Goal: Task Accomplishment & Management: Manage account settings

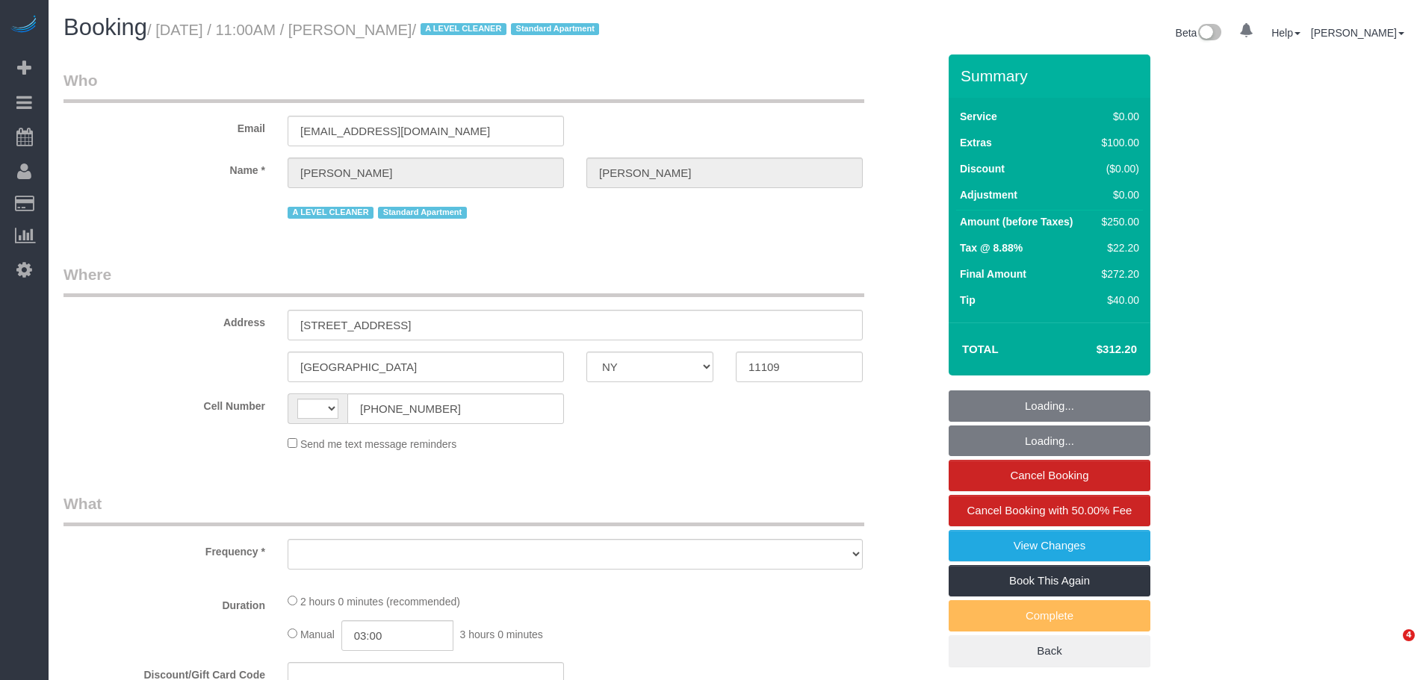
select select "NY"
select select "string:US"
select select "object:510"
select select "spot1"
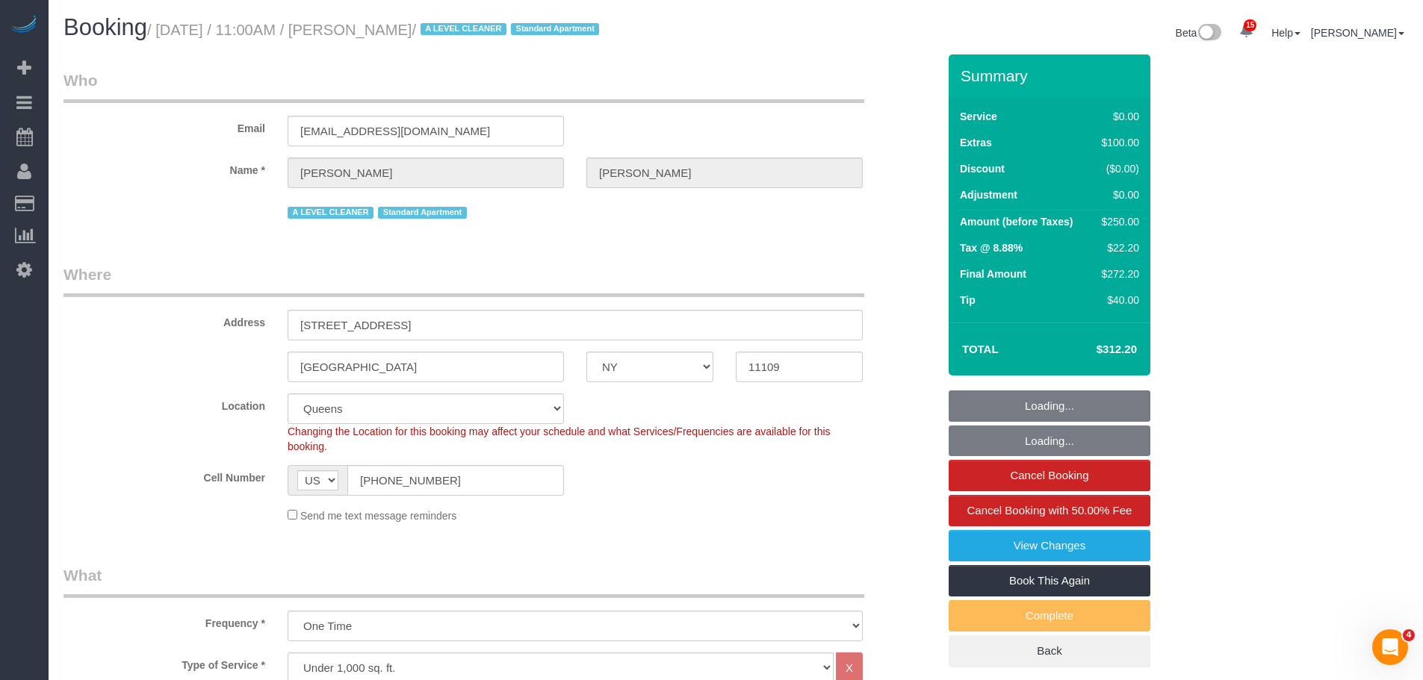
select select "string:stripe-pm_1Pzh9G4VGloSiKo7QgE86W0f"
select select "number:89"
select select "number:73"
select select "number:15"
select select "number:5"
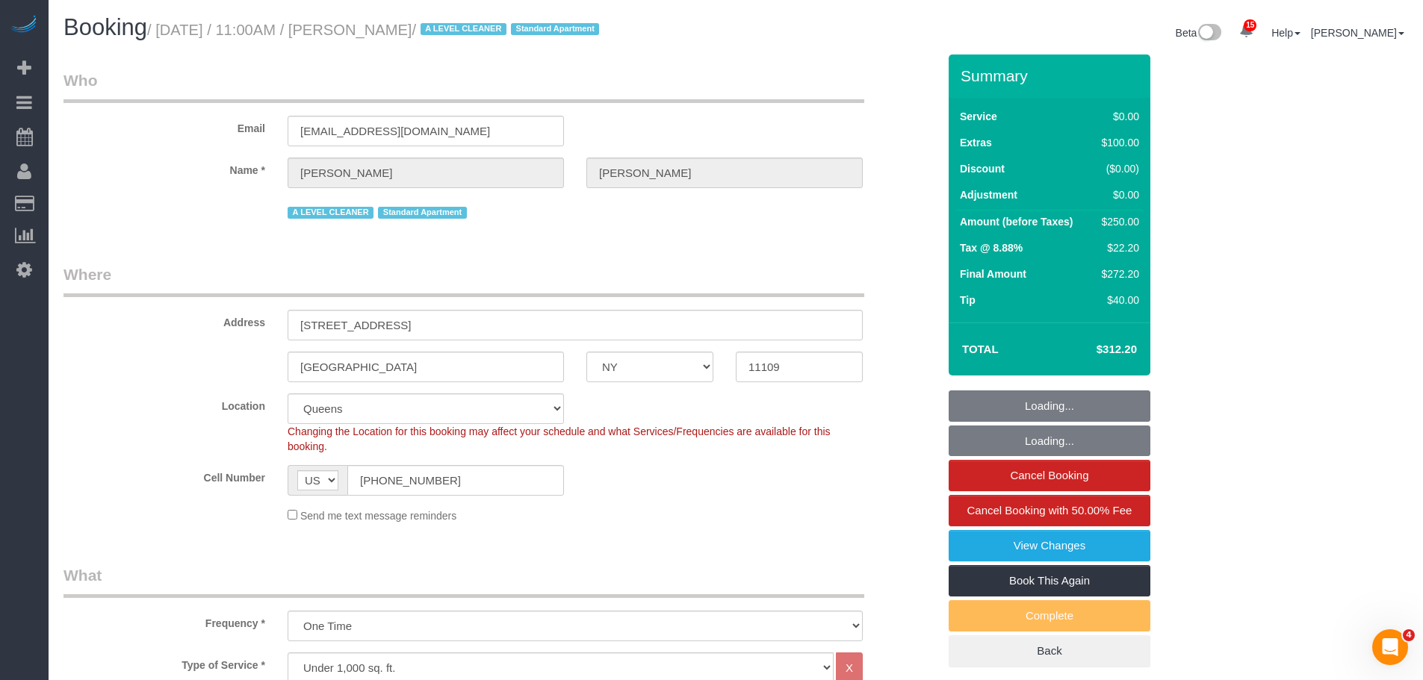
select select "object:1397"
select select "spot46"
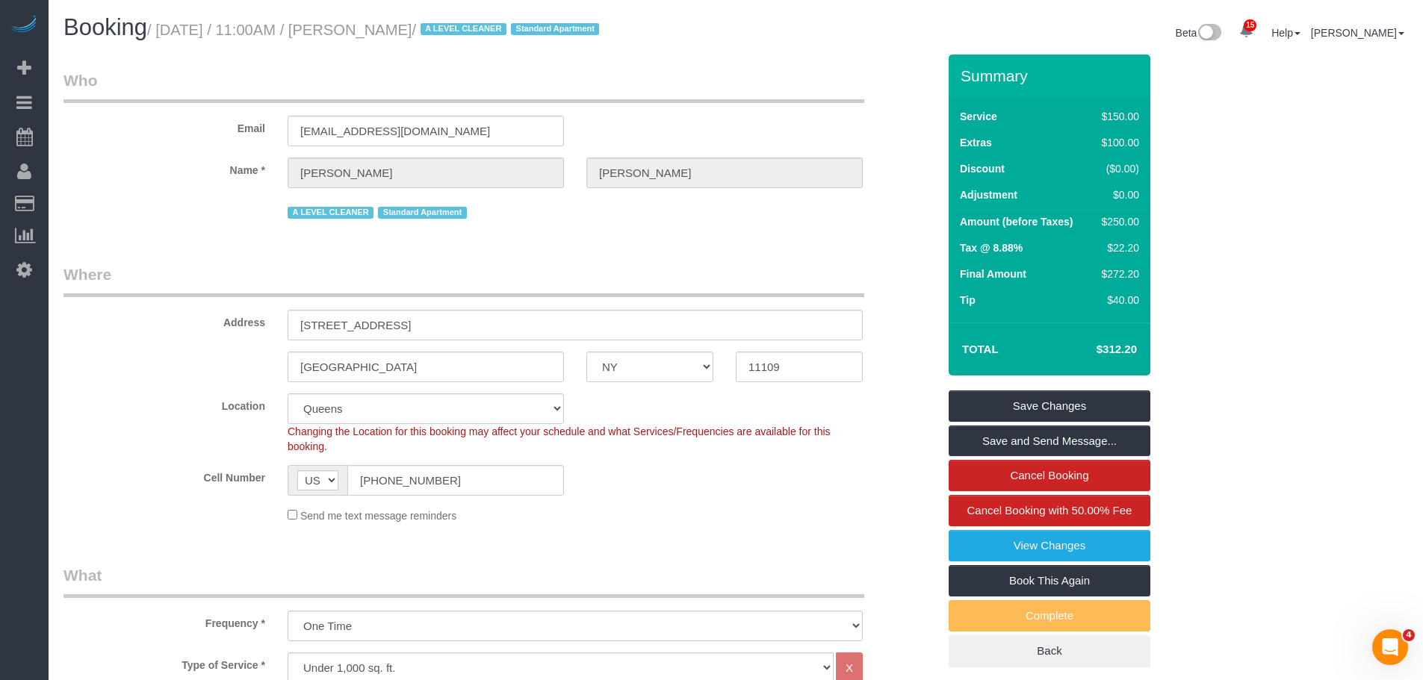
click at [850, 75] on legend "Who" at bounding box center [463, 86] width 801 height 34
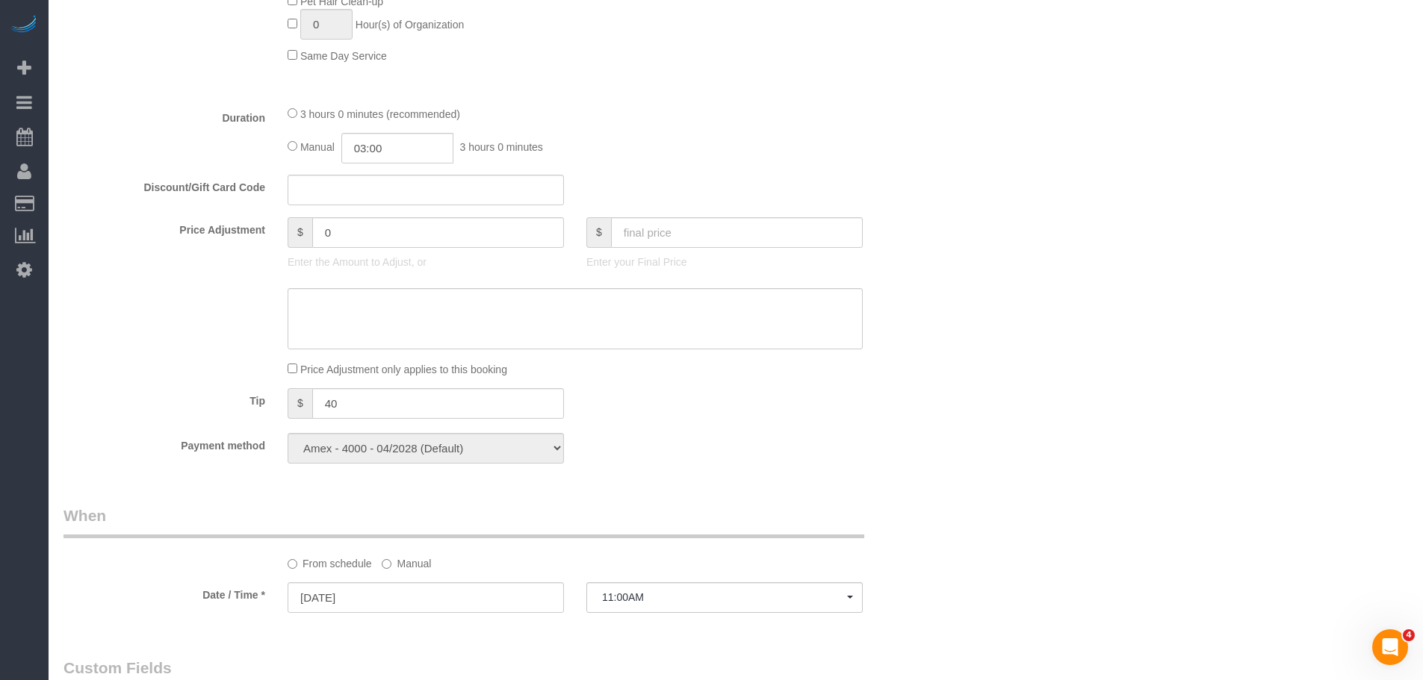
scroll to position [1195, 0]
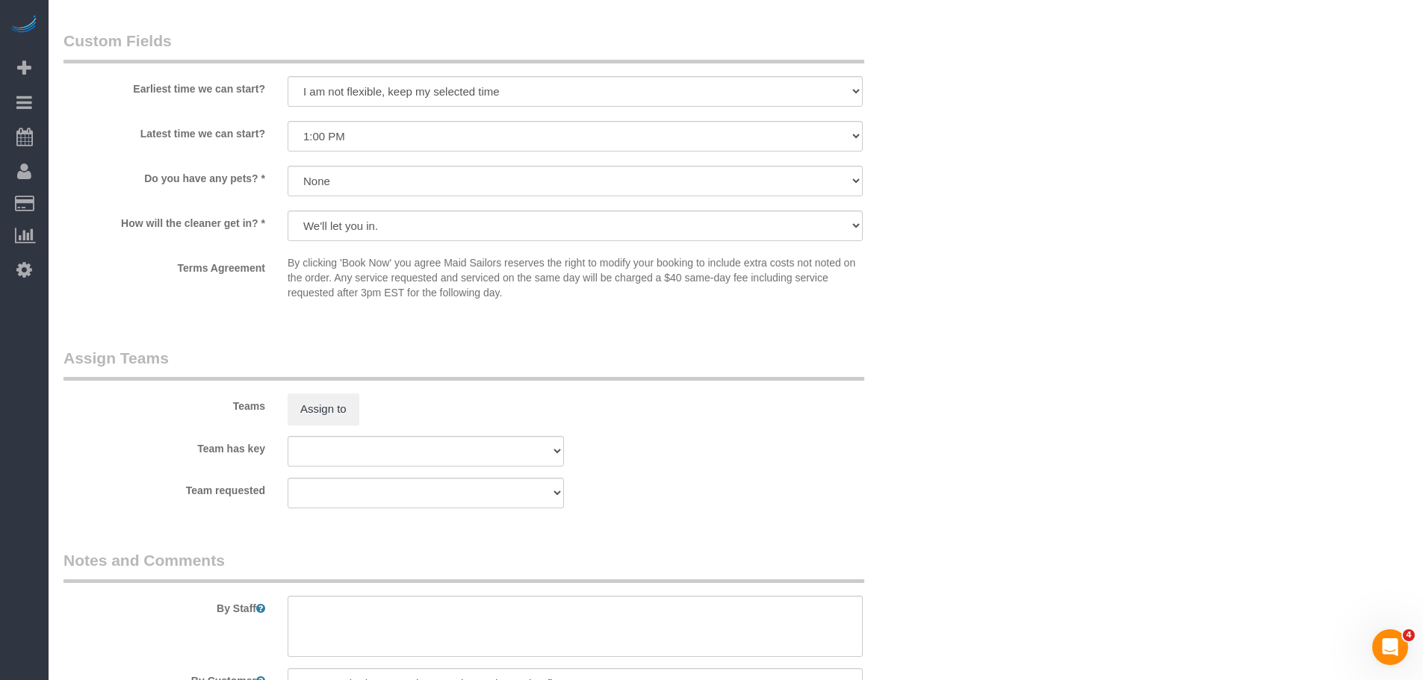
scroll to position [1867, 0]
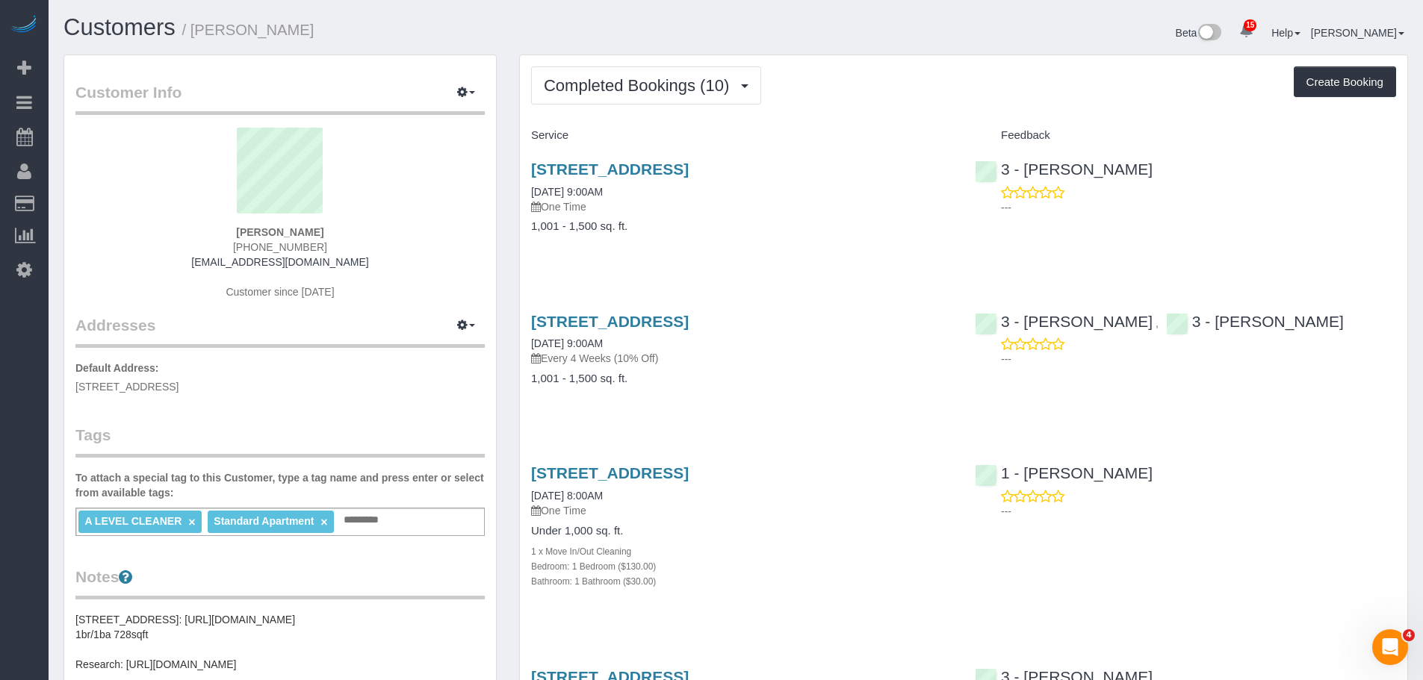
click at [825, 263] on div "4705 Center Boulevard, Apt. 601, Long Island City, NY 11109 05/15/2025 9:00AM O…" at bounding box center [742, 205] width 444 height 115
drag, startPoint x: 524, startPoint y: 166, endPoint x: 595, endPoint y: 185, distance: 74.3
click at [595, 185] on div "4705 Center Boulevard, Apt. 601, Long Island City, NY 11109 05/15/2025 9:00AM O…" at bounding box center [742, 205] width 444 height 115
copy link "4705 Center Boulevard, Apt. 601, Long Island City, NY 11109"
drag, startPoint x: 803, startPoint y: 410, endPoint x: 877, endPoint y: 380, distance: 79.7
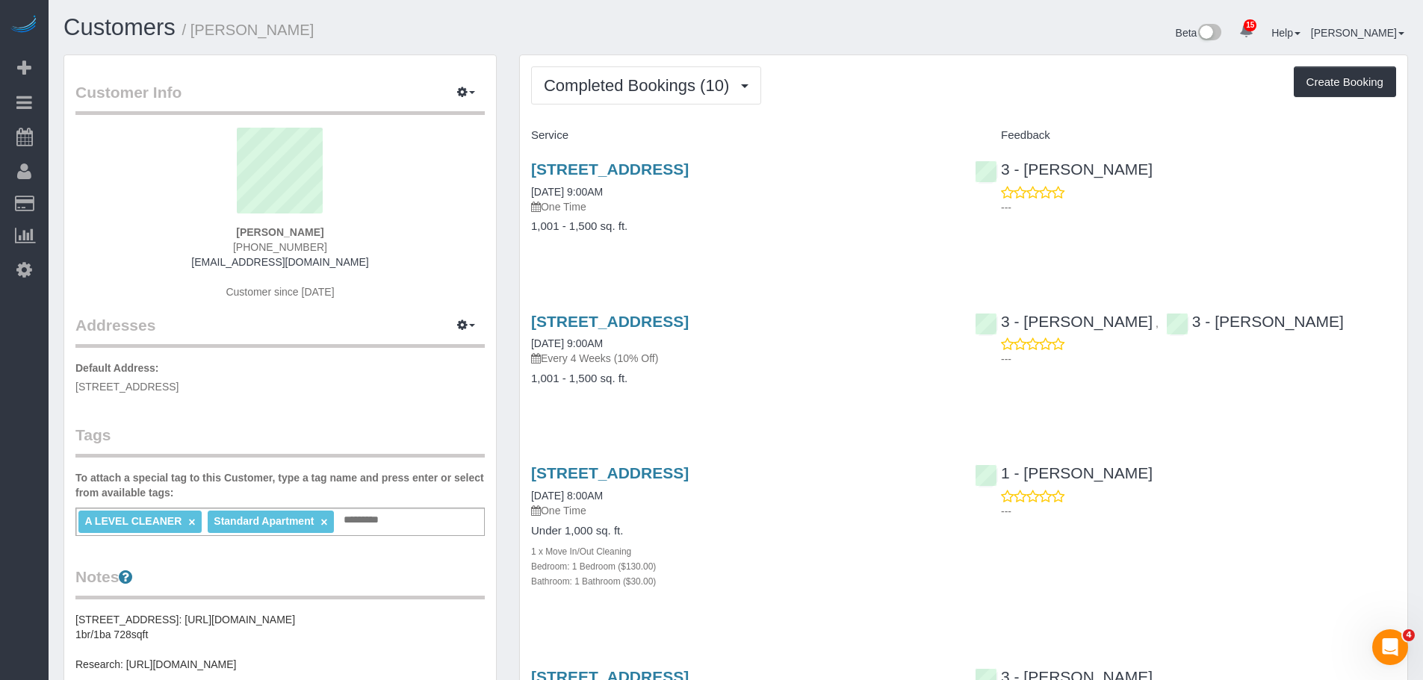
click at [802, 385] on h4 "1,001 - 1,500 sq. ft." at bounding box center [741, 379] width 421 height 13
click at [713, 94] on span "Completed Bookings (10)" at bounding box center [640, 85] width 193 height 19
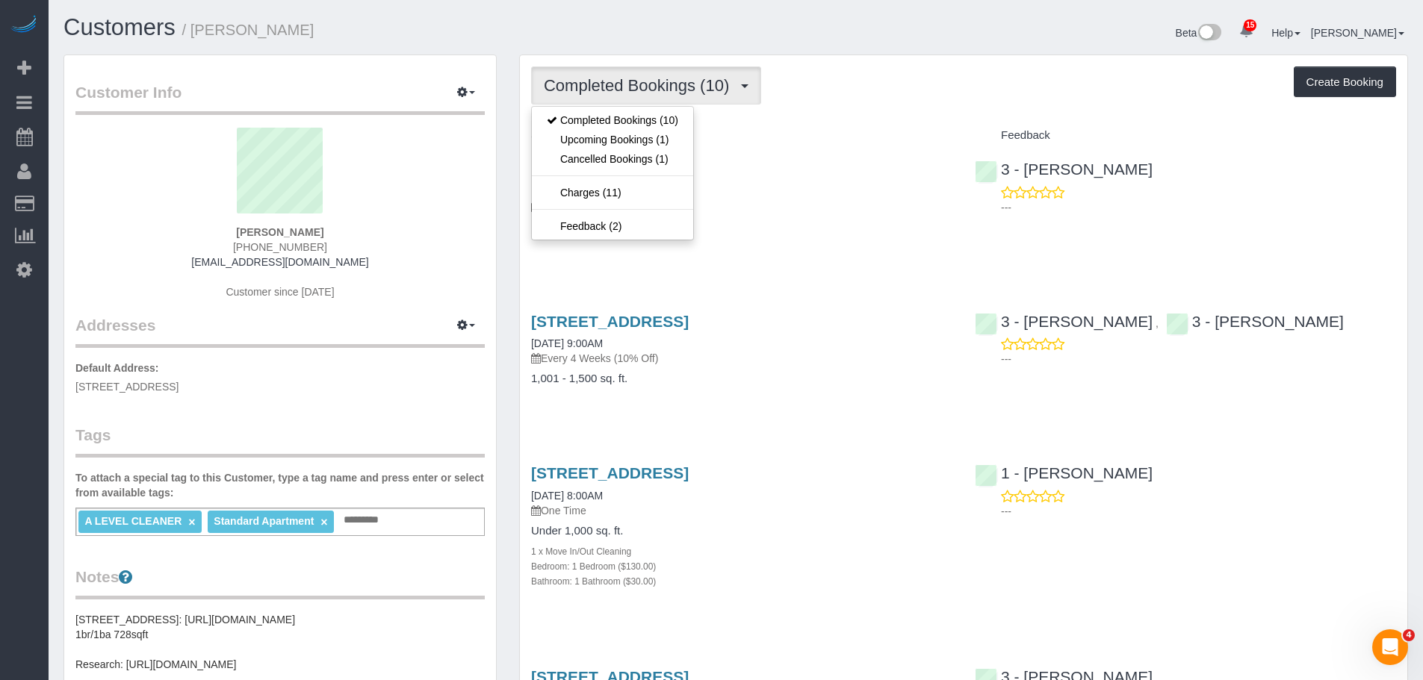
click at [827, 69] on div "Completed Bookings (10) Completed Bookings (10) Upcoming Bookings (1) Cancelled…" at bounding box center [963, 85] width 865 height 38
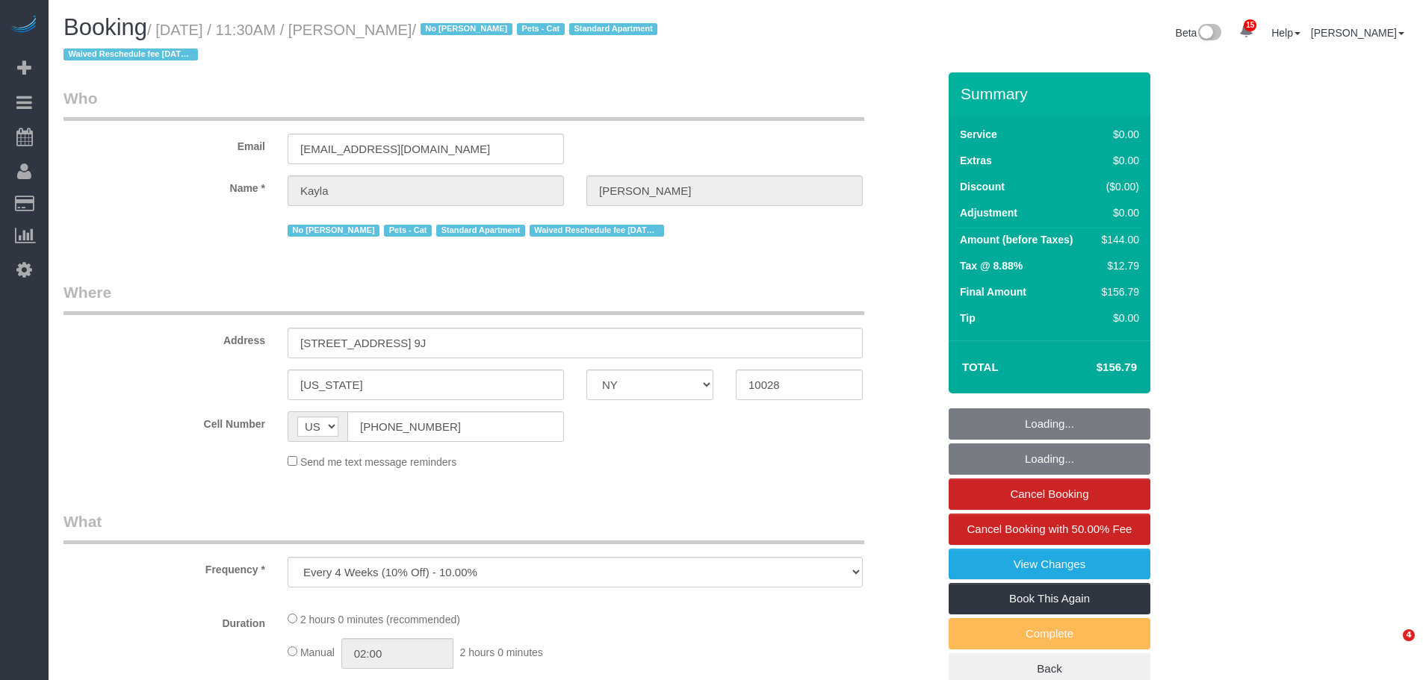
select select "NY"
select select "string:stripe-pm_1Mv9eU4VGloSiKo75uiBQ6R5"
select select "1"
select select "number:89"
select select "number:72"
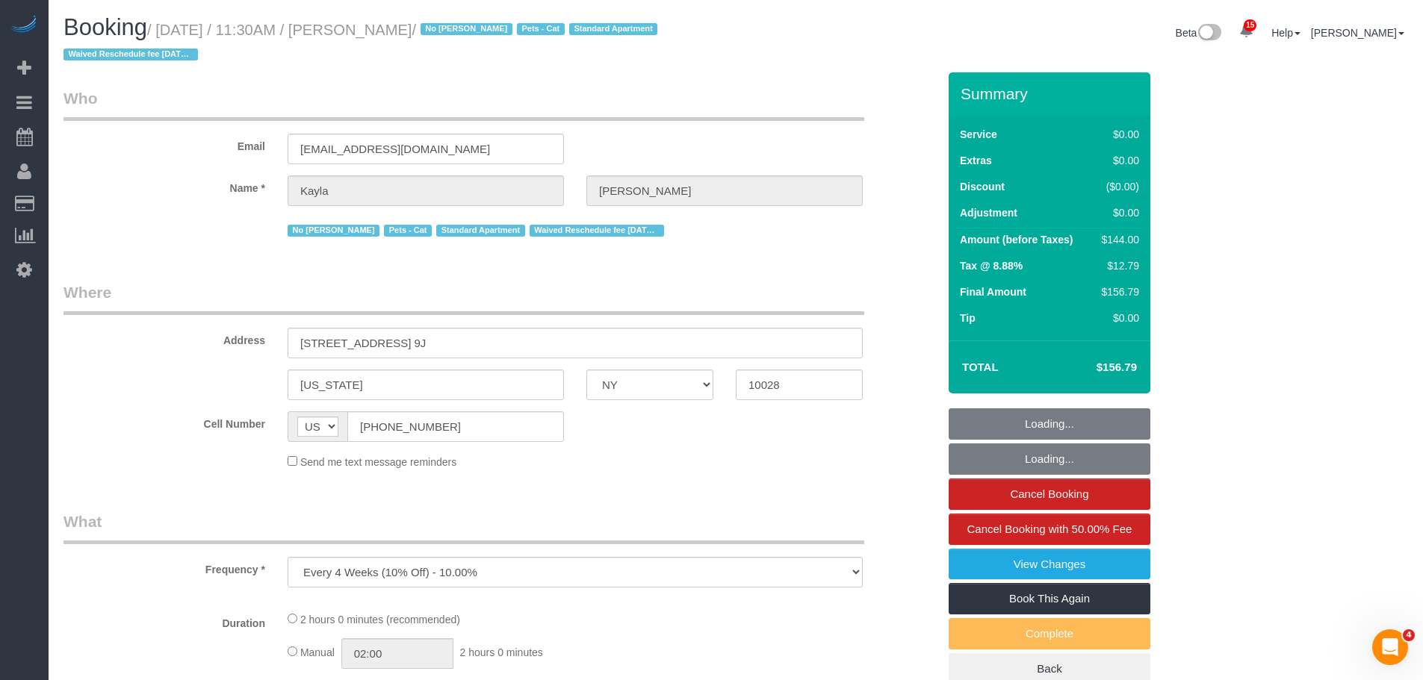
select select "number:14"
select select "number:5"
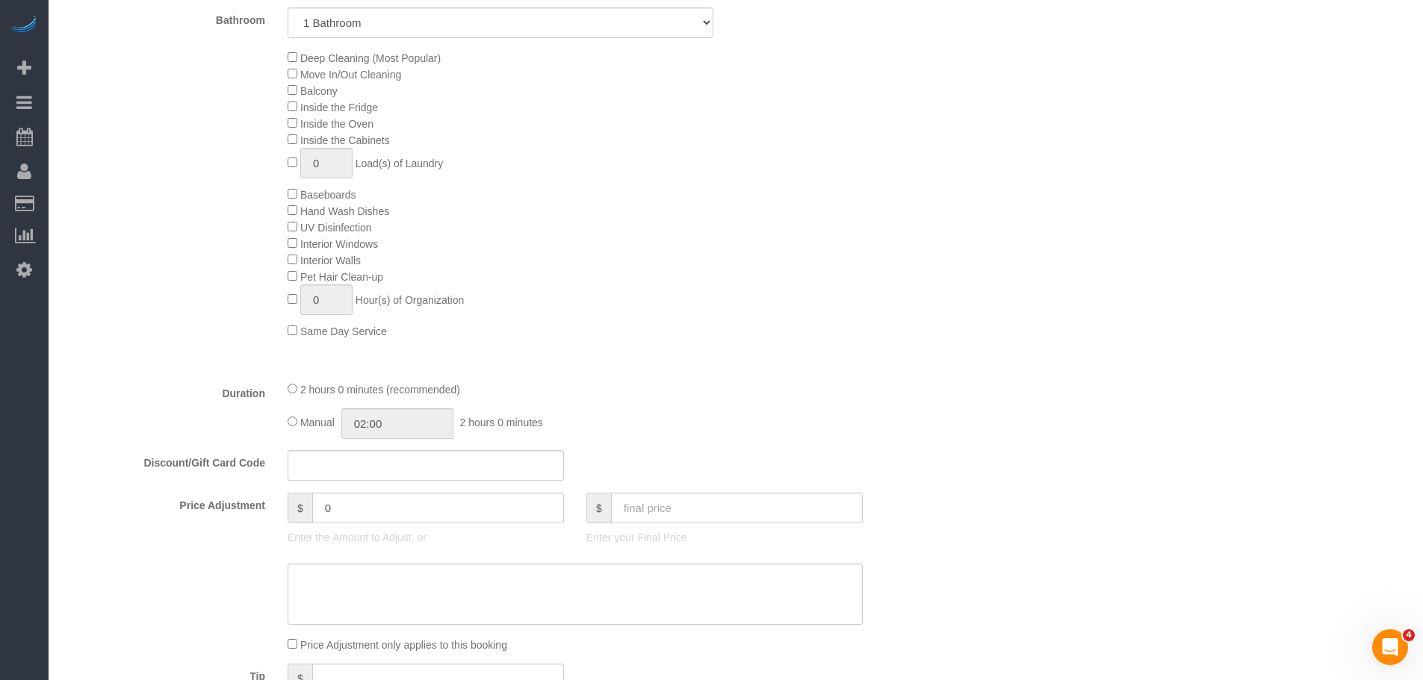
select select "object:1465"
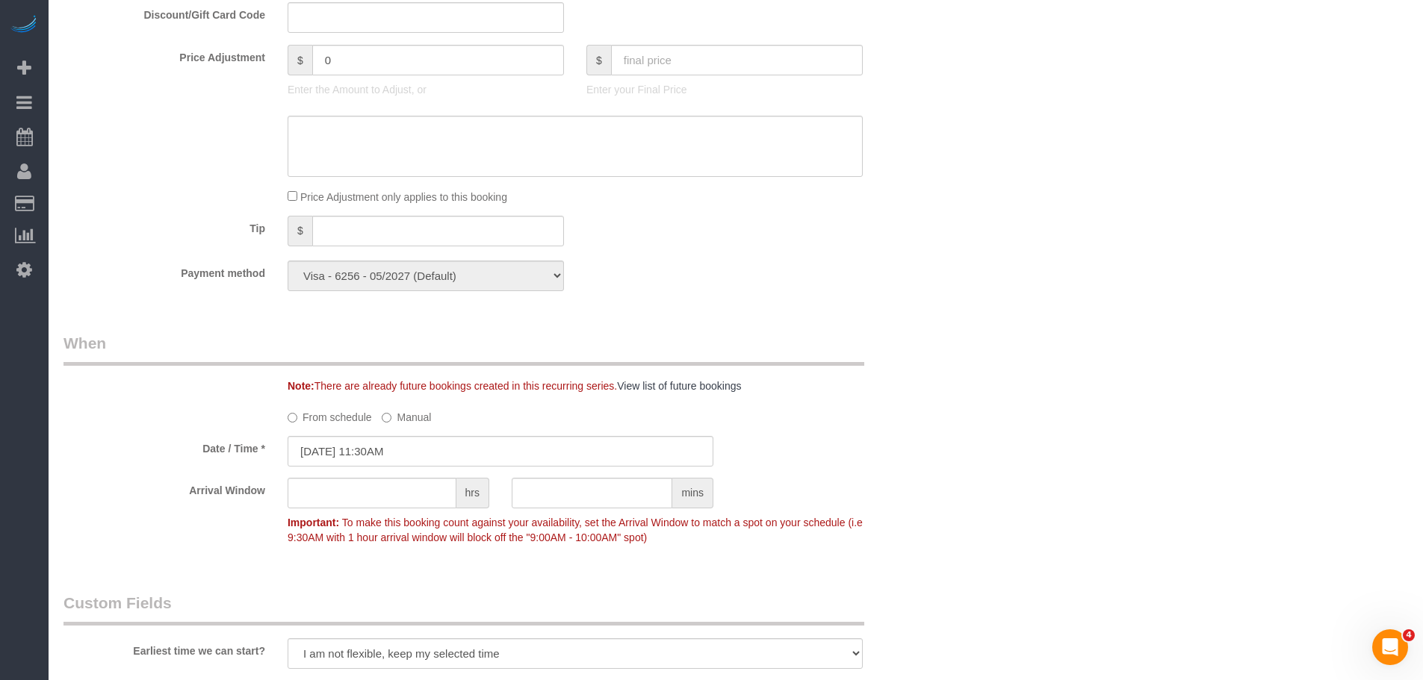
select select "1"
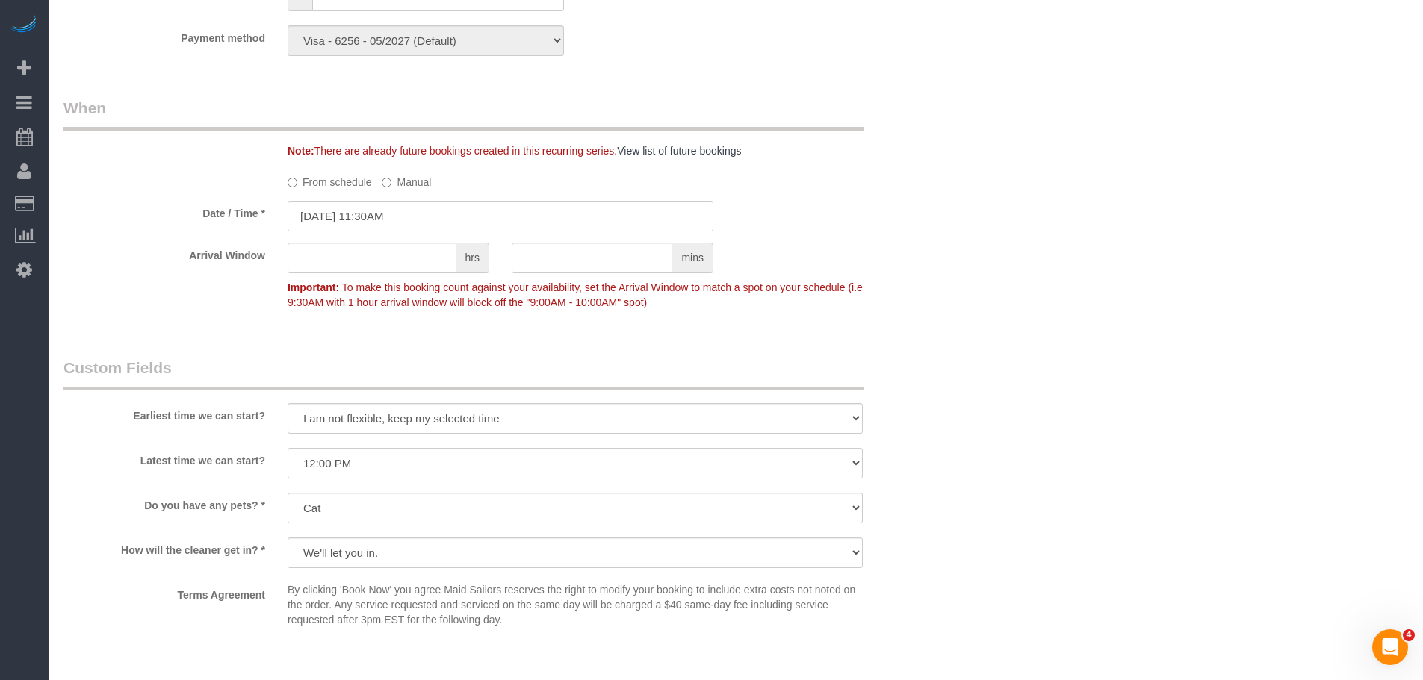
scroll to position [1270, 0]
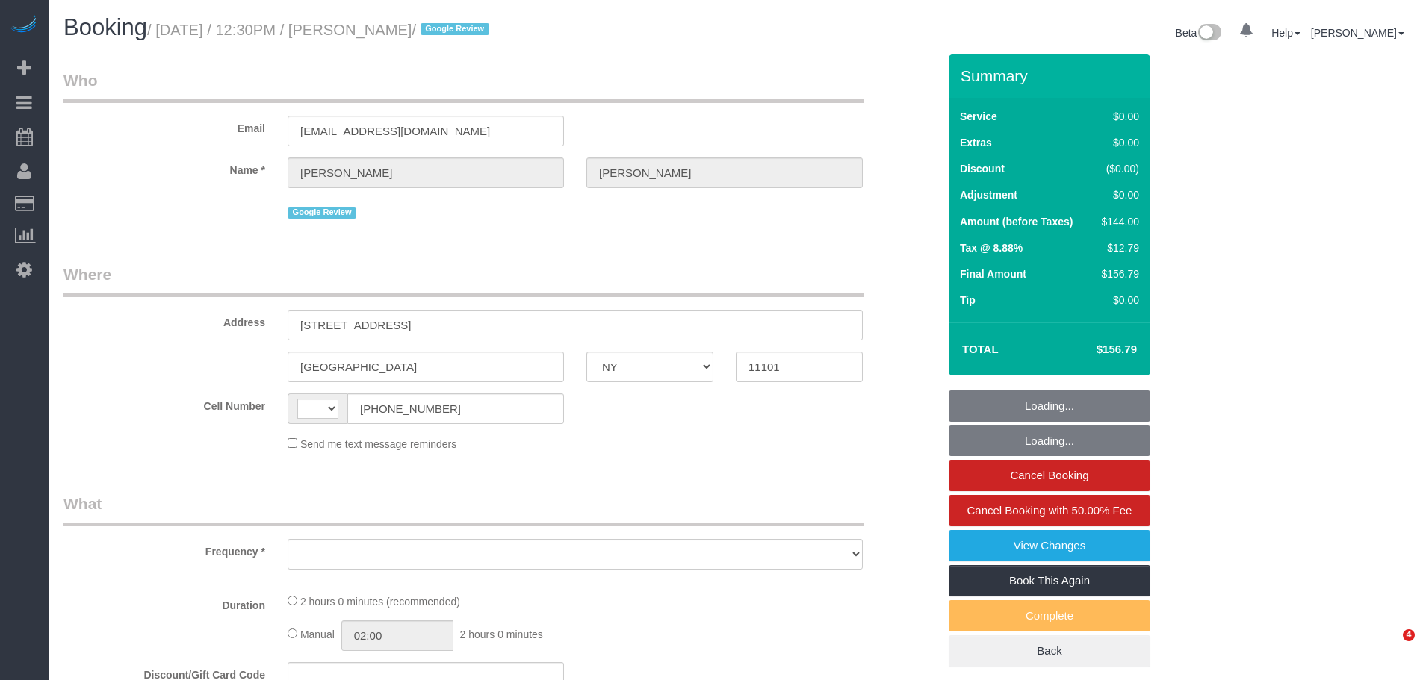
select select "NY"
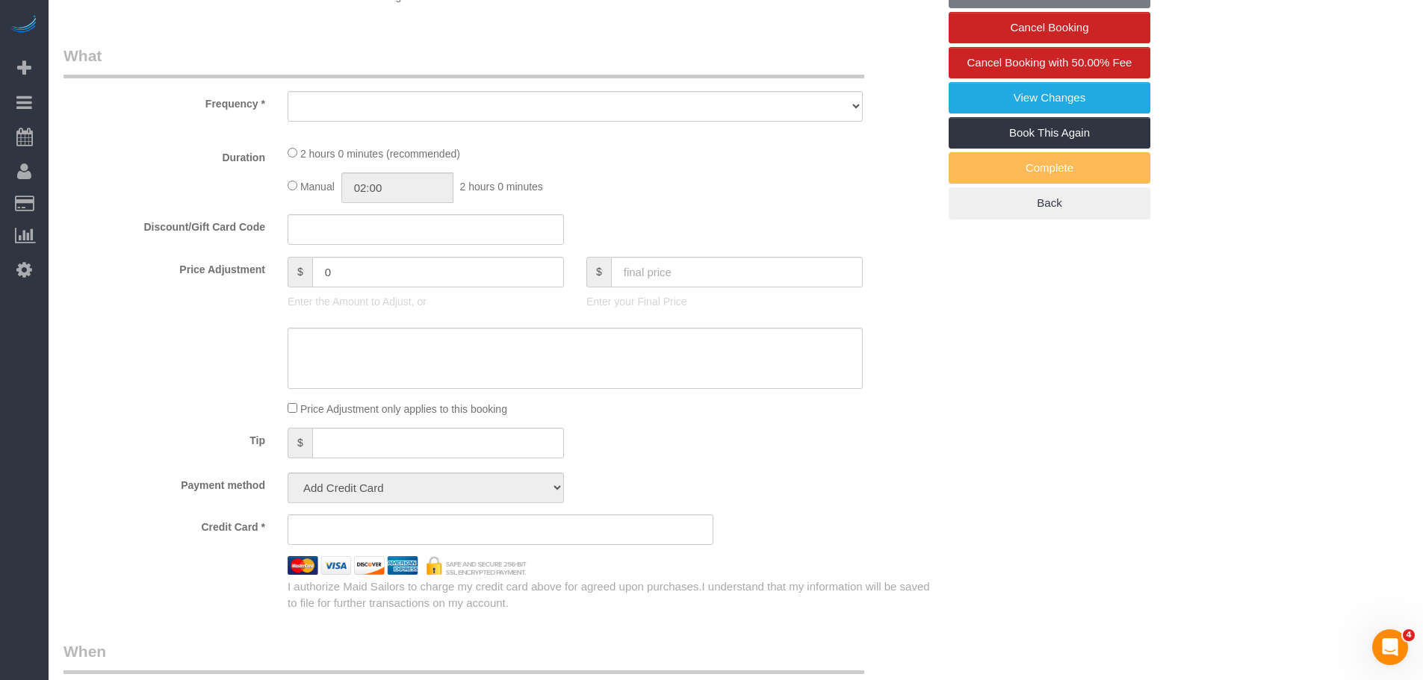
select select "string:US"
select select "object:761"
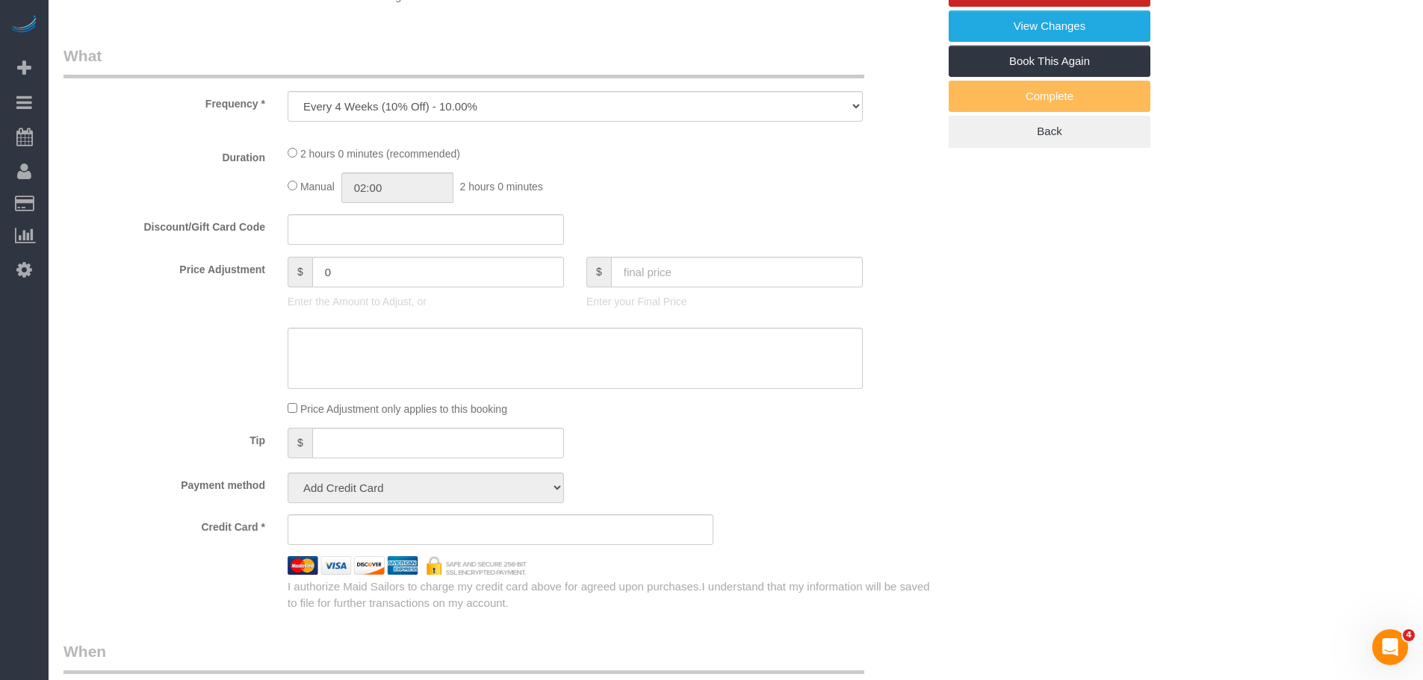
select select "string:stripe-pm_1QjjH74VGloSiKo7fbMxWiHv"
select select "1"
select select "number:59"
select select "number:77"
select select "number:15"
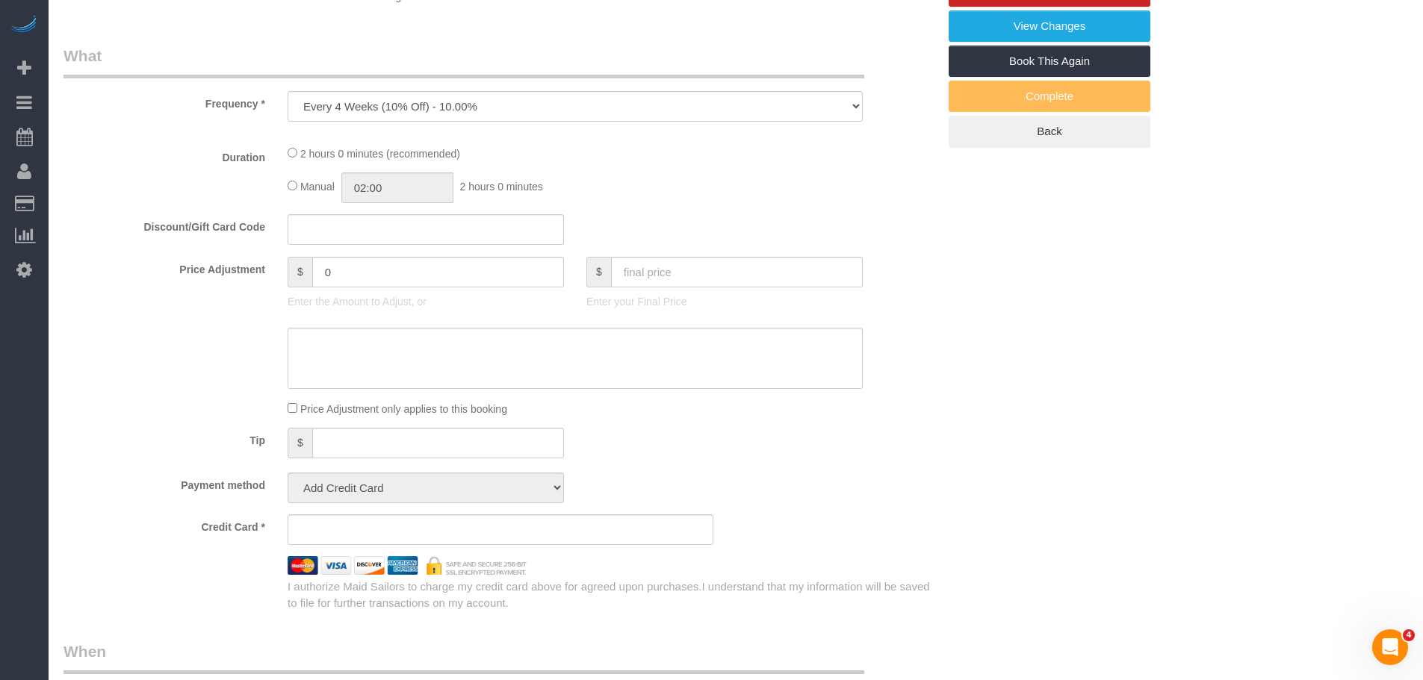
select select "number:5"
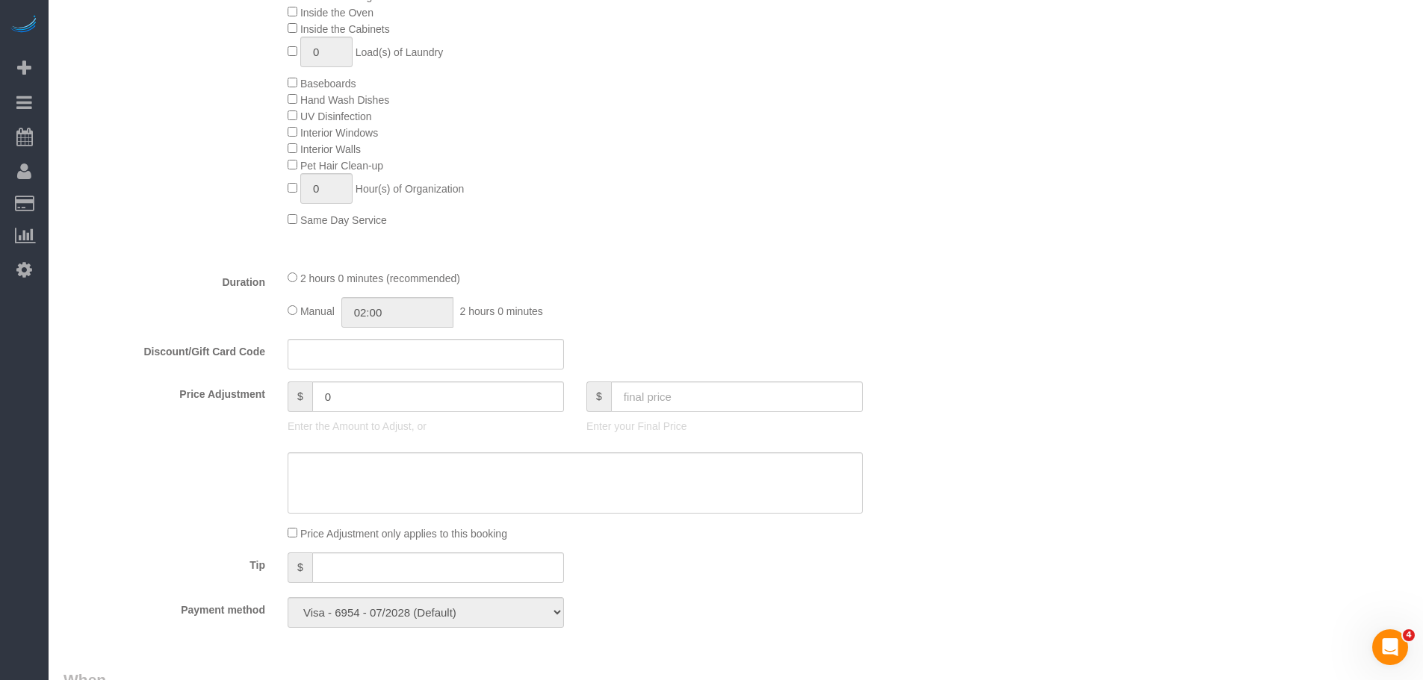
select select "object:1413"
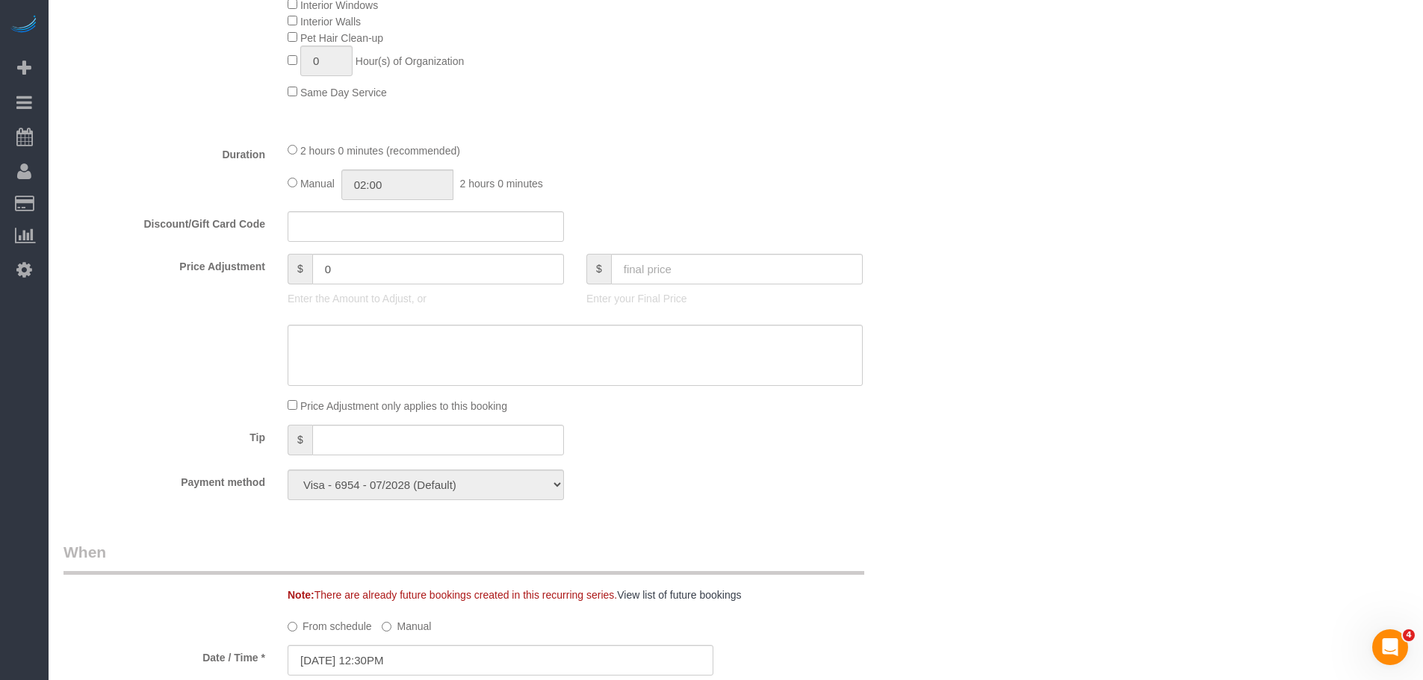
select select "1"
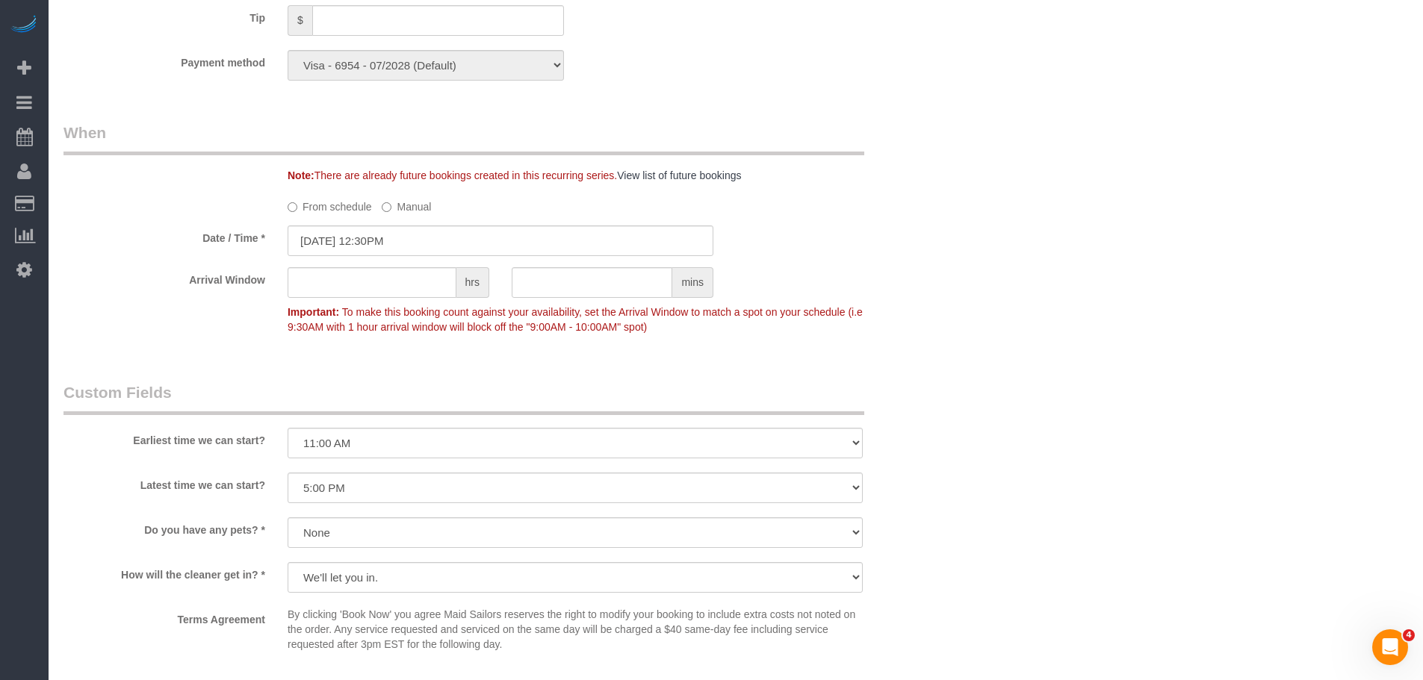
scroll to position [1341, 0]
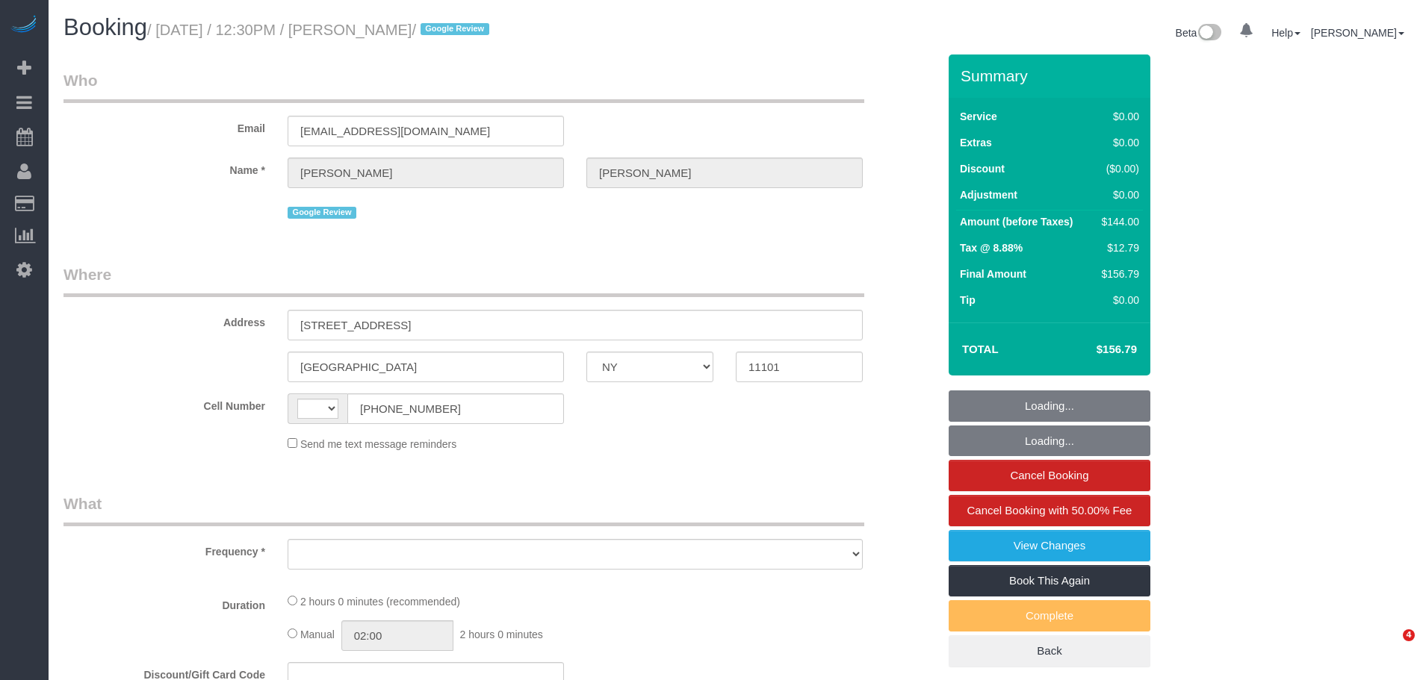
select select "NY"
select select "string:[GEOGRAPHIC_DATA]"
select select "object:759"
select select "string:stripe-pm_1QjjH74VGloSiKo7fbMxWiHv"
select select "1"
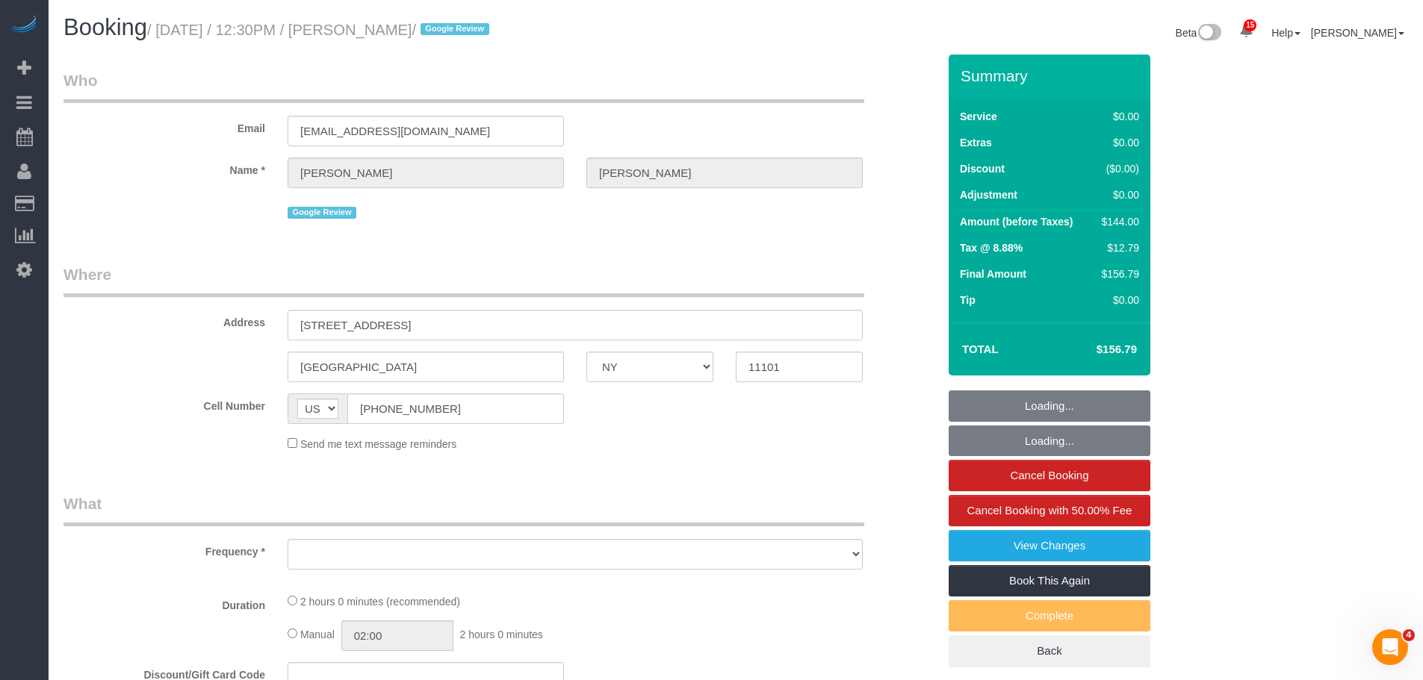
select select "number:59"
select select "number:77"
select select "number:15"
select select "number:5"
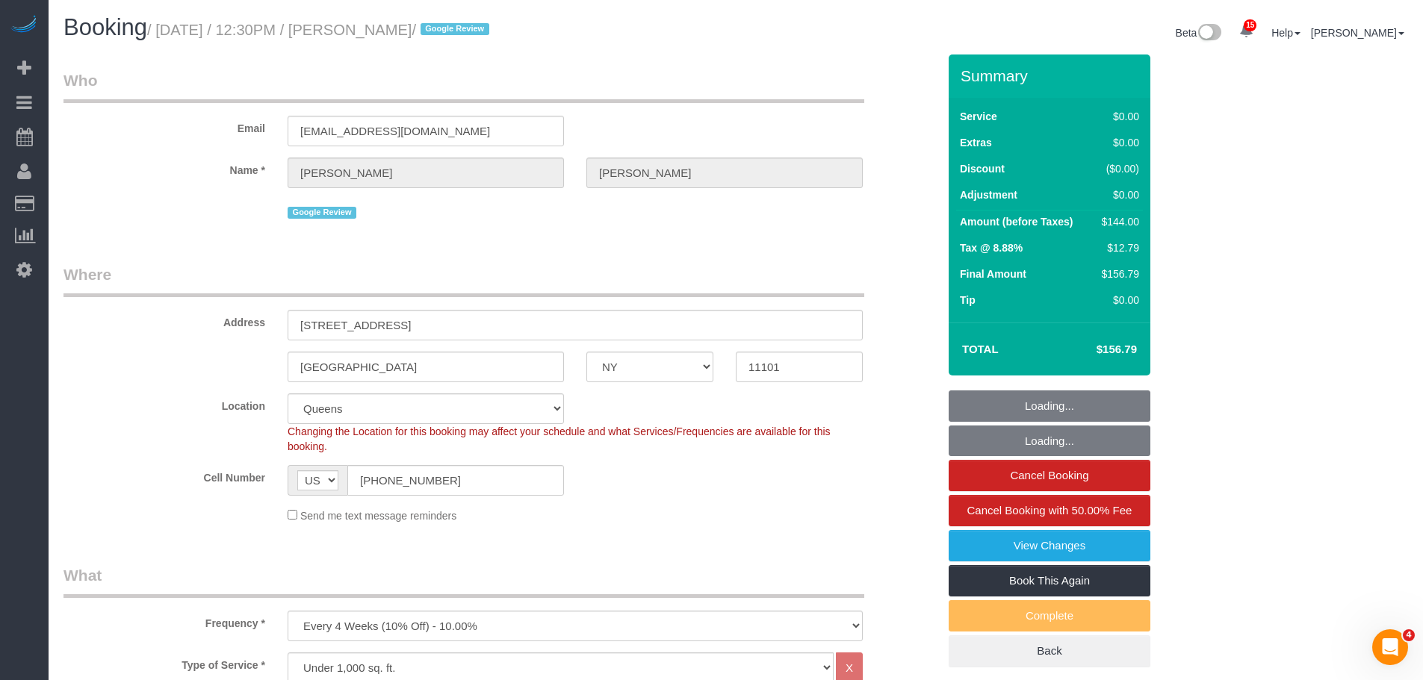
select select "object:1413"
select select "1"
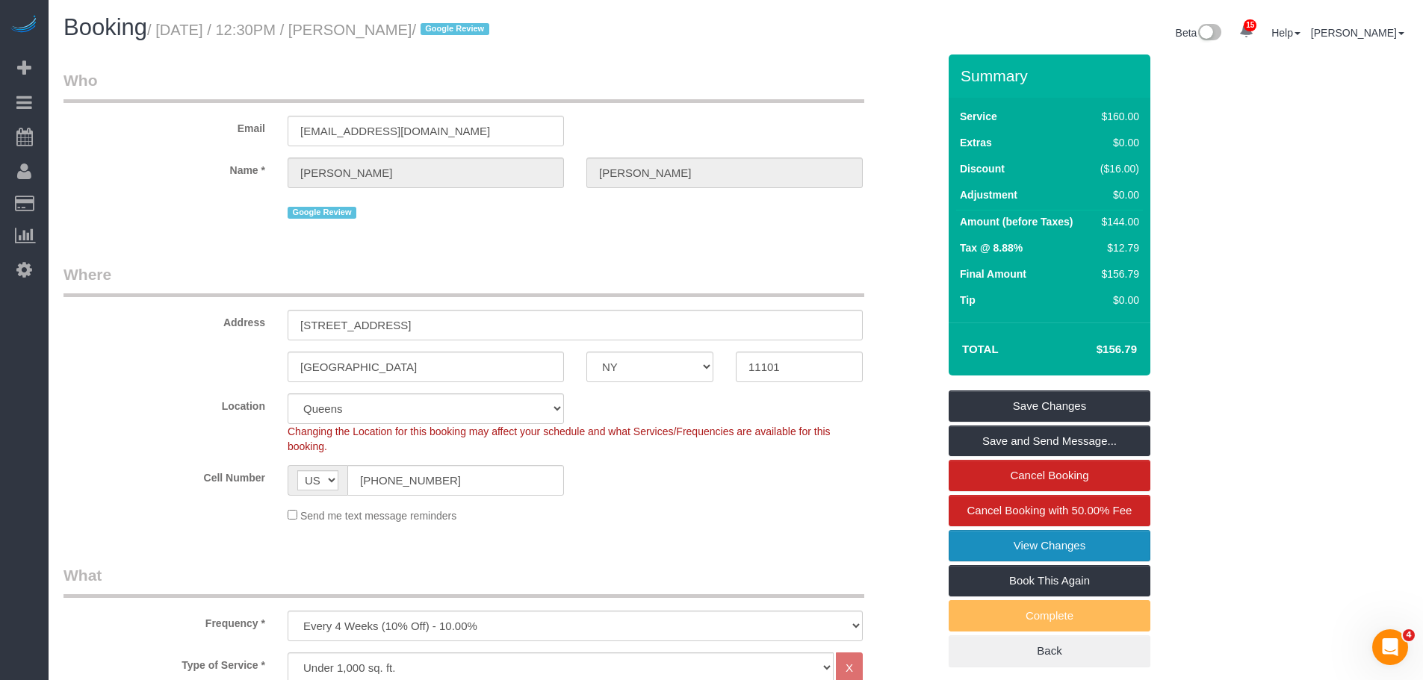
click at [1096, 546] on link "View Changes" at bounding box center [1050, 545] width 202 height 31
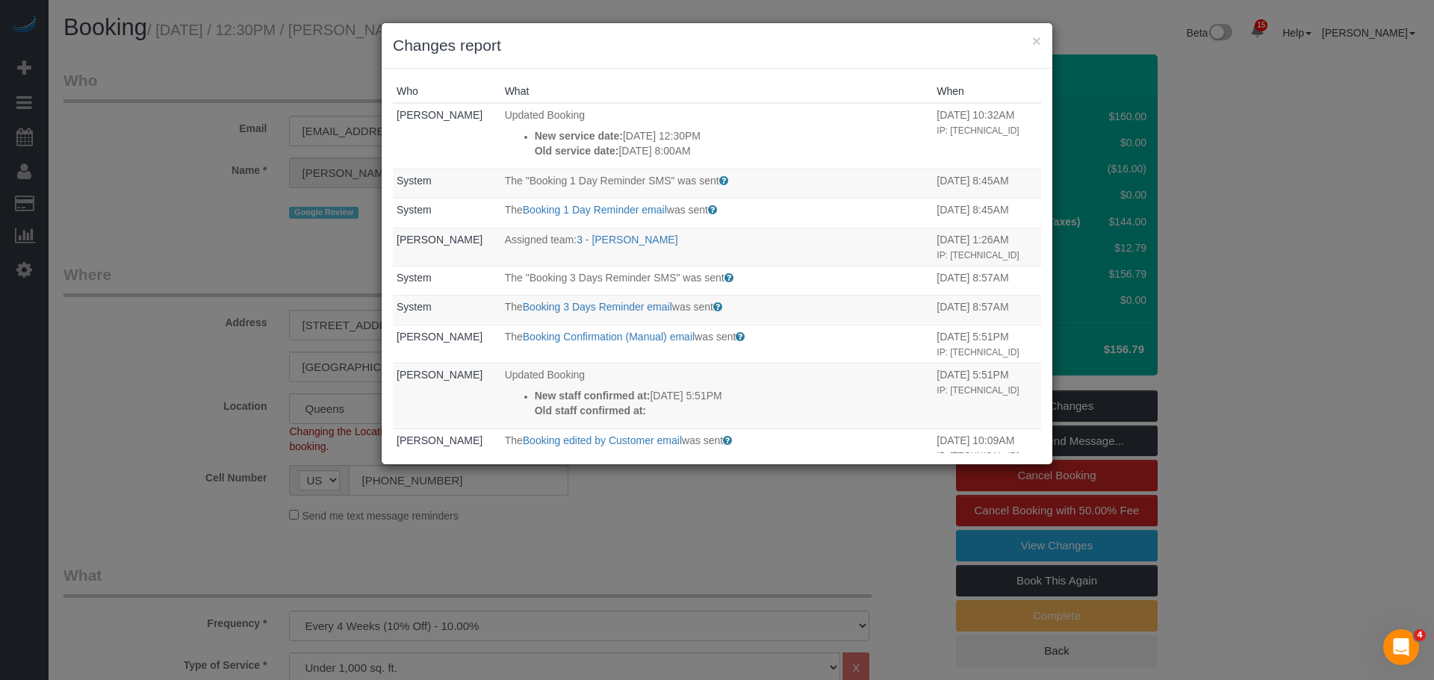
click at [1042, 42] on div "× Changes report" at bounding box center [717, 46] width 671 height 46
click at [1040, 41] on button "×" at bounding box center [1036, 41] width 9 height 16
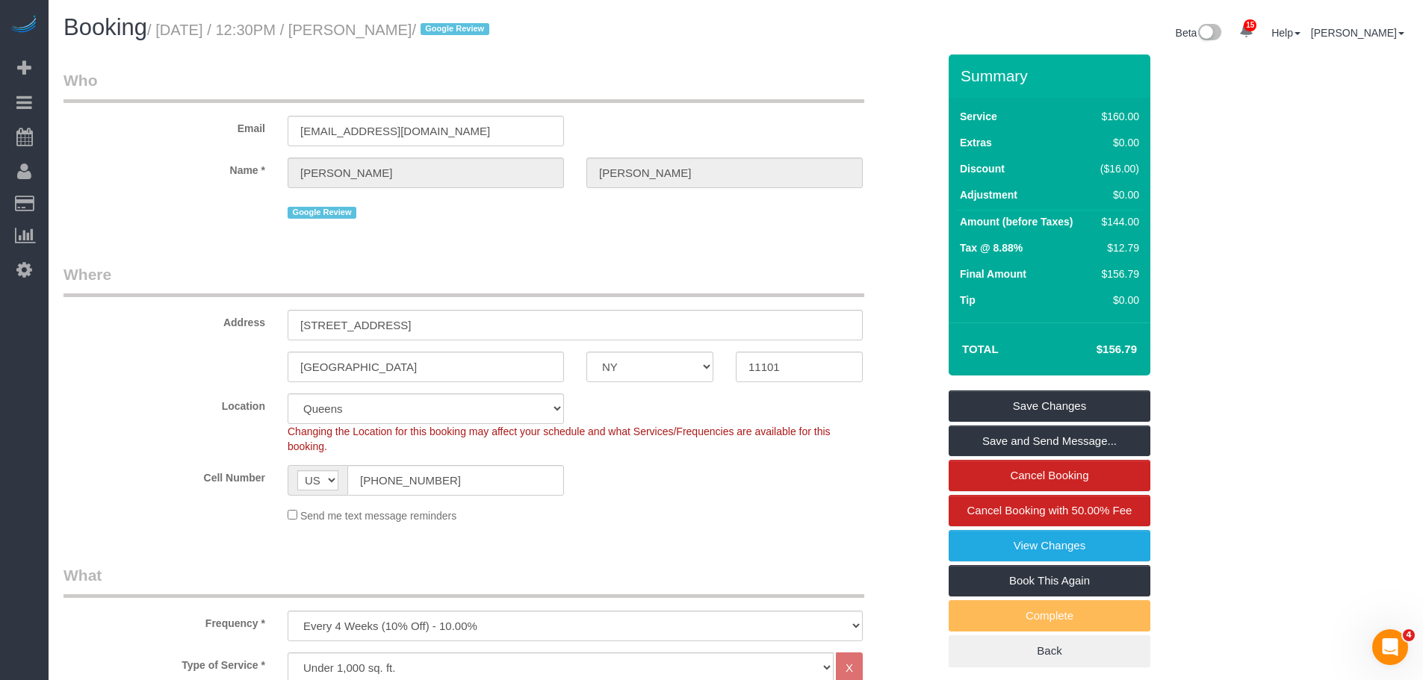
drag, startPoint x: 651, startPoint y: 90, endPoint x: 574, endPoint y: 52, distance: 85.5
click at [651, 90] on legend "Who" at bounding box center [463, 86] width 801 height 34
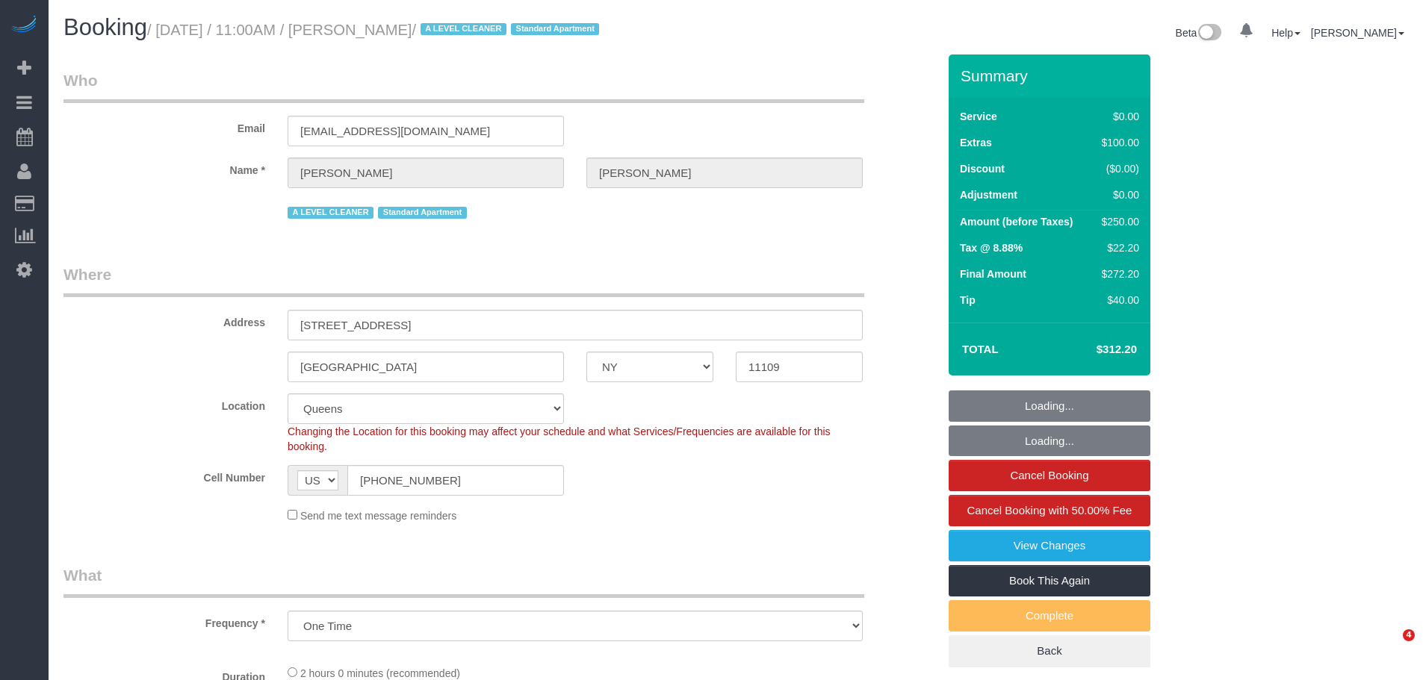
select select "NY"
select select "string:stripe-pm_1Pzh9G4VGloSiKo7QgE86W0f"
select select "number:89"
select select "number:73"
select select "number:15"
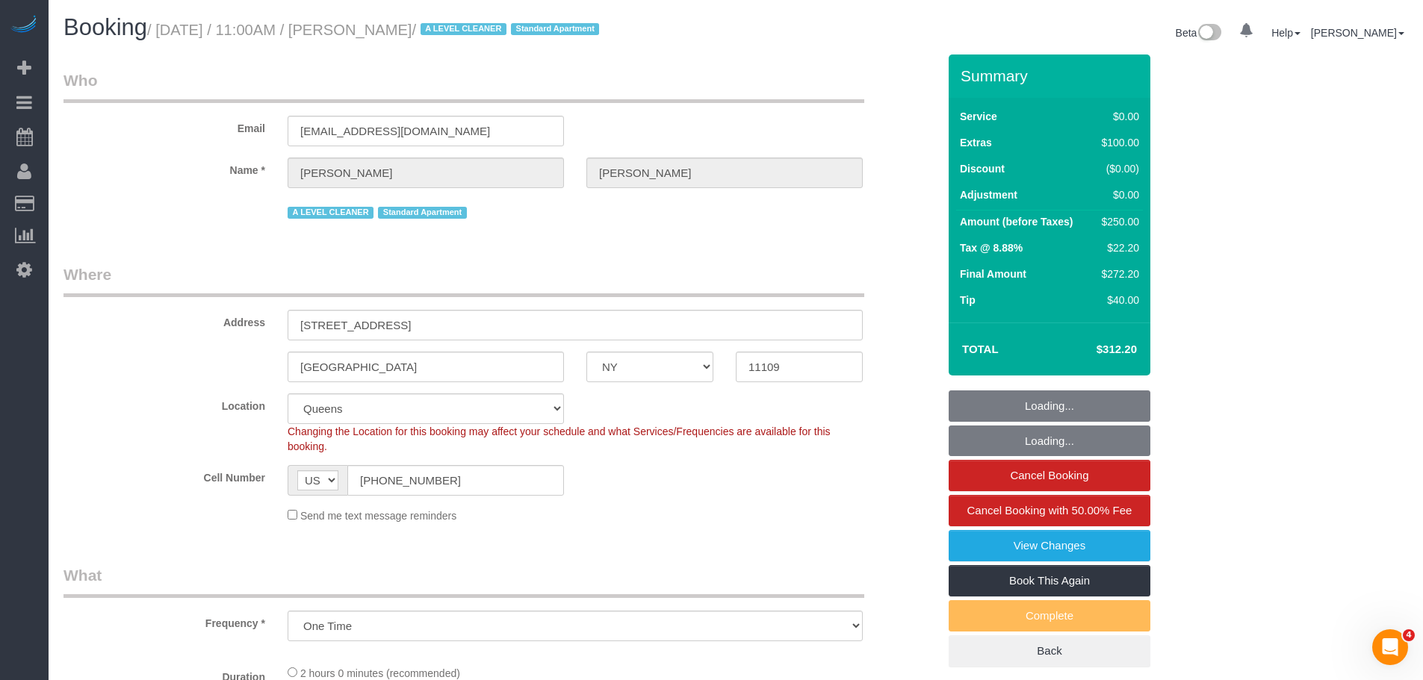
select select "number:5"
select select "object:1011"
select select "spot1"
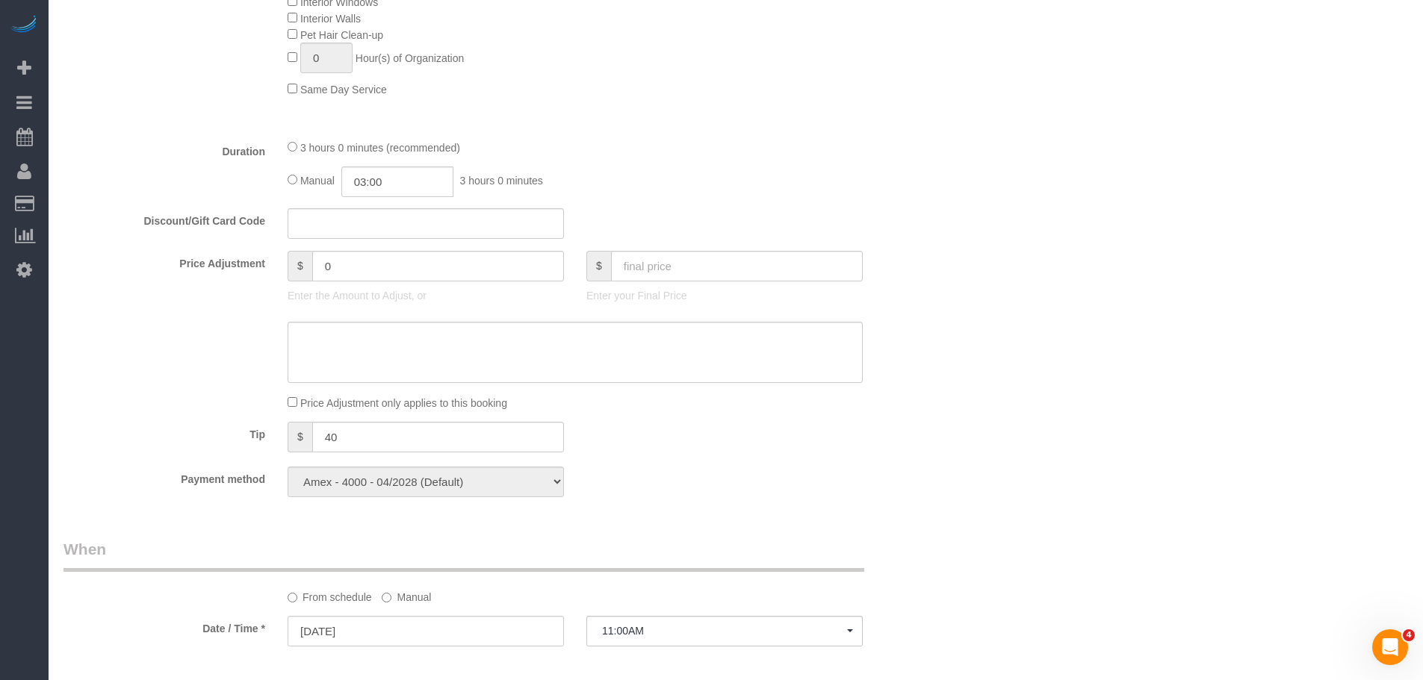
scroll to position [1270, 0]
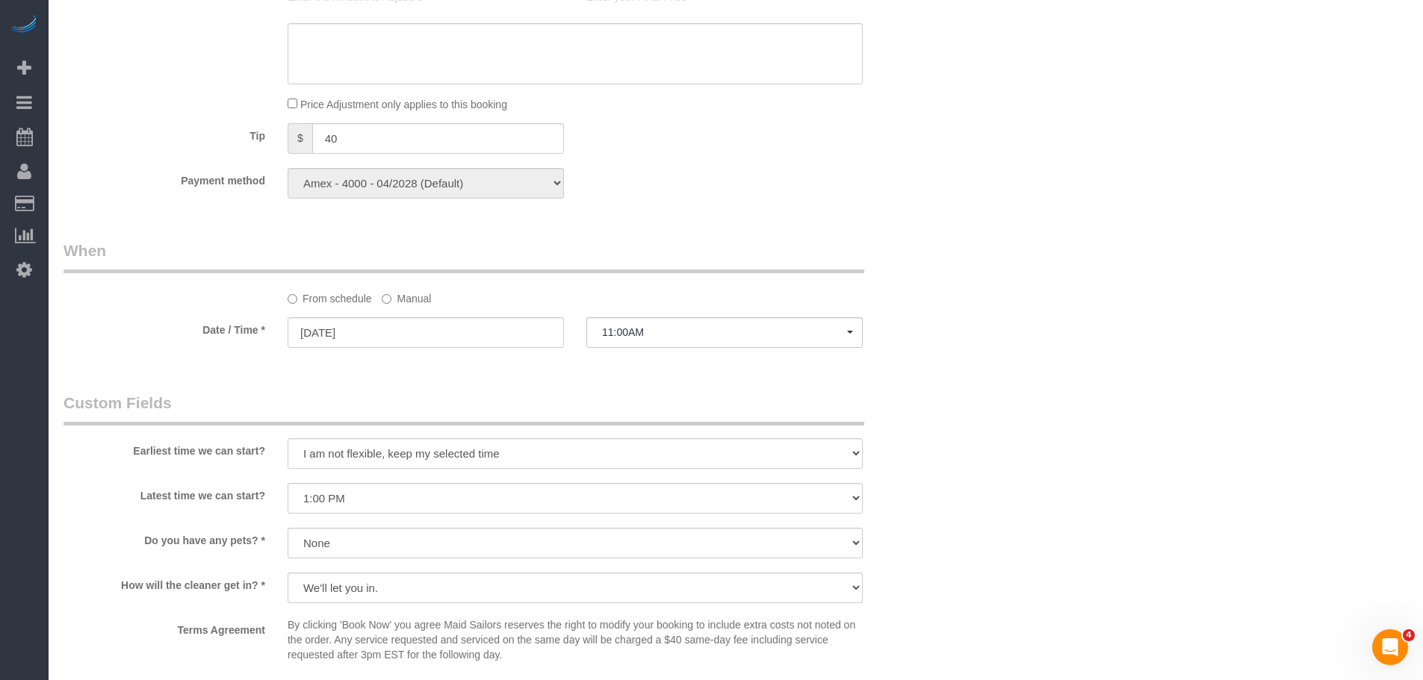
click at [398, 298] on label "Manual" at bounding box center [406, 296] width 49 height 20
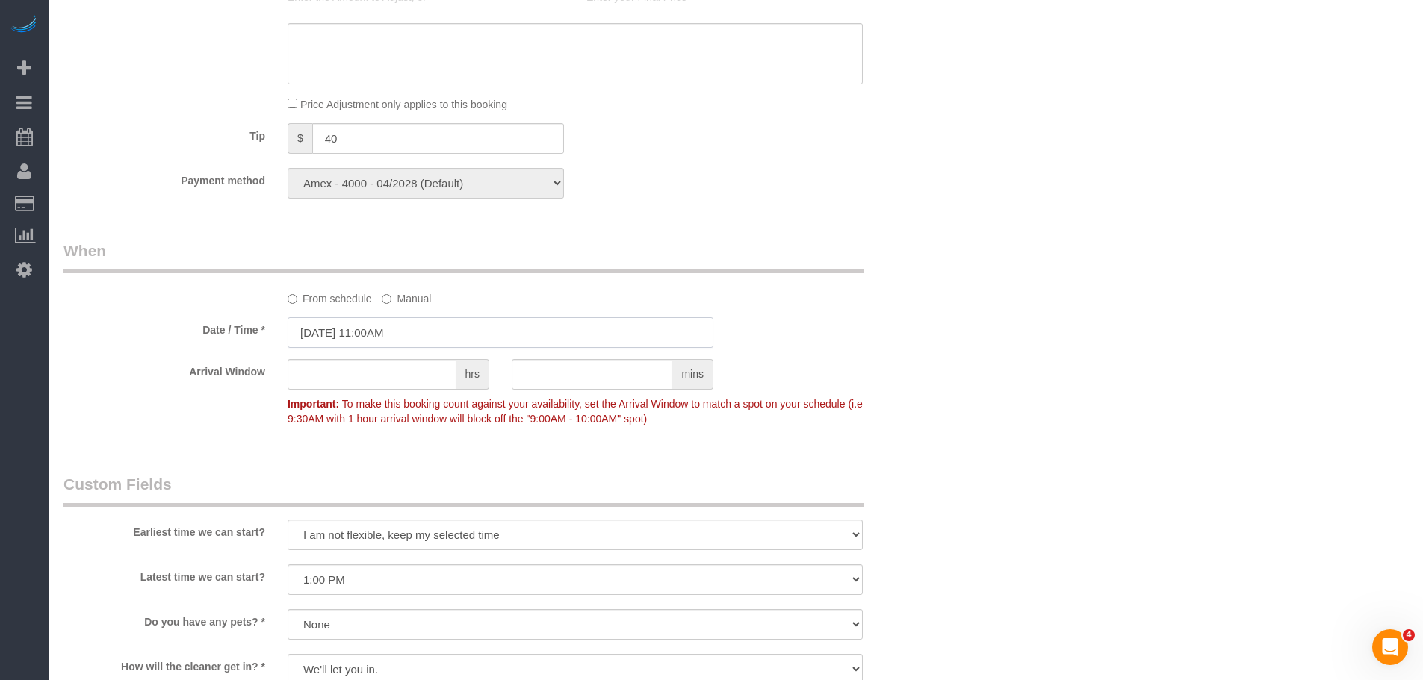
click at [419, 342] on input "09/11/2025 11:00AM" at bounding box center [501, 332] width 426 height 31
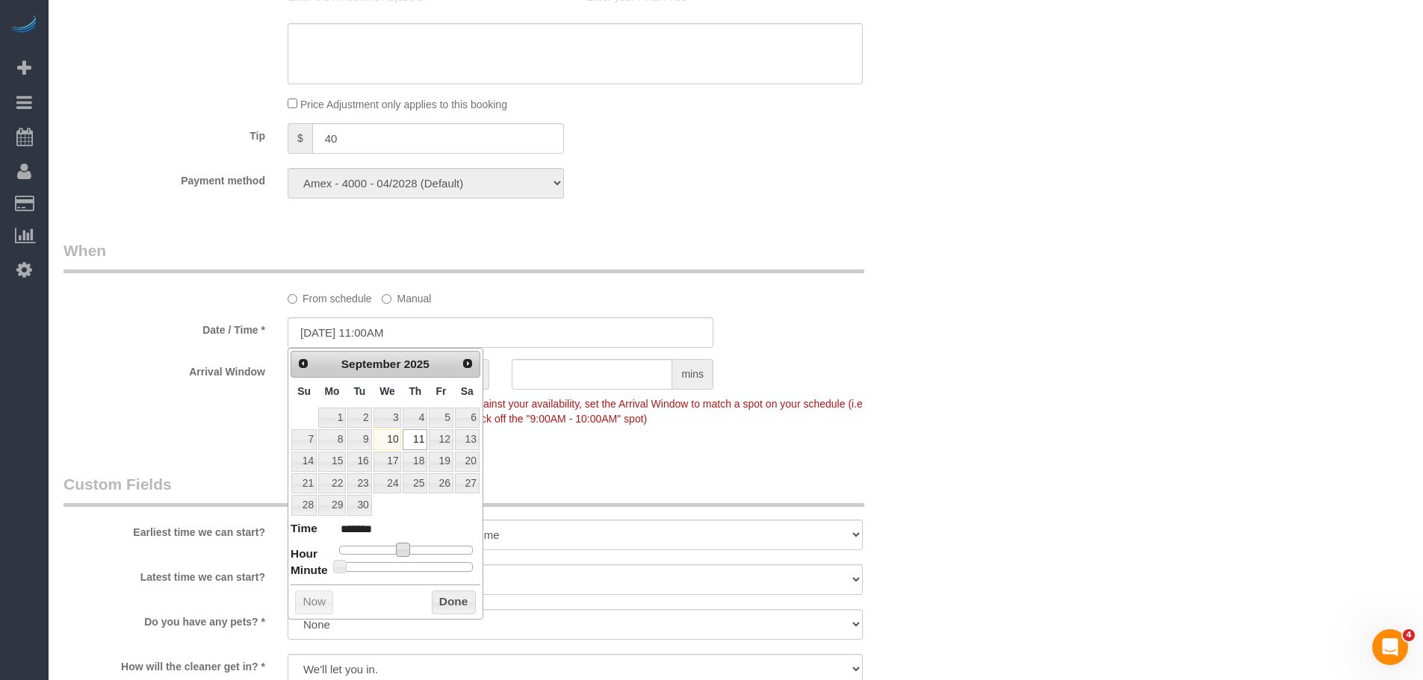
drag, startPoint x: 403, startPoint y: 549, endPoint x: 476, endPoint y: 535, distance: 75.2
click at [403, 550] on span at bounding box center [402, 549] width 13 height 13
type input "09/11/2025 12:00PM"
type input "*******"
type input "09/11/2025 1:00PM"
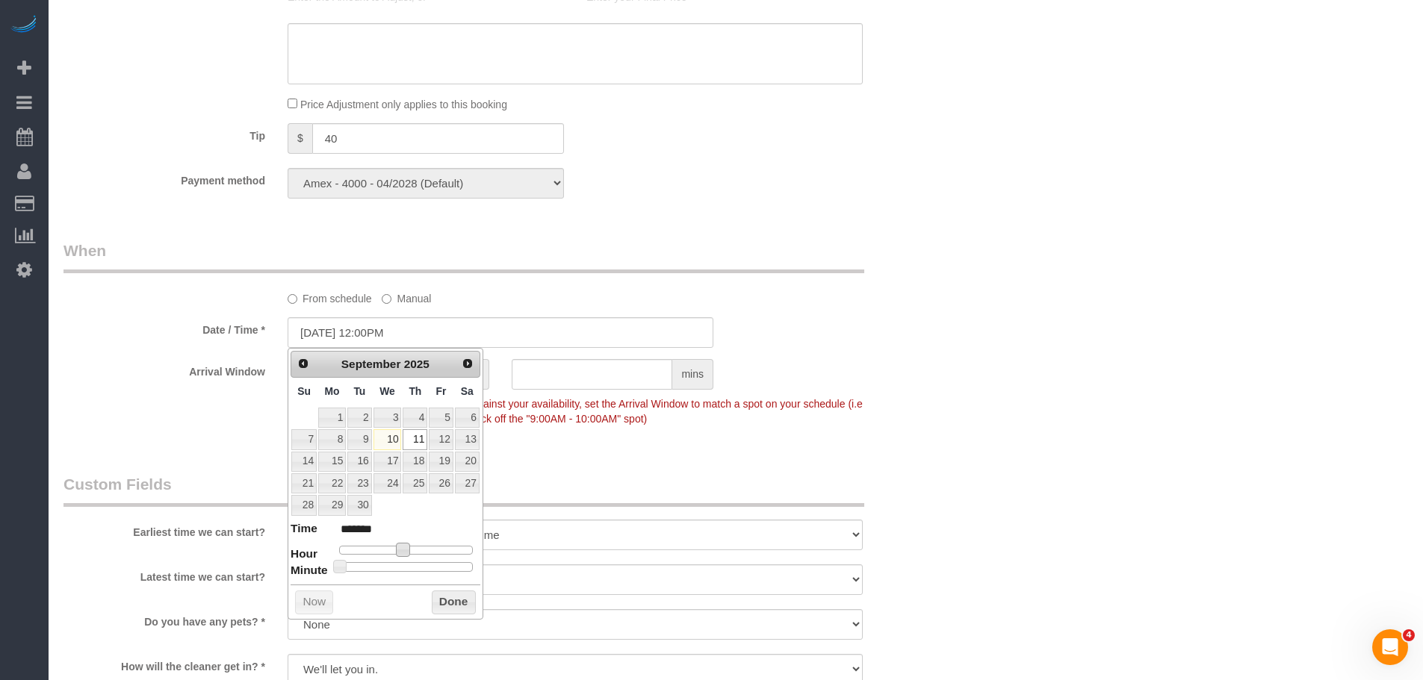
type input "******"
type input "[DATE] 2:00PM"
type input "******"
type input "09/11/2025 3:00PM"
type input "******"
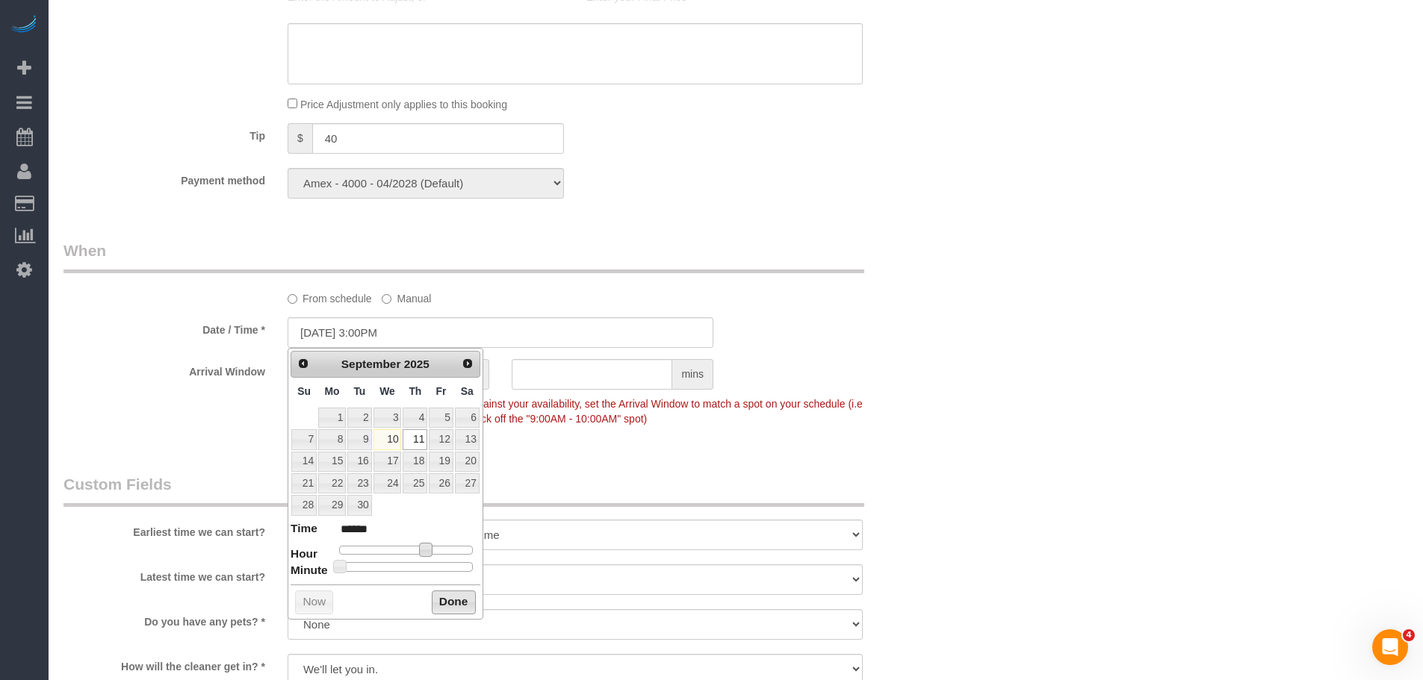
click at [456, 600] on button "Done" at bounding box center [454, 603] width 44 height 24
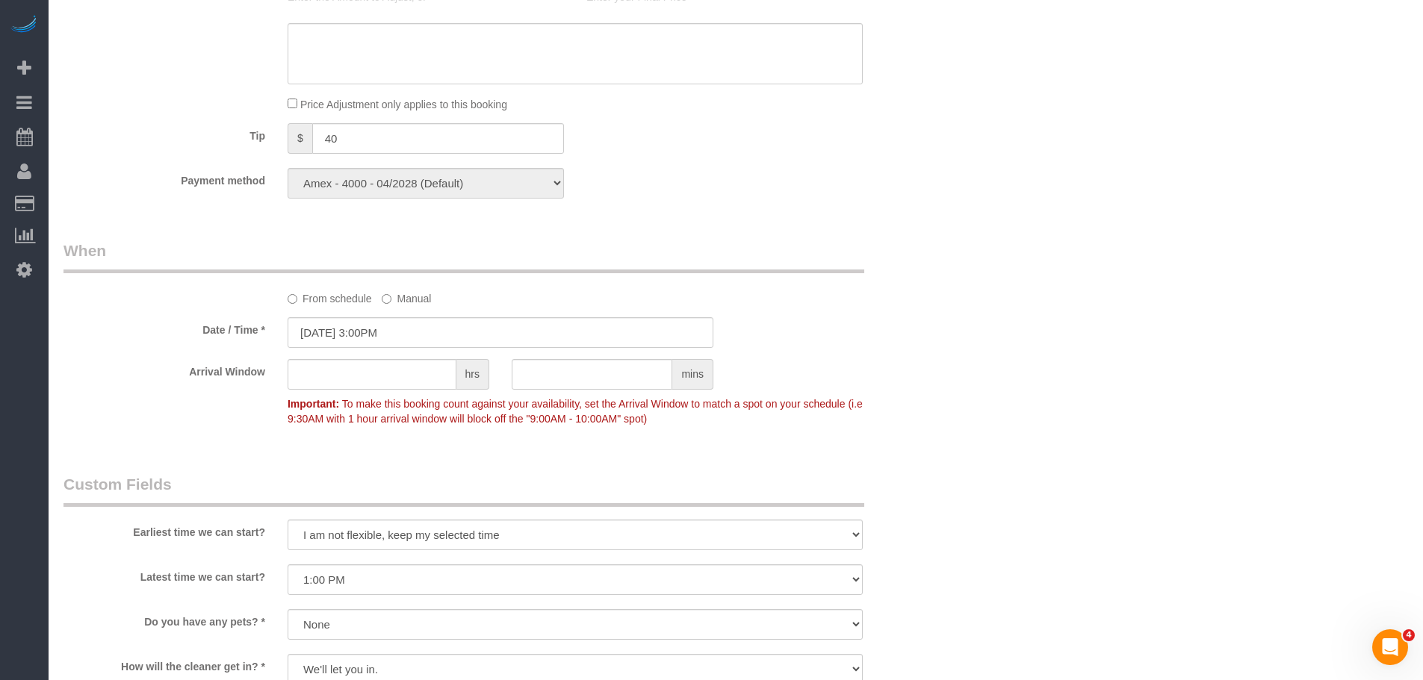
click at [1024, 243] on div "Who Email davismic@gmail.com Name * Michael Davis A LEVEL CLEANER Standard Apar…" at bounding box center [735, 120] width 1344 height 2671
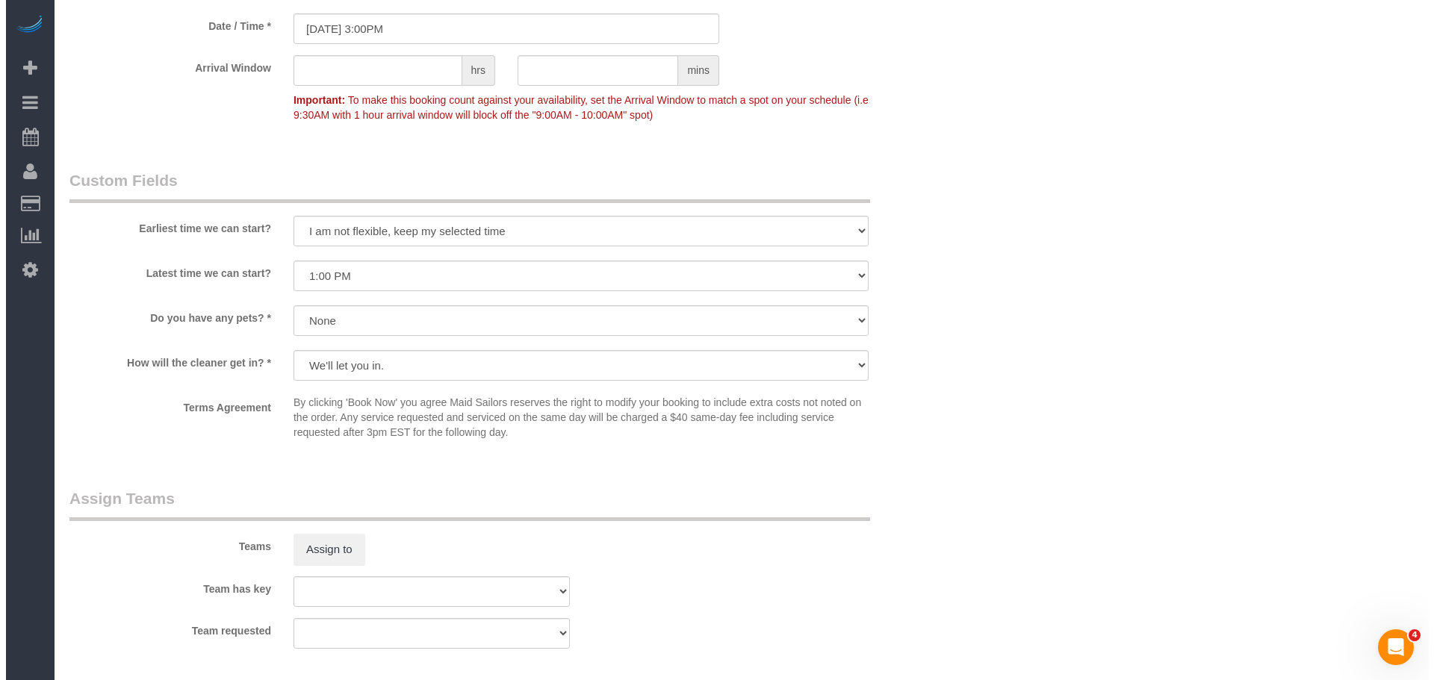
scroll to position [1718, 0]
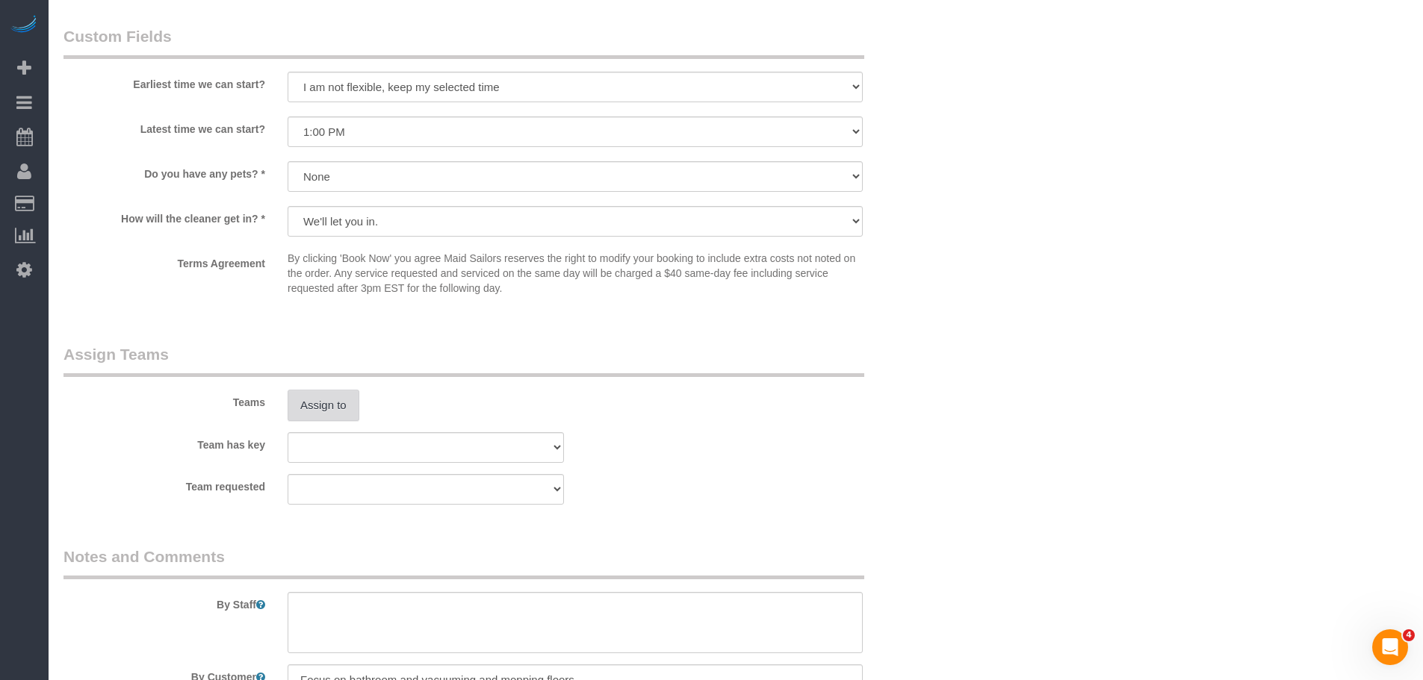
click at [321, 420] on button "Assign to" at bounding box center [324, 405] width 72 height 31
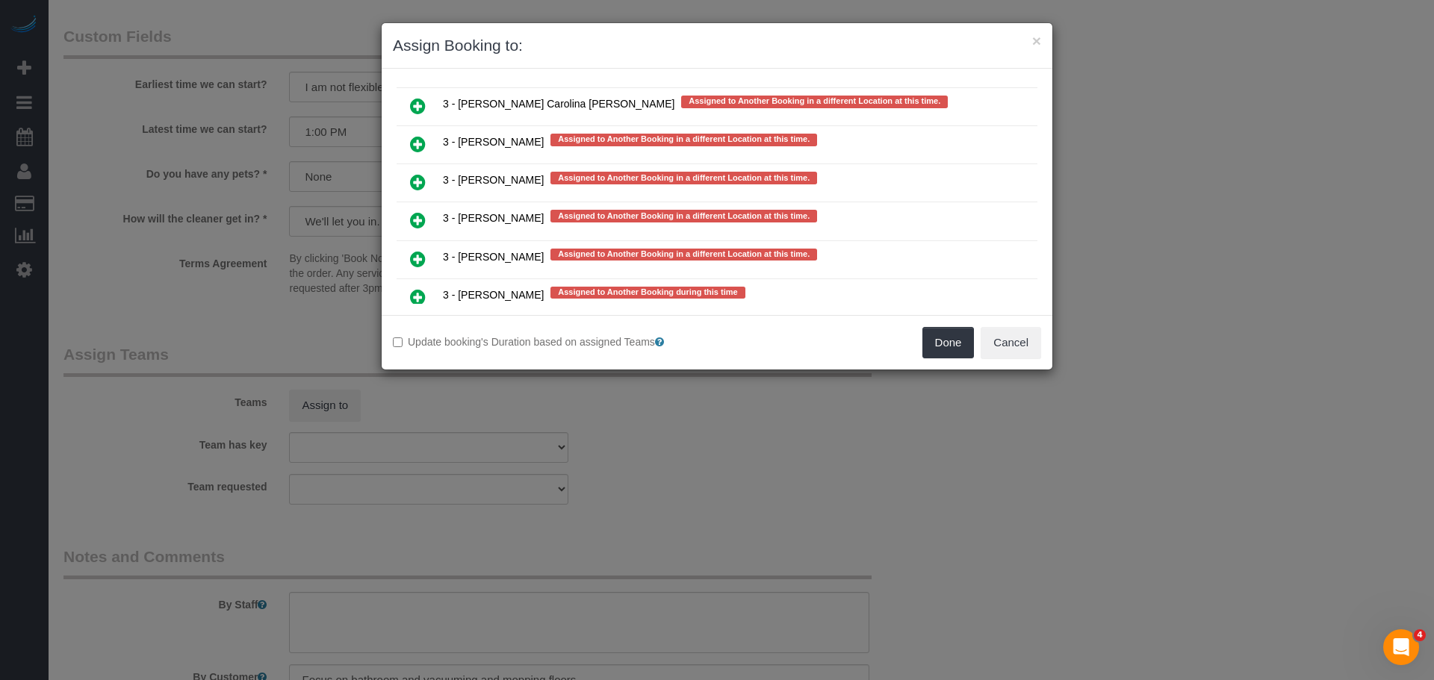
scroll to position [2846, 0]
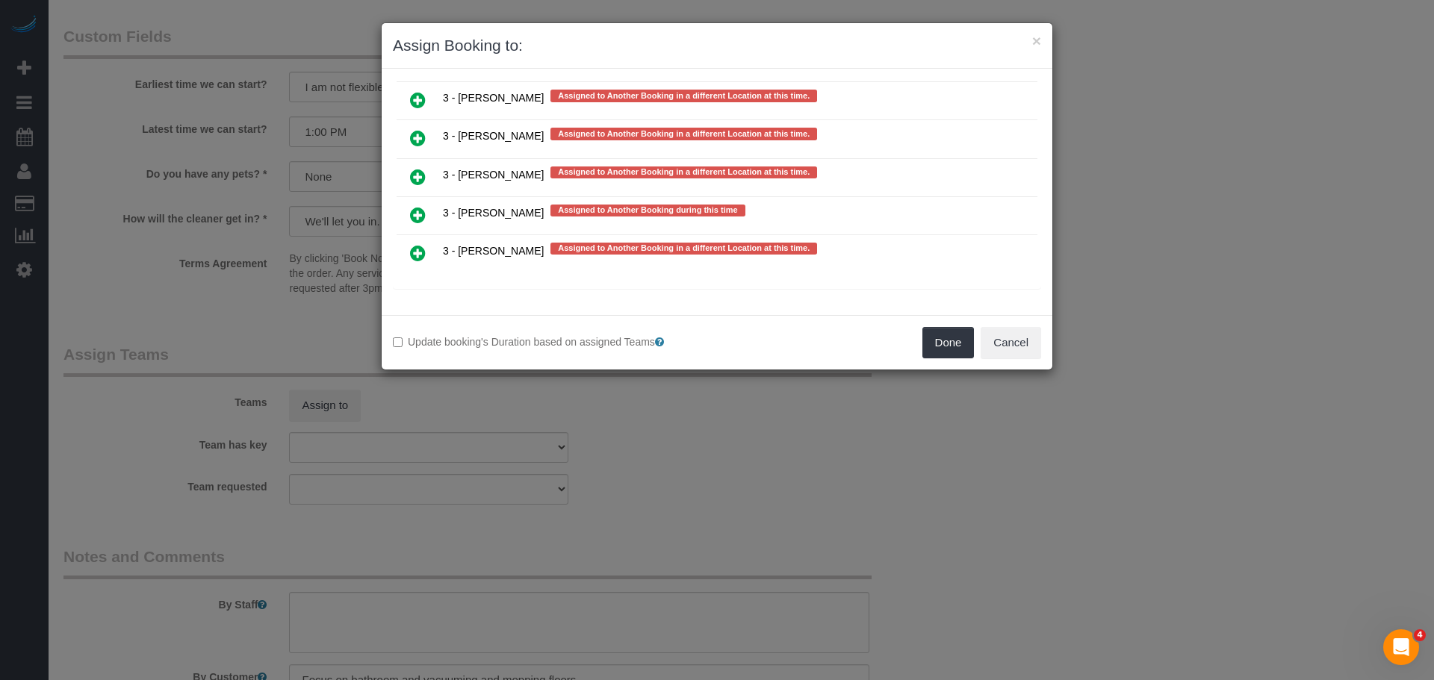
click at [409, 176] on link at bounding box center [417, 178] width 35 height 30
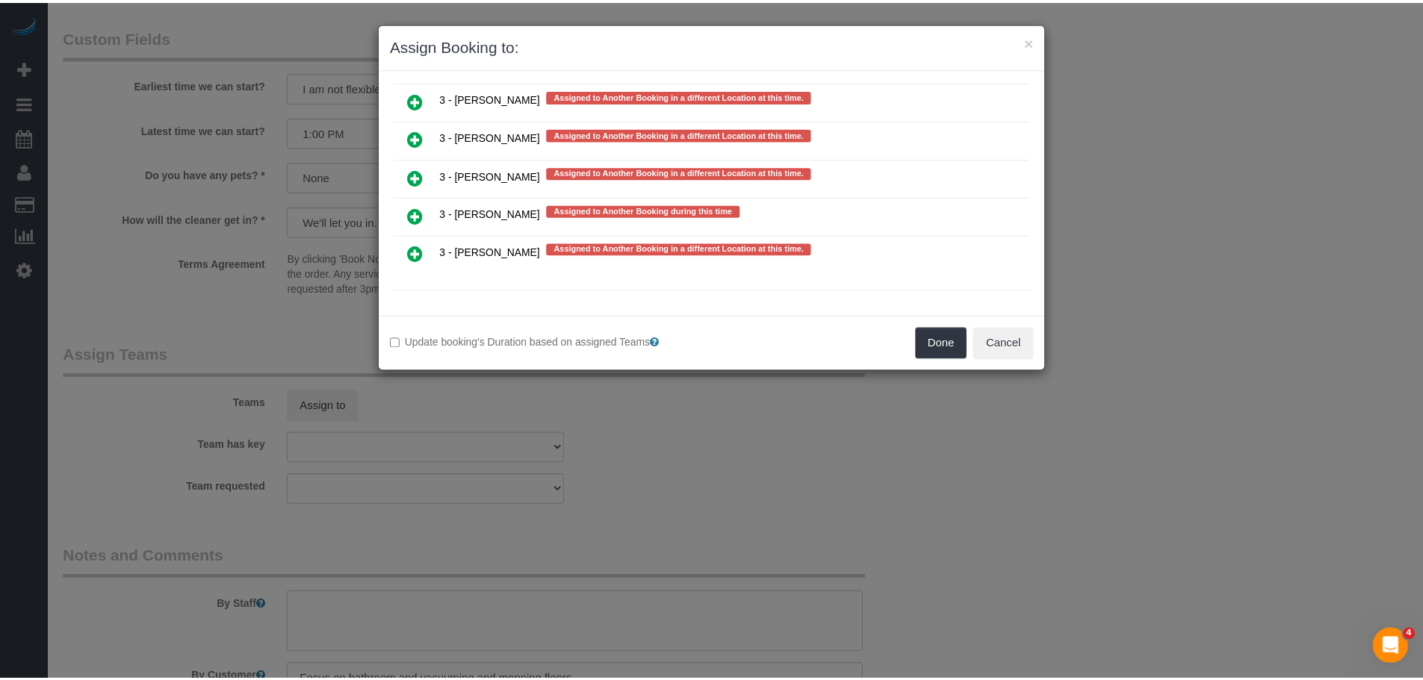
scroll to position [2843, 0]
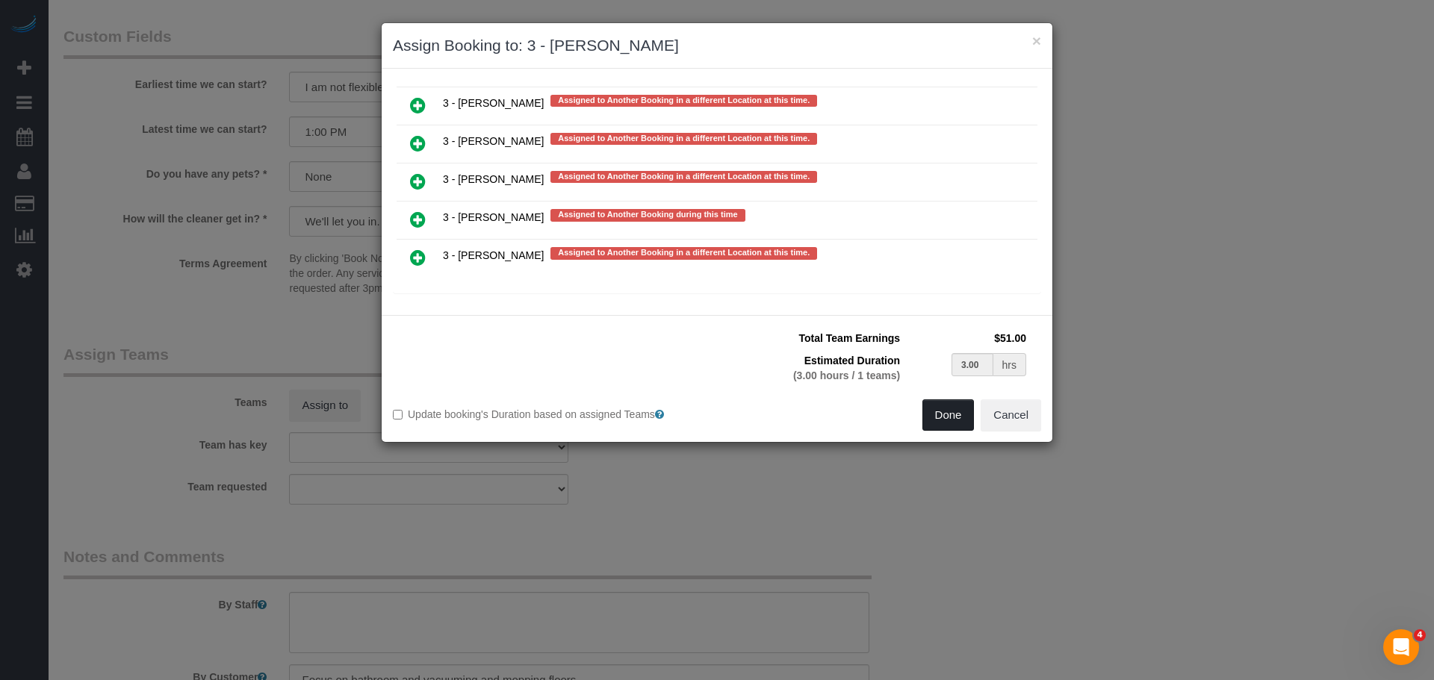
click at [938, 412] on button "Done" at bounding box center [948, 415] width 52 height 31
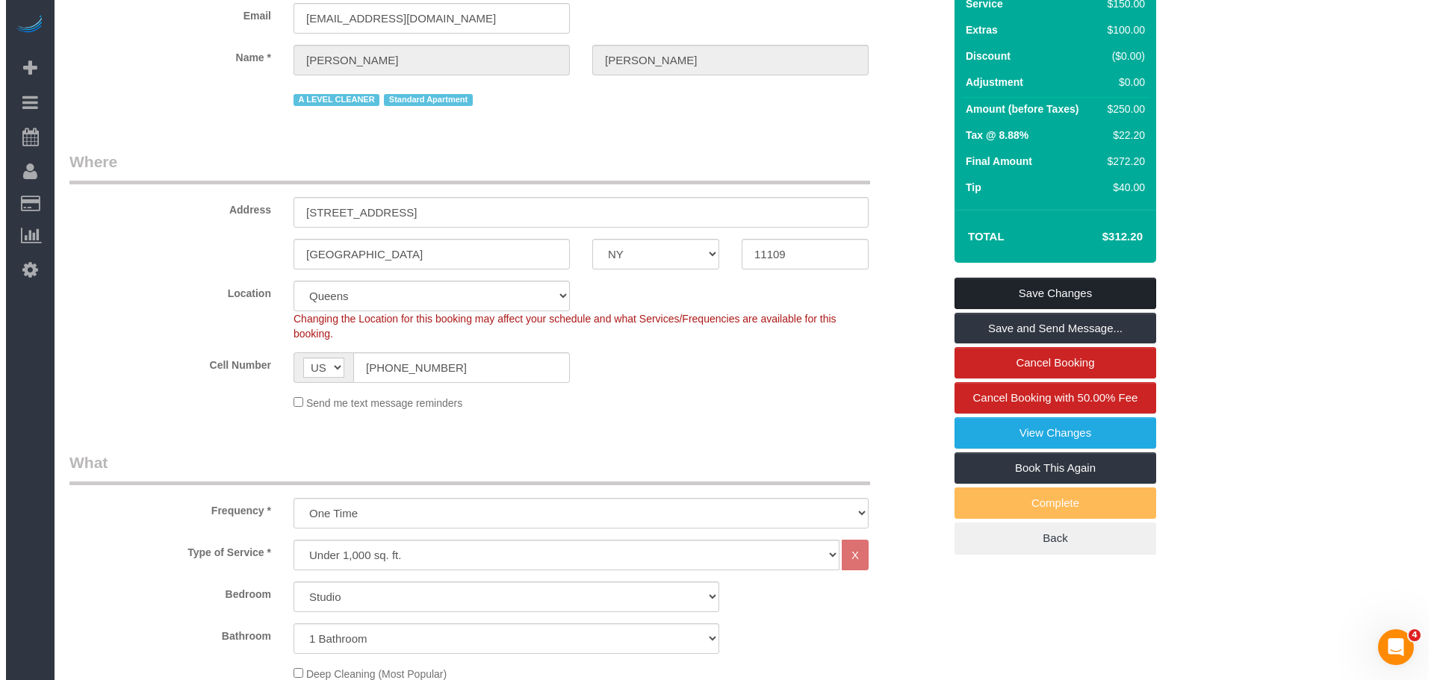
scroll to position [75, 0]
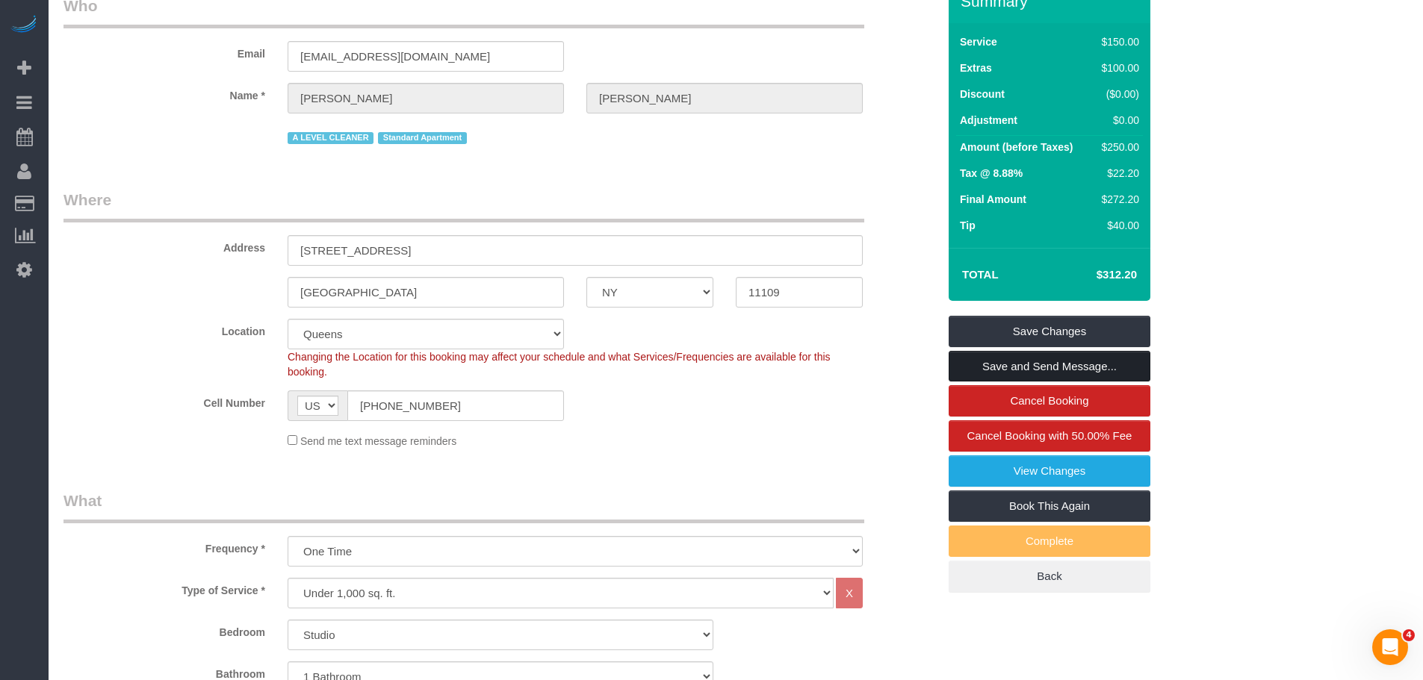
click at [1096, 361] on link "Save and Send Message..." at bounding box center [1050, 366] width 202 height 31
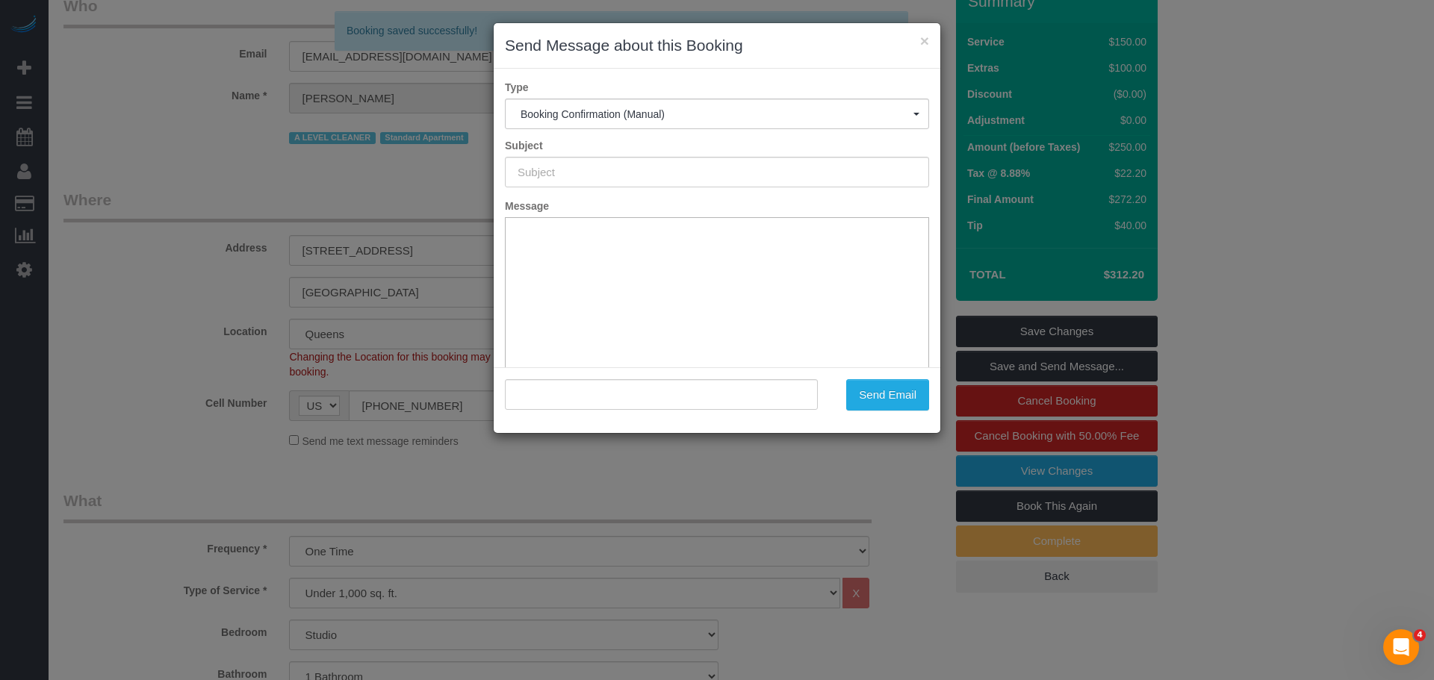
type input "Cleaning Confirmed for 09/11/2025 at 3:00pm"
type input ""Michael Davis" <davismic@gmail.com>"
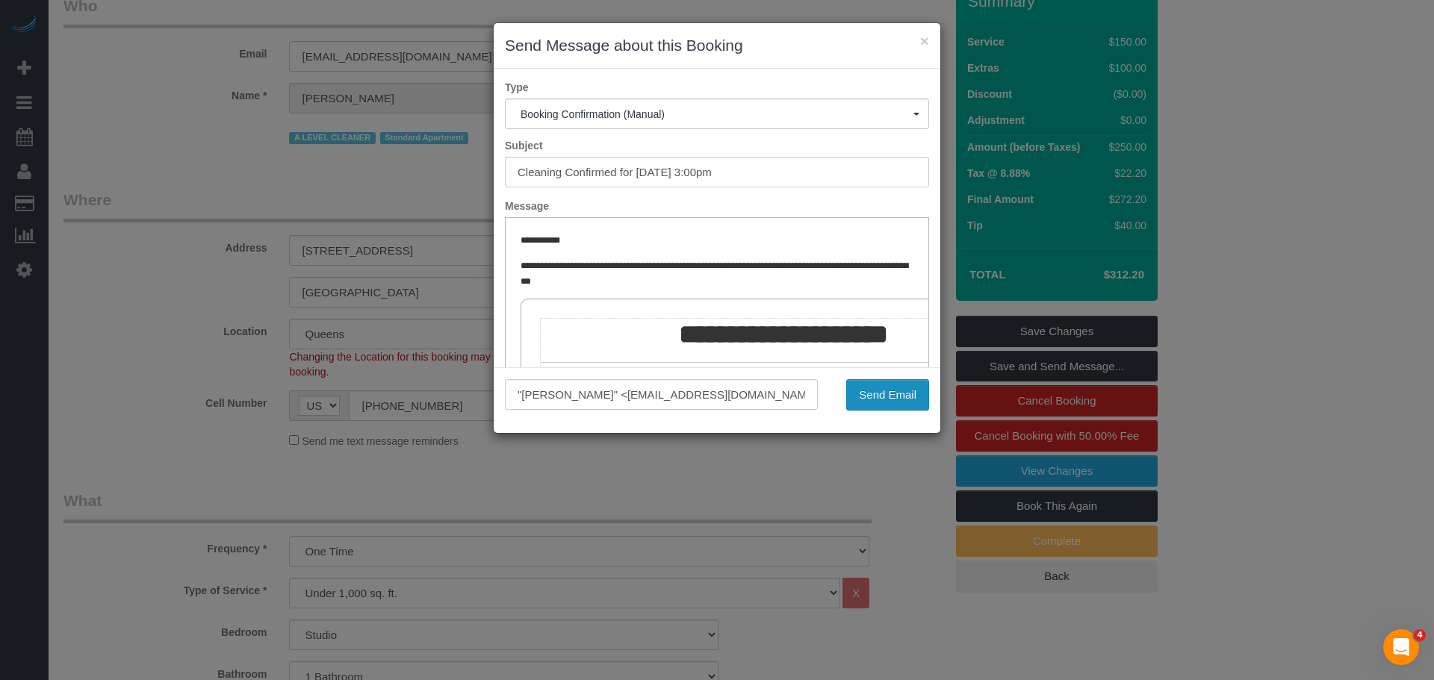
click at [878, 389] on button "Send Email" at bounding box center [887, 394] width 83 height 31
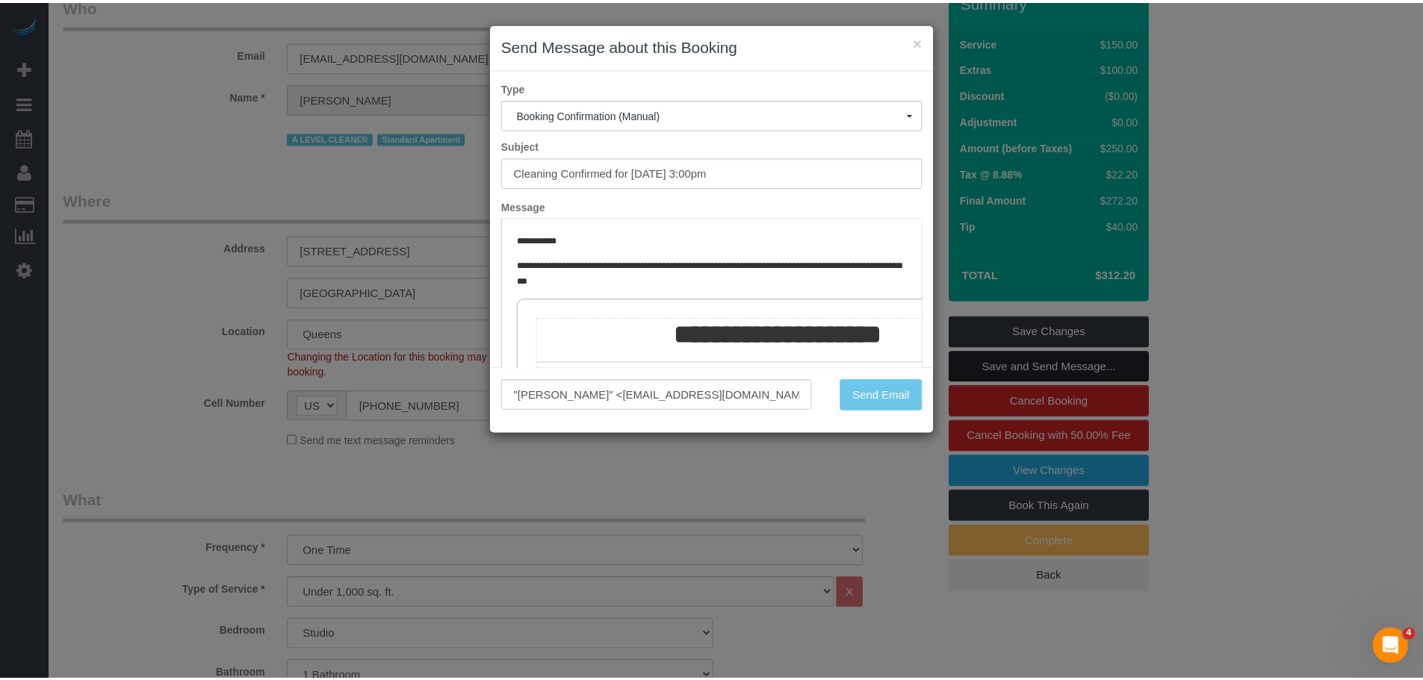
scroll to position [128, 0]
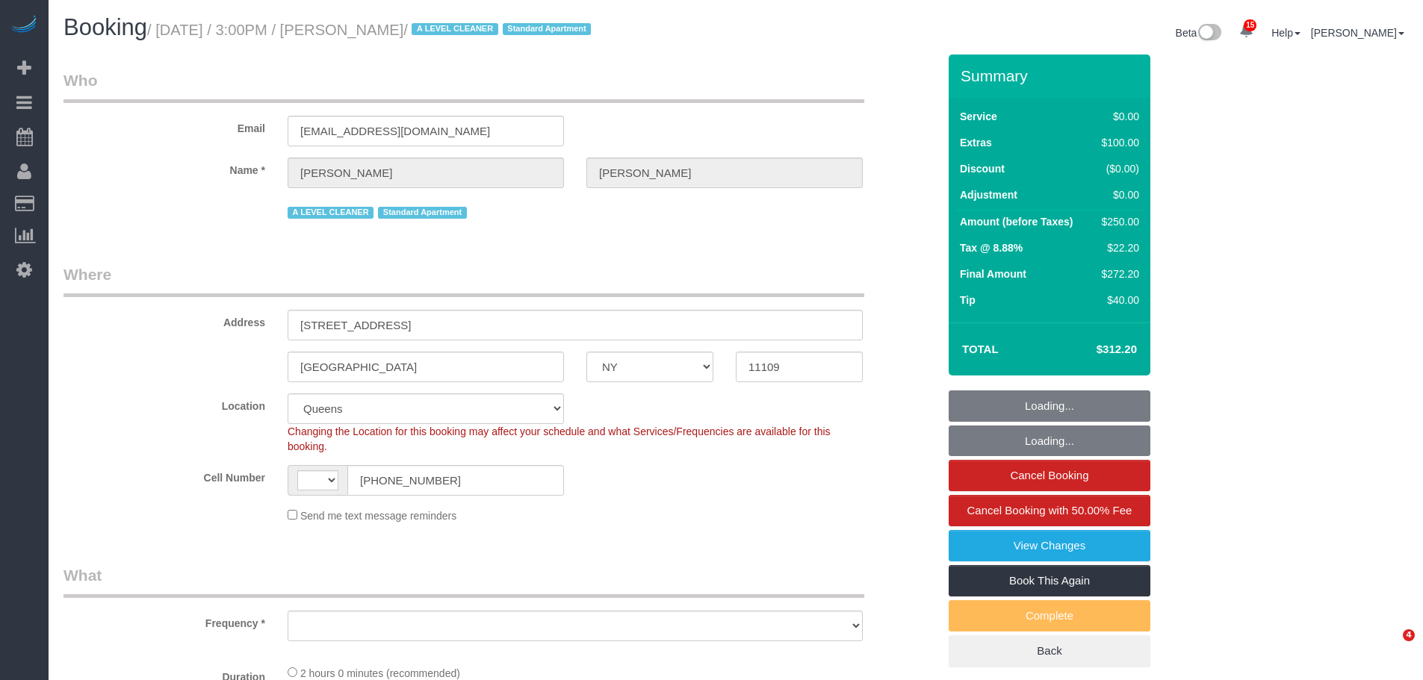
select select "NY"
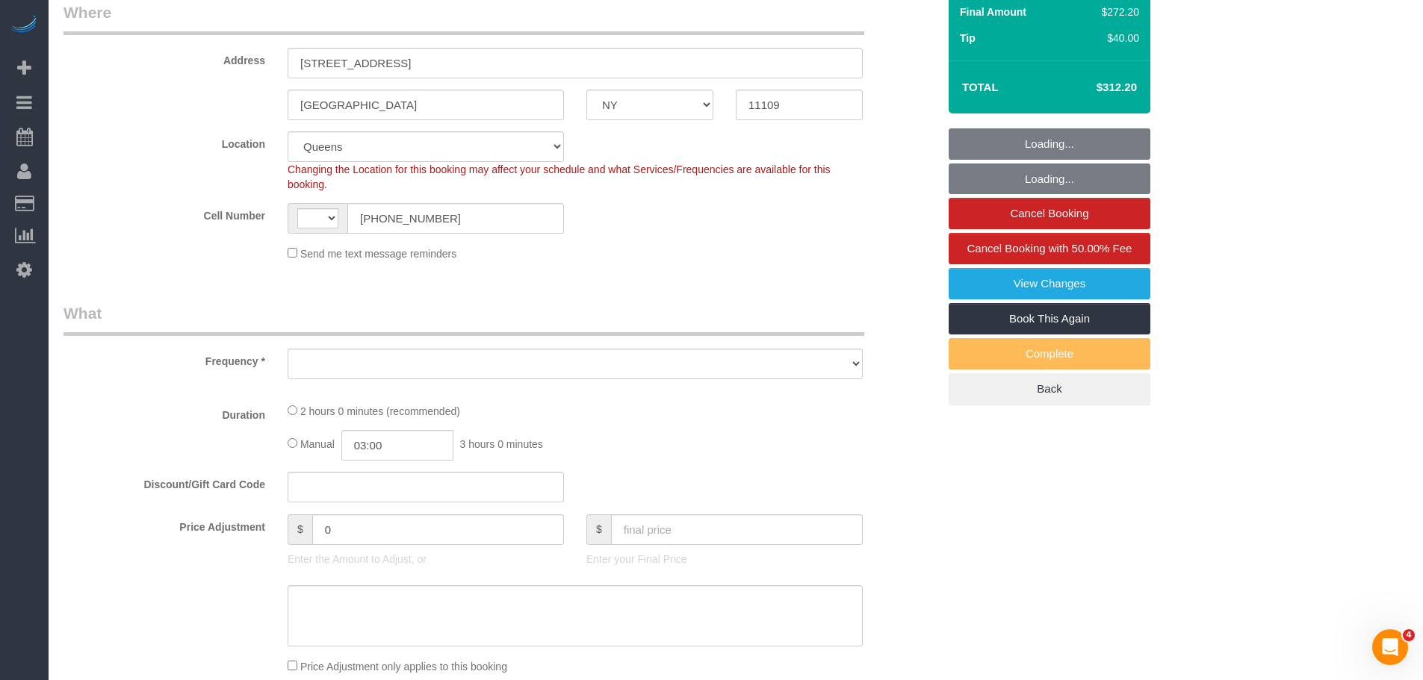
select select "string:stripe-pm_1Pzh9G4VGloSiKo7QgE86W0f"
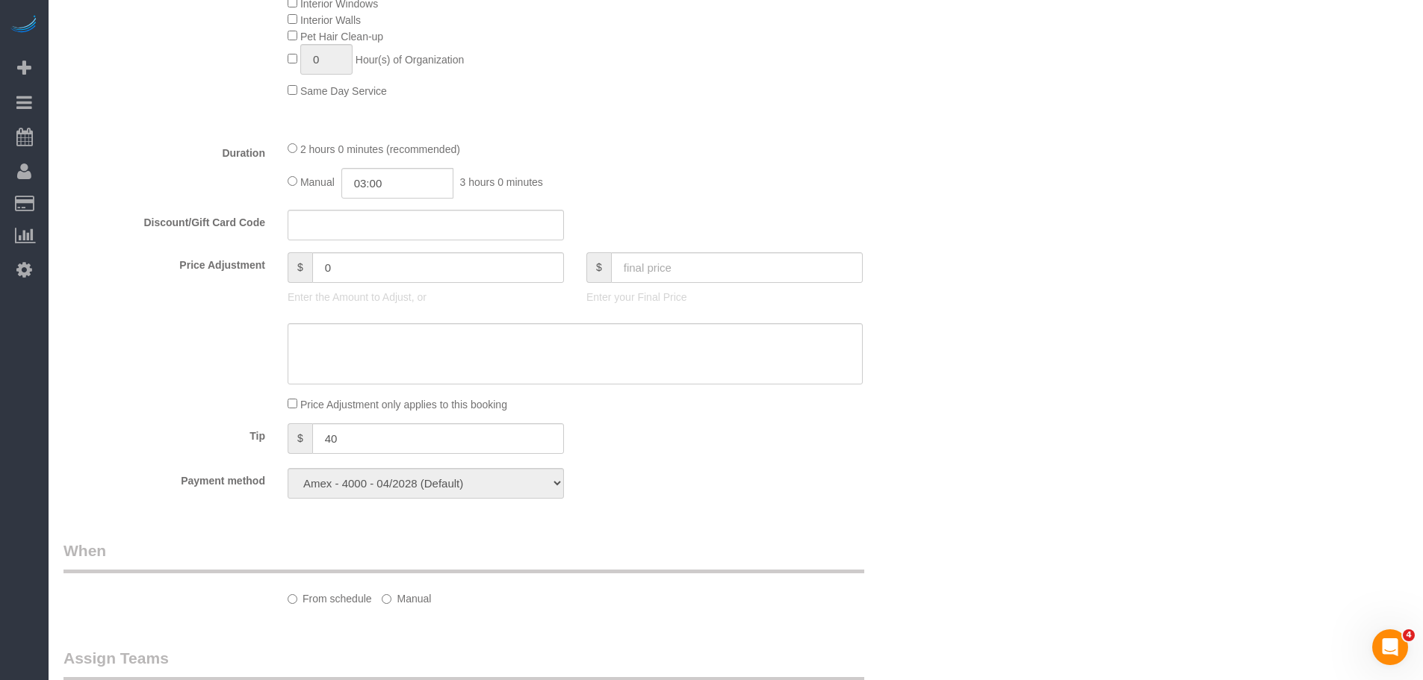
select select "string:[GEOGRAPHIC_DATA]"
select select "object:909"
select select "spot1"
select select "number:89"
select select "number:73"
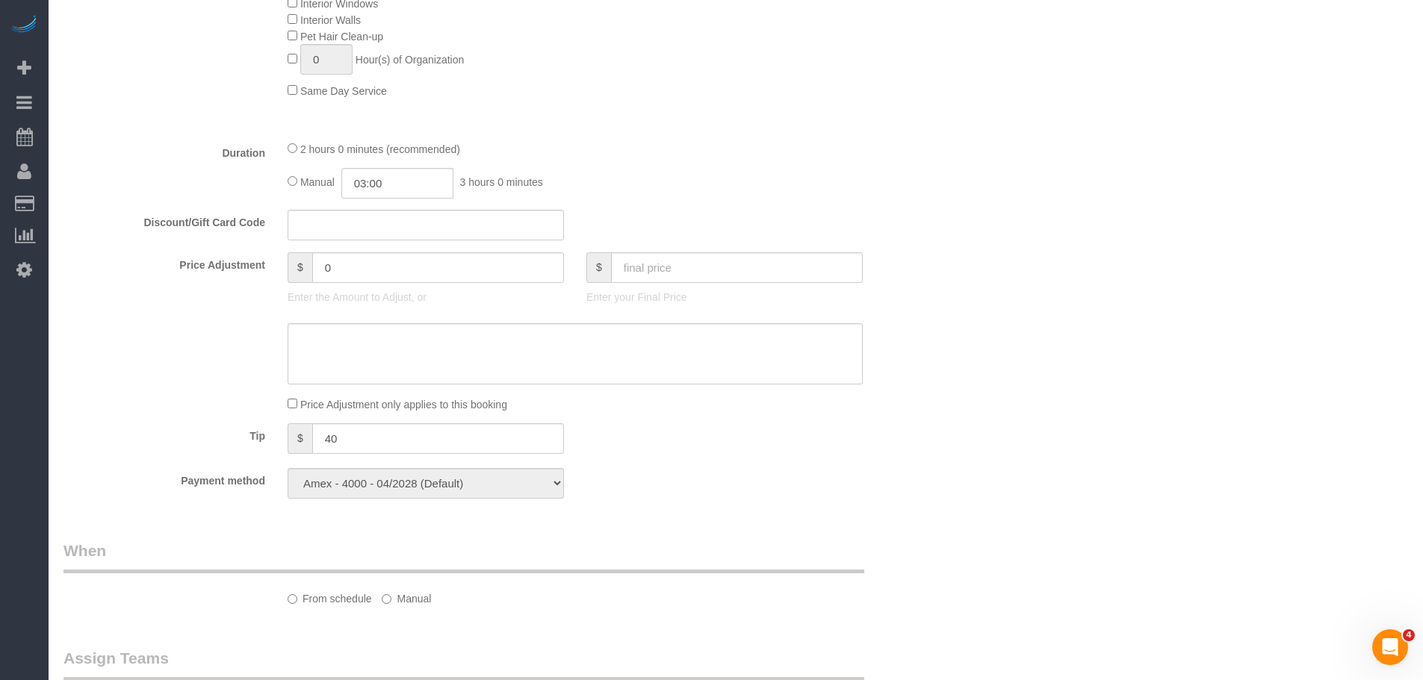
select select "number:15"
select select "number:5"
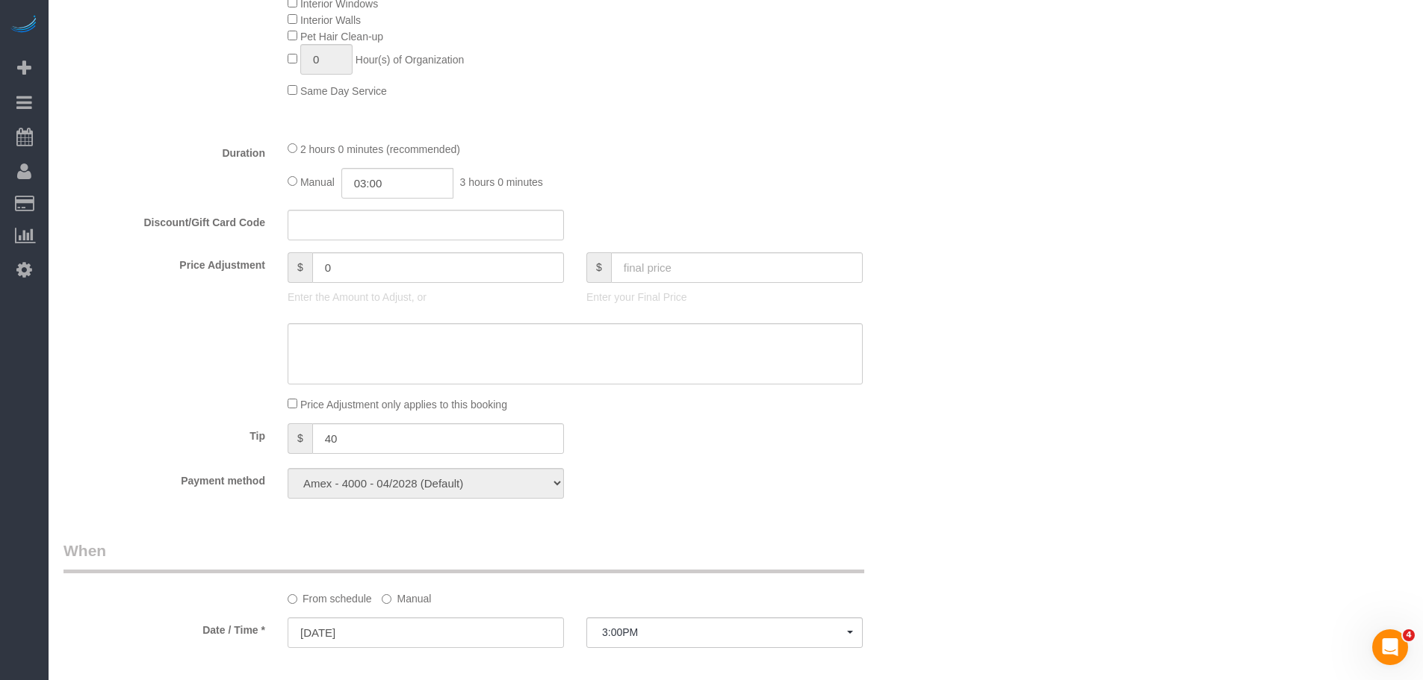
select select "object:1441"
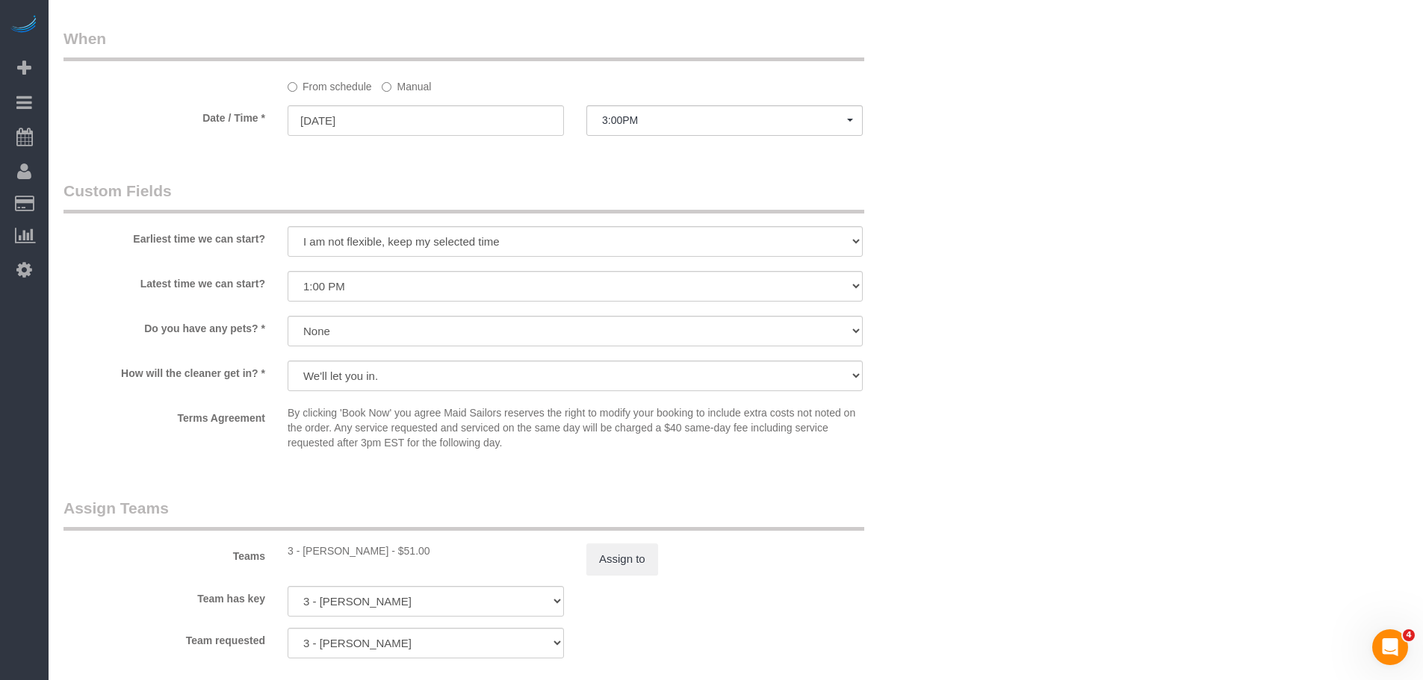
scroll to position [1270, 0]
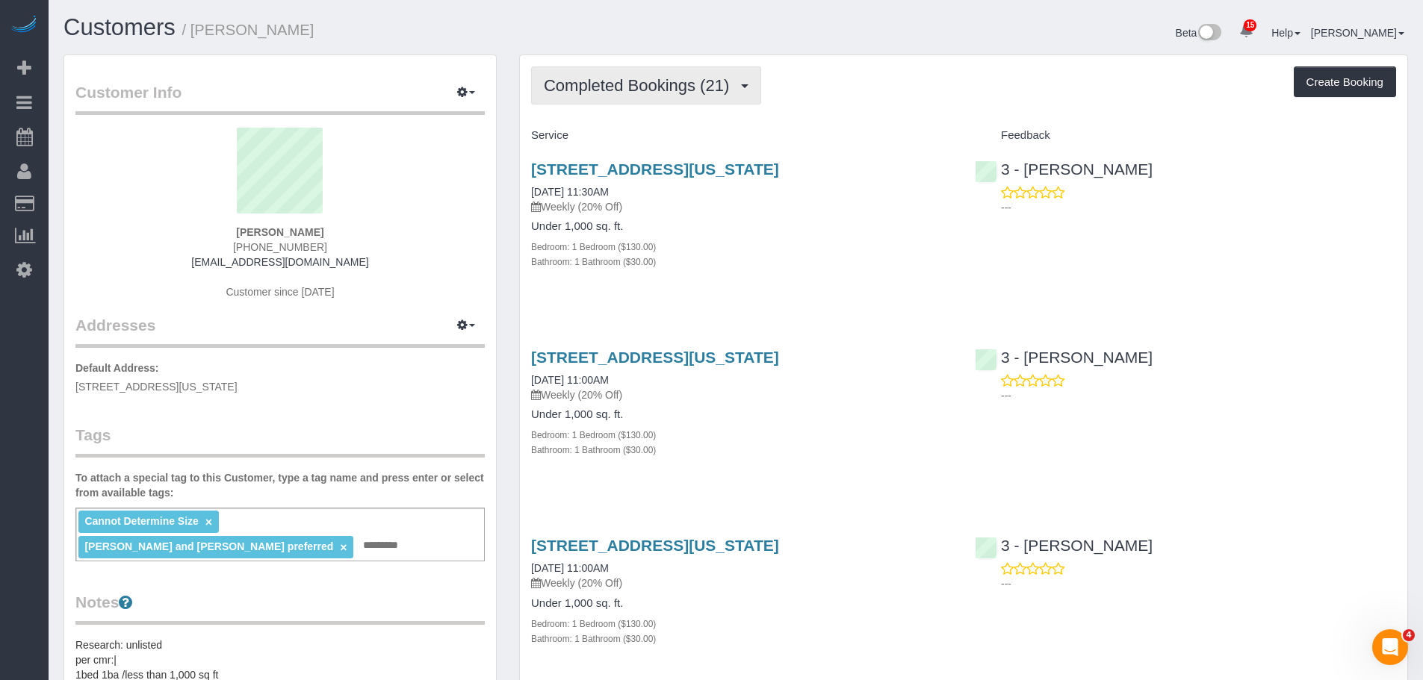
click at [682, 71] on button "Completed Bookings (21)" at bounding box center [646, 85] width 230 height 38
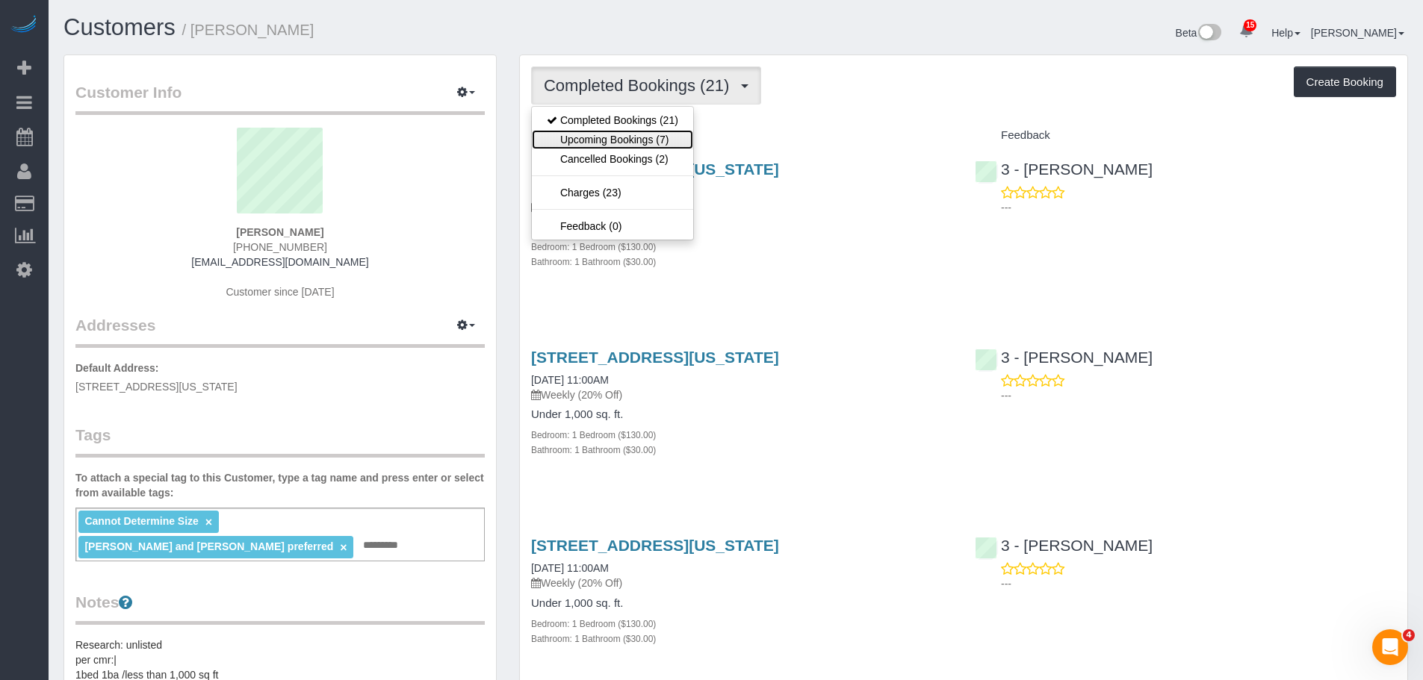
click at [670, 135] on link "Upcoming Bookings (7)" at bounding box center [612, 139] width 161 height 19
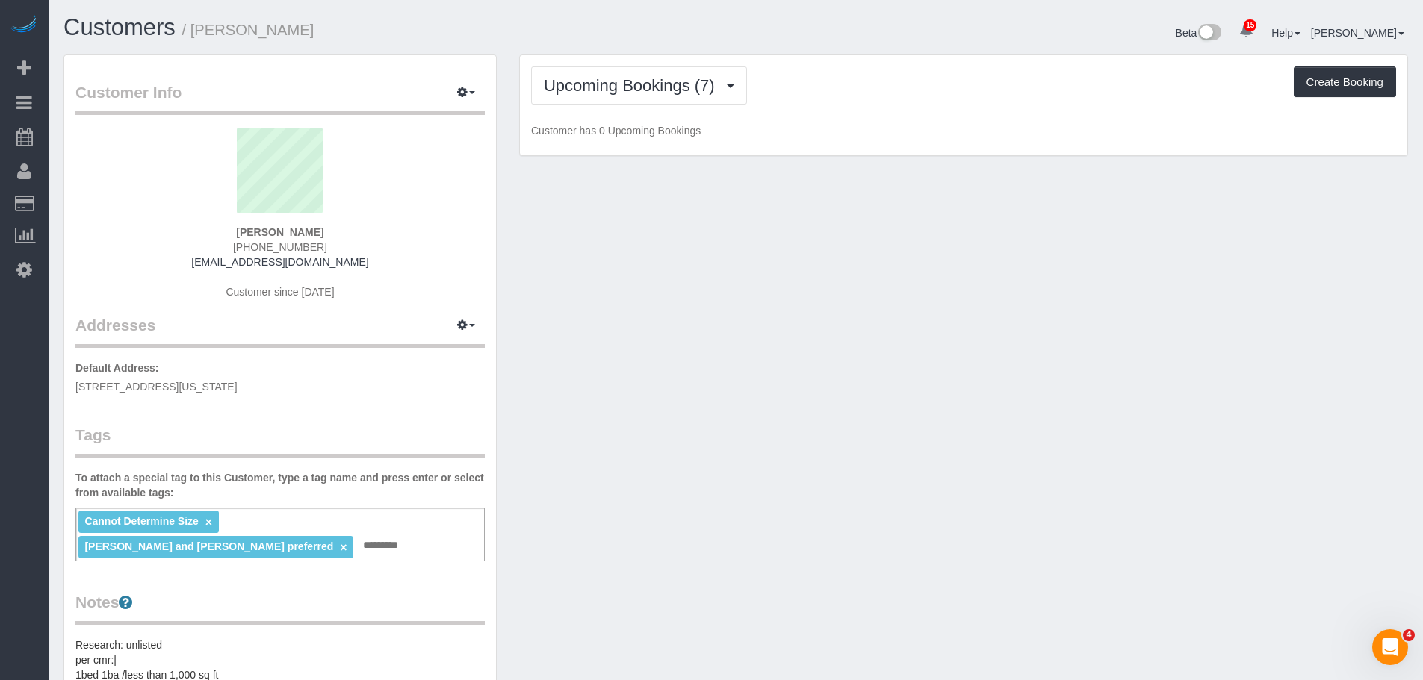
drag, startPoint x: 973, startPoint y: 100, endPoint x: 959, endPoint y: 110, distance: 17.2
click at [972, 102] on div "Upcoming Bookings (7) Completed Bookings (21) Upcoming Bookings (7) Cancelled B…" at bounding box center [963, 85] width 865 height 38
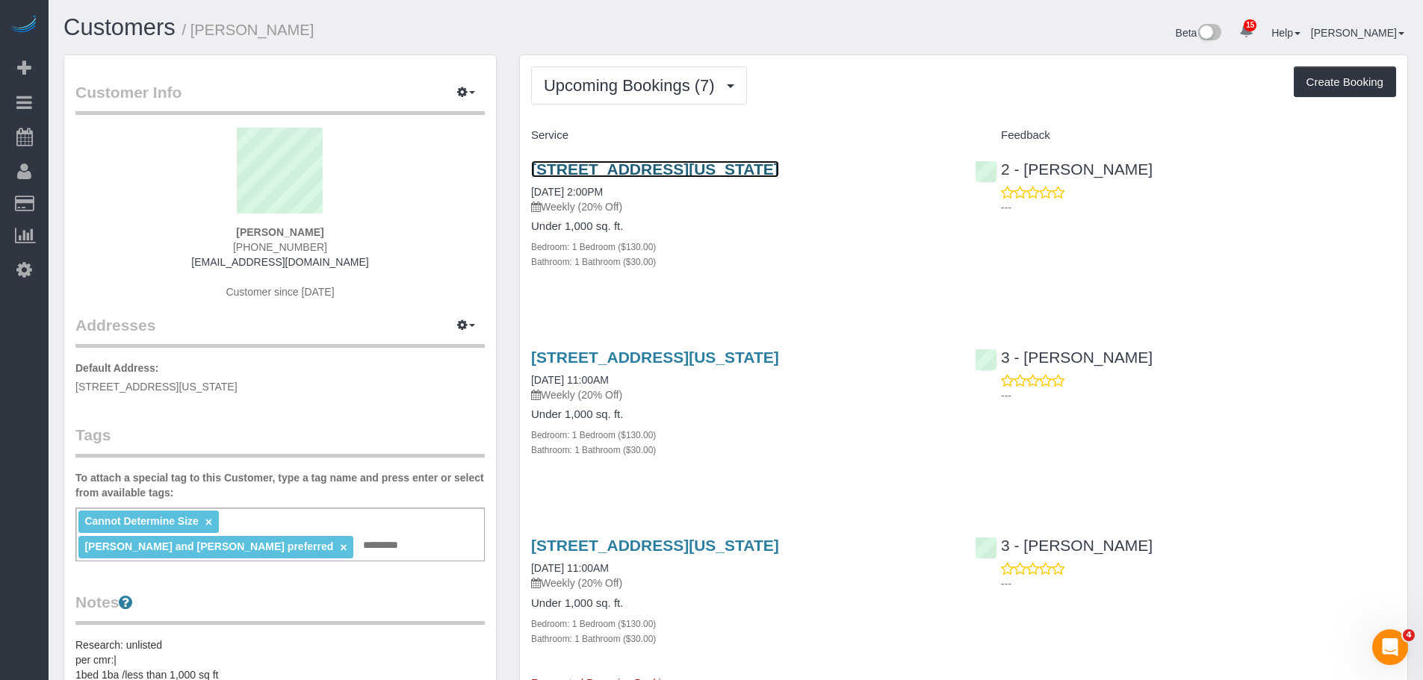
click at [645, 166] on link "[STREET_ADDRESS][US_STATE]" at bounding box center [655, 169] width 248 height 17
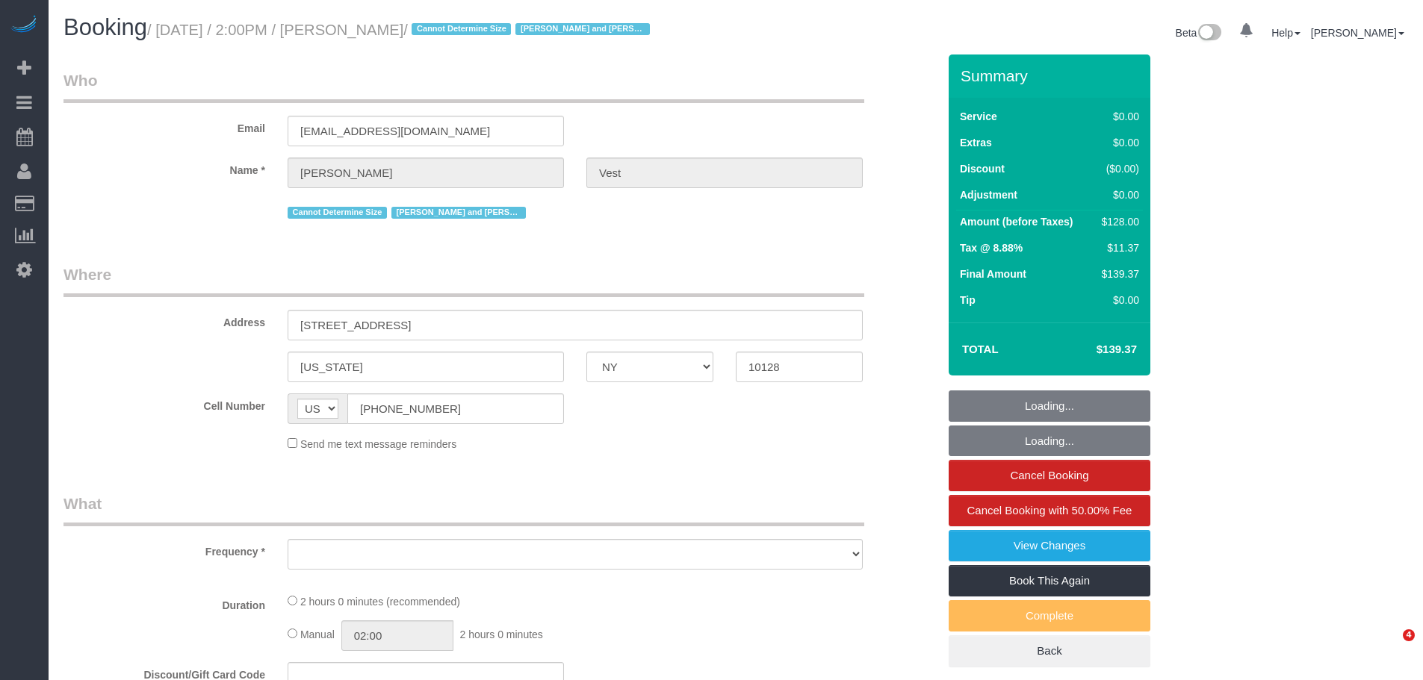
select select "NY"
select select "object:763"
select select "1"
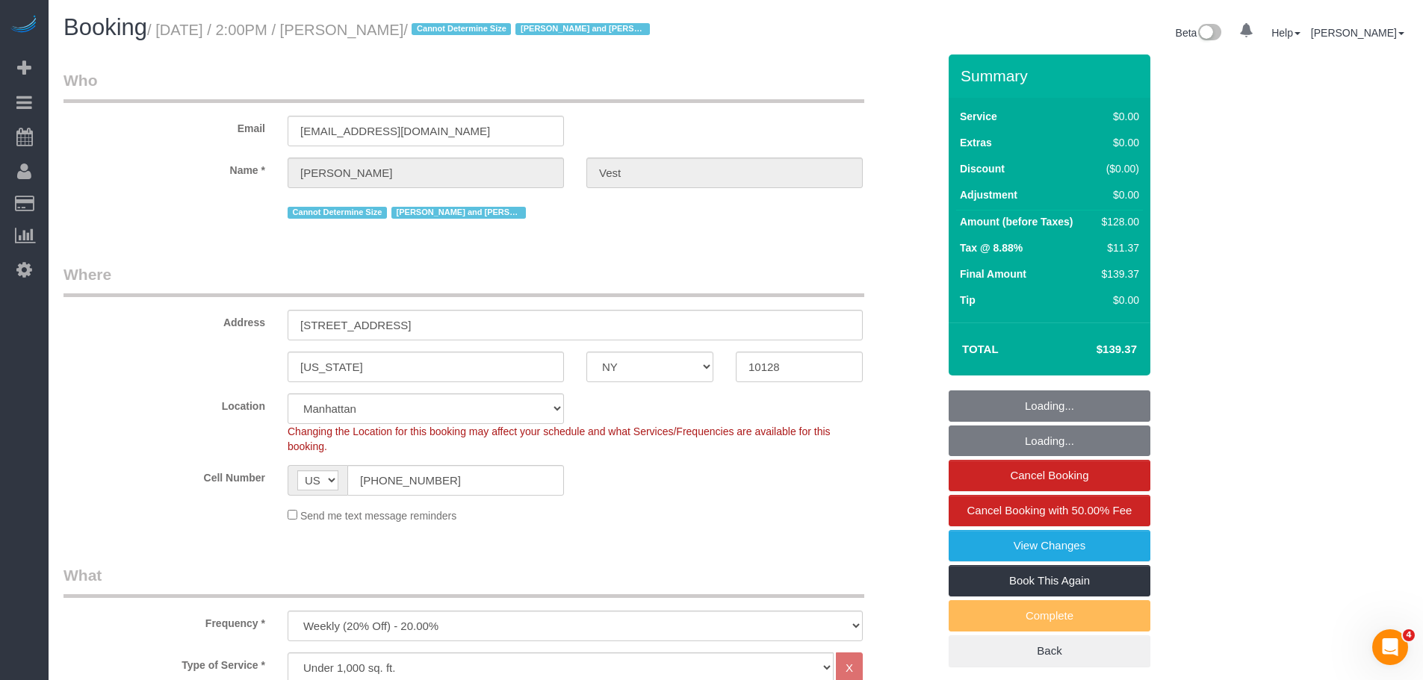
select select "string:stripe-pm_1R74TQ4VGloSiKo7zsvzPauP"
select select "spot1"
select select "number:57"
select select "number:74"
select select "number:15"
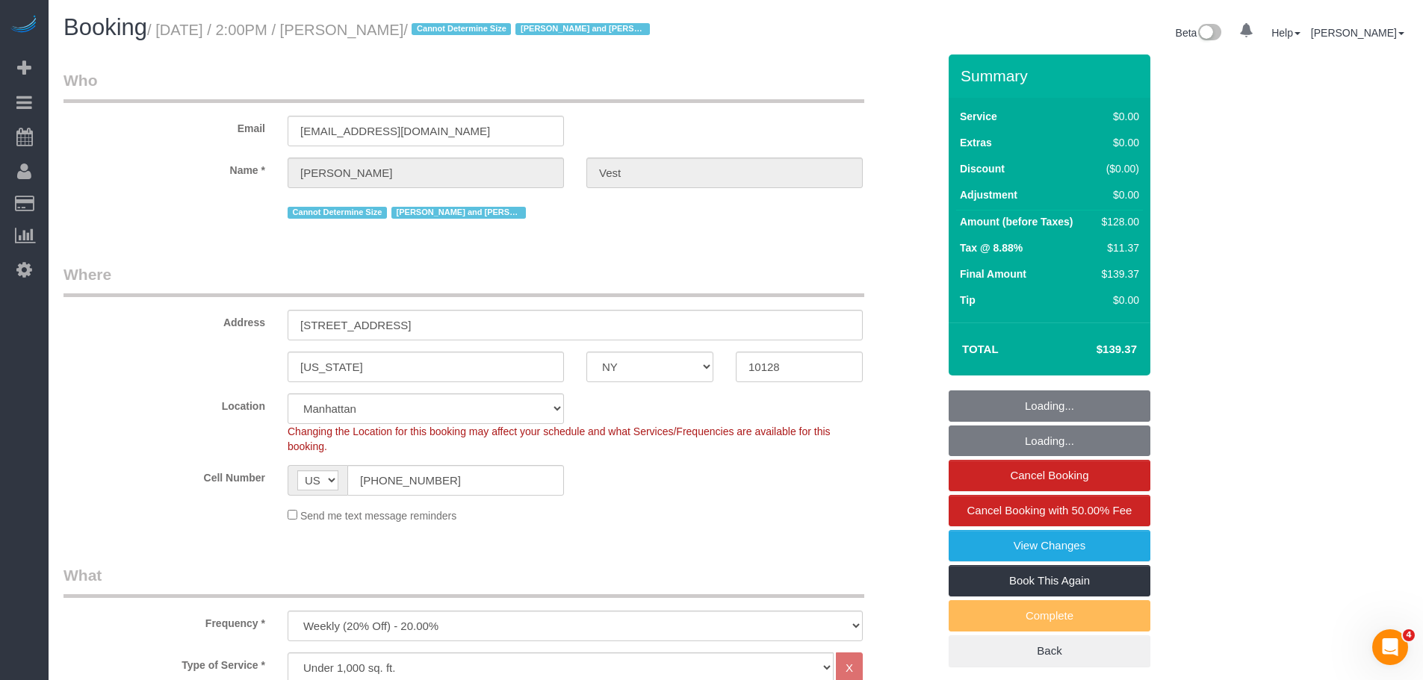
select select "number:6"
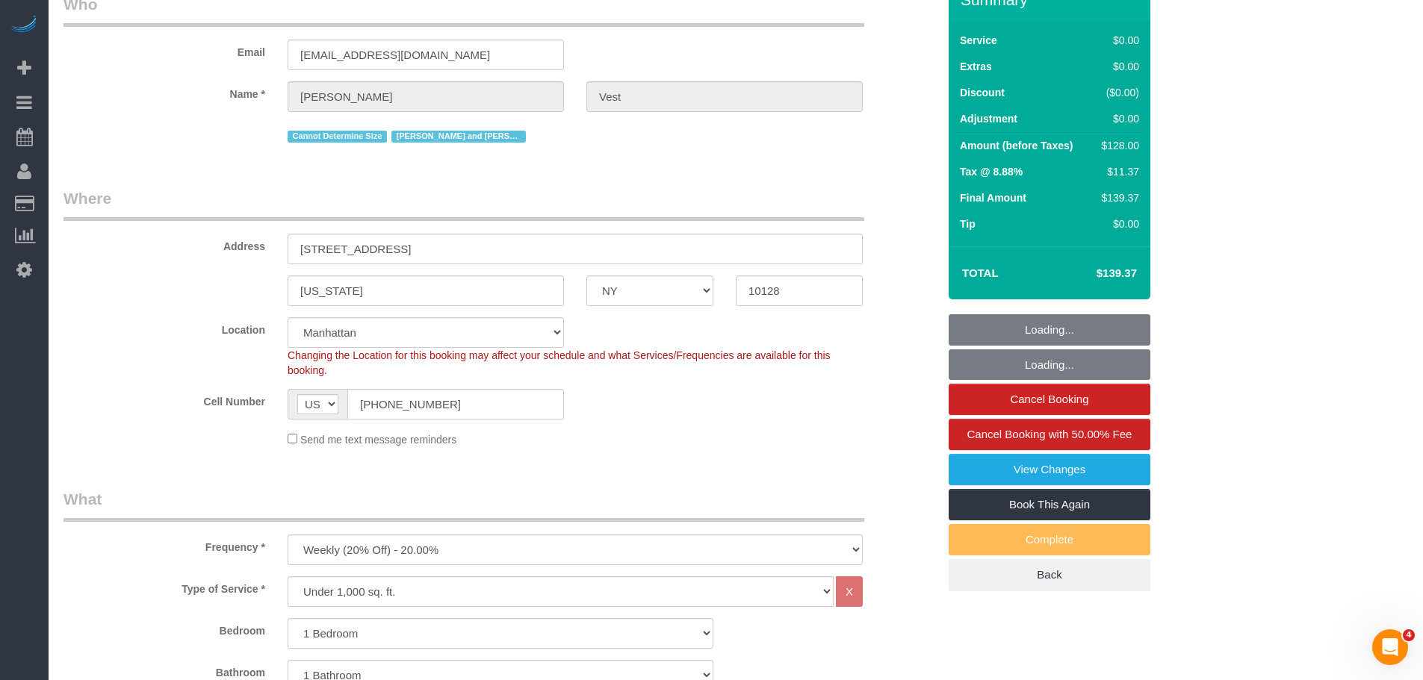
select select "object:1484"
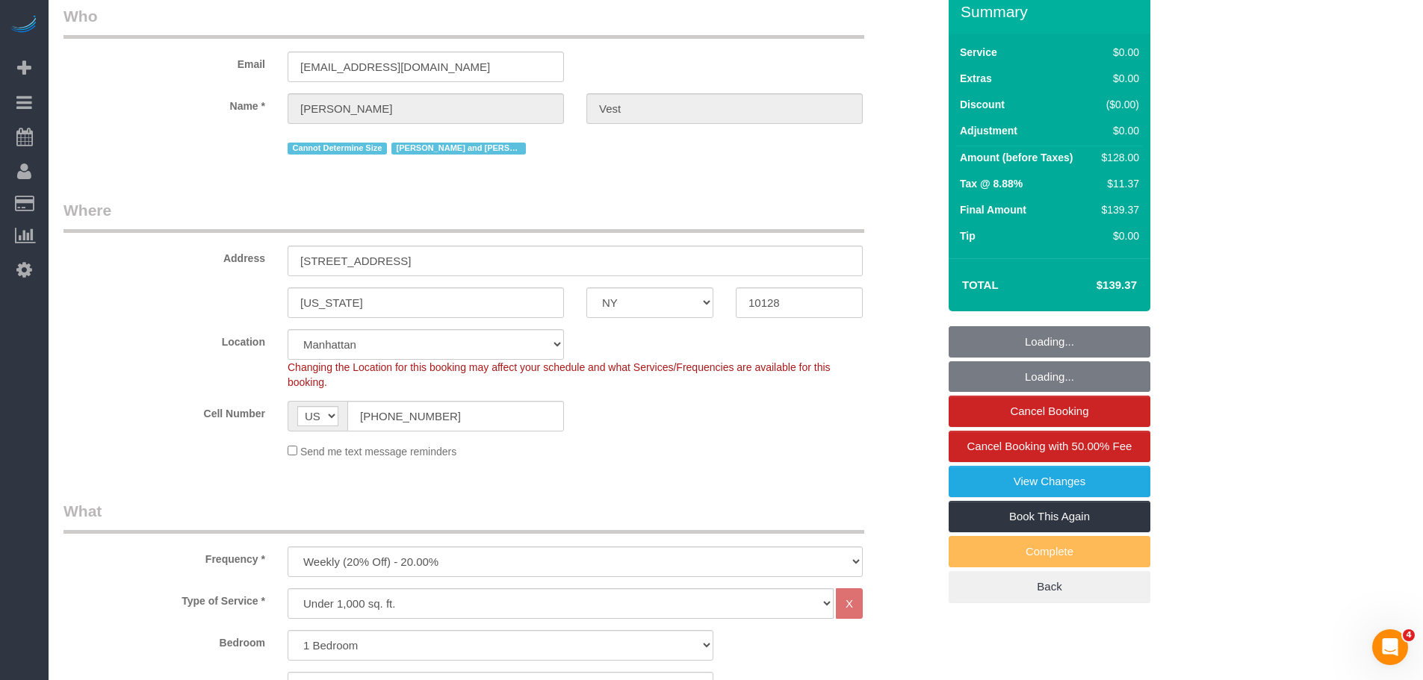
select select "1"
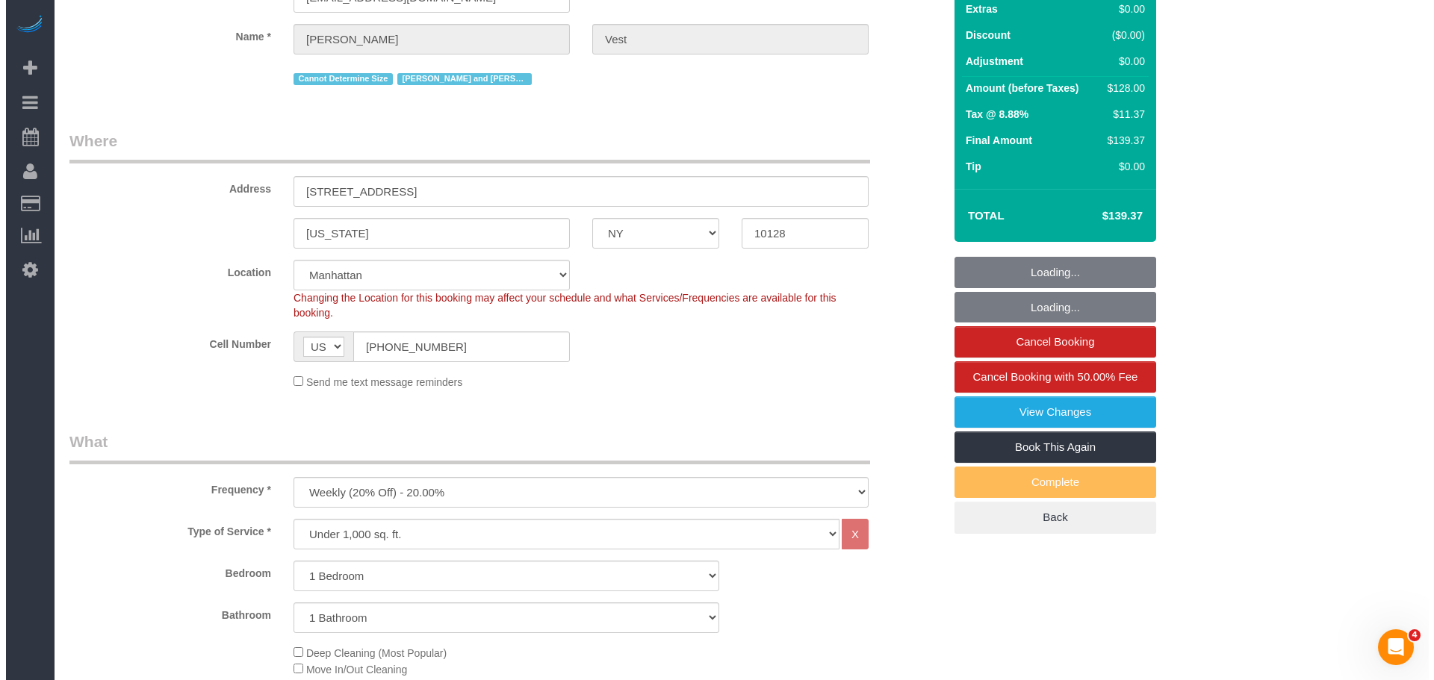
scroll to position [299, 0]
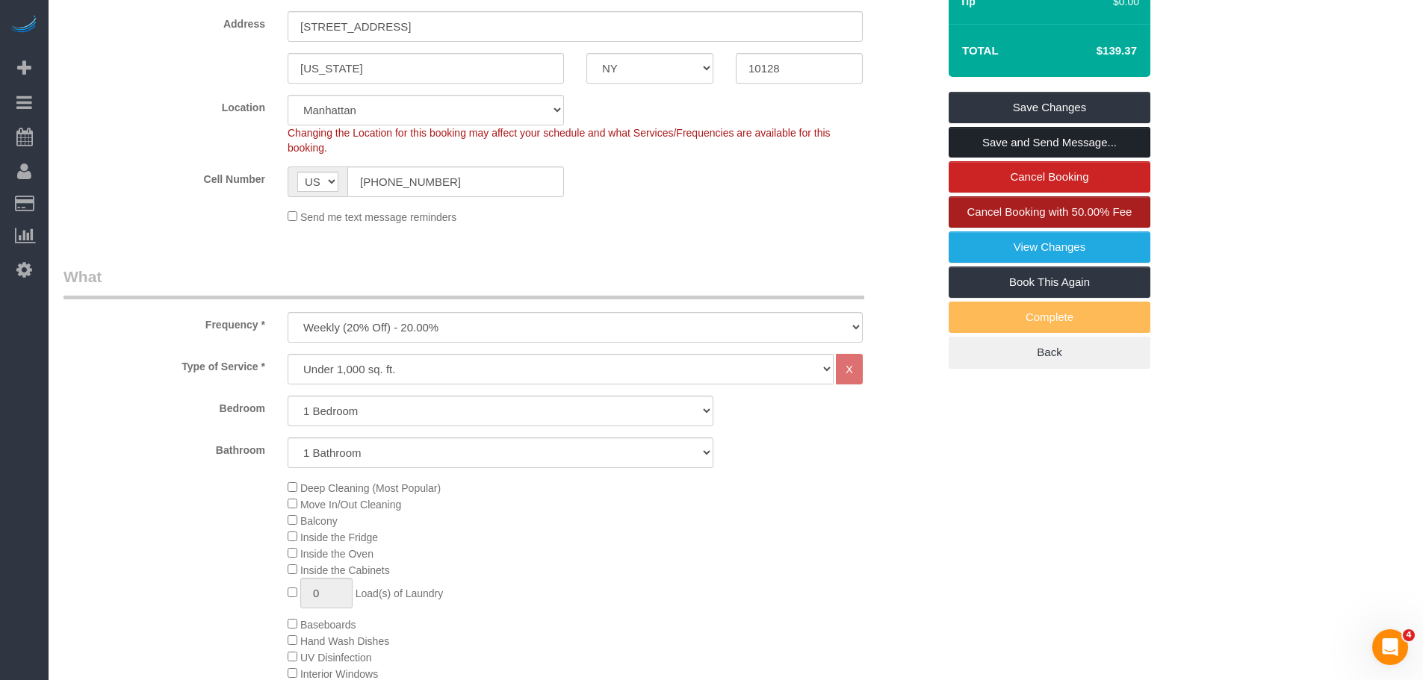
click at [1058, 145] on link "Save and Send Message..." at bounding box center [1050, 142] width 202 height 31
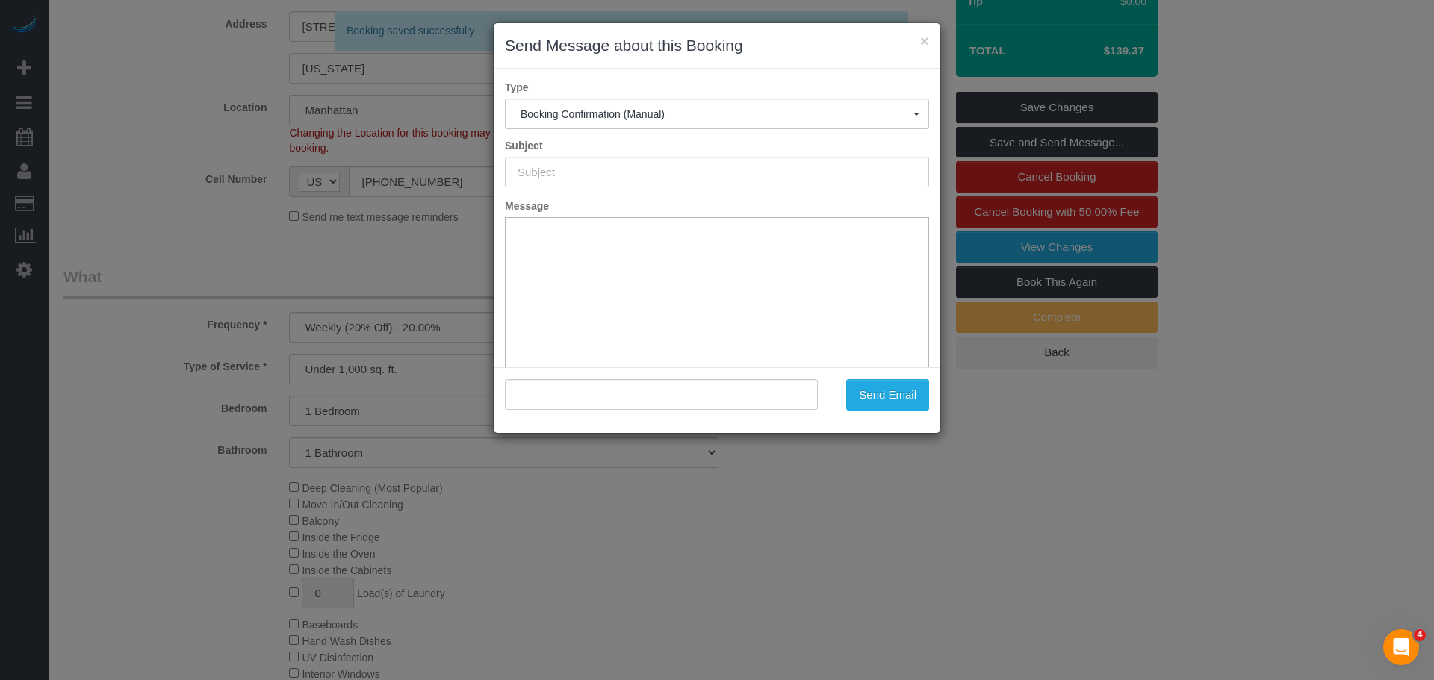
type input "Cleaning Confirmed for 09/11/2025 at 2:00pm"
type input ""Jennifer Vest" <jennvest77@gmail.com>"
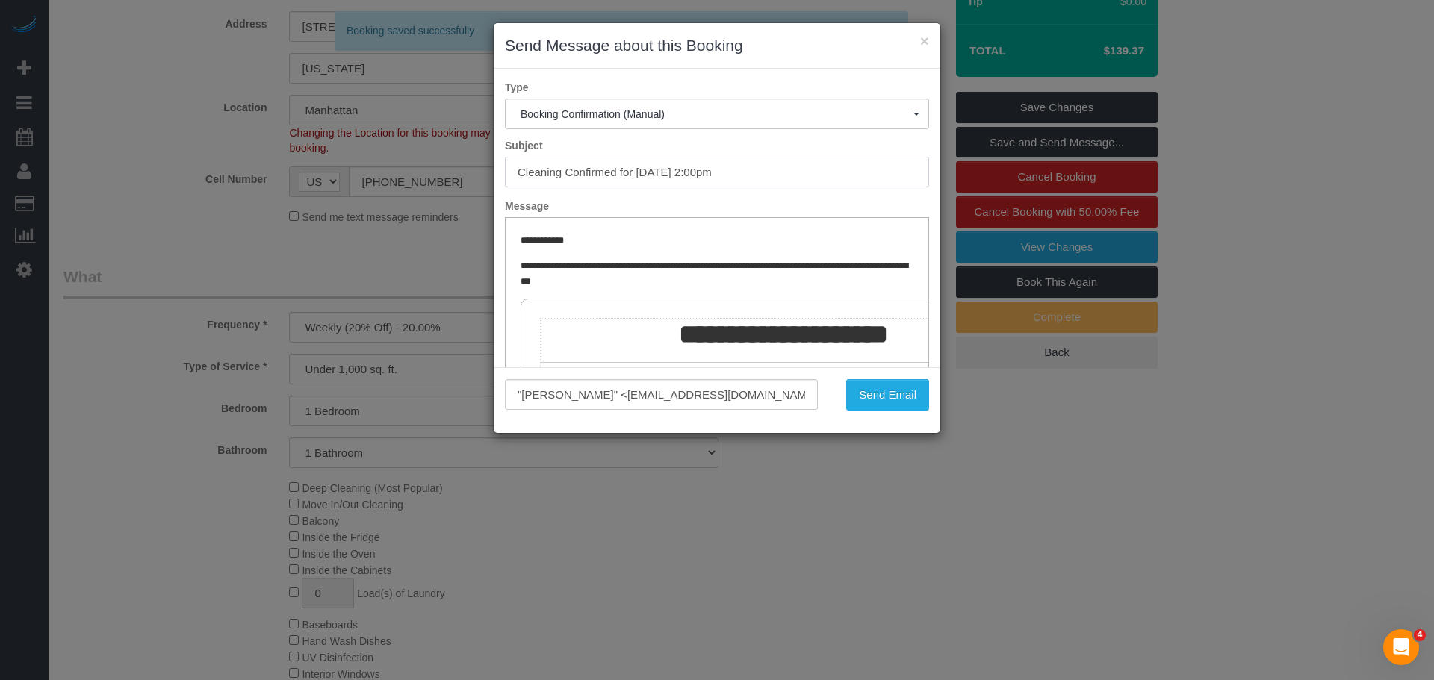
drag, startPoint x: 371, startPoint y: 183, endPoint x: 351, endPoint y: 184, distance: 20.2
click at [352, 184] on div "× Send Message about this Booking Type Booking Confirmation (Manual) Booking Co…" at bounding box center [717, 340] width 1434 height 680
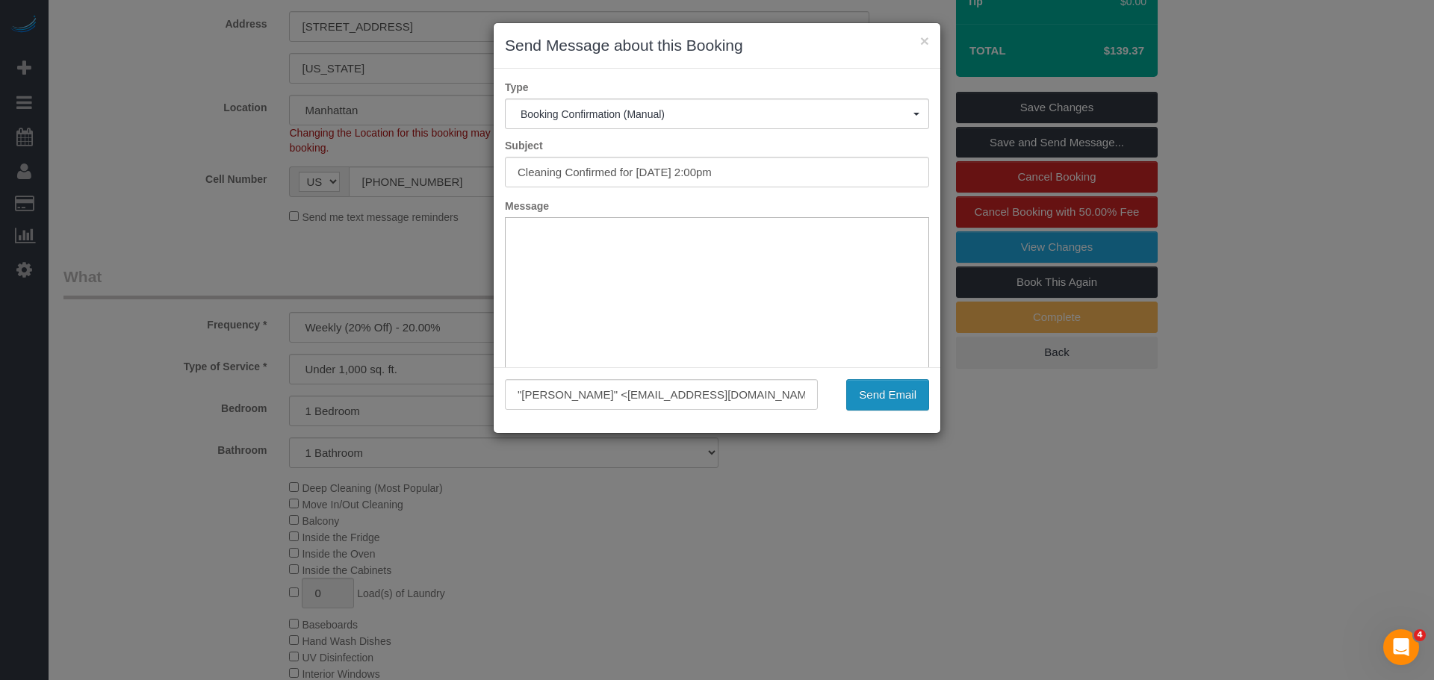
click at [896, 393] on button "Send Email" at bounding box center [887, 394] width 83 height 31
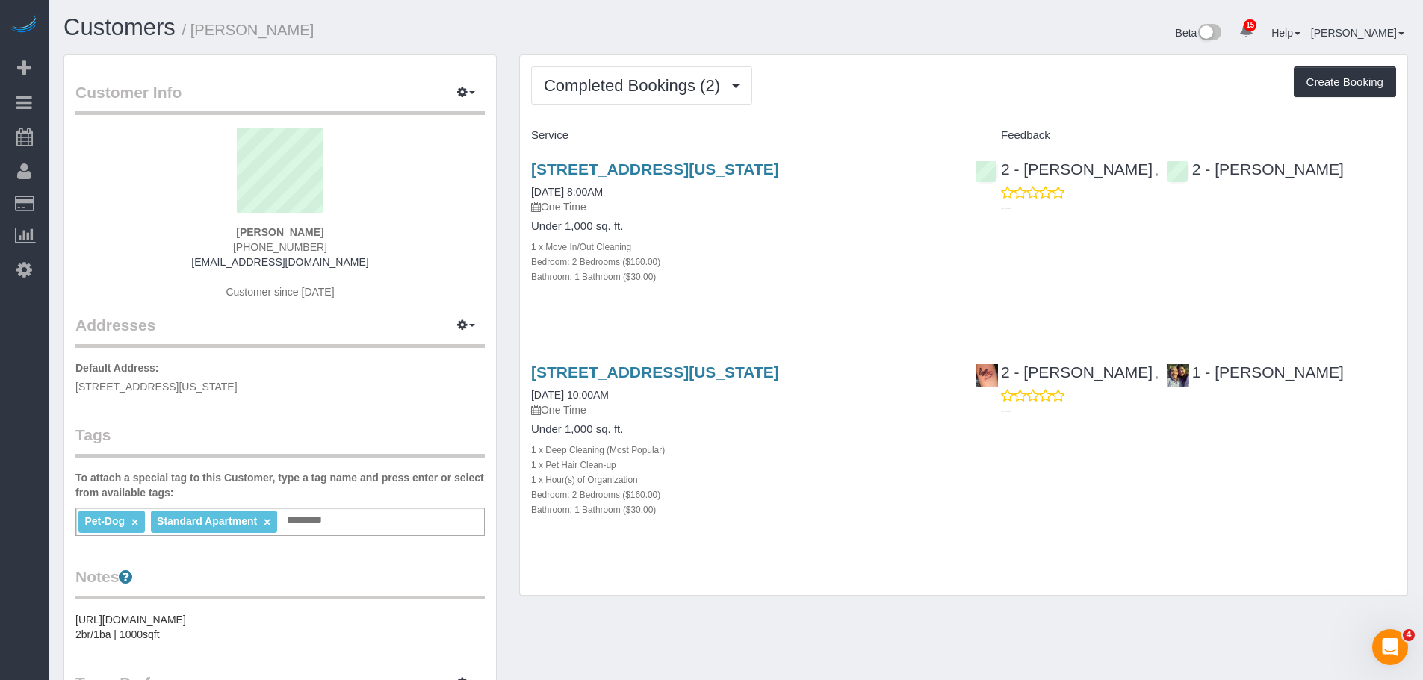
click at [873, 111] on div "Completed Bookings (2) Completed Bookings (2) Upcoming Bookings (1) Cancelled B…" at bounding box center [963, 325] width 887 height 541
click at [885, 119] on div "Completed Bookings (2) Completed Bookings (2) Upcoming Bookings (1) Cancelled B…" at bounding box center [963, 325] width 887 height 541
click at [626, 89] on span "Completed Bookings (2)" at bounding box center [636, 85] width 184 height 19
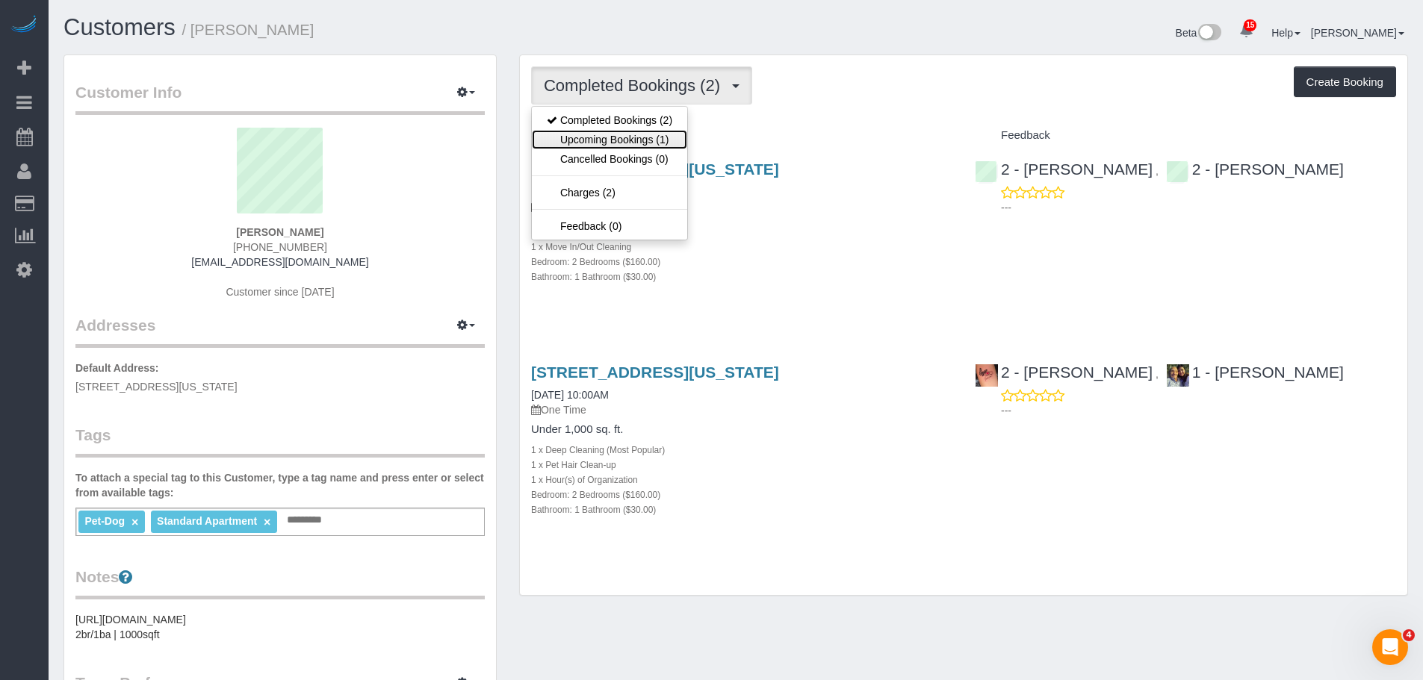
click at [639, 142] on link "Upcoming Bookings (1)" at bounding box center [609, 139] width 155 height 19
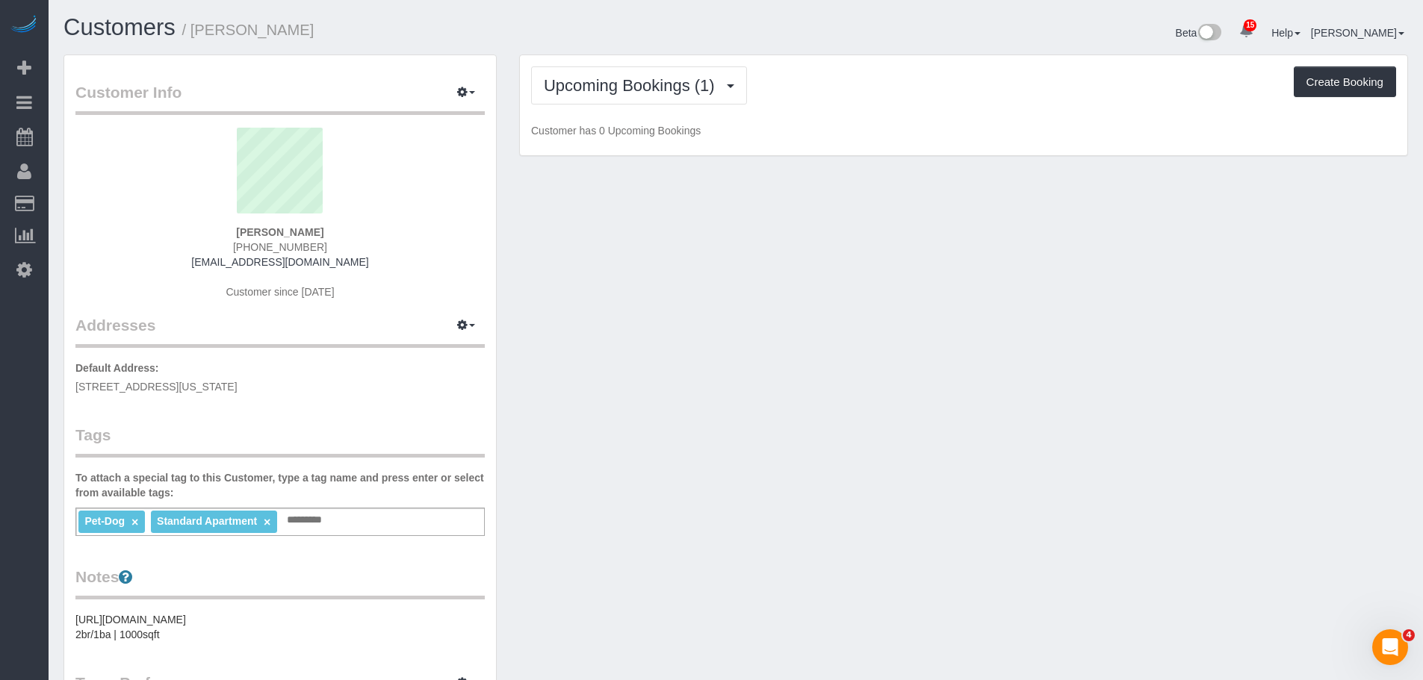
click at [792, 114] on div "Upcoming Bookings (1) Completed Bookings (2) Upcoming Bookings (1) Cancelled Bo…" at bounding box center [963, 105] width 887 height 101
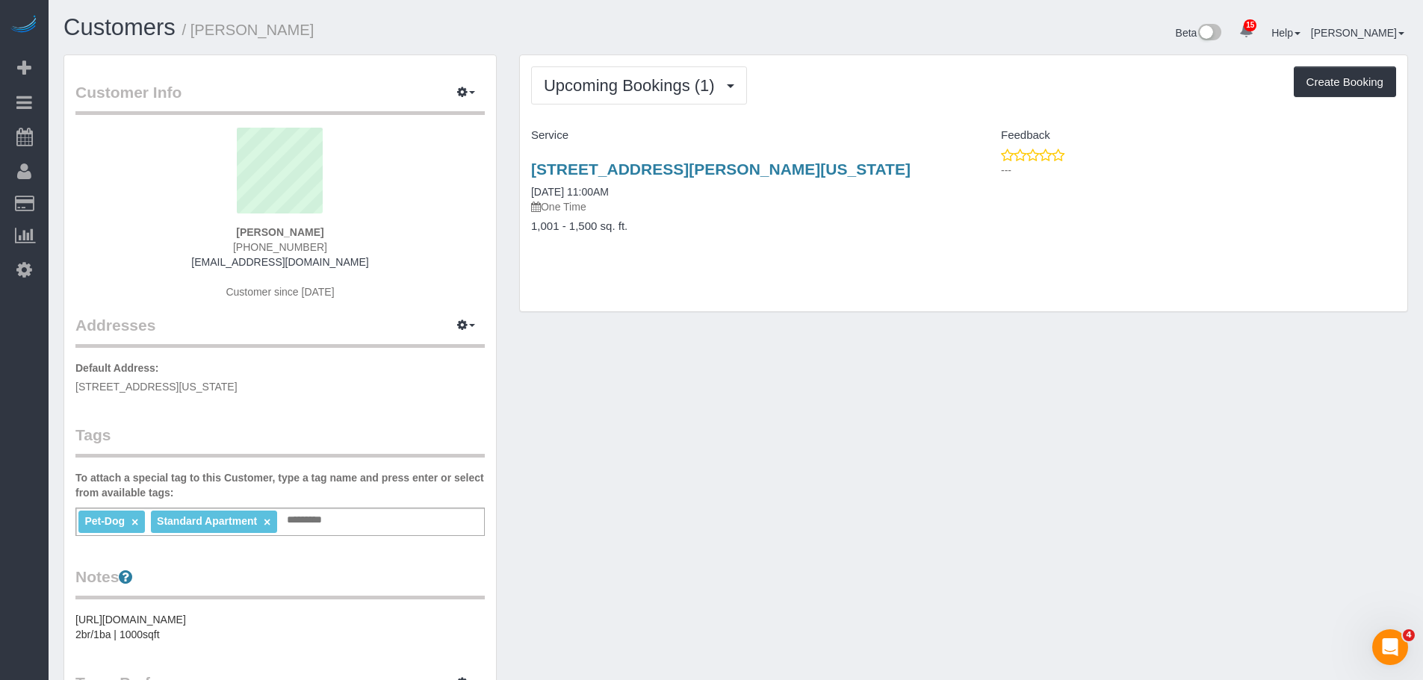
drag, startPoint x: 875, startPoint y: 82, endPoint x: 872, endPoint y: 96, distance: 14.7
click at [877, 80] on div "Upcoming Bookings (1) Completed Bookings (2) Upcoming Bookings (1) Cancelled Bo…" at bounding box center [963, 85] width 865 height 38
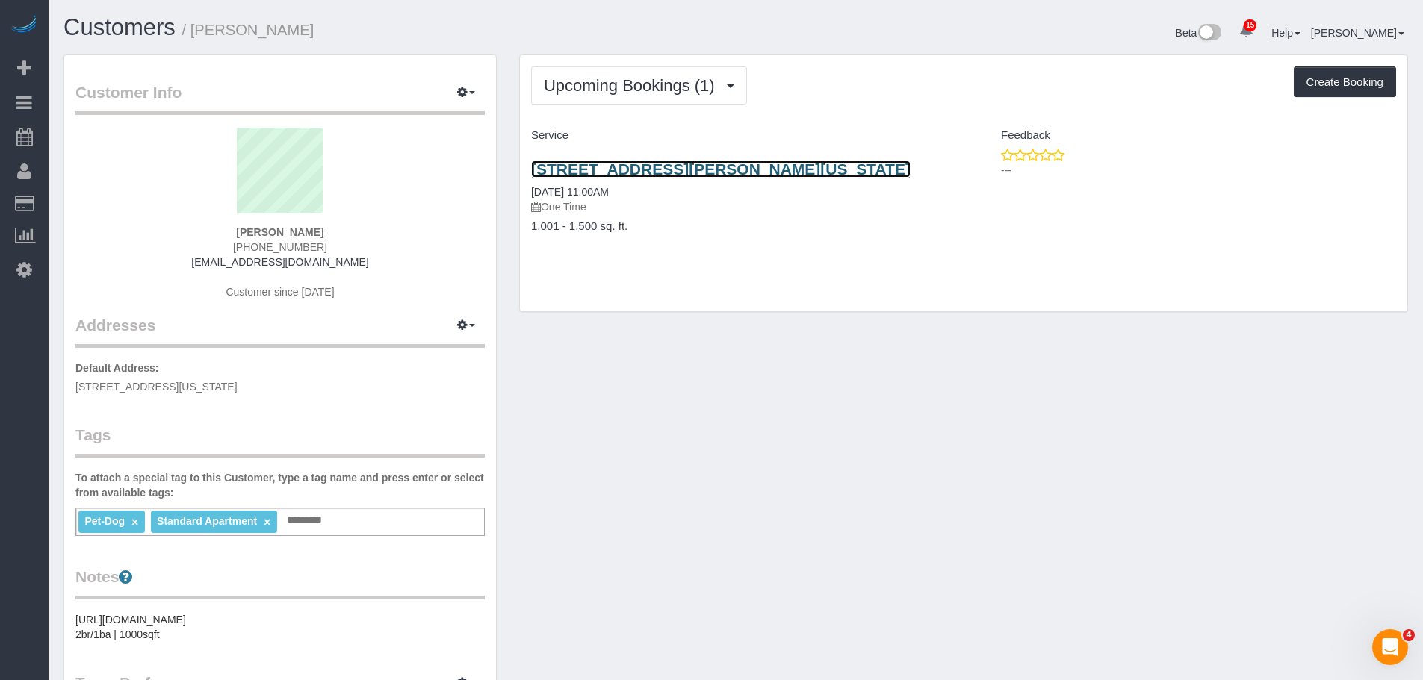
click at [849, 173] on link "2073 Frederick Douglass Blvd Apt 2, New York, NY 10026" at bounding box center [720, 169] width 379 height 17
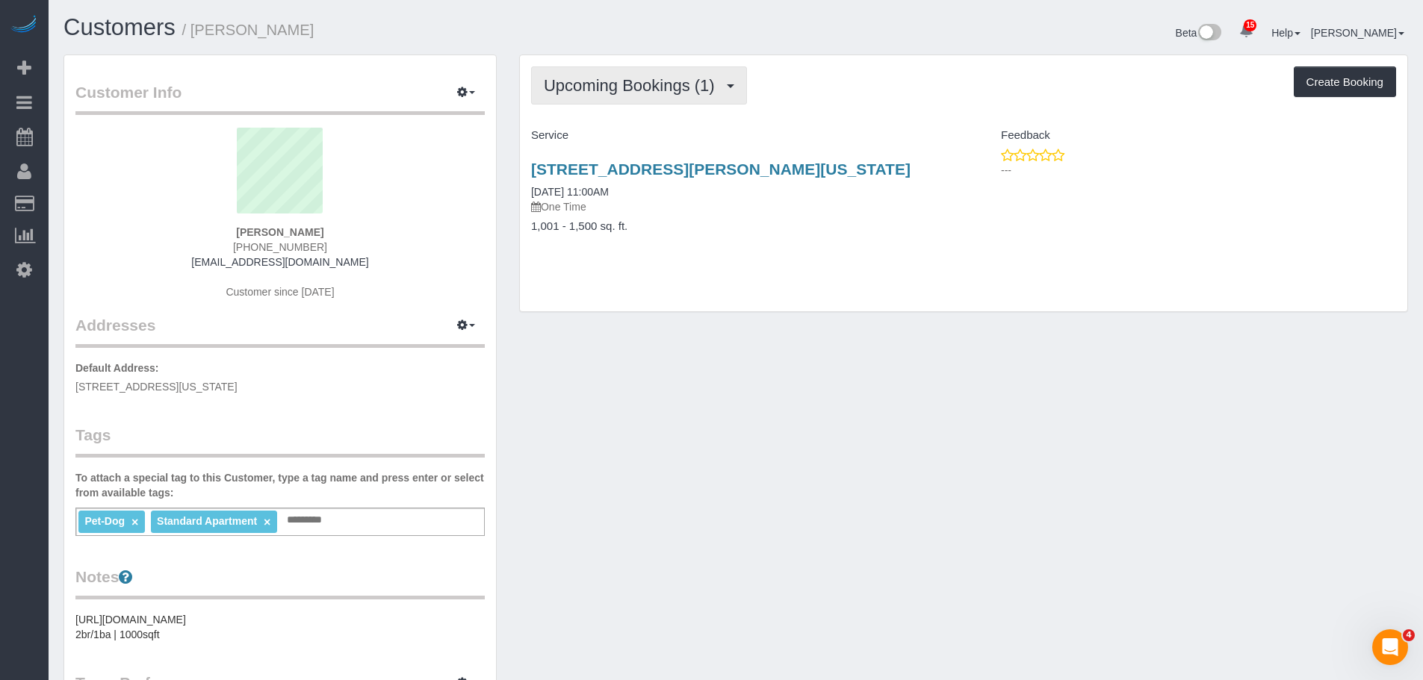
drag, startPoint x: 600, startPoint y: 75, endPoint x: 599, endPoint y: 84, distance: 8.4
click at [600, 75] on button "Upcoming Bookings (1)" at bounding box center [639, 85] width 216 height 38
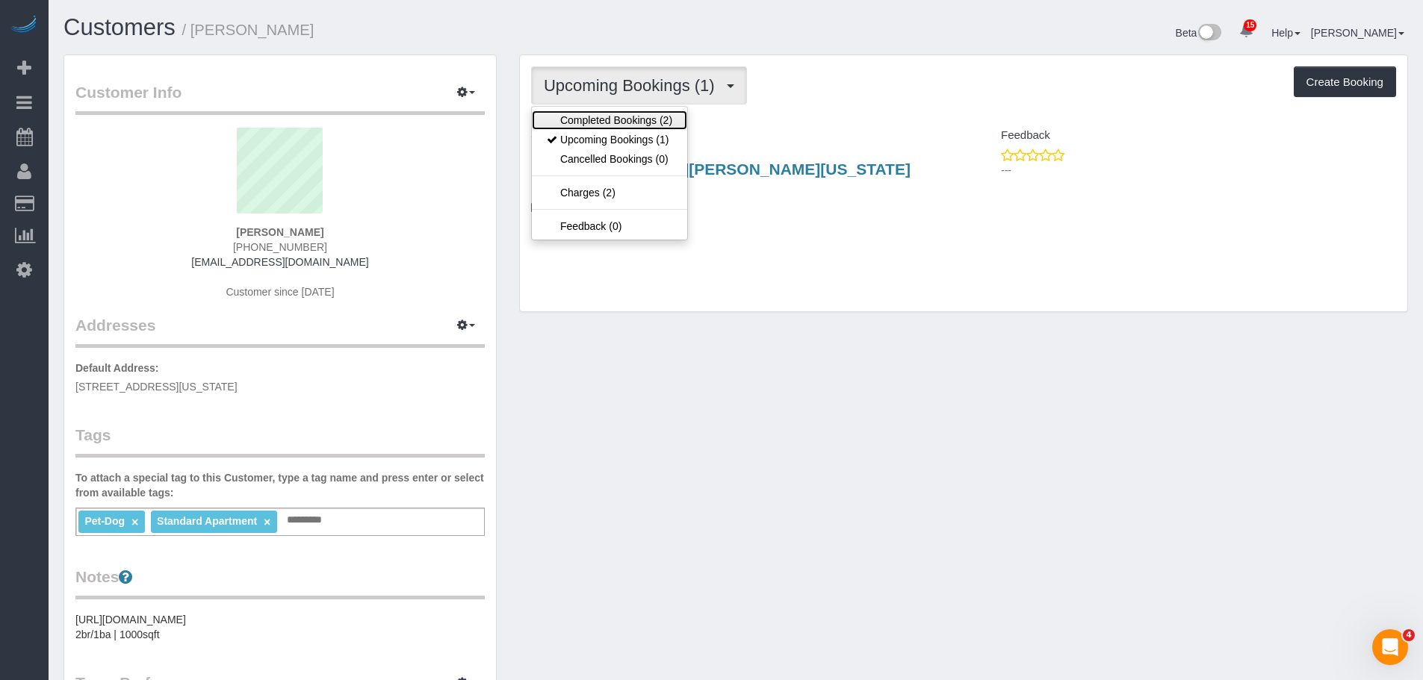
click at [595, 117] on link "Completed Bookings (2)" at bounding box center [609, 120] width 155 height 19
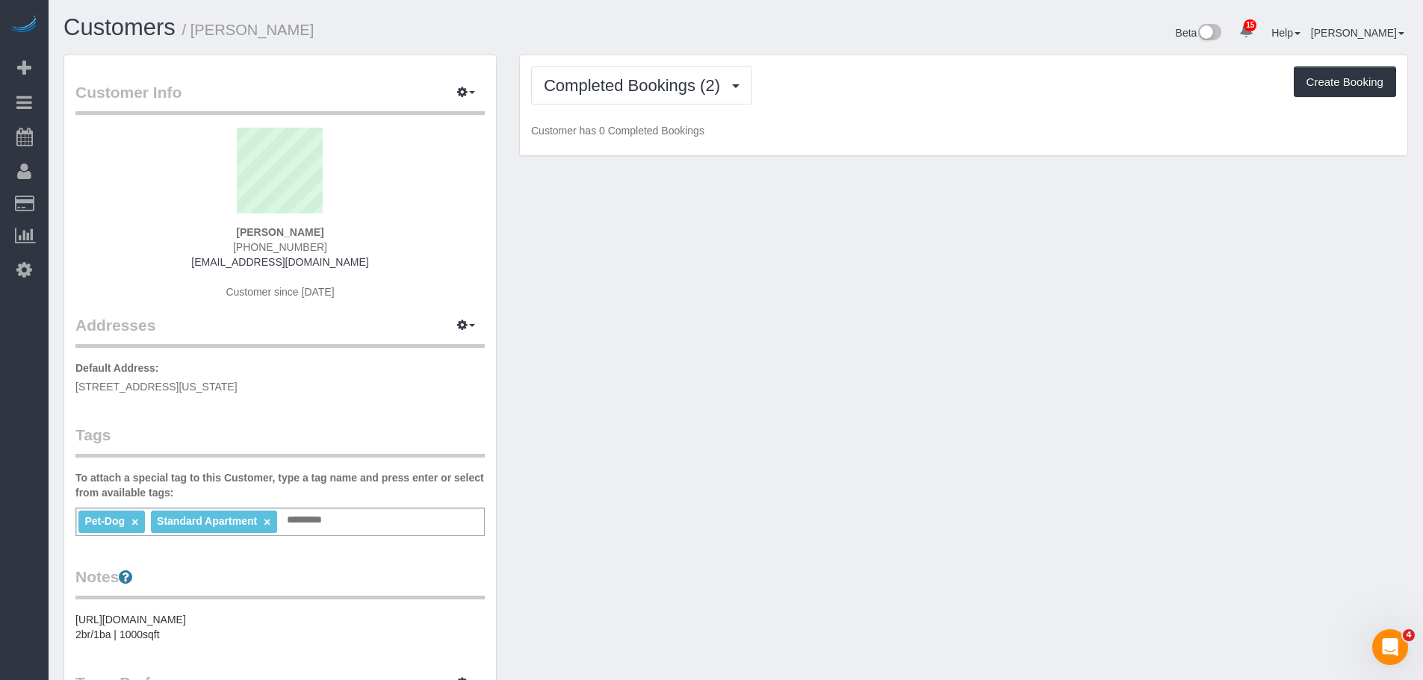
click at [1021, 69] on div "Completed Bookings (2) Completed Bookings (2) Upcoming Bookings (1) Cancelled B…" at bounding box center [963, 85] width 865 height 38
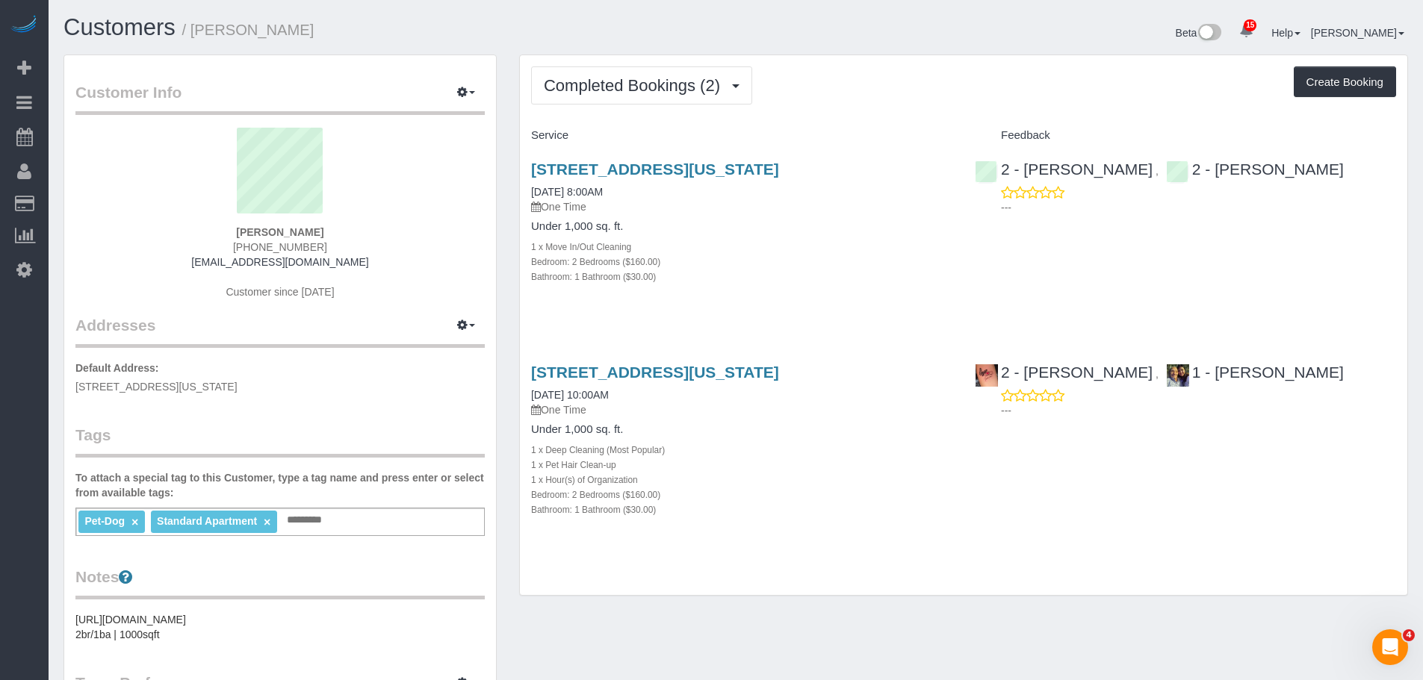
drag, startPoint x: 866, startPoint y: 69, endPoint x: 864, endPoint y: 78, distance: 10.0
click at [866, 69] on div "Completed Bookings (2) Completed Bookings (2) Upcoming Bookings (1) Cancelled B…" at bounding box center [963, 85] width 865 height 38
click at [715, 167] on link "311 West 91st Street, Apt. 1, New York, NY 10024" at bounding box center [655, 169] width 248 height 17
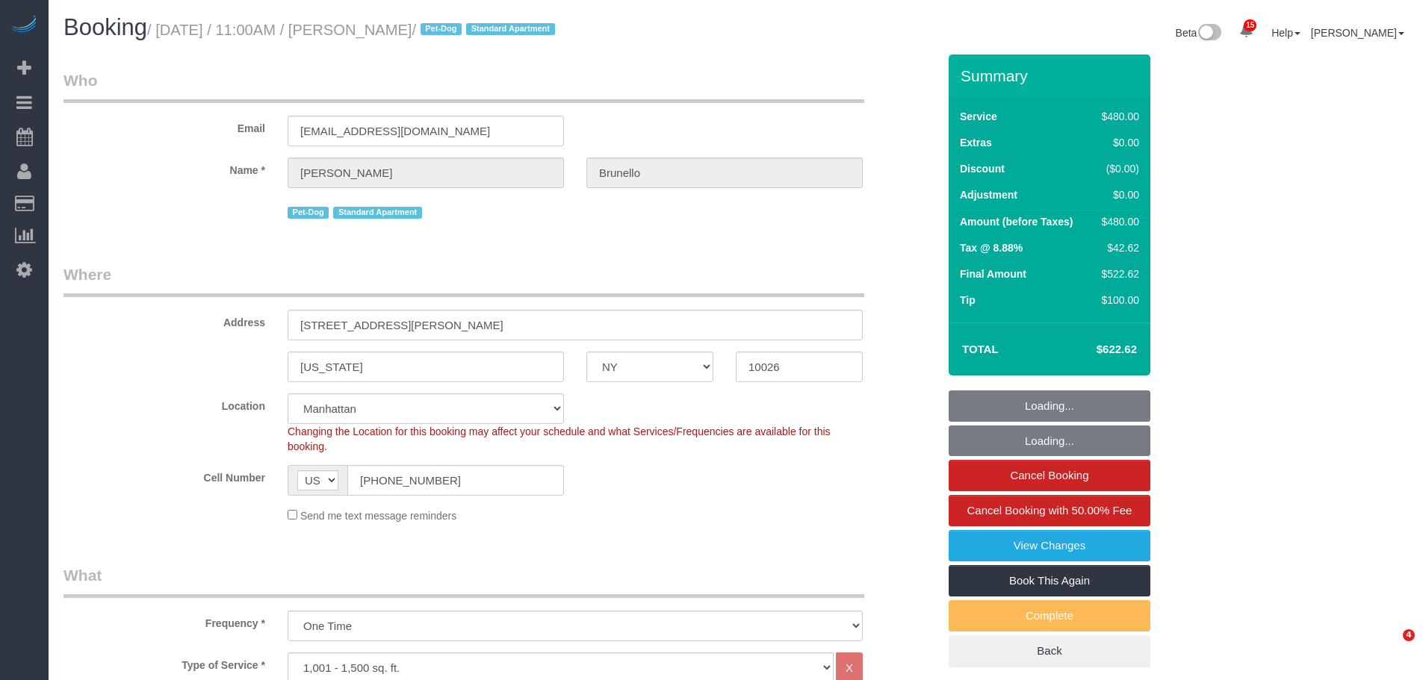
select select "NY"
select select "2"
select select "180"
select select "spot1"
select select "number:89"
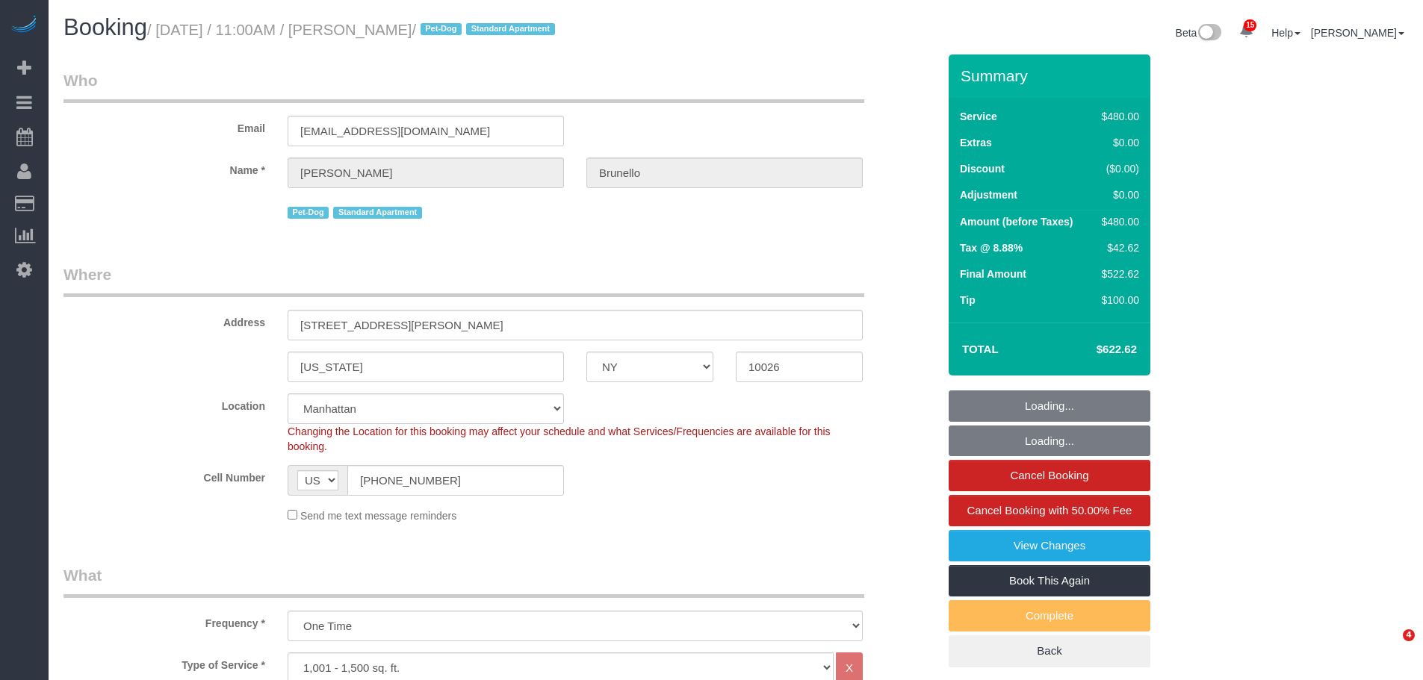
select select "number:90"
select select "number:13"
select select "number:5"
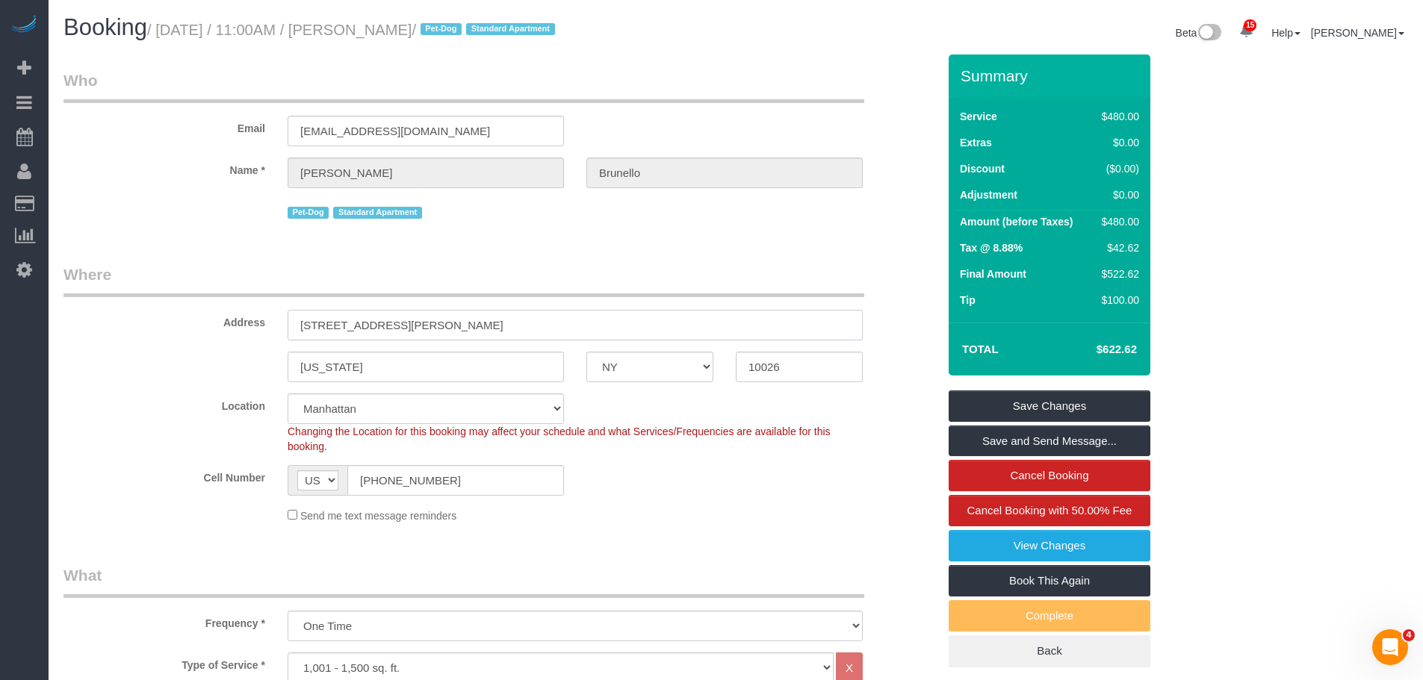
drag, startPoint x: 596, startPoint y: 320, endPoint x: 300, endPoint y: 367, distance: 299.5
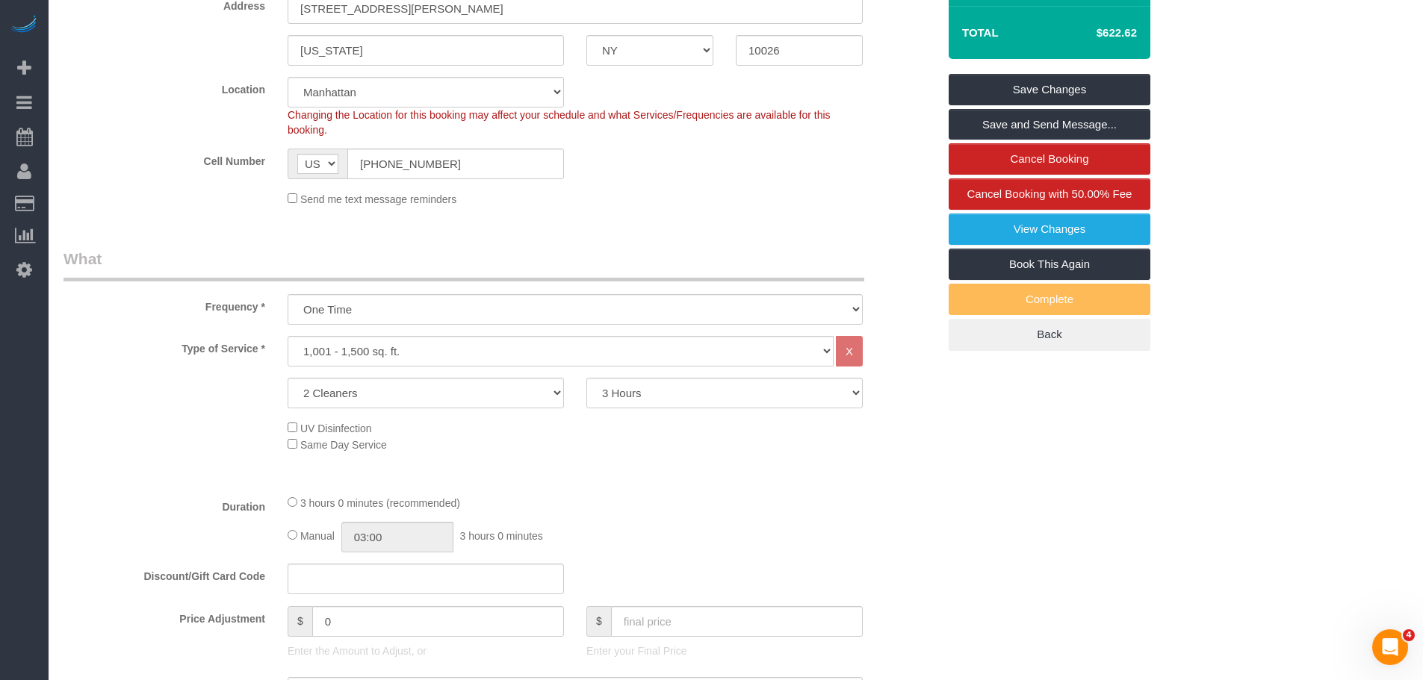
scroll to position [373, 0]
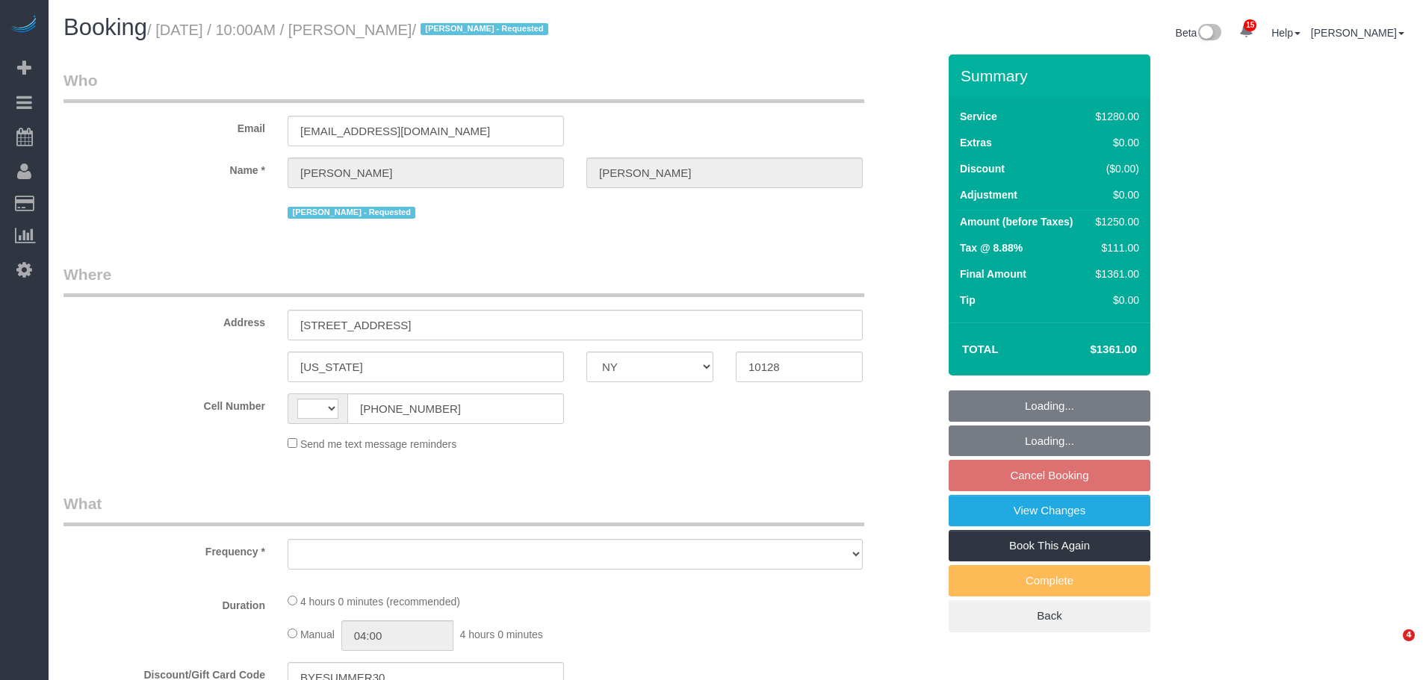
select select "NY"
select select "string:US"
select select "object:759"
select select "4"
select select "240"
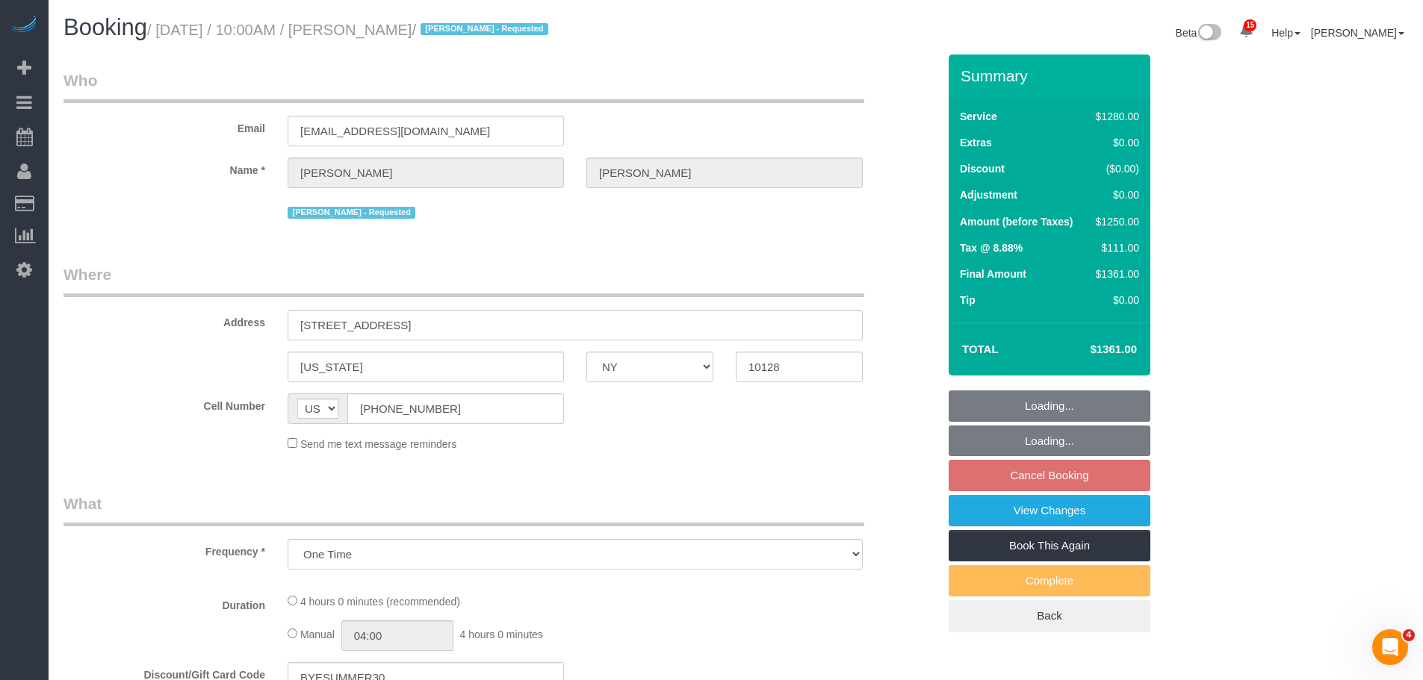
select select "spot2"
select select "number:58"
select select "number:70"
select select "number:15"
select select "number:5"
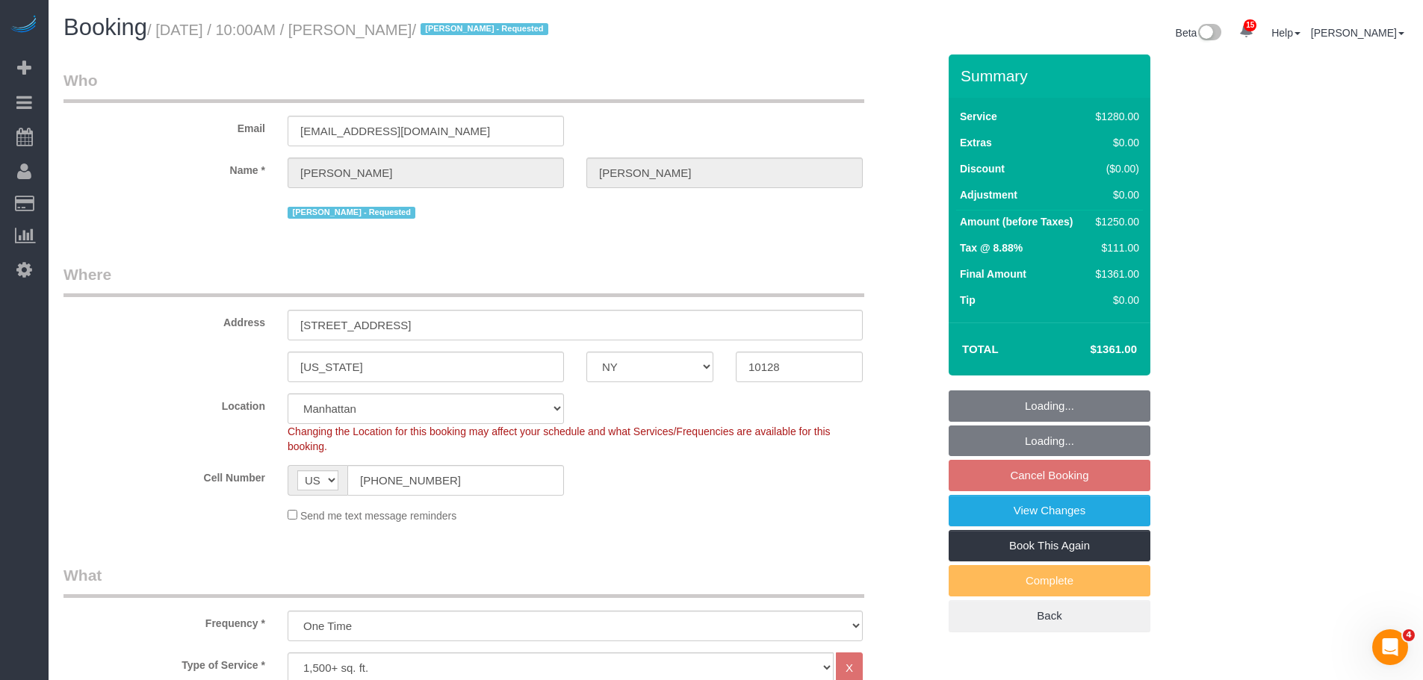
select select "string:stripe-pm_1RMsuq4VGloSiKo7ZYfJaUHE"
select select "object:1431"
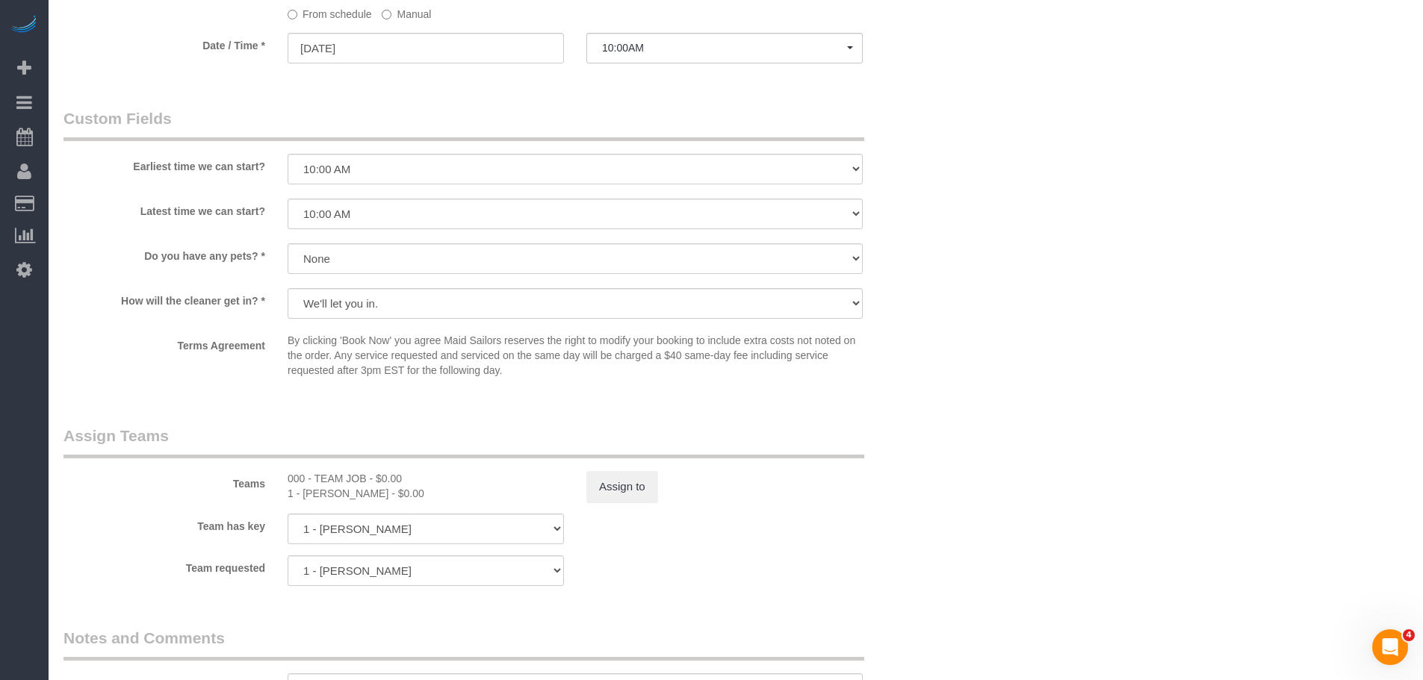
scroll to position [1494, 0]
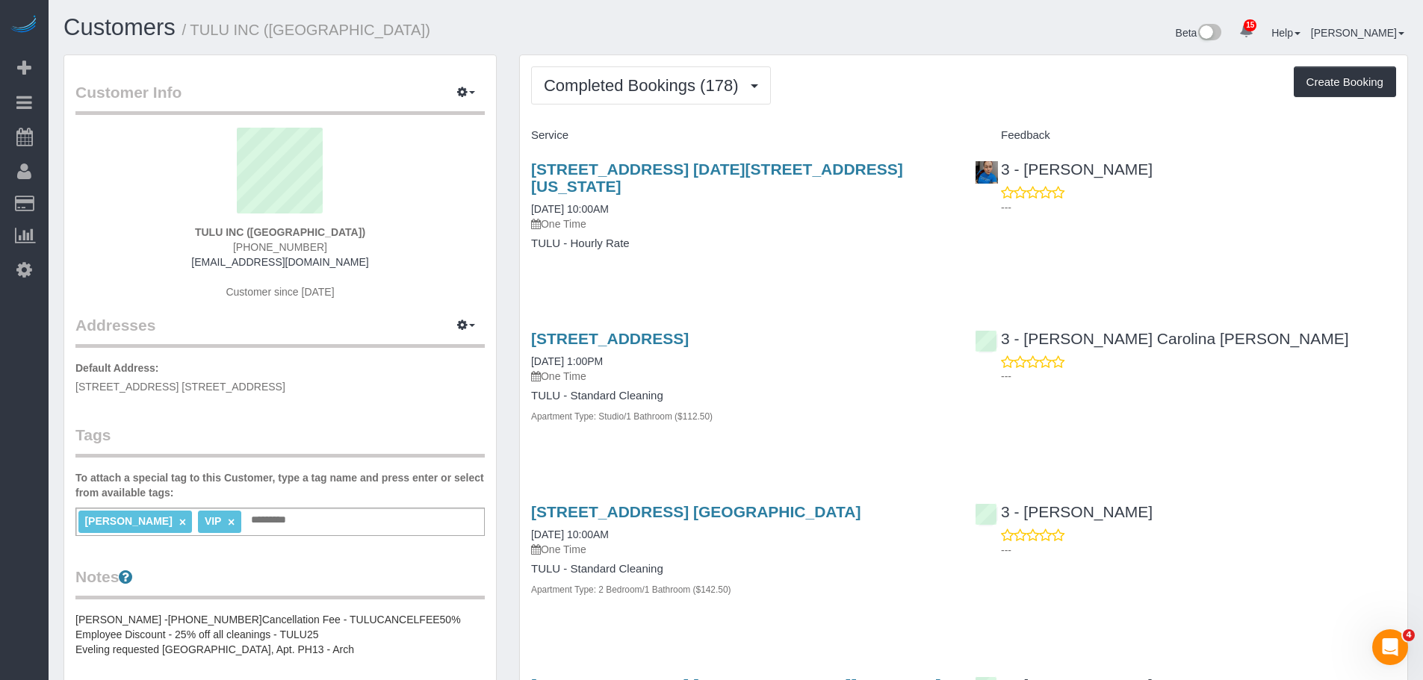
click at [812, 250] on div "[STREET_ADDRESS] [DATE][STREET_ADDRESS][US_STATE] [DATE] 10:00AM One Time TULU …" at bounding box center [742, 214] width 444 height 132
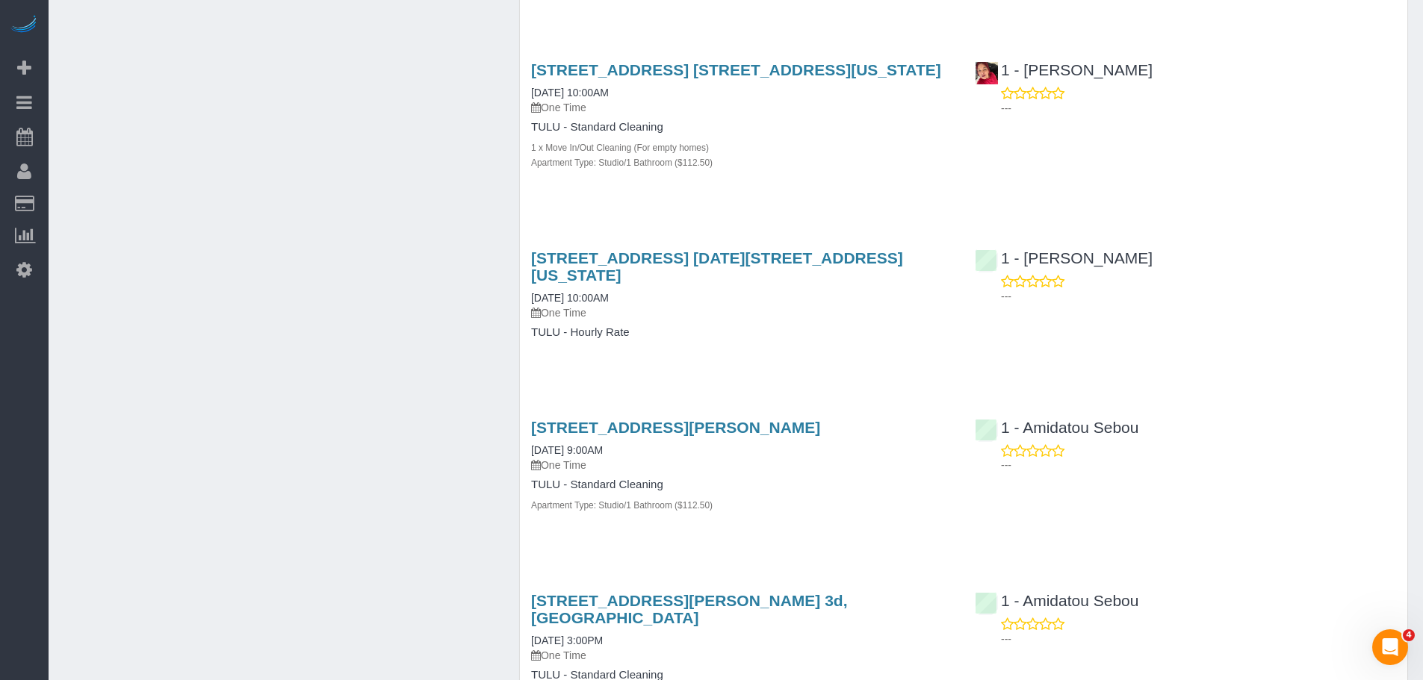
scroll to position [2315, 0]
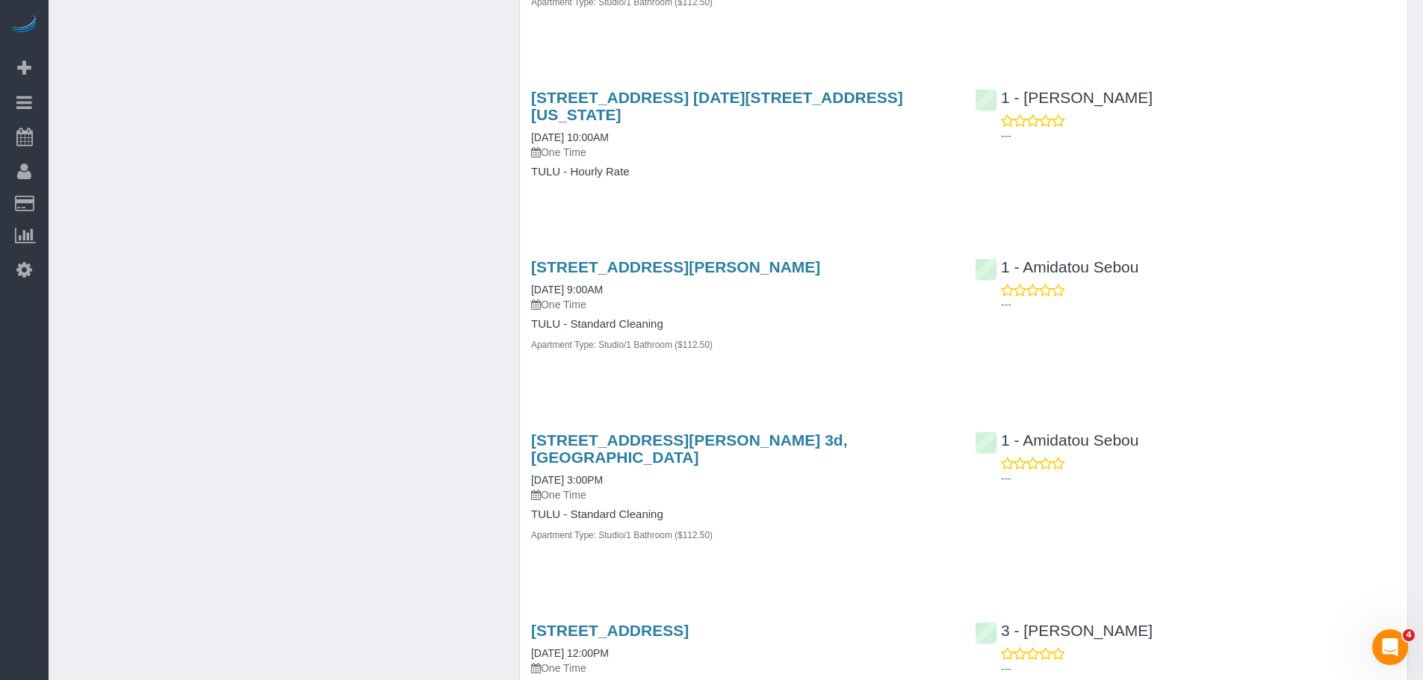
click at [833, 342] on div "[STREET_ADDRESS][PERSON_NAME] [DATE] 9:00AM One Time TULU - Standard Cleaning A…" at bounding box center [742, 314] width 444 height 136
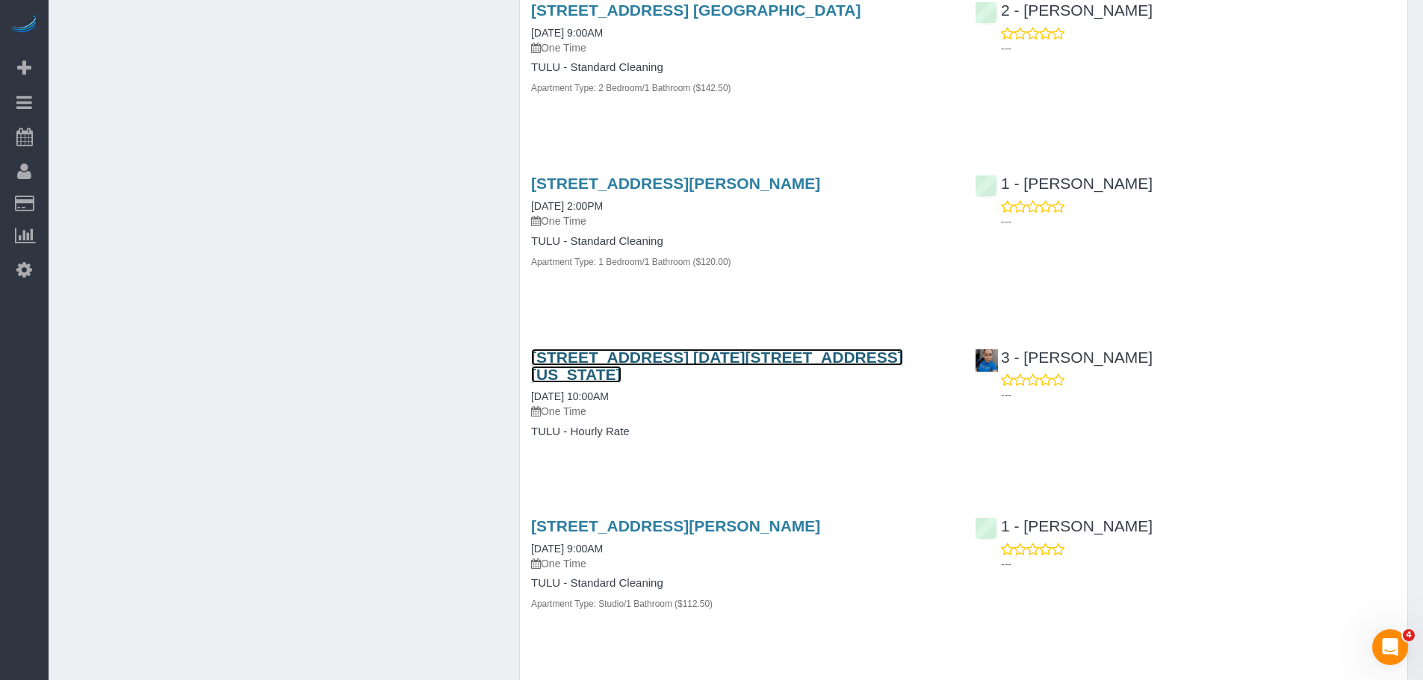
click at [625, 349] on link "[STREET_ADDRESS] [DATE][STREET_ADDRESS][US_STATE]" at bounding box center [717, 366] width 372 height 34
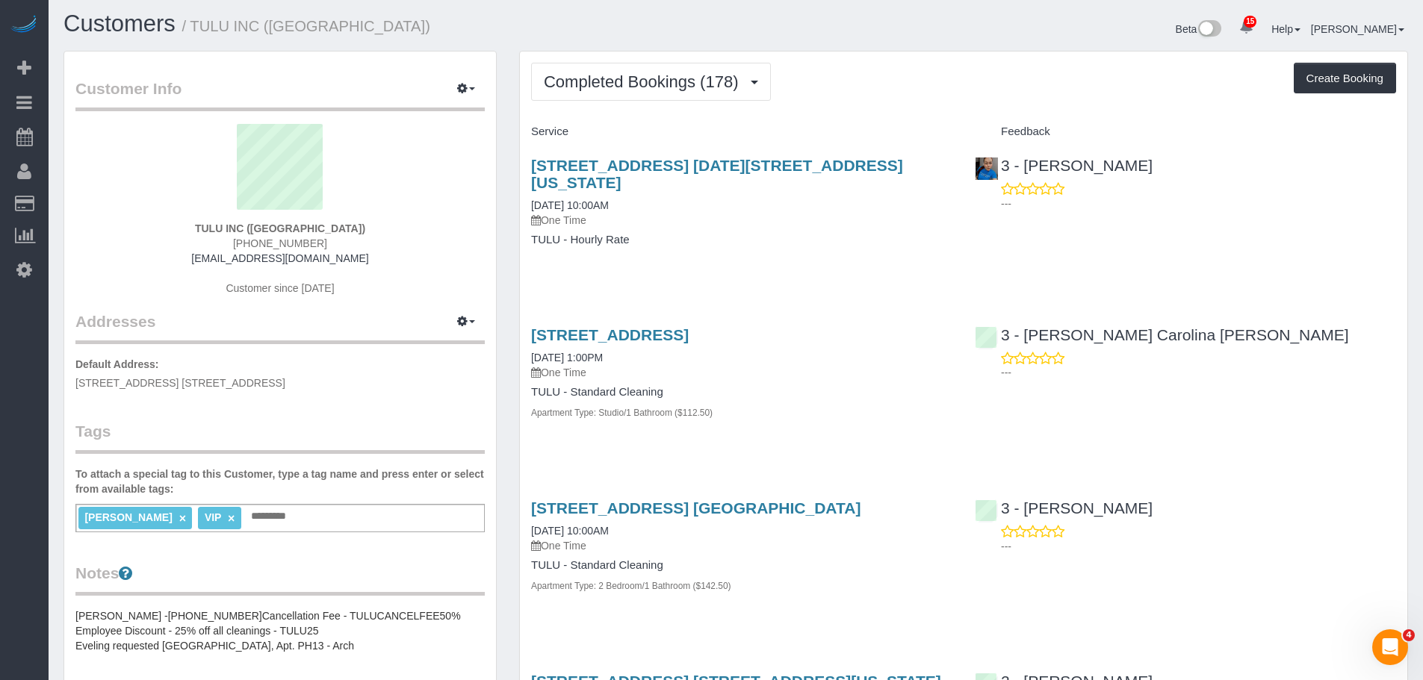
scroll to position [0, 0]
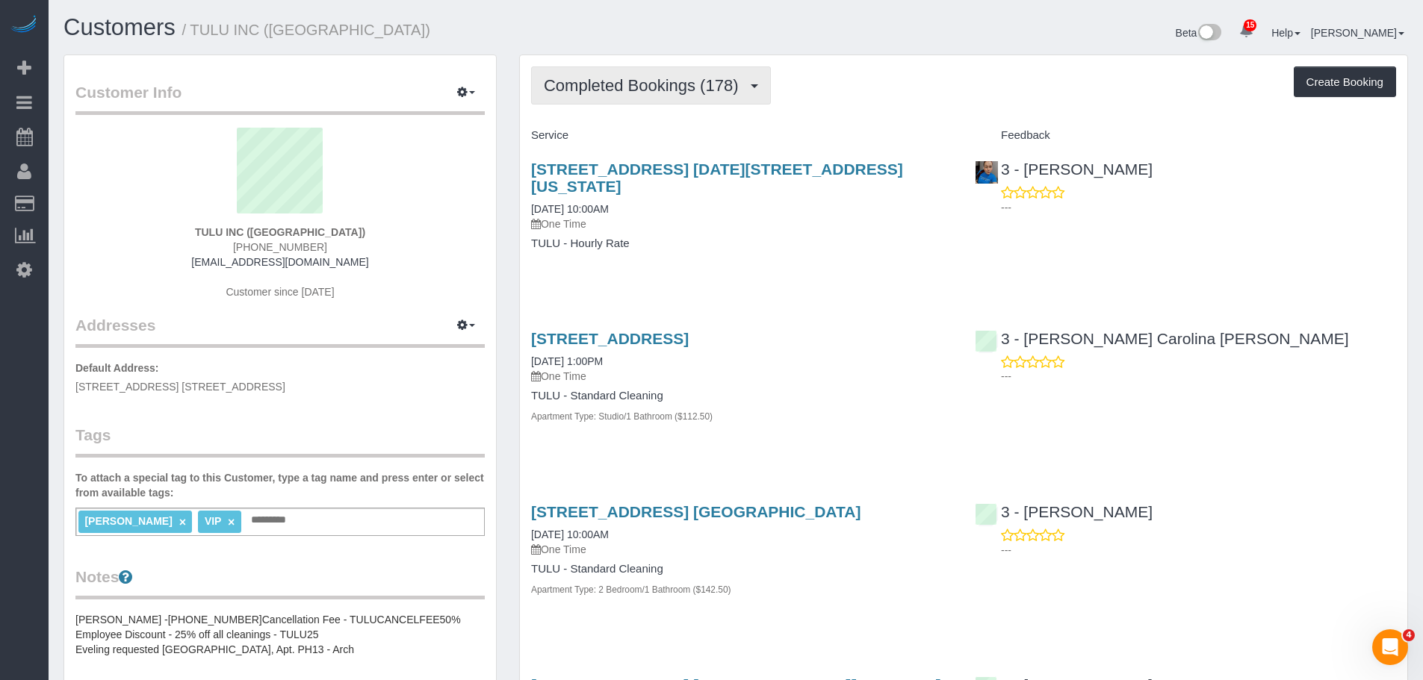
click at [652, 87] on span "Completed Bookings (178)" at bounding box center [645, 85] width 202 height 19
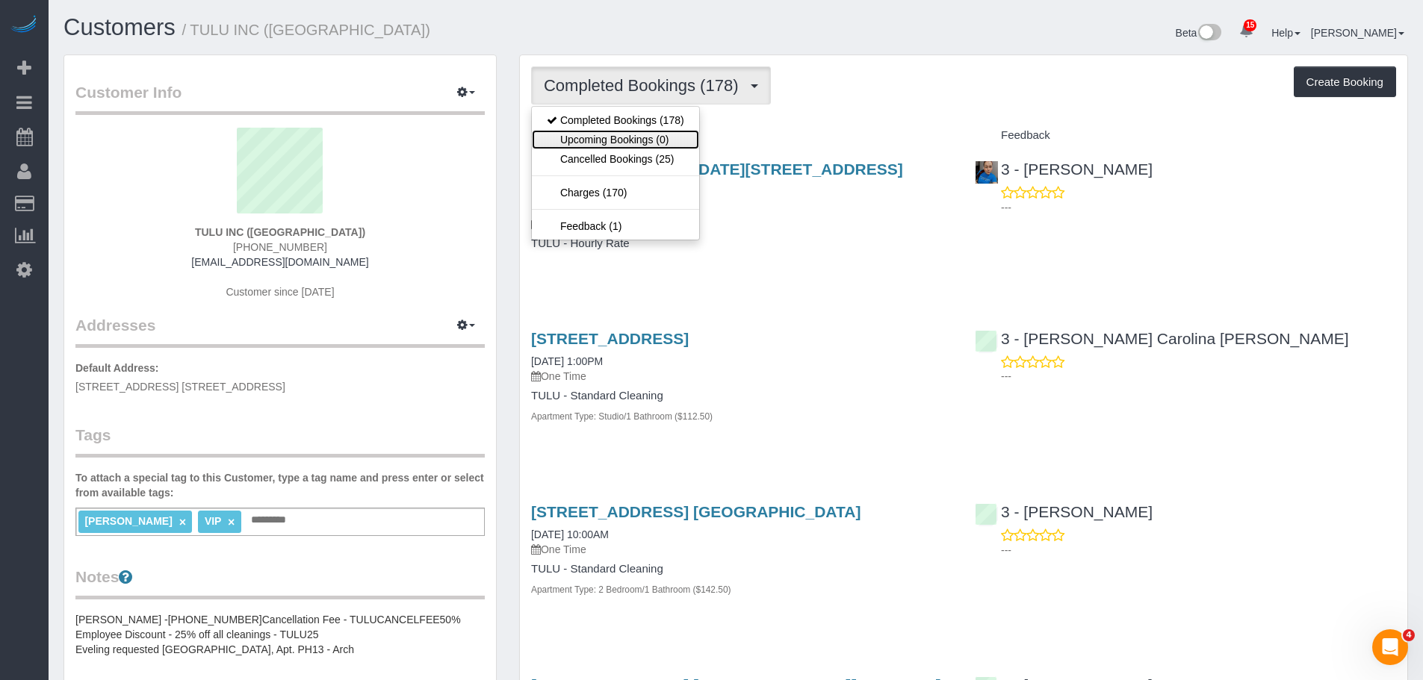
click at [648, 137] on link "Upcoming Bookings (0)" at bounding box center [615, 139] width 167 height 19
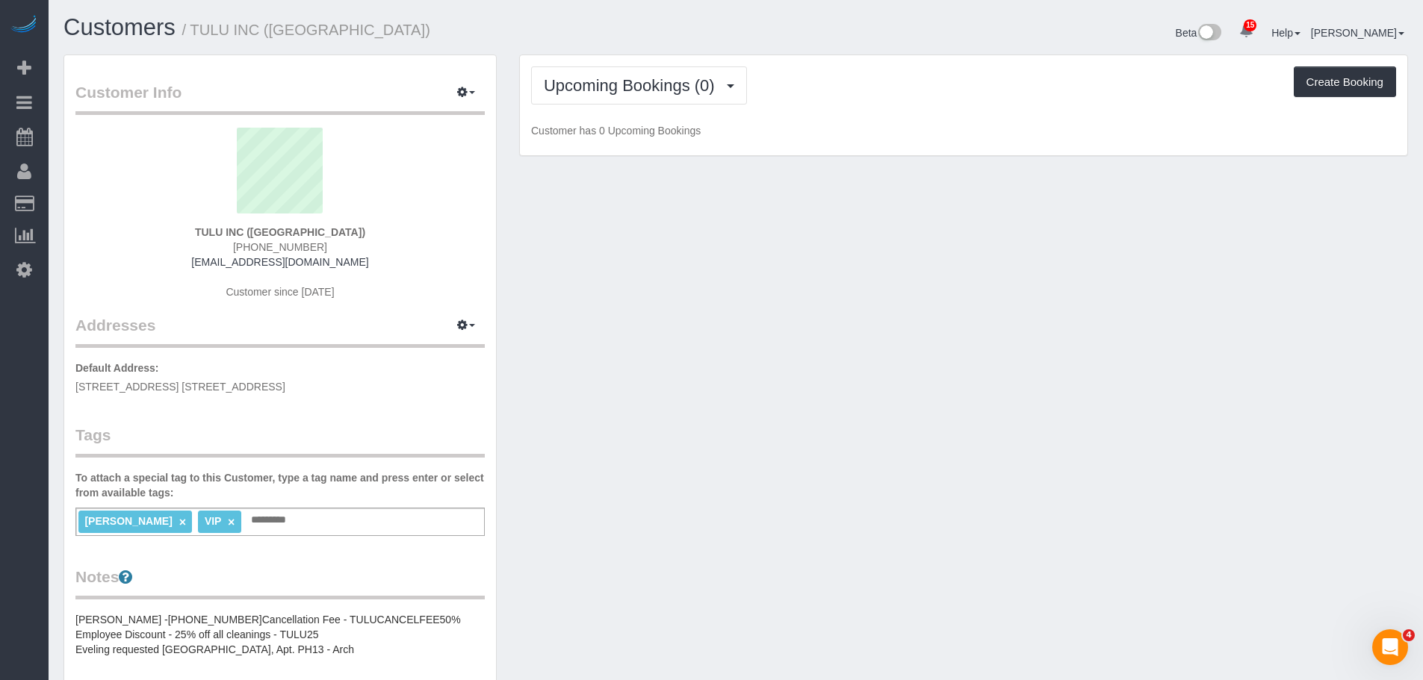
click at [950, 123] on p "Customer has 0 Upcoming Bookings" at bounding box center [963, 130] width 865 height 15
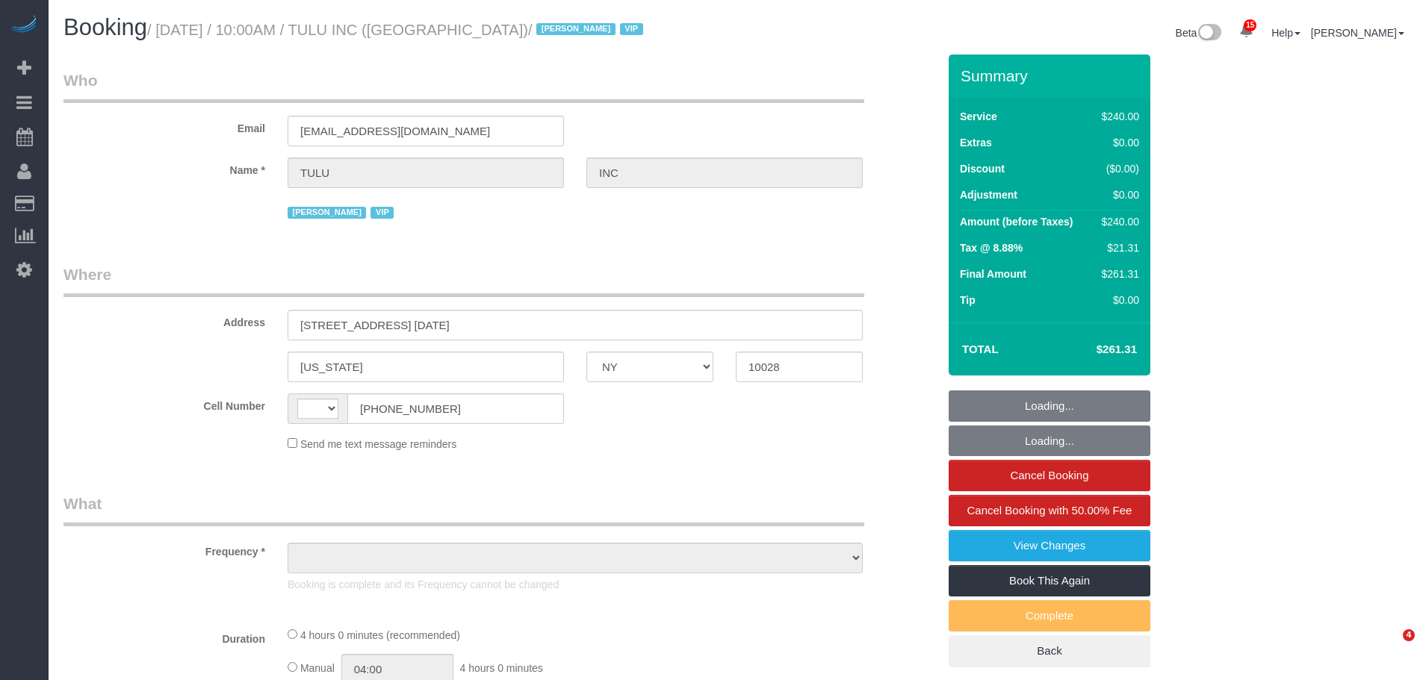
select select "NY"
select select "object:460"
select select "240"
select select "number:89"
select select "number:90"
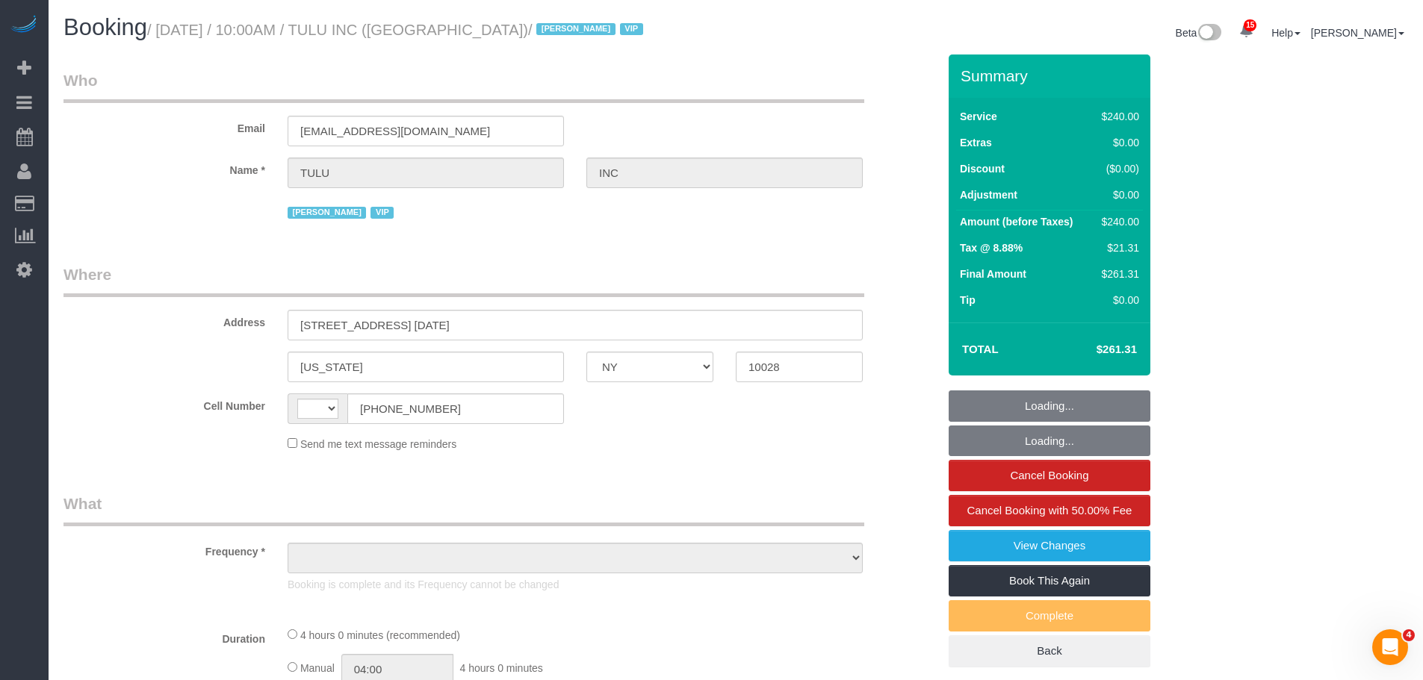
select select "number:15"
select select "number:5"
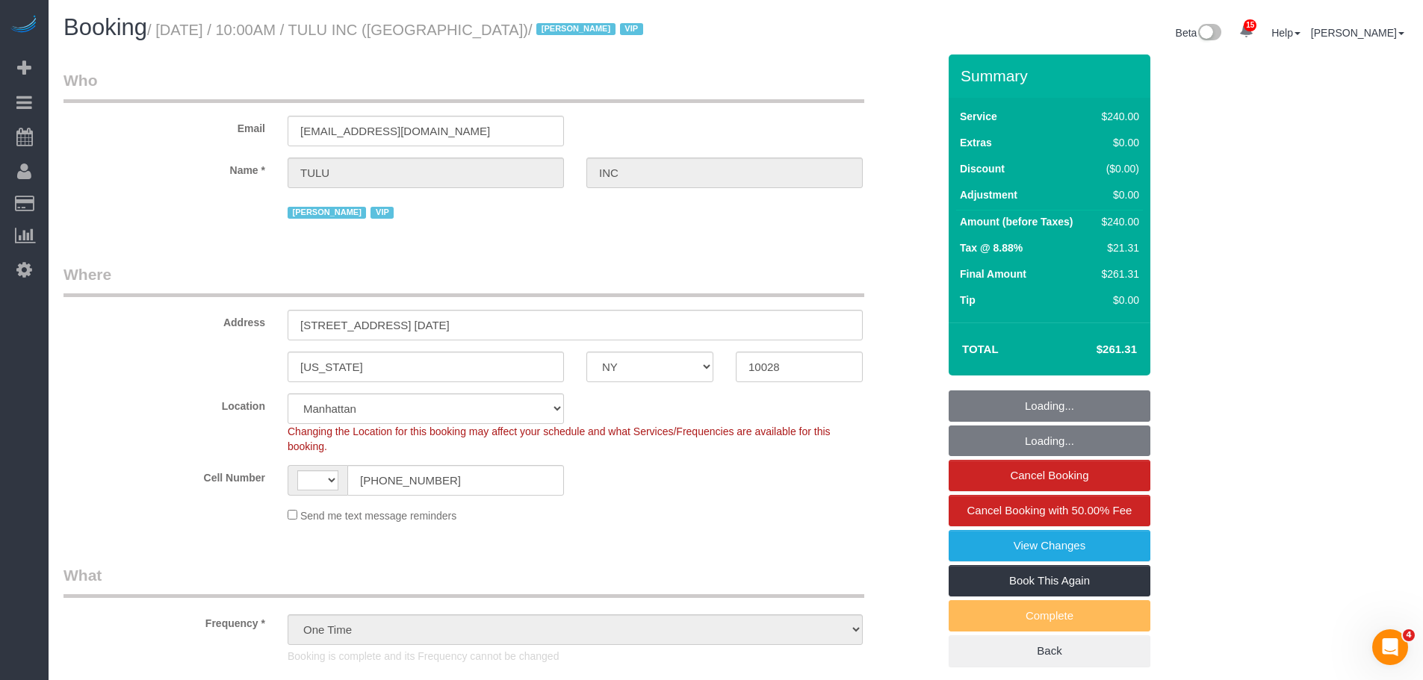
select select "object:723"
select select "string:US"
select select "spot1"
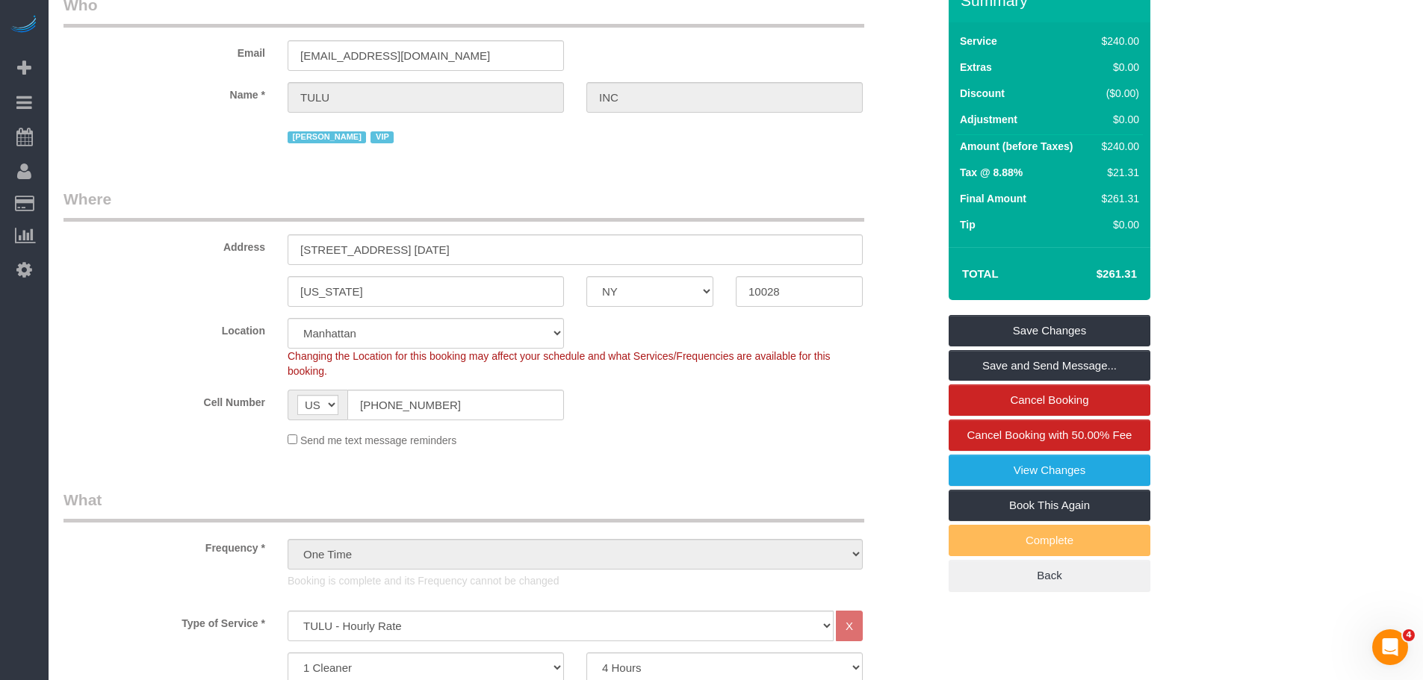
scroll to position [75, 0]
click at [1075, 507] on link "Book This Again" at bounding box center [1050, 506] width 202 height 31
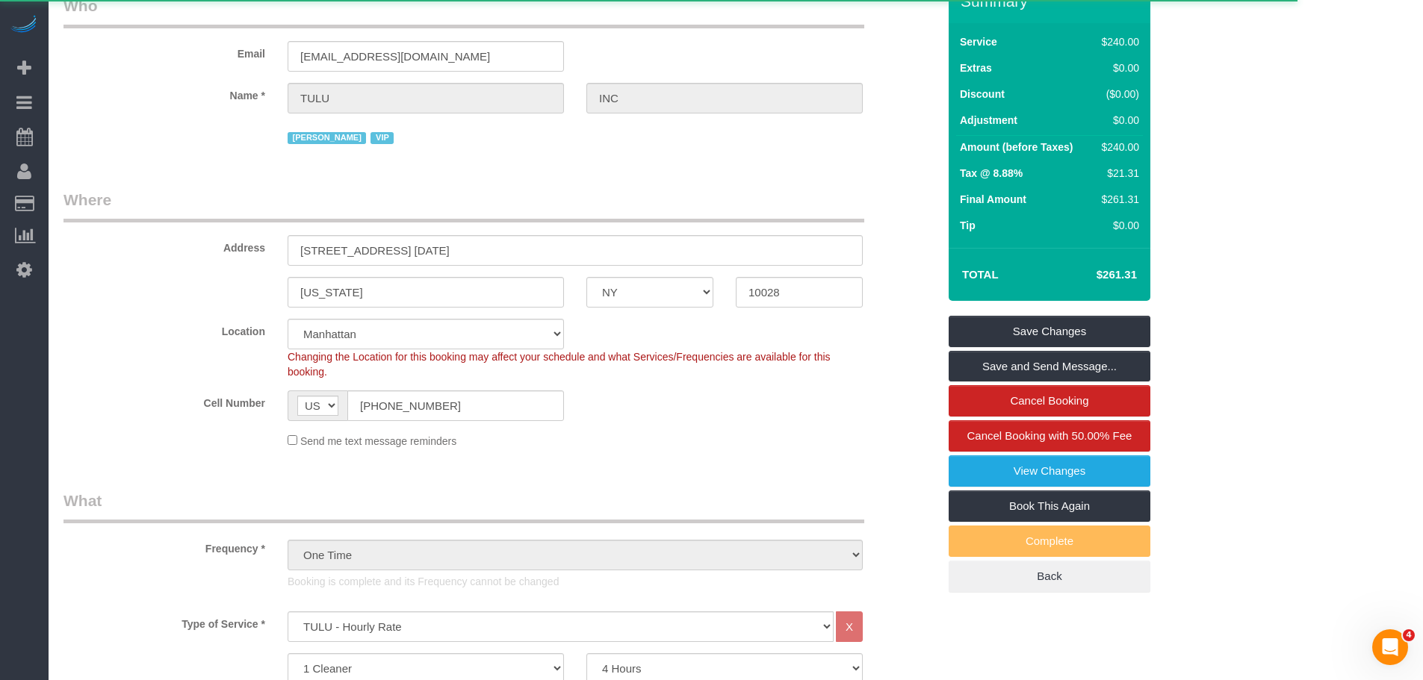
select select "NY"
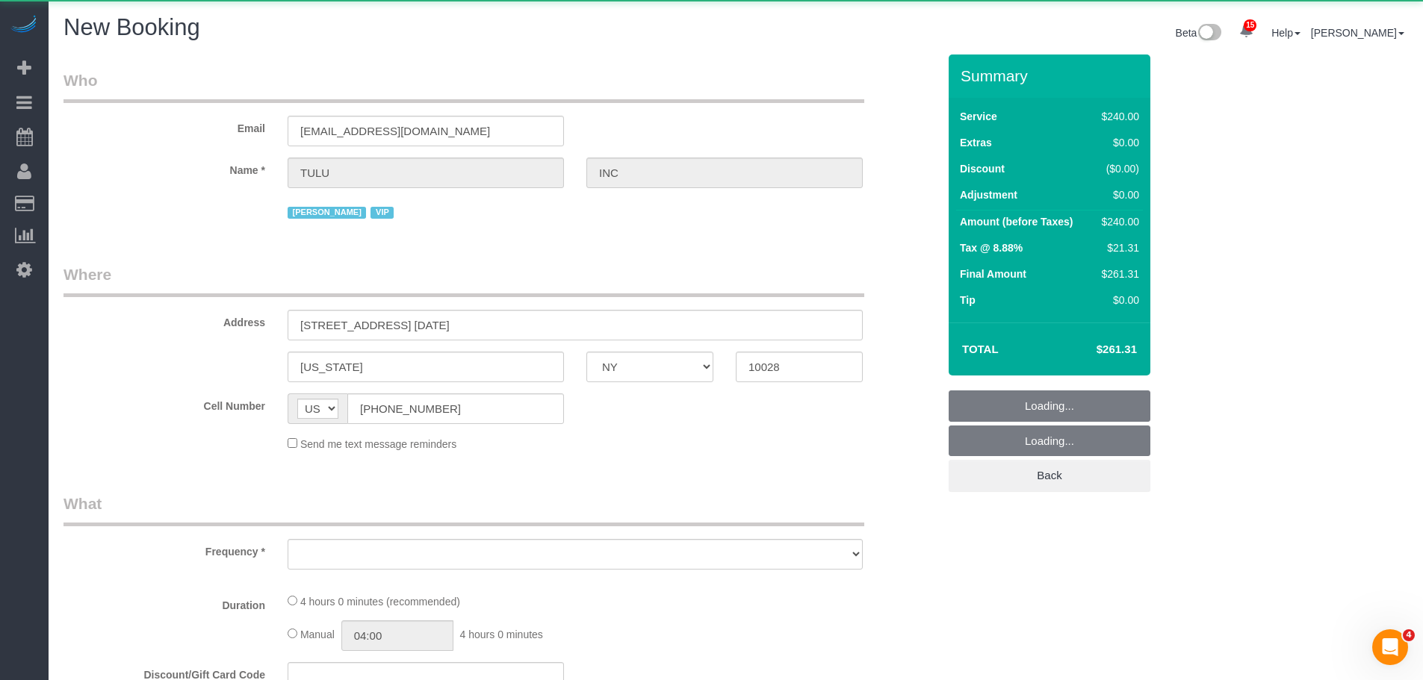
select select "string:stripe"
select select "object:2236"
select select "number:89"
select select "number:90"
select select "number:15"
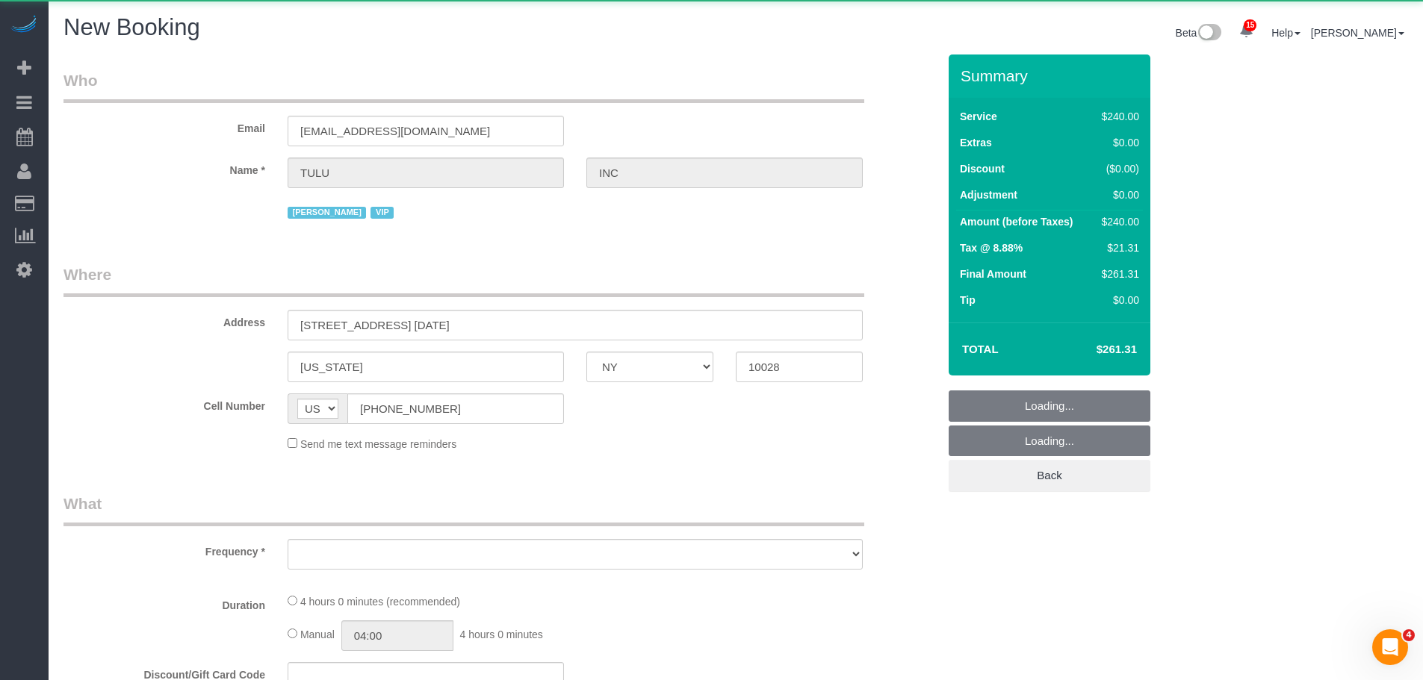
select select "number:5"
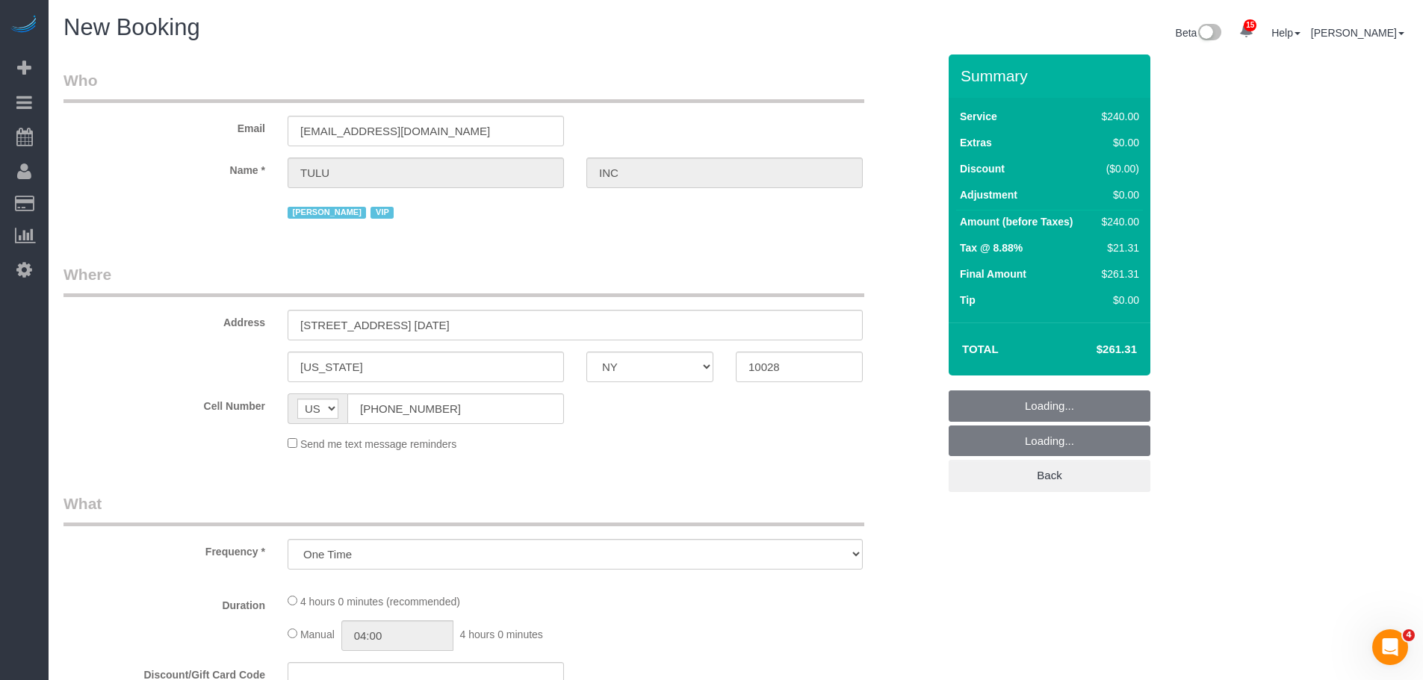
select select "240"
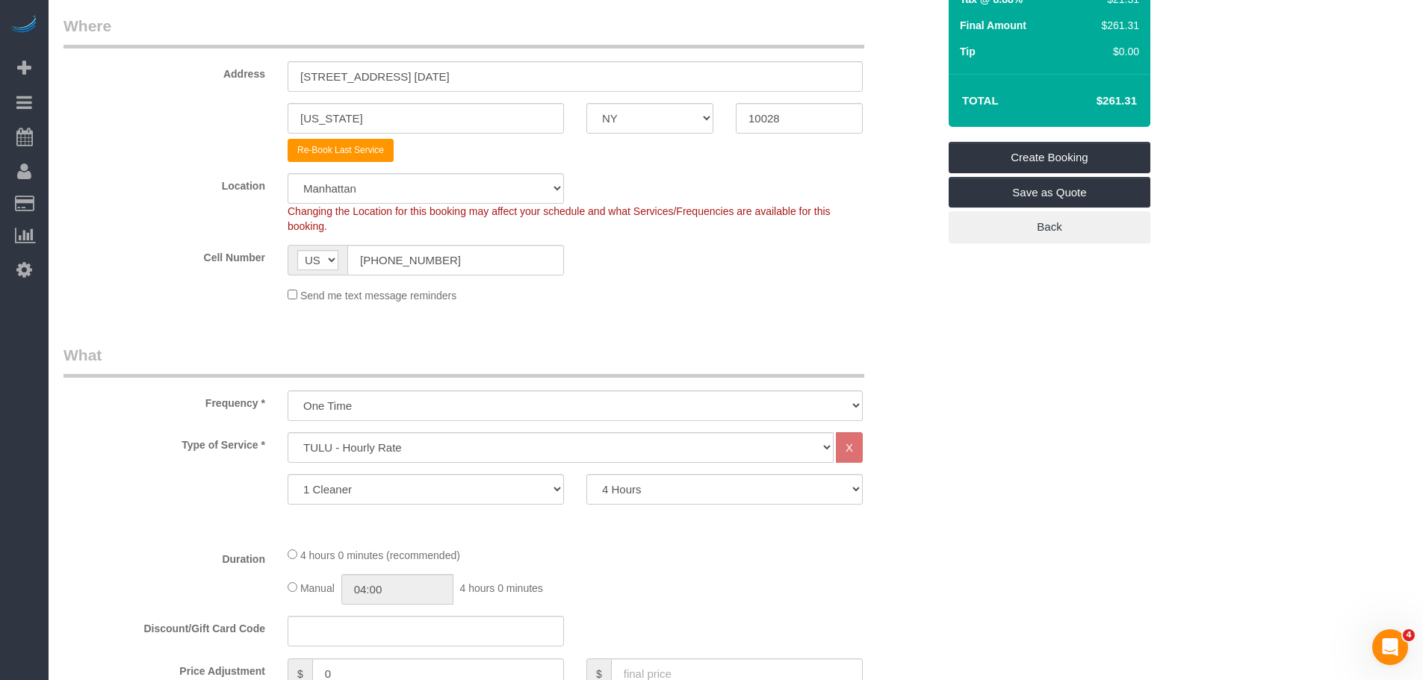
scroll to position [523, 0]
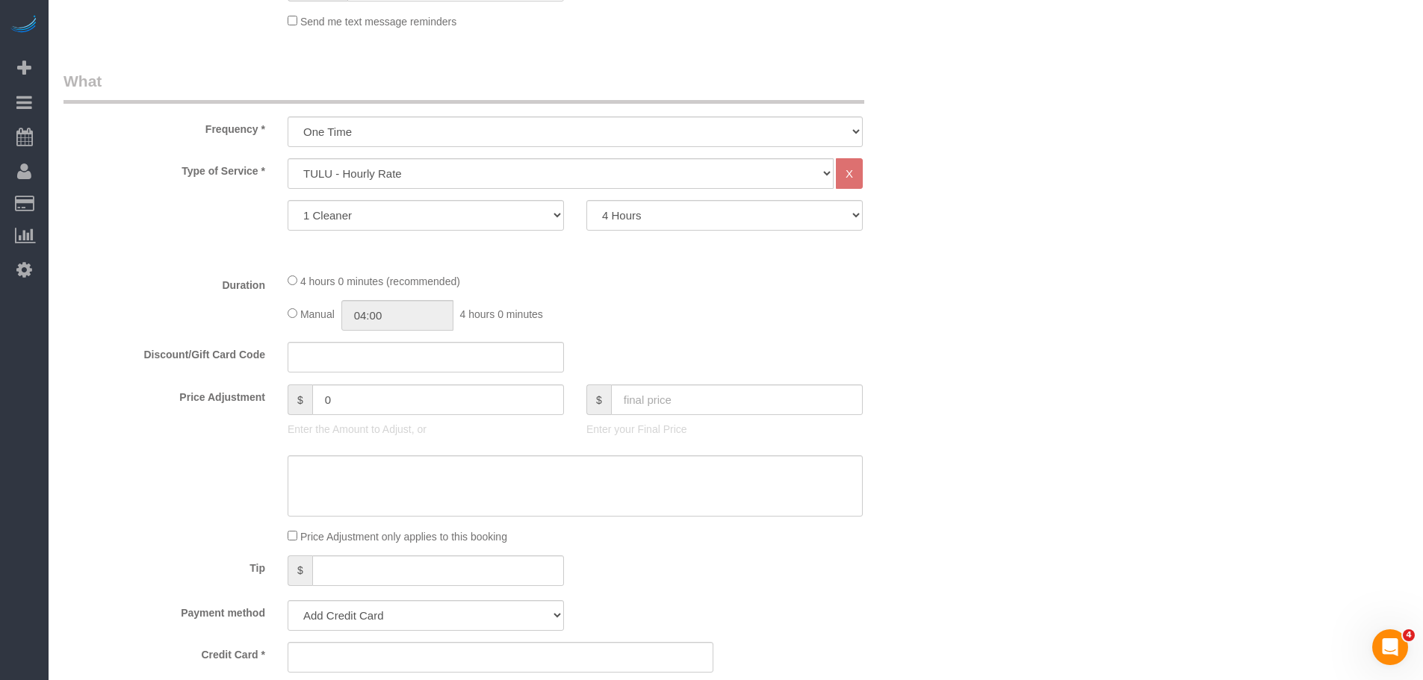
select select "object:2739"
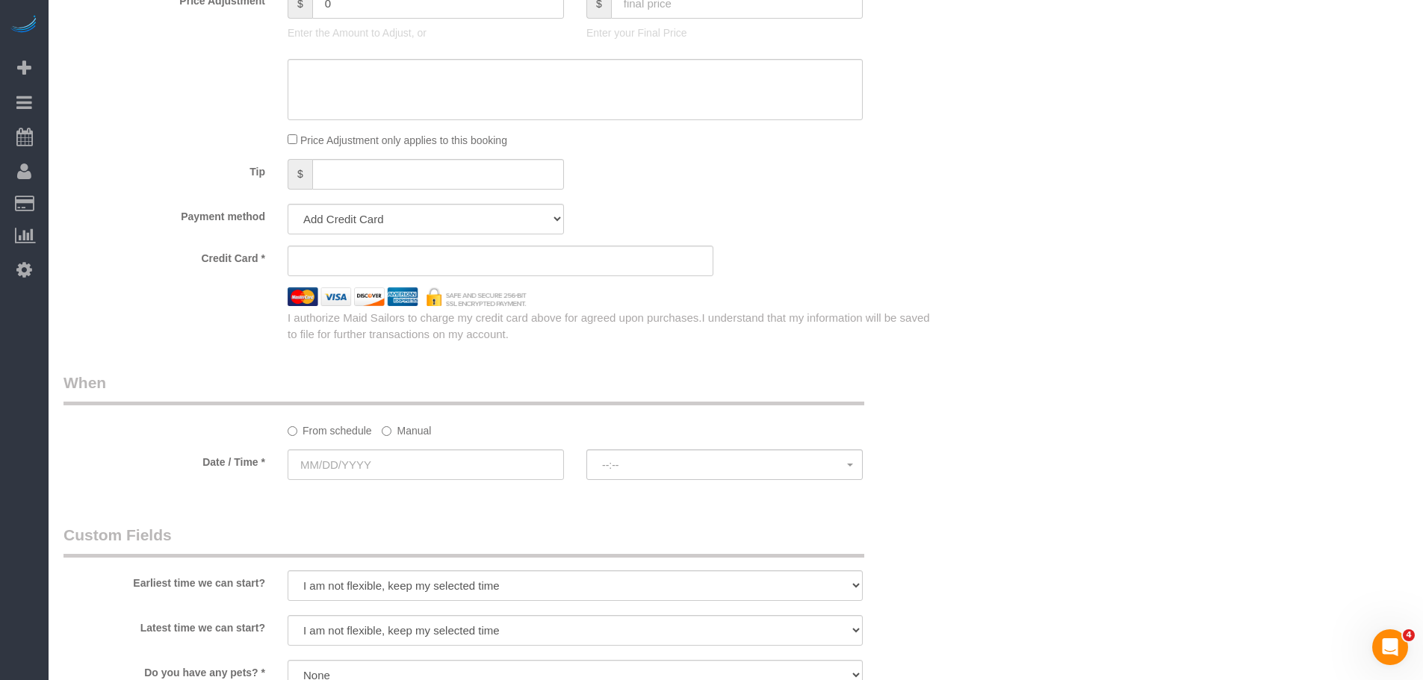
scroll to position [896, 0]
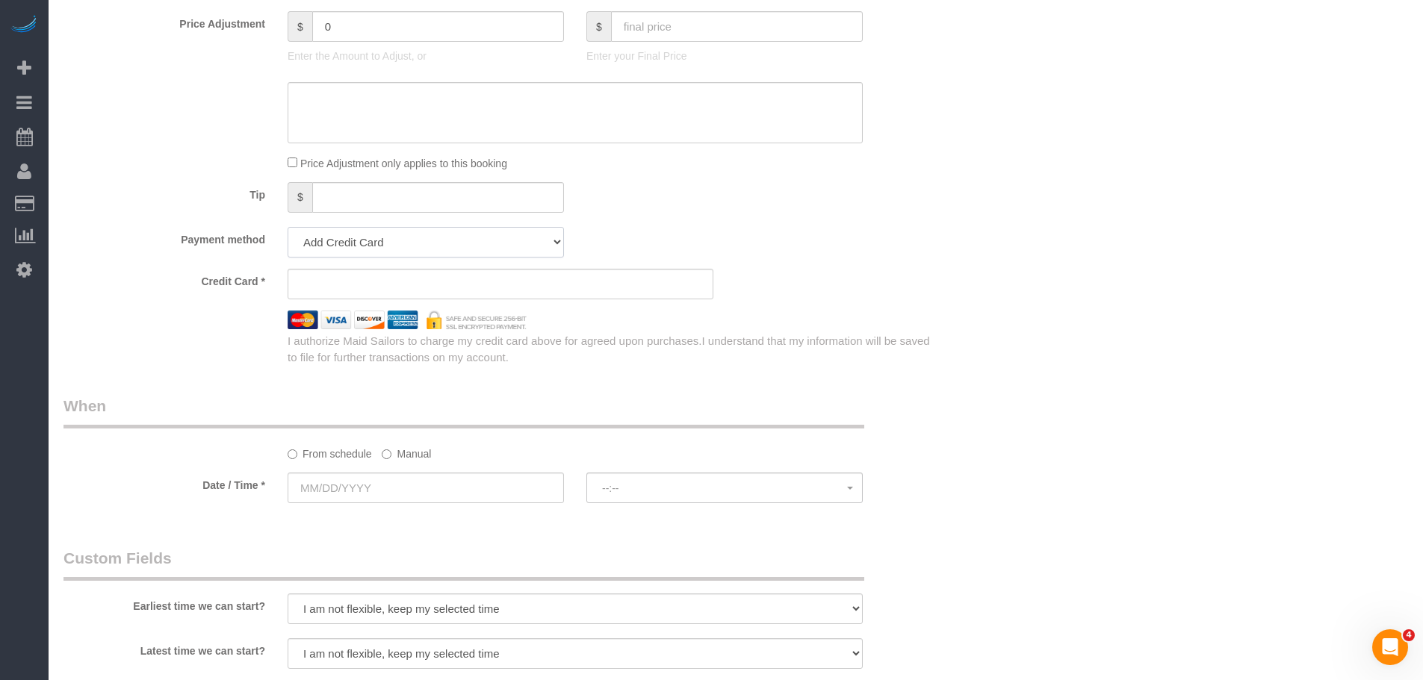
click at [471, 235] on select "Add Credit Card Cash Check Paypal" at bounding box center [426, 242] width 276 height 31
select select "string:paypal"
click at [288, 227] on select "Add Credit Card Cash Check Paypal" at bounding box center [426, 242] width 276 height 31
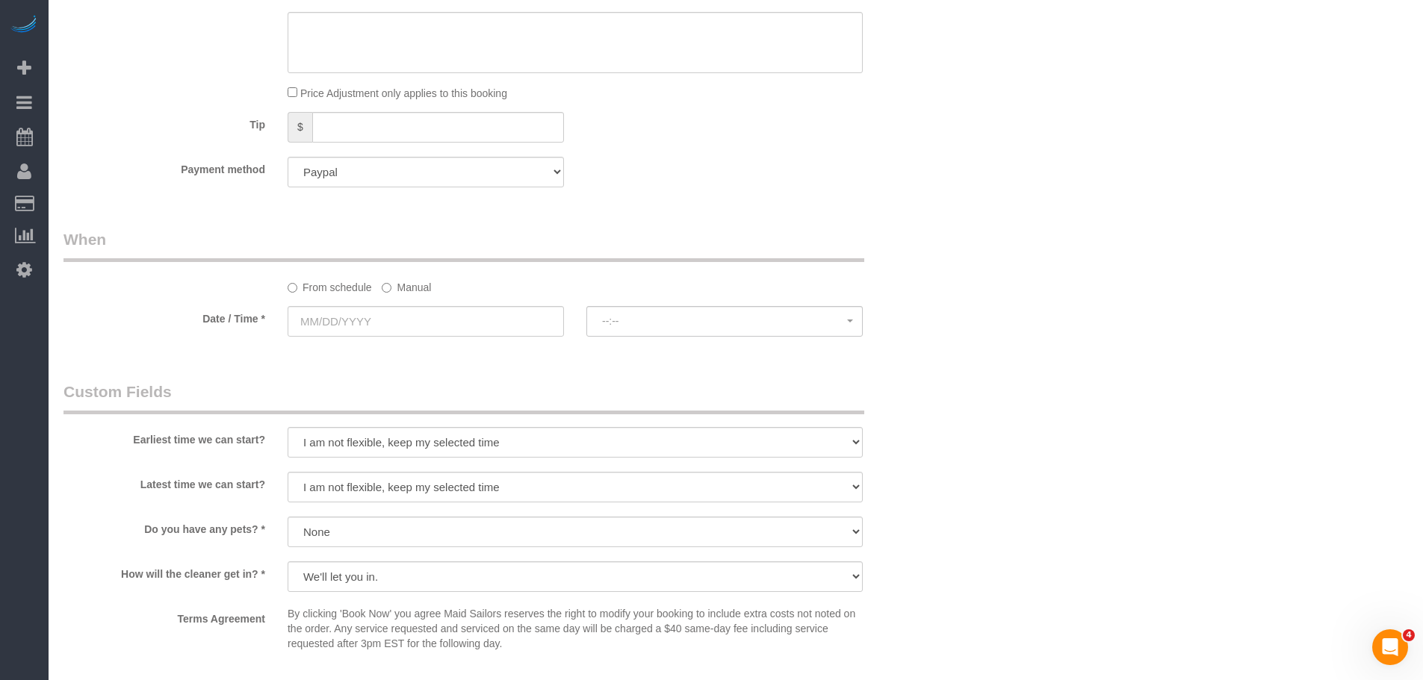
scroll to position [971, 0]
click at [415, 280] on label "Manual" at bounding box center [406, 280] width 49 height 20
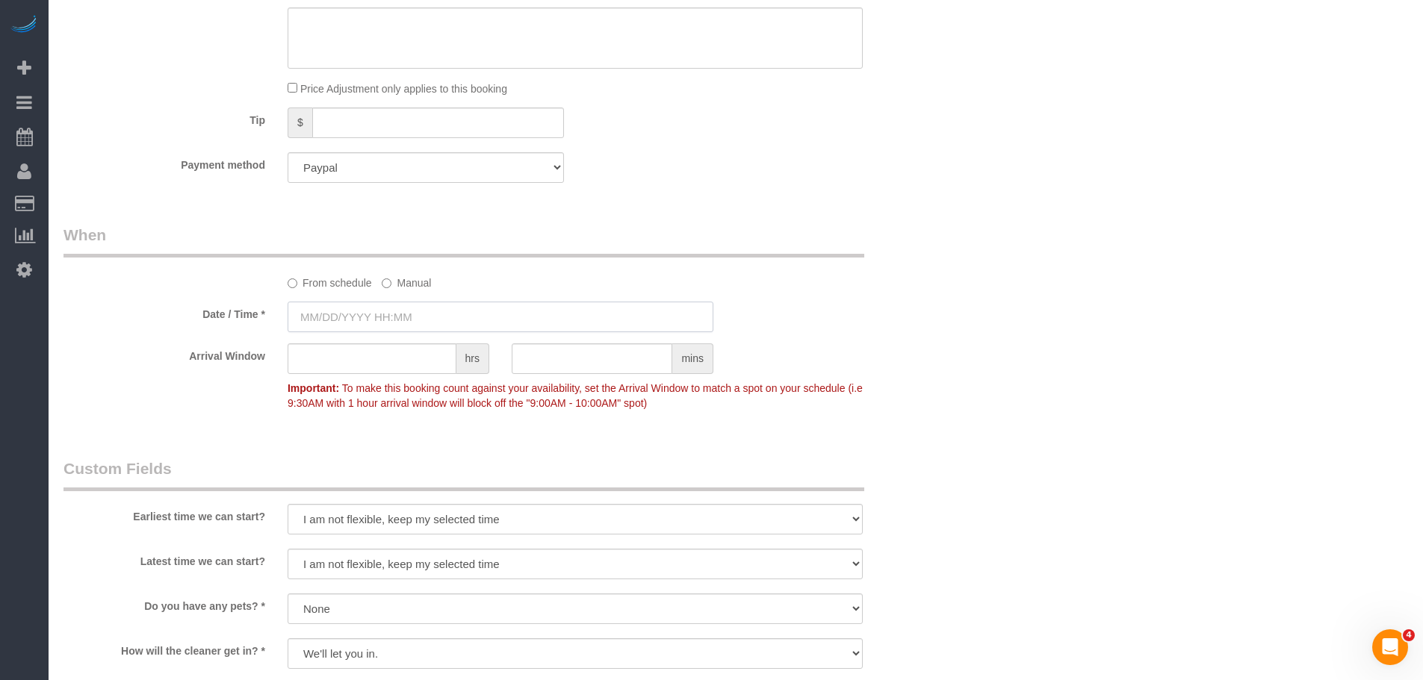
click at [398, 321] on input "text" at bounding box center [501, 317] width 426 height 31
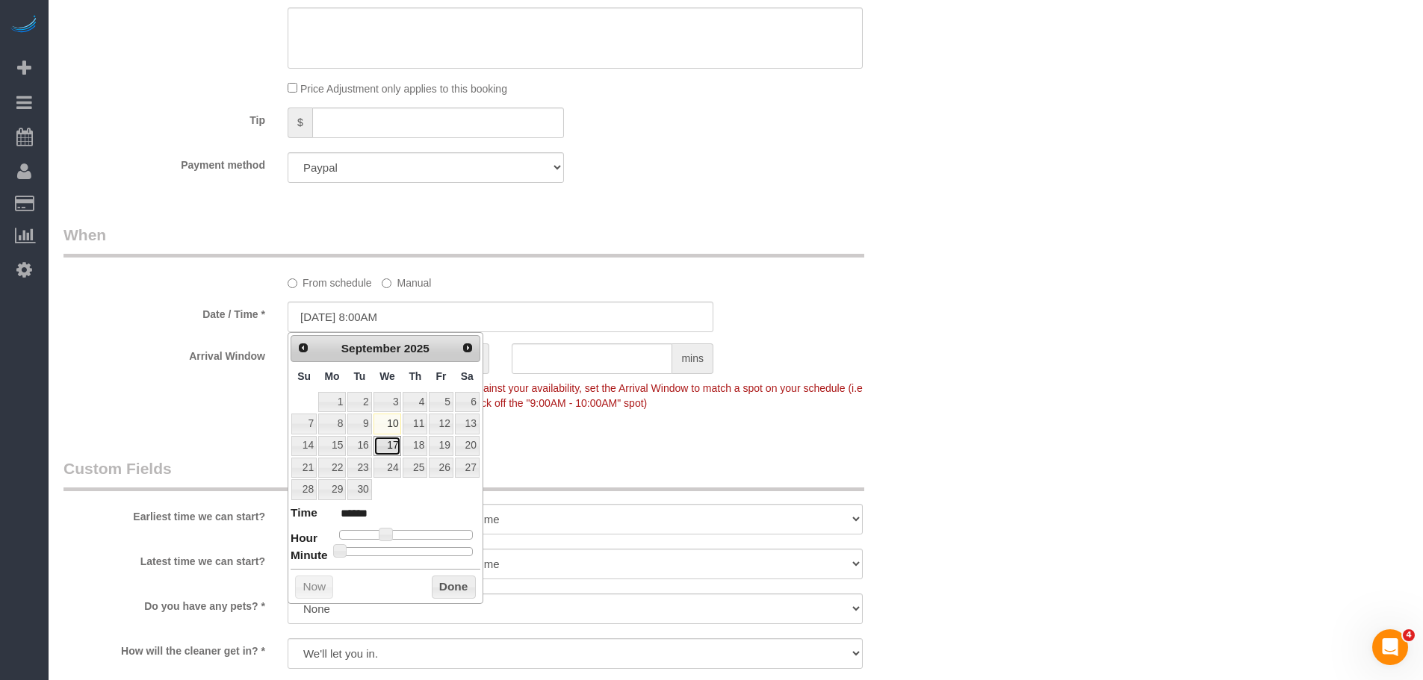
click at [393, 445] on link "17" at bounding box center [387, 446] width 28 height 20
click at [385, 534] on span at bounding box center [385, 534] width 13 height 13
type input "09/17/2025 9:00AM"
type input "******"
type input "09/17/2025 10:00AM"
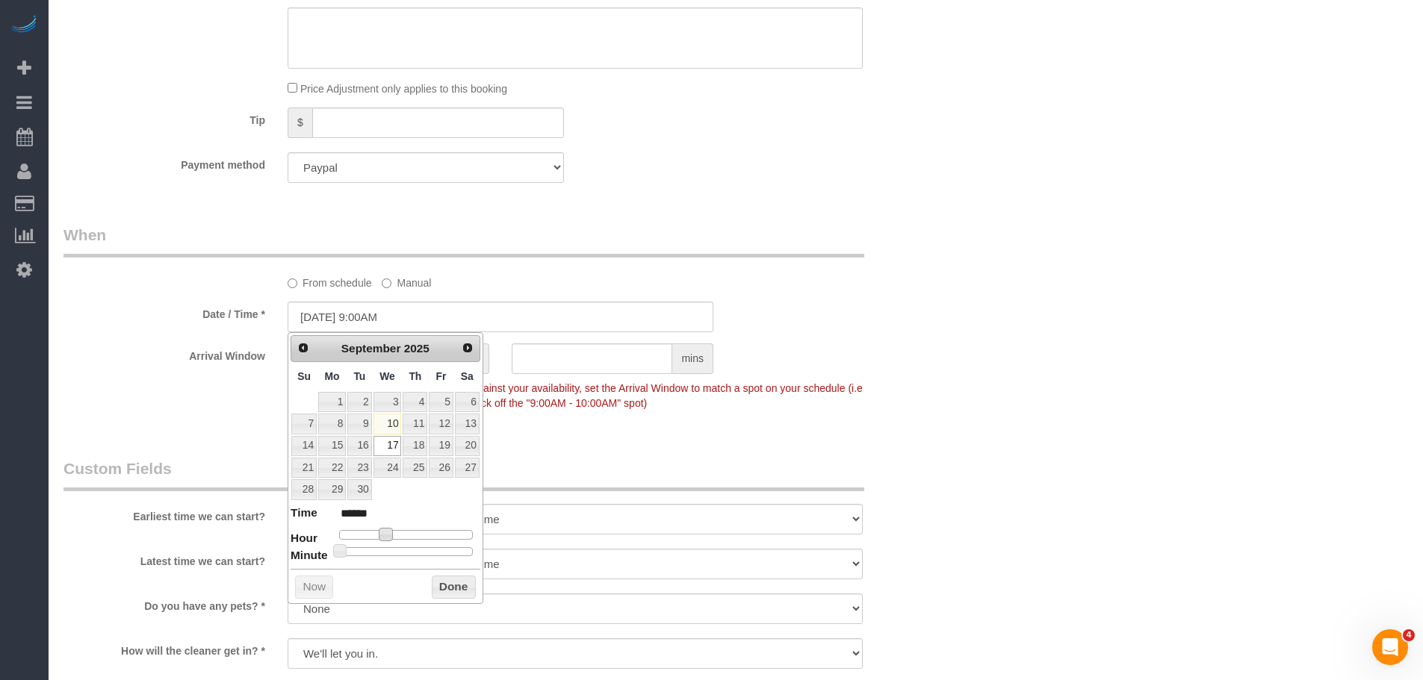
type input "*******"
click at [451, 594] on button "Done" at bounding box center [454, 588] width 44 height 24
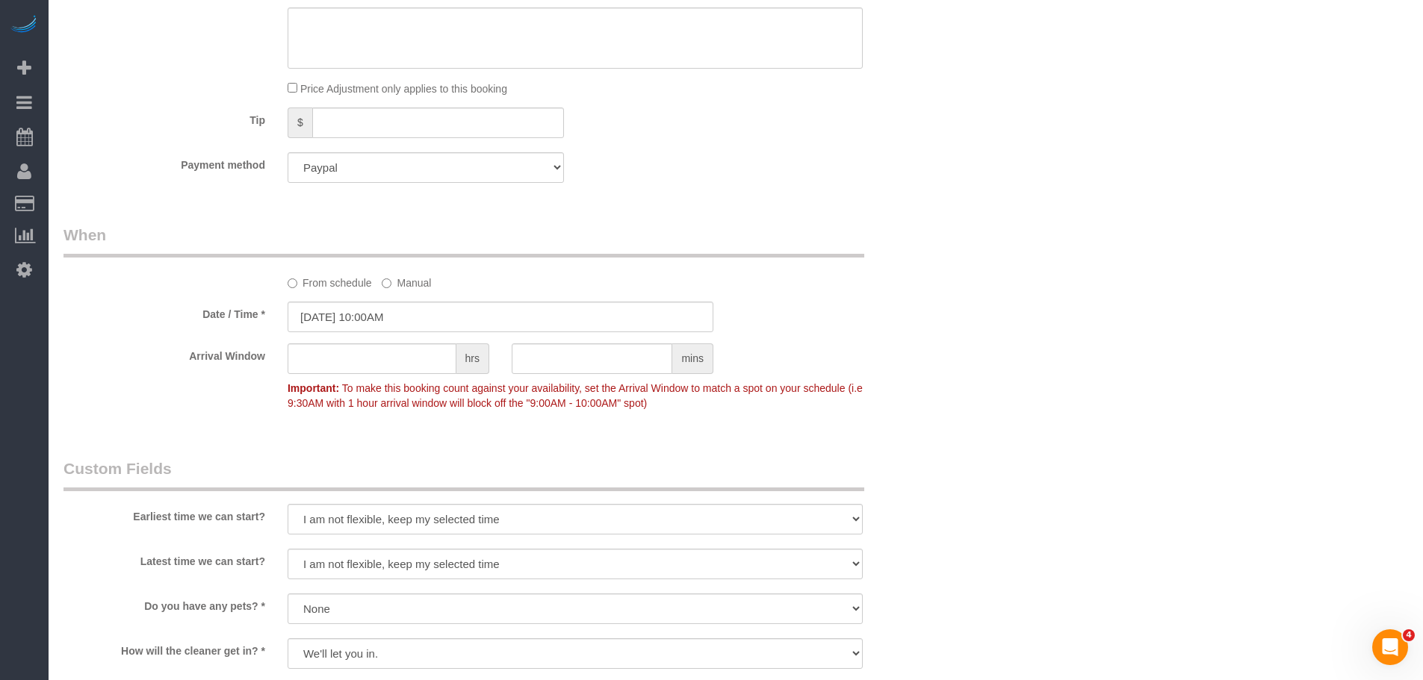
click at [1078, 318] on div "Who Email support+nyc@tulu.io Name * TULU INC Jacky Xu VIP Where Address 305 Ea…" at bounding box center [735, 176] width 1344 height 2185
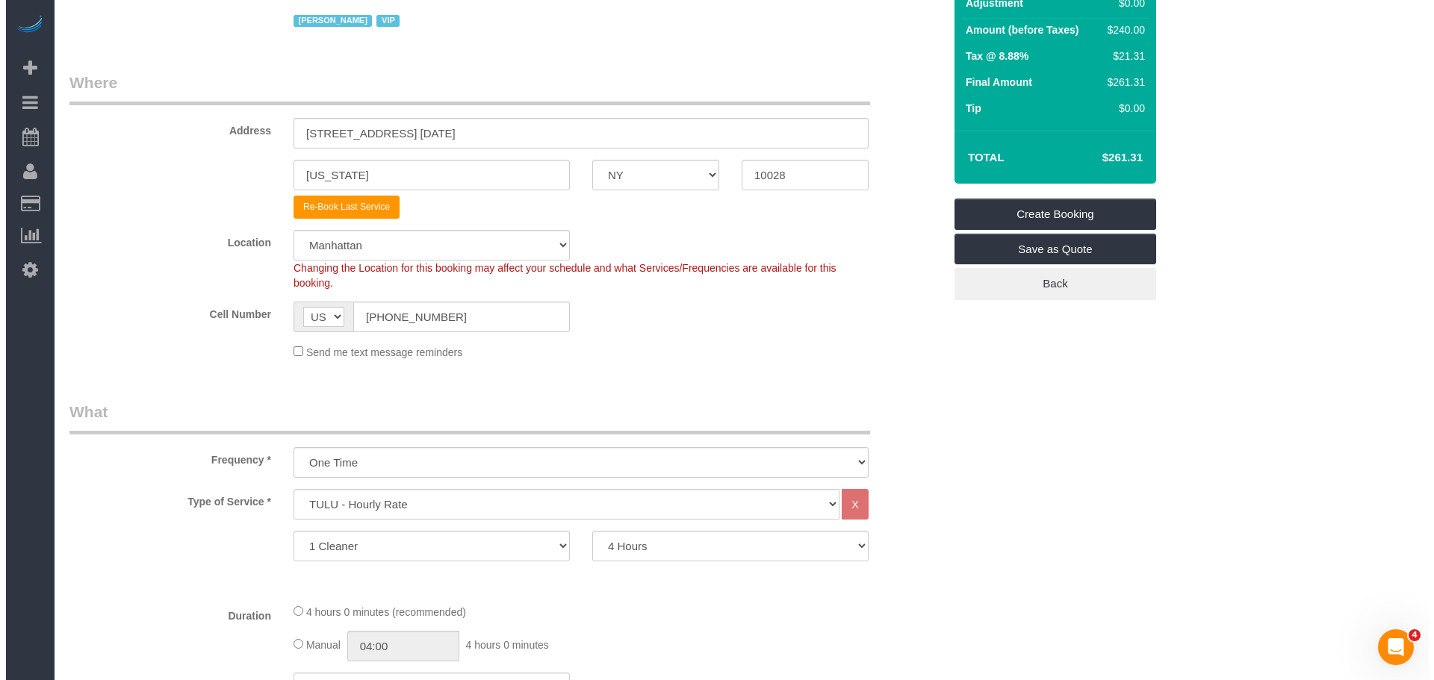
scroll to position [0, 0]
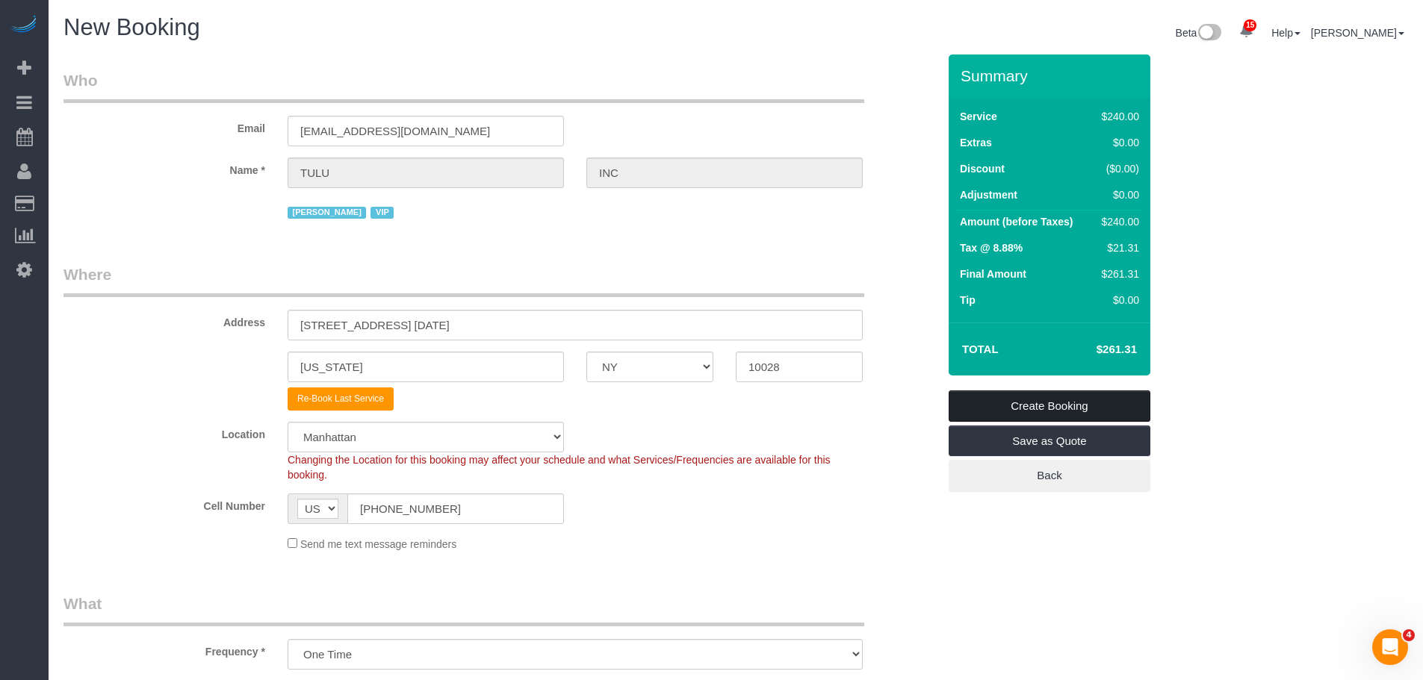
click at [1018, 403] on link "Create Booking" at bounding box center [1050, 406] width 202 height 31
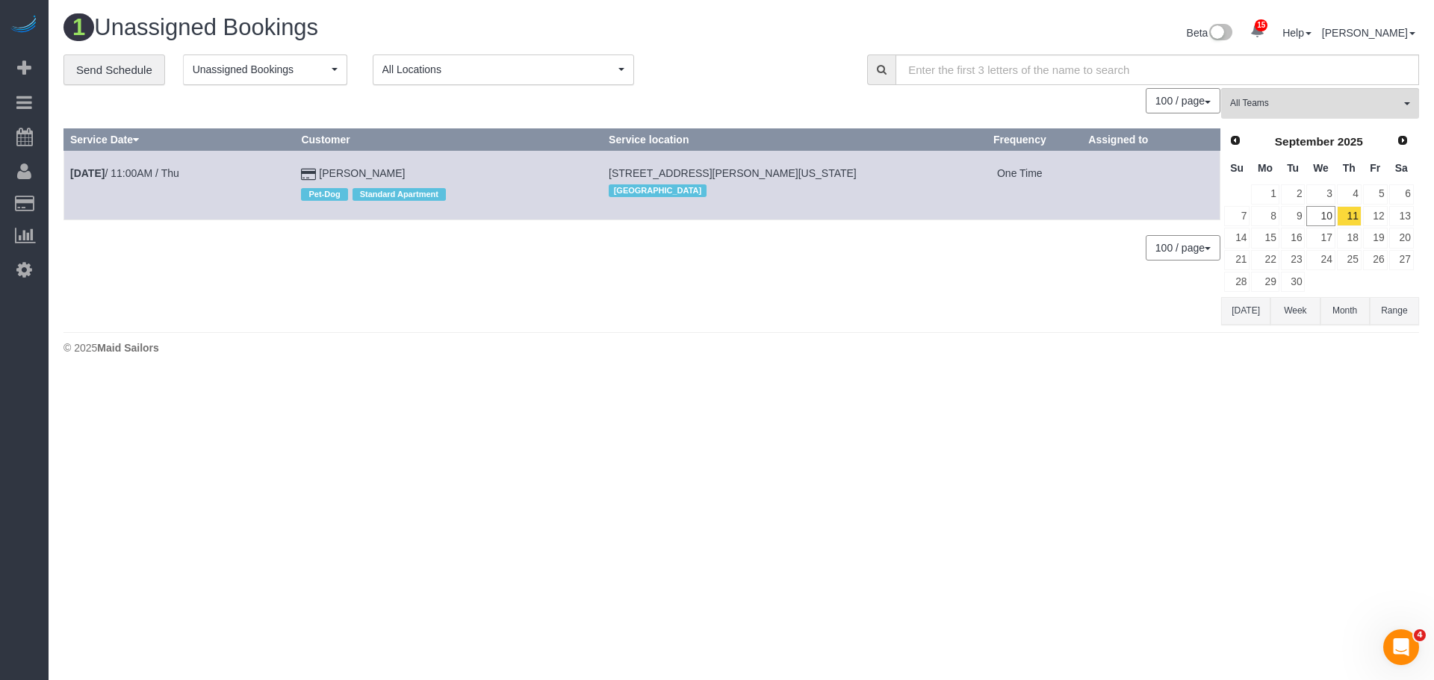
click at [777, 85] on div "**********" at bounding box center [453, 70] width 781 height 31
click at [294, 72] on span "Unassigned Bookings" at bounding box center [260, 69] width 135 height 15
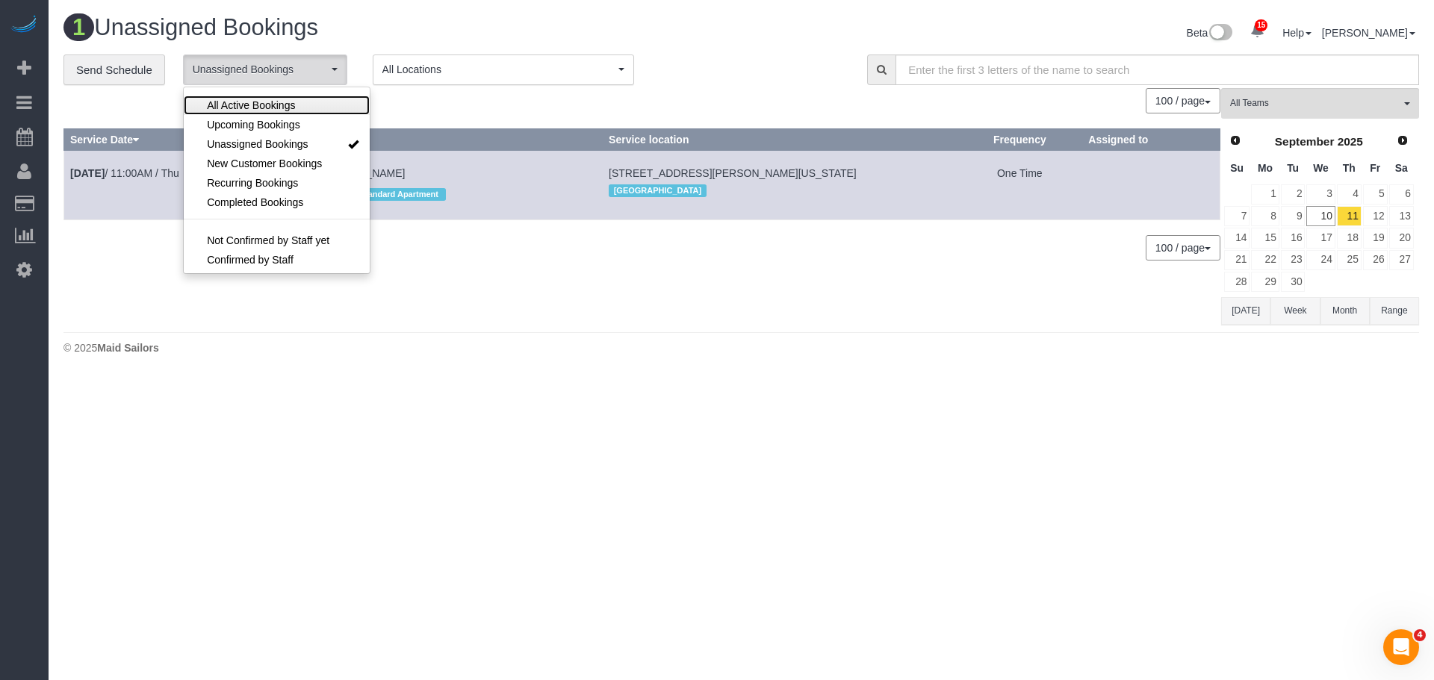
click at [299, 104] on link "All Active Bookings" at bounding box center [277, 105] width 186 height 19
select select "***"
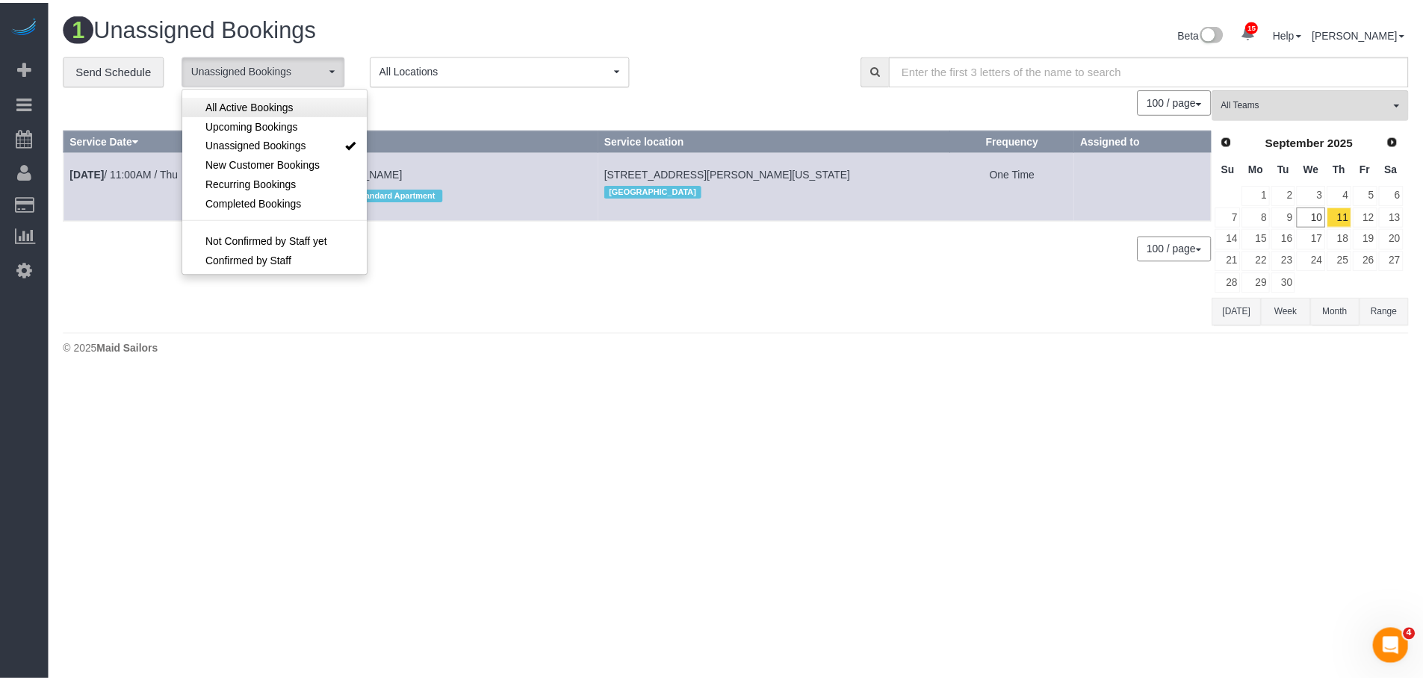
scroll to position [21, 0]
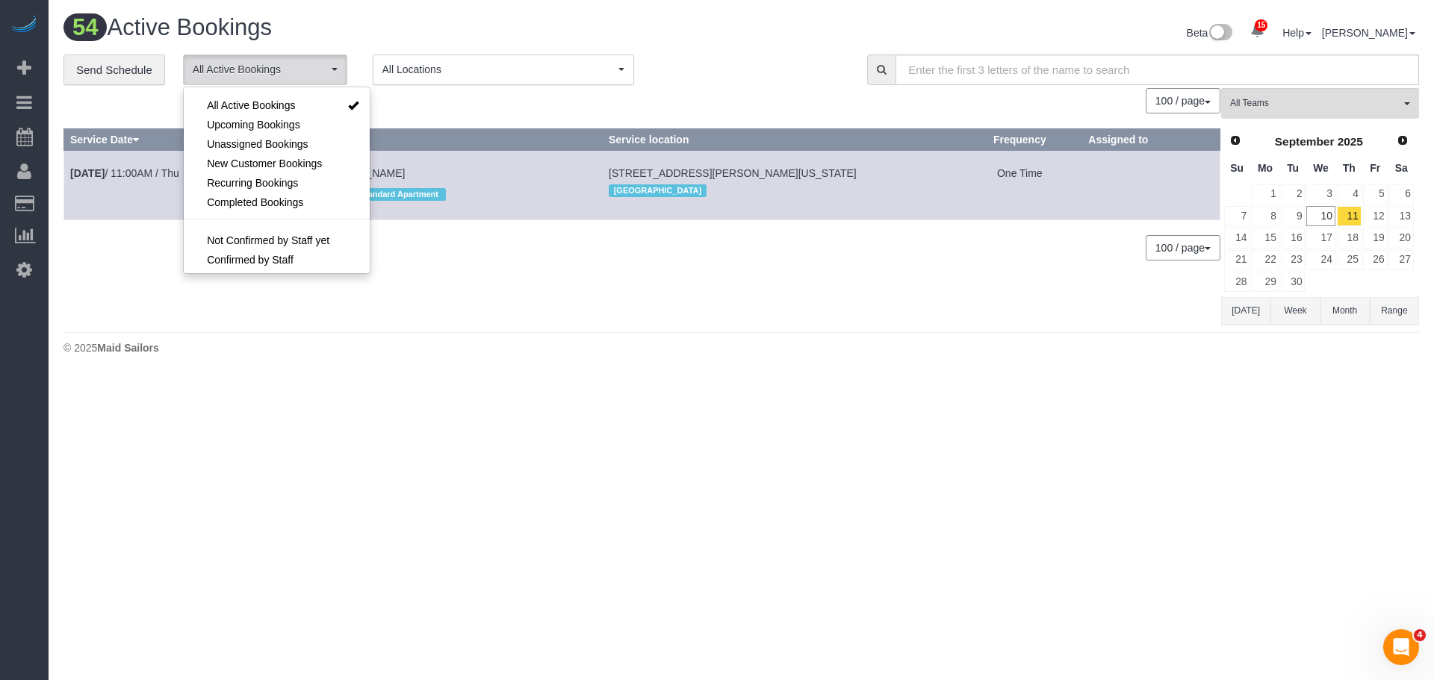
click at [766, 45] on div "Beta 15 Your Notifications You have 0 alerts × You have 5 to charge for 09/09/2…" at bounding box center [1086, 35] width 689 height 40
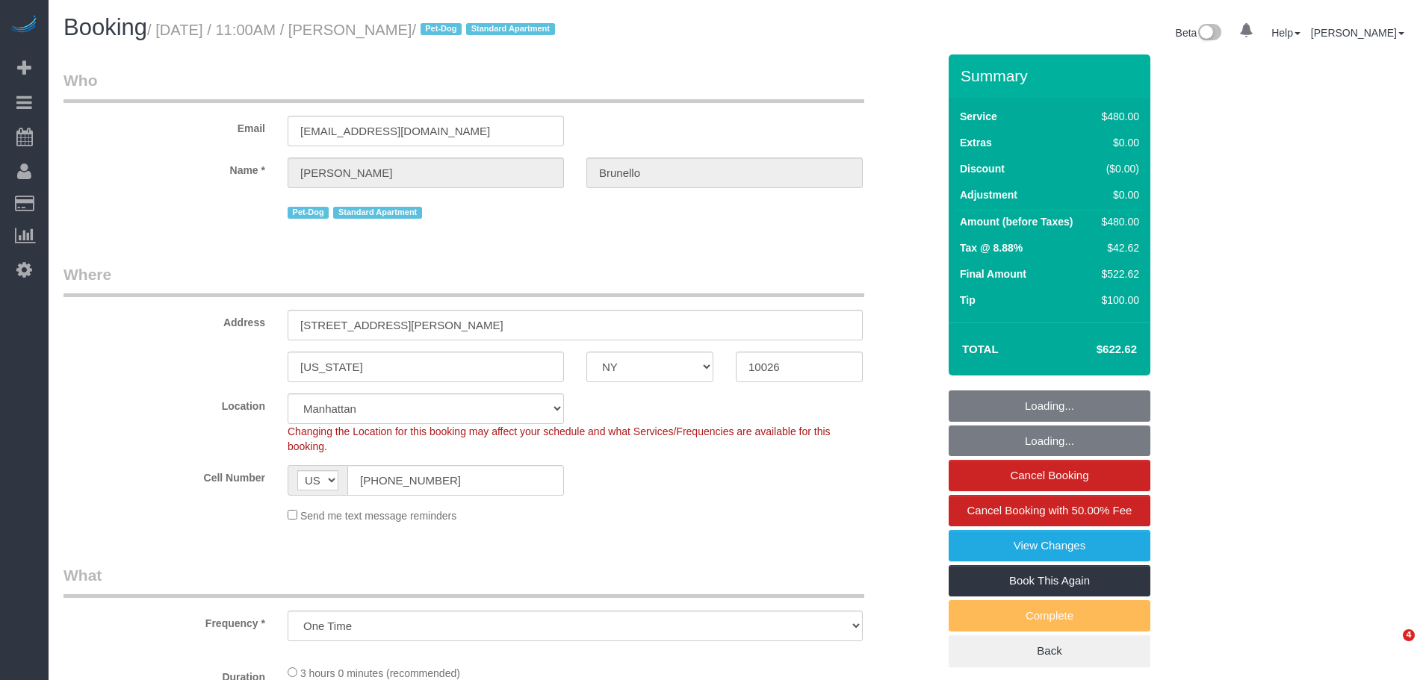
select select "NY"
select select "string:stripe-pm_1QP2nx4VGloSiKo7Ua34zQtM"
select select "2"
select select "180"
select select "object:844"
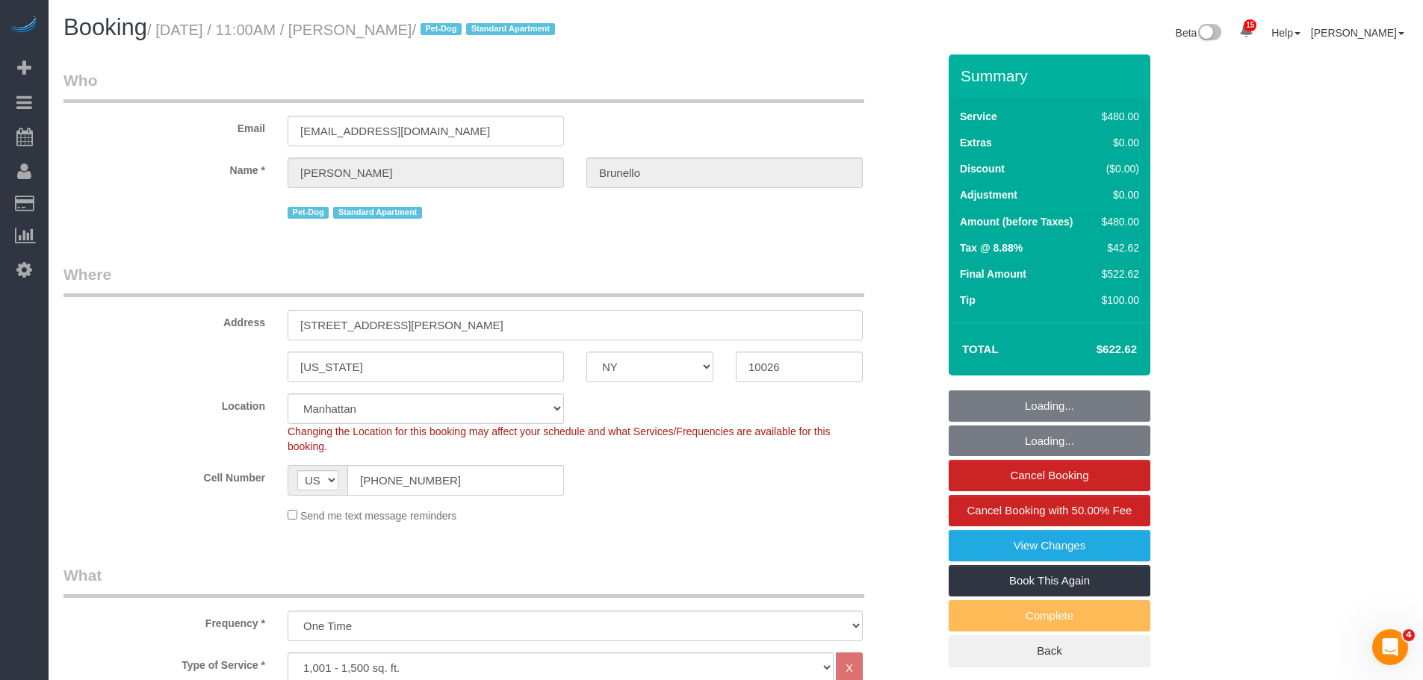
select select "spot1"
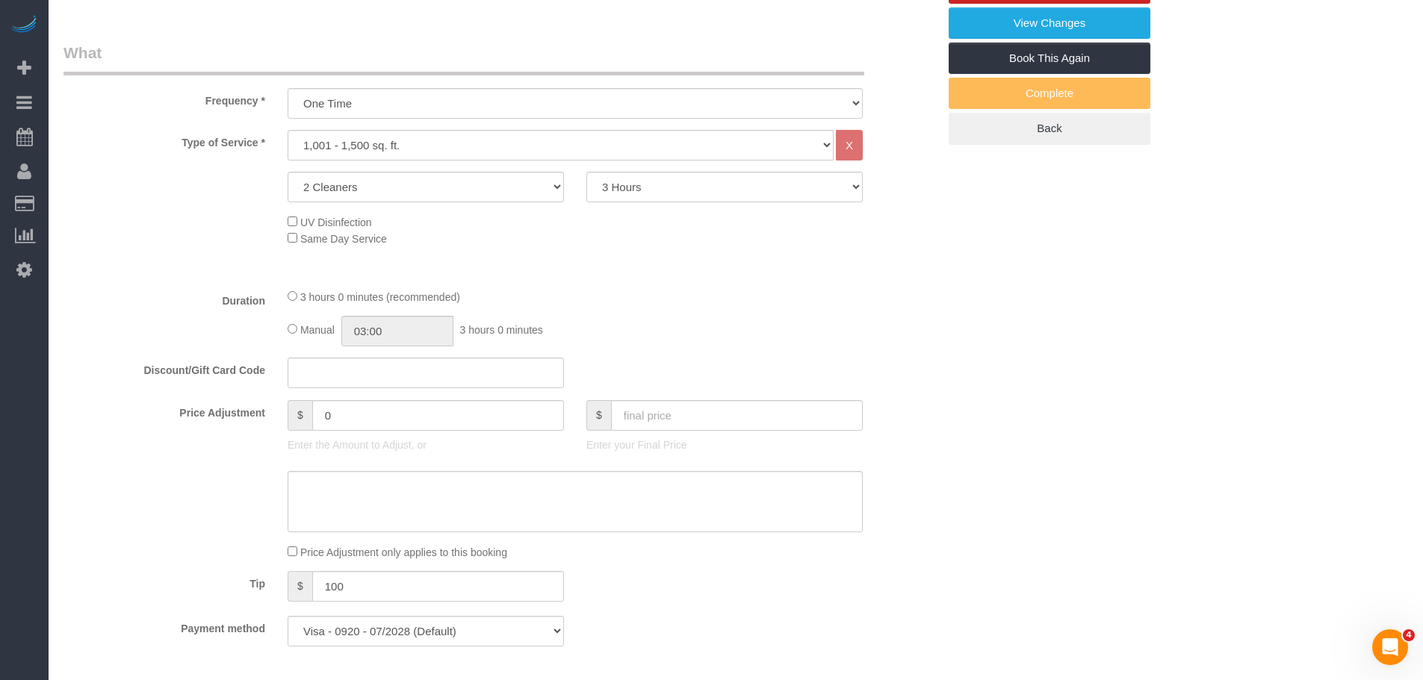
select select "number:89"
select select "number:90"
select select "number:13"
select select "number:5"
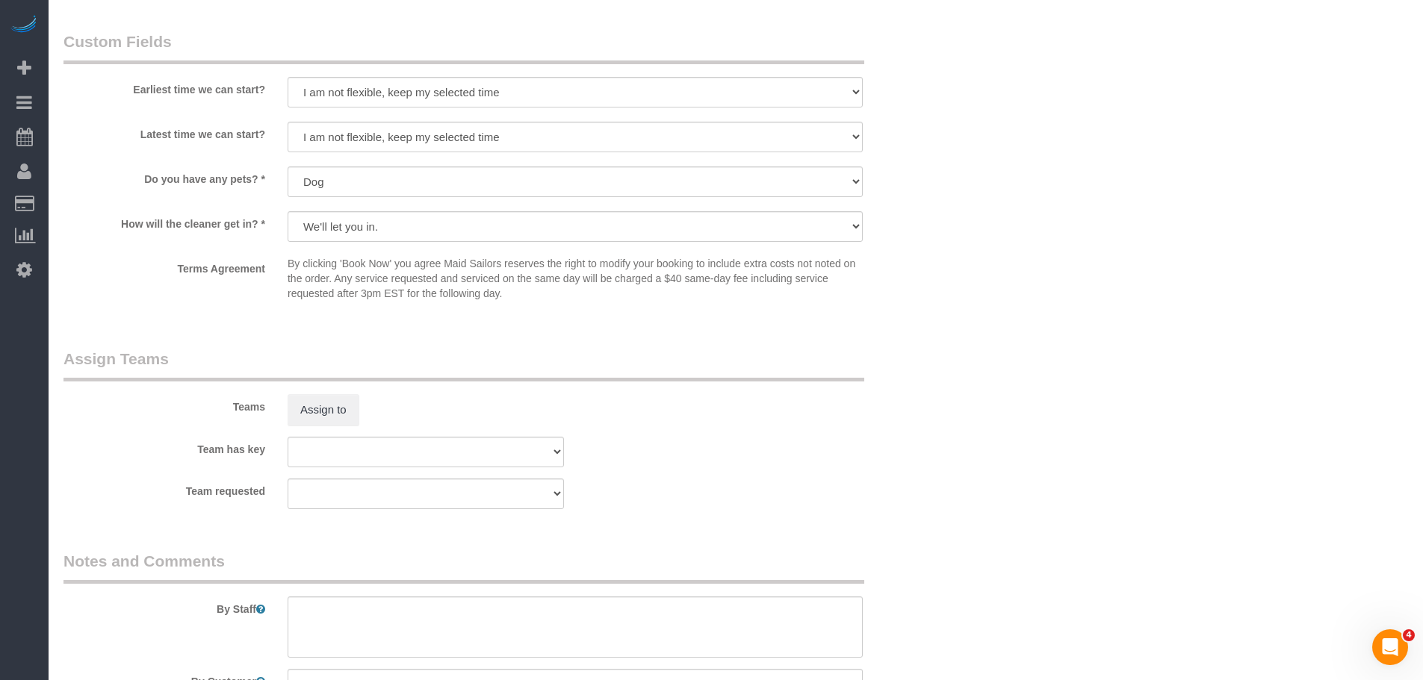
scroll to position [1344, 0]
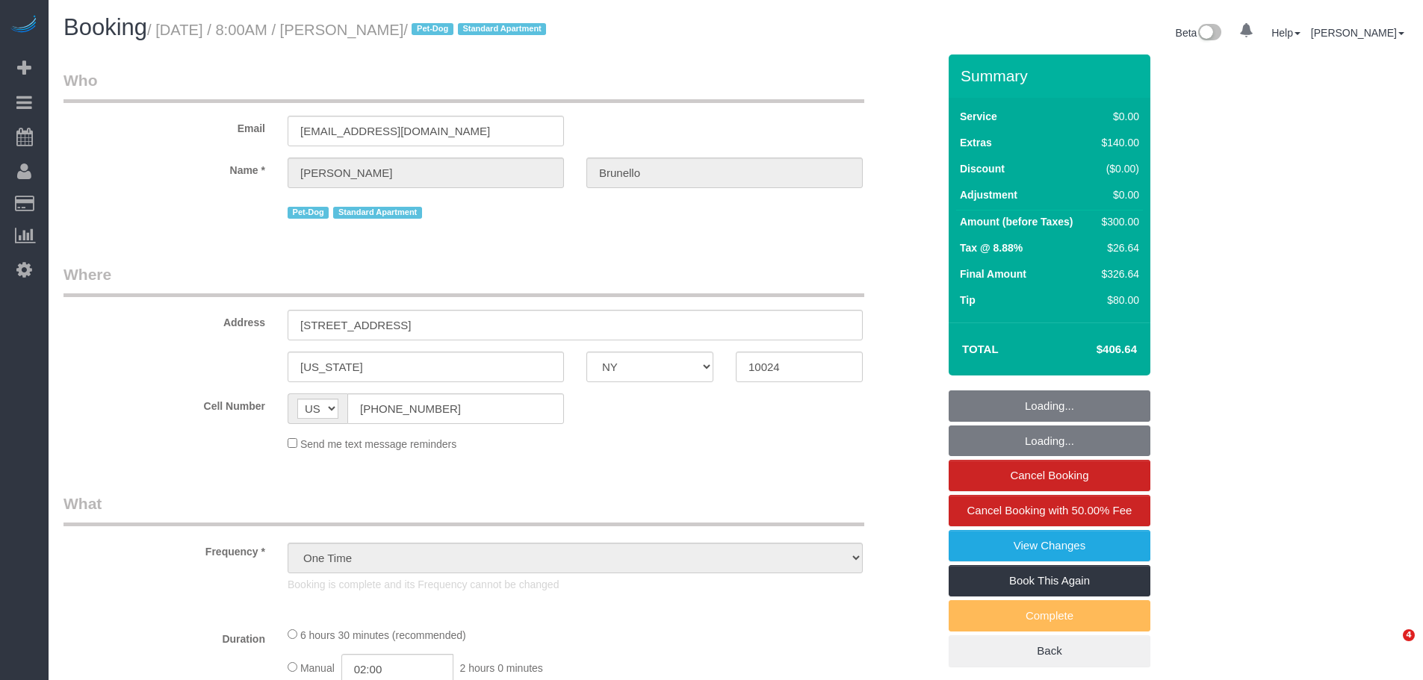
select select "NY"
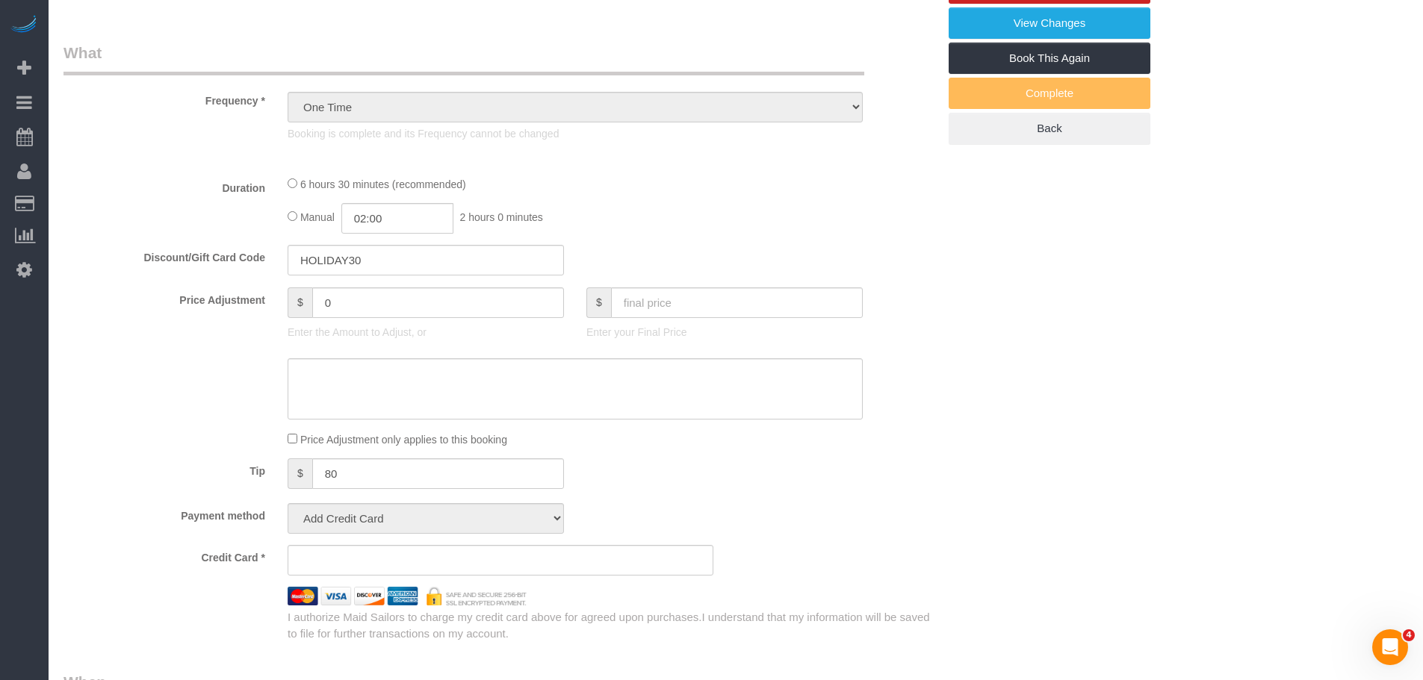
select select "spot1"
select select "number:56"
select select "number:79"
select select "number:15"
select select "number:7"
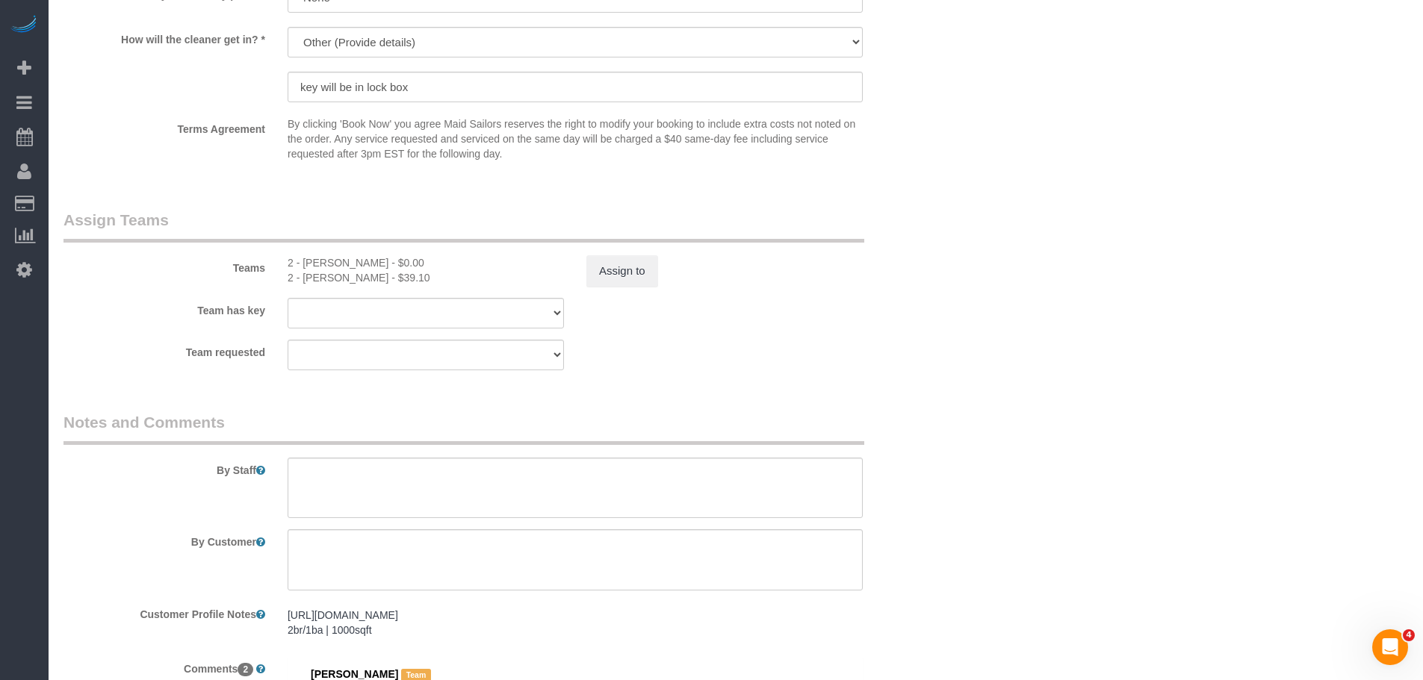
select select "object:1504"
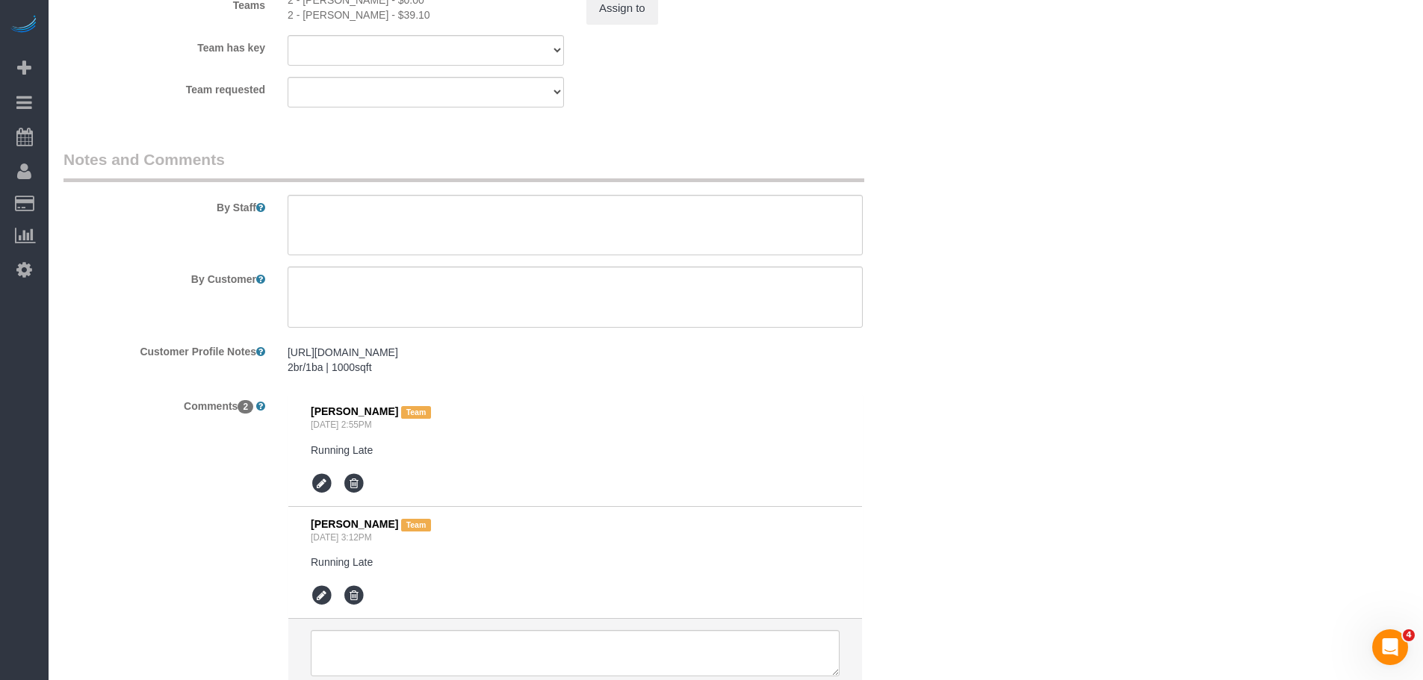
select select "string:stripe-pm_1QP2nx4VGloSiKo7Ua34zQtM"
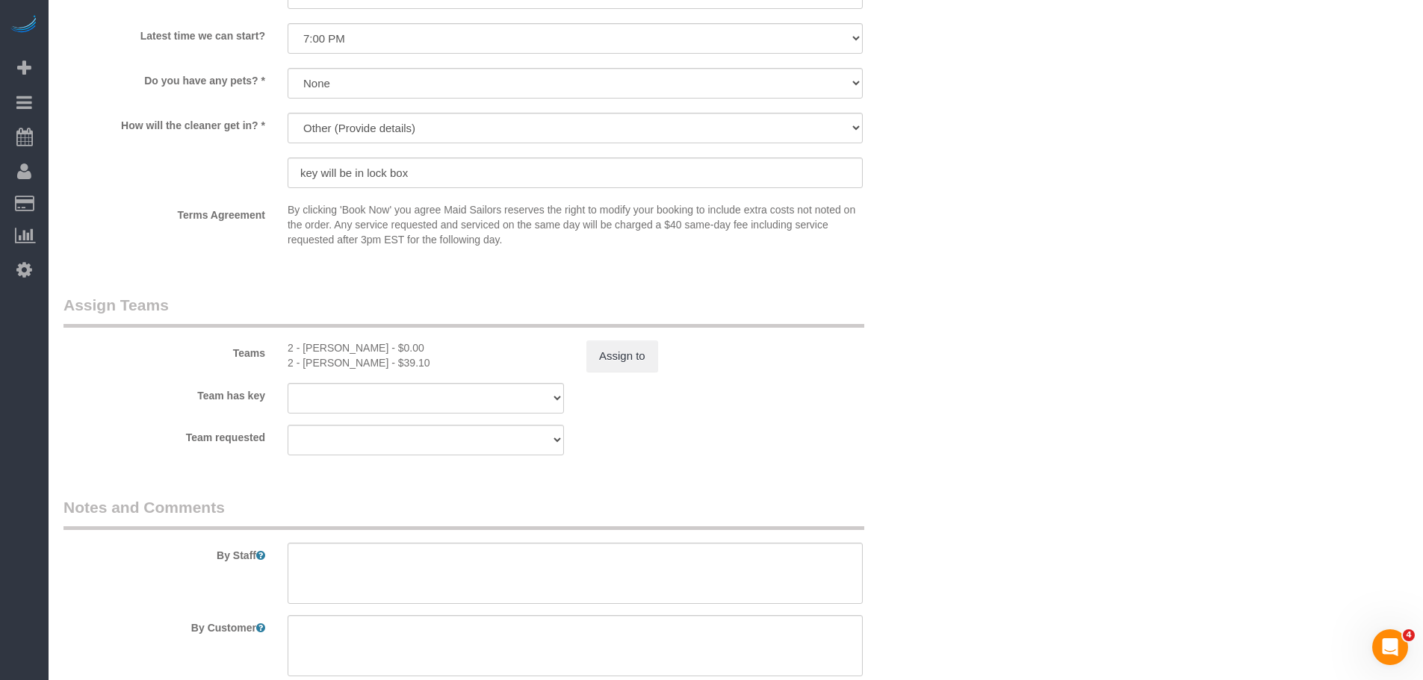
select select "2"
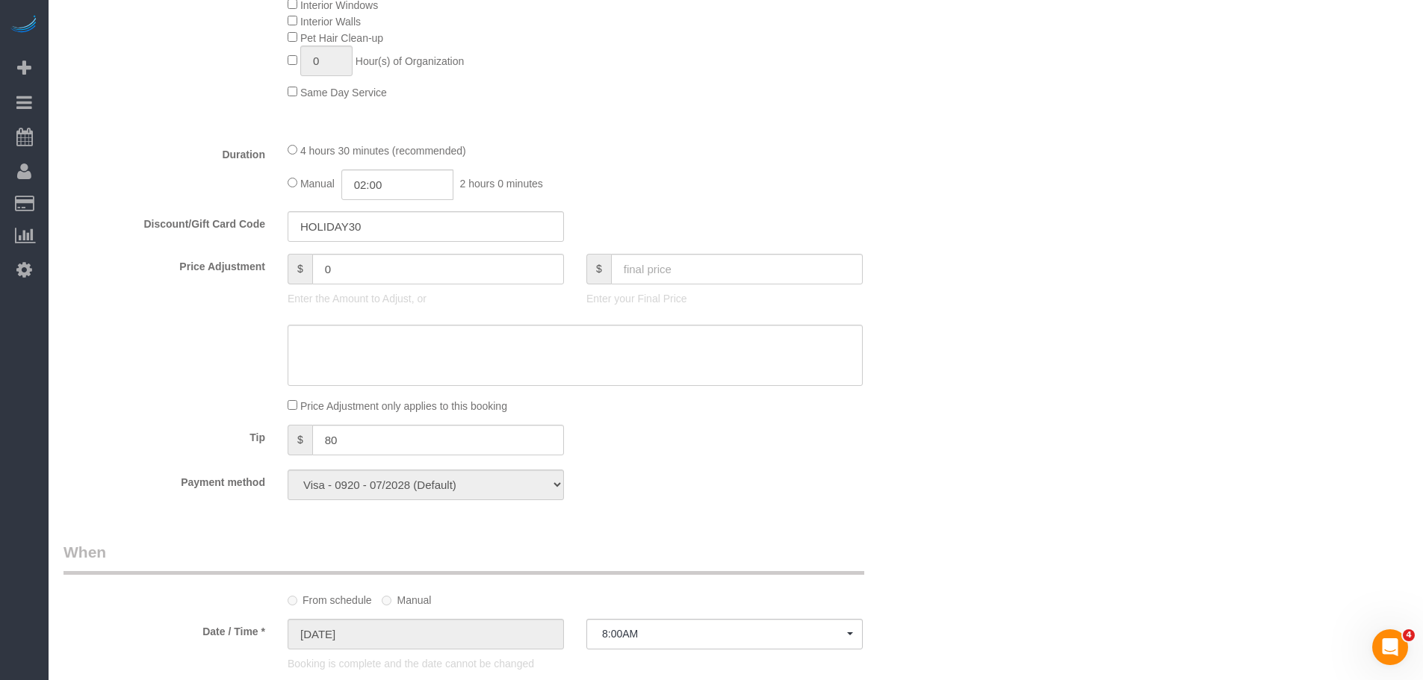
scroll to position [744, 0]
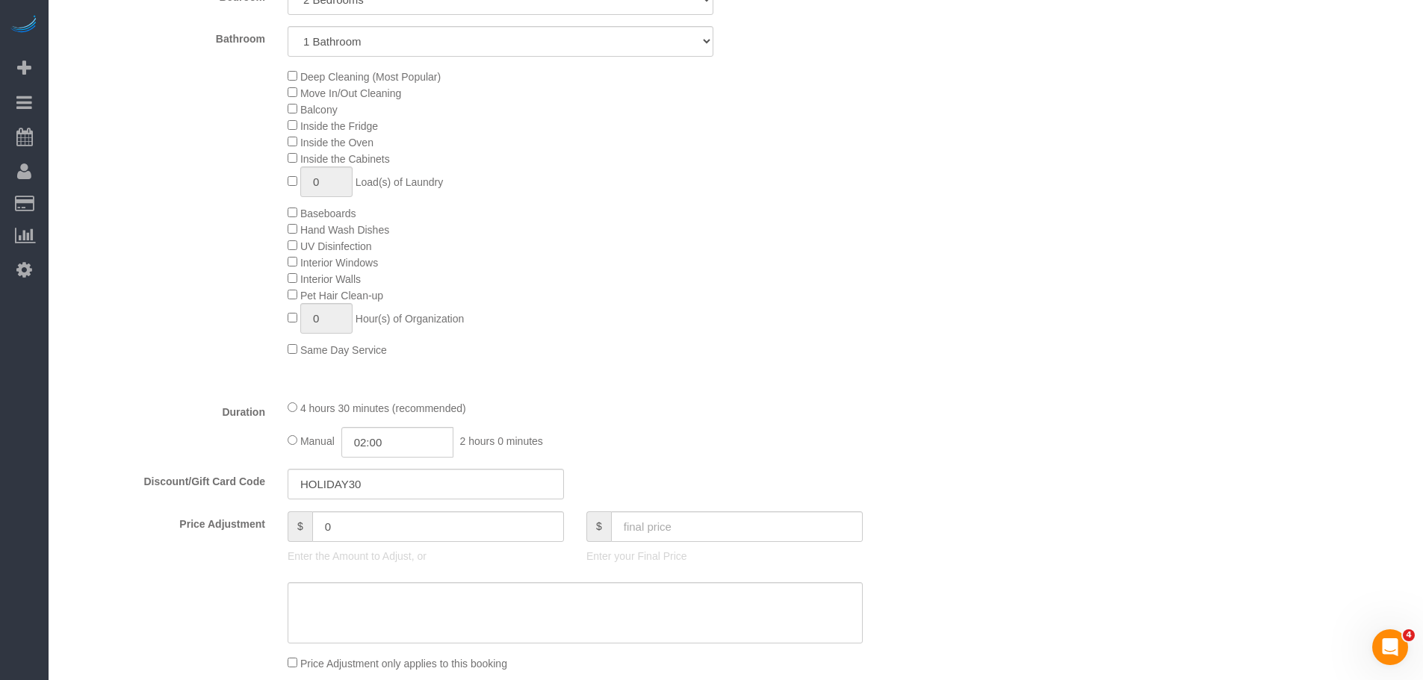
click at [728, 200] on div "Deep Cleaning (Most Popular) Move In/Out Cleaning Balcony Inside the Fridge Ins…" at bounding box center [612, 213] width 672 height 290
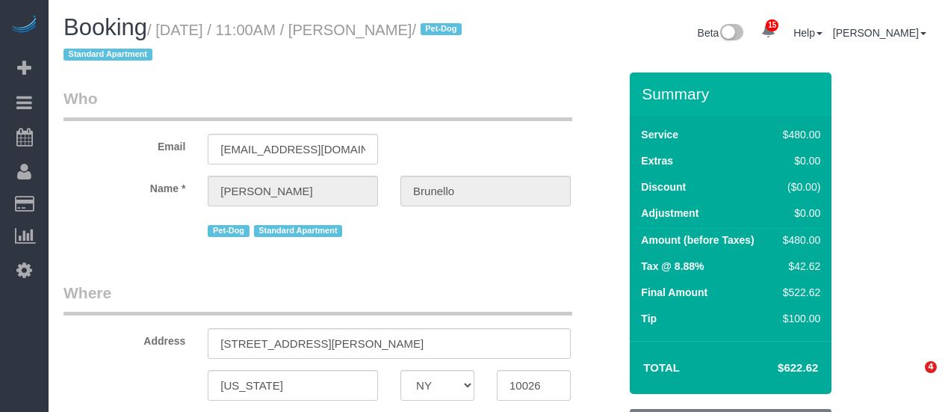
select select "NY"
select select "object:1334"
select select "2"
select select "180"
select select "spot1"
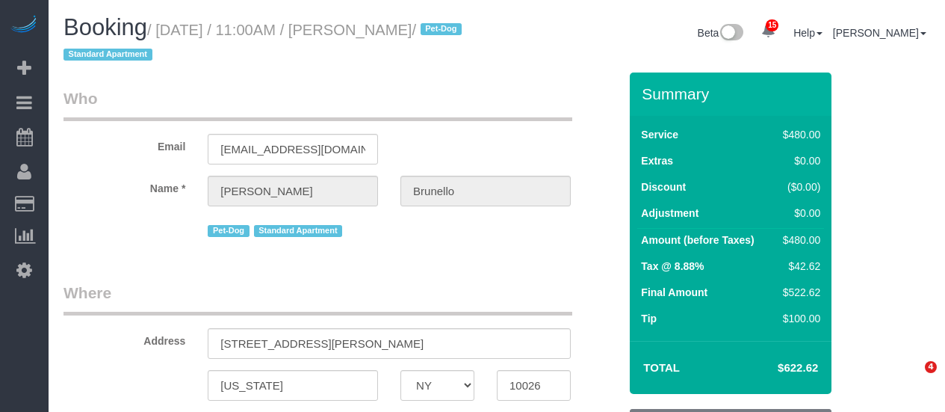
select select "number:89"
select select "number:90"
select select "number:13"
select select "number:5"
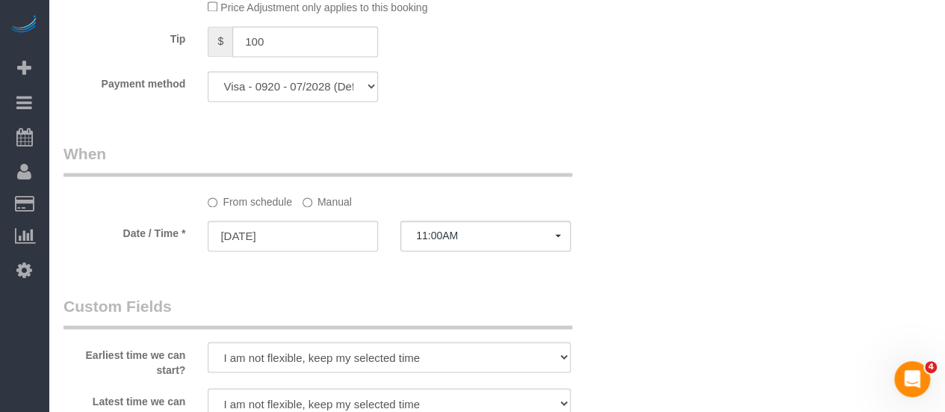
scroll to position [1120, 0]
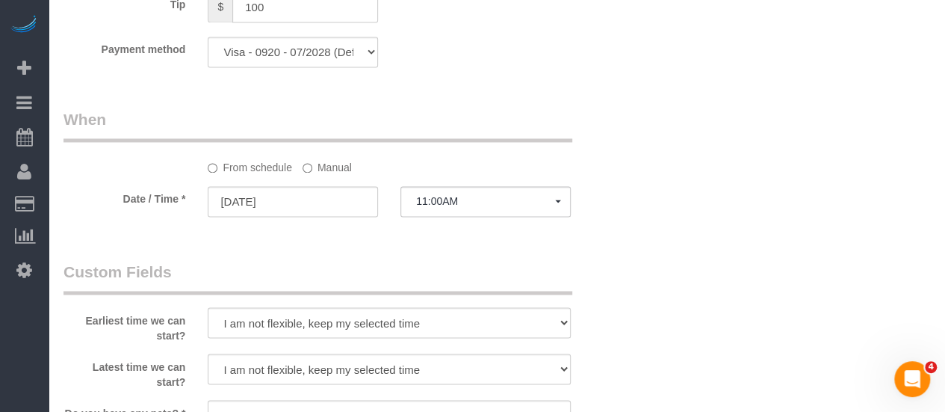
click at [331, 159] on label "Manual" at bounding box center [326, 165] width 49 height 20
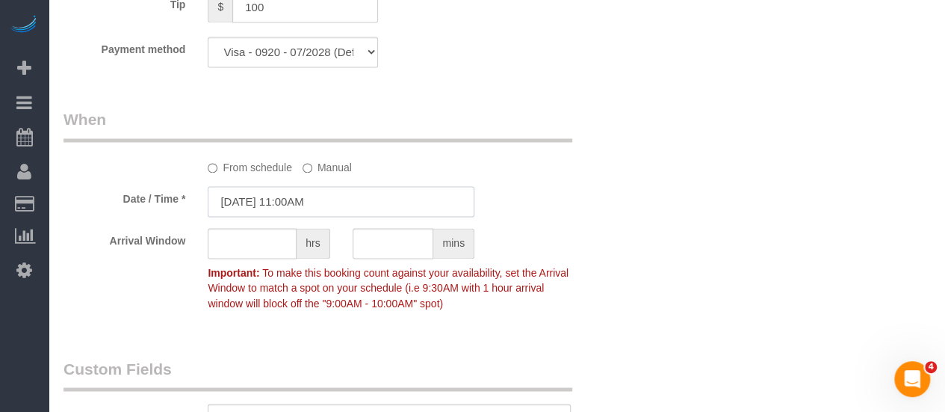
click at [332, 190] on input "[DATE] 11:00AM" at bounding box center [341, 201] width 267 height 31
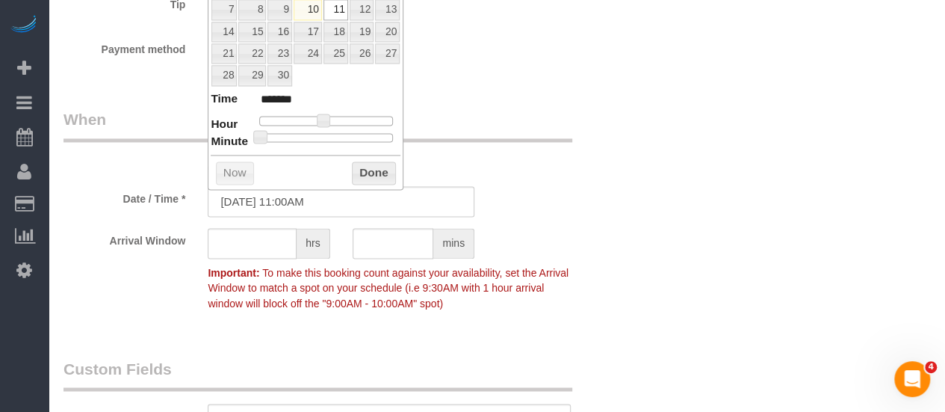
click at [326, 125] on dl "Time ******* Hour Minute Second Millisecond Microsecond Time Zone ***** ***** *…" at bounding box center [306, 116] width 190 height 52
click at [323, 117] on span at bounding box center [323, 120] width 13 height 13
type input "09/11/2025 12:00PM"
type input "*******"
type input "09/11/2025 1:00PM"
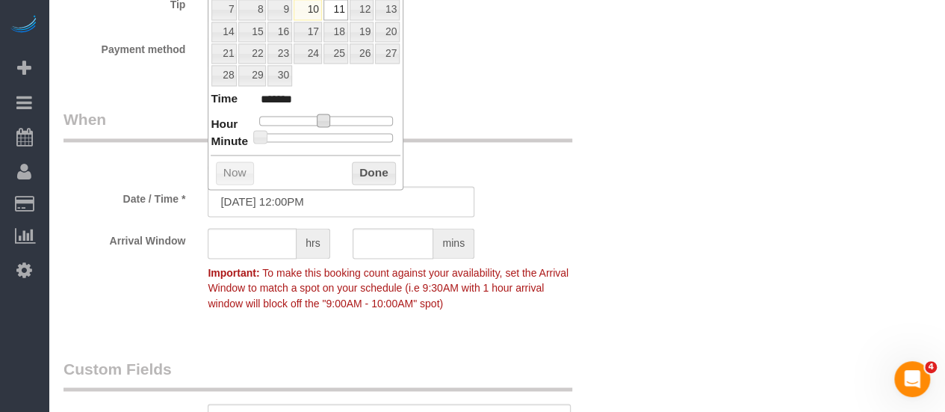
type input "******"
type input "09/11/2025 2:00PM"
type input "******"
click at [377, 167] on button "Done" at bounding box center [374, 173] width 44 height 24
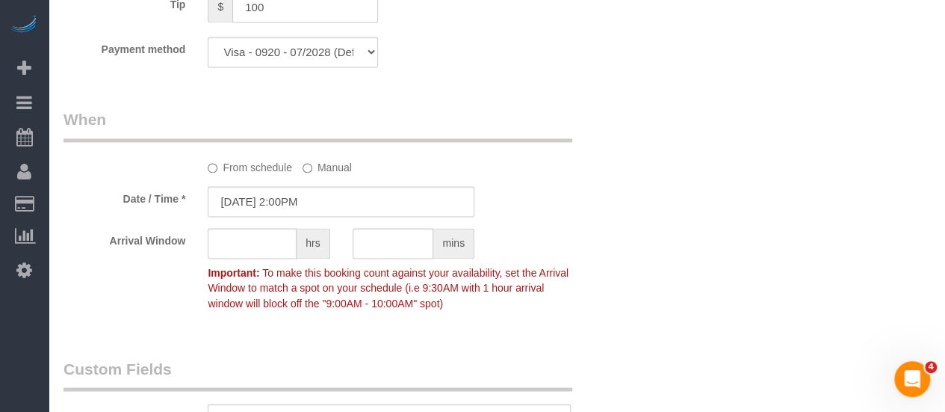
drag, startPoint x: 602, startPoint y: 172, endPoint x: 584, endPoint y: 217, distance: 49.0
click at [603, 172] on div "From schedule Manual" at bounding box center [340, 141] width 577 height 66
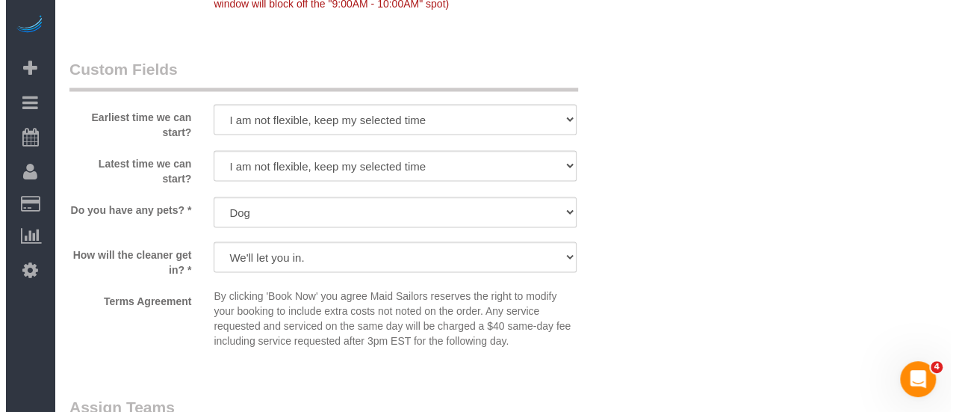
scroll to position [1568, 0]
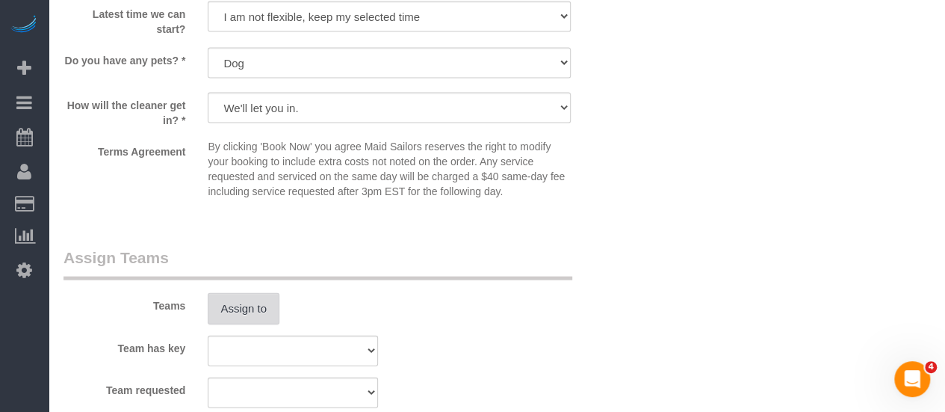
click at [236, 316] on button "Assign to" at bounding box center [244, 308] width 72 height 31
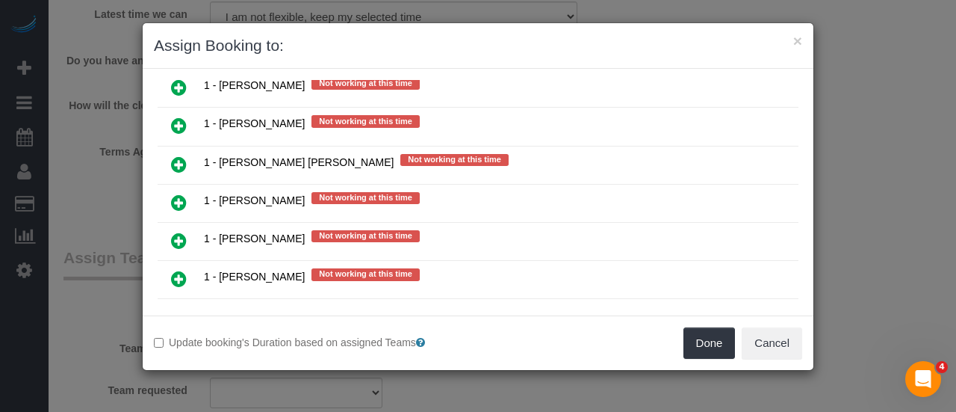
scroll to position [1643, 0]
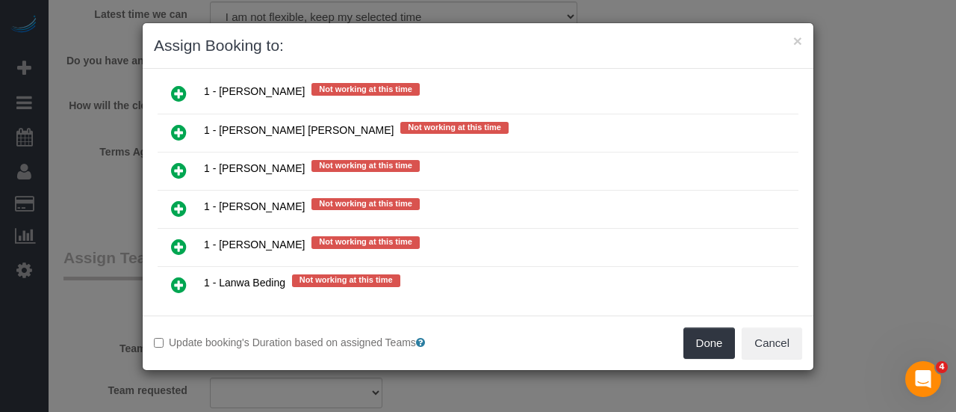
drag, startPoint x: 182, startPoint y: 169, endPoint x: 191, endPoint y: 169, distance: 9.0
click at [182, 199] on icon at bounding box center [179, 208] width 16 height 18
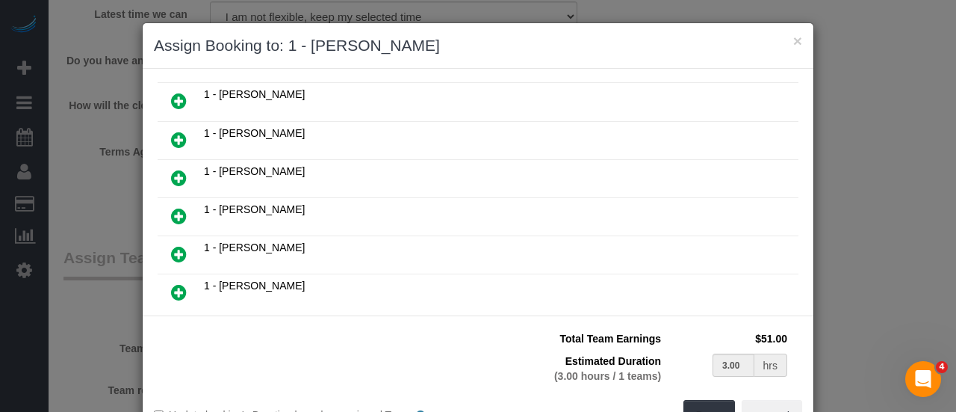
scroll to position [224, 0]
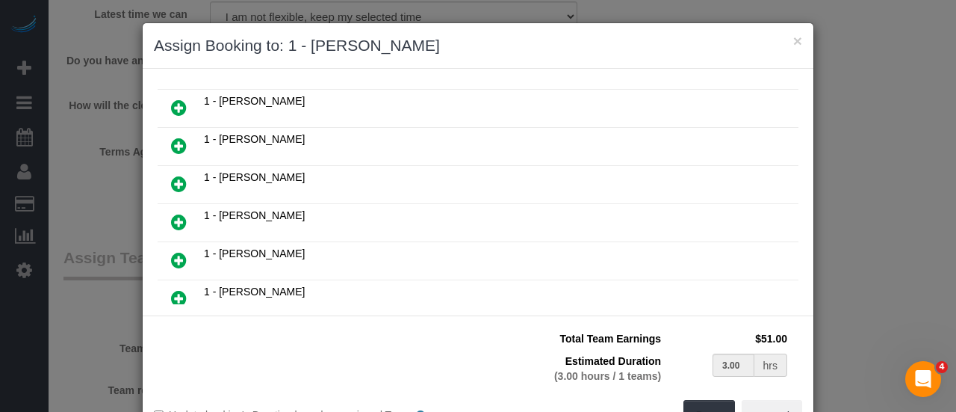
click at [173, 178] on icon at bounding box center [179, 184] width 16 height 18
type input "1.50"
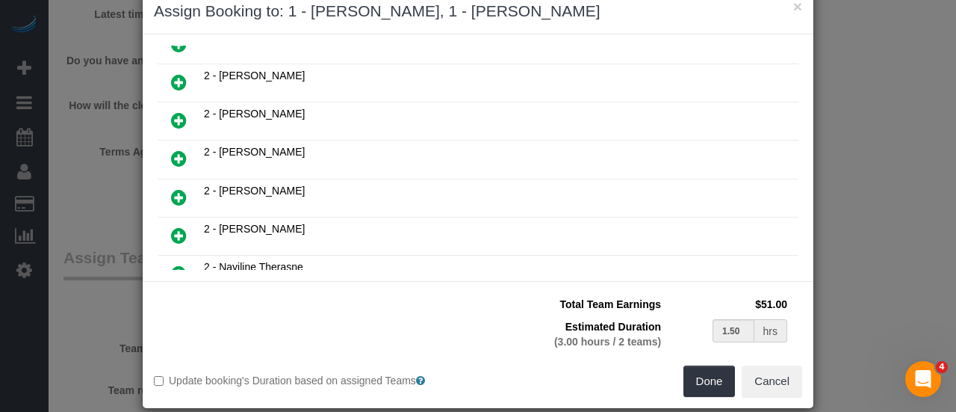
scroll to position [52, 0]
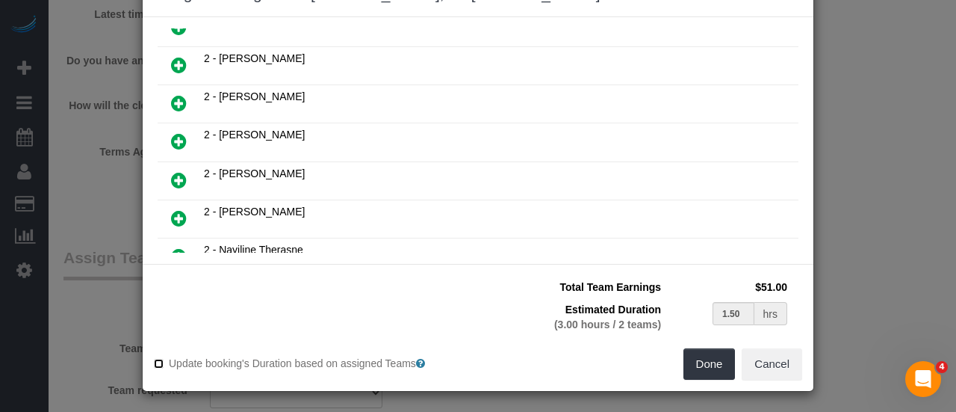
type input "3.00"
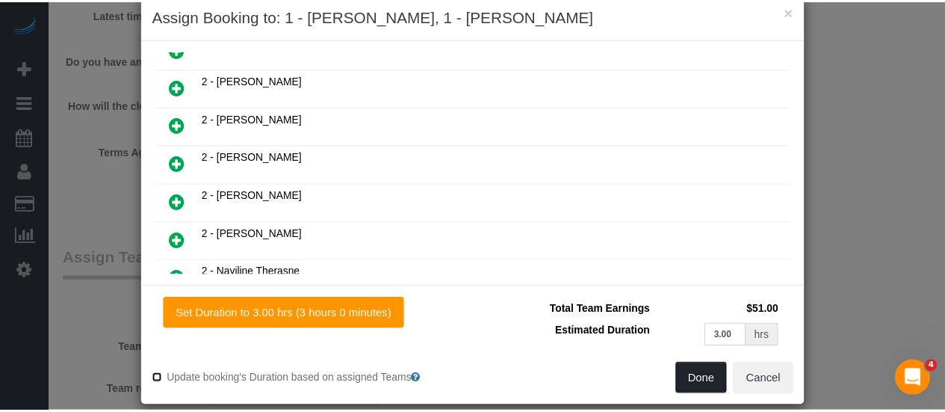
scroll to position [45, 0]
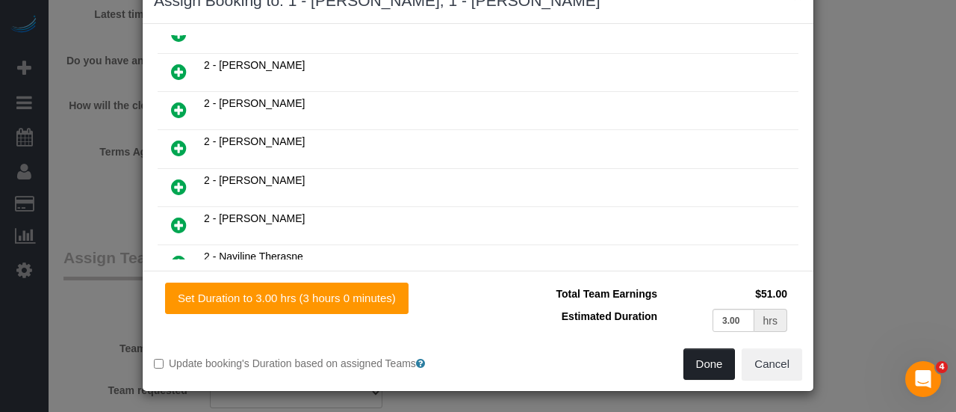
click at [702, 361] on button "Done" at bounding box center [709, 363] width 52 height 31
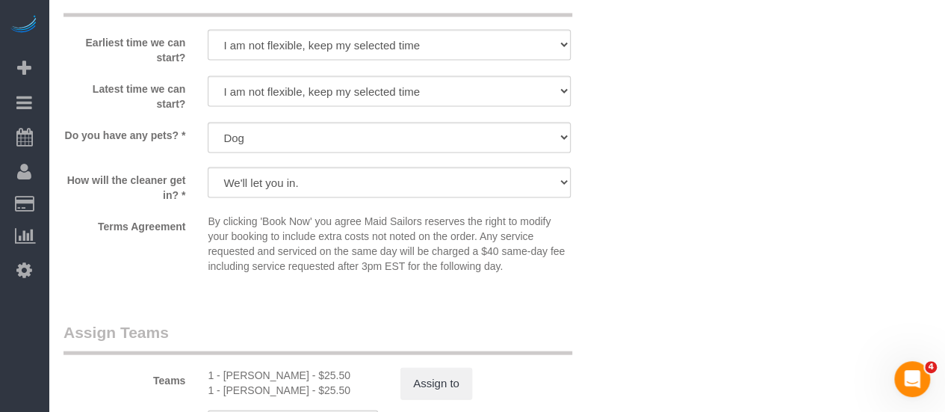
scroll to position [1792, 0]
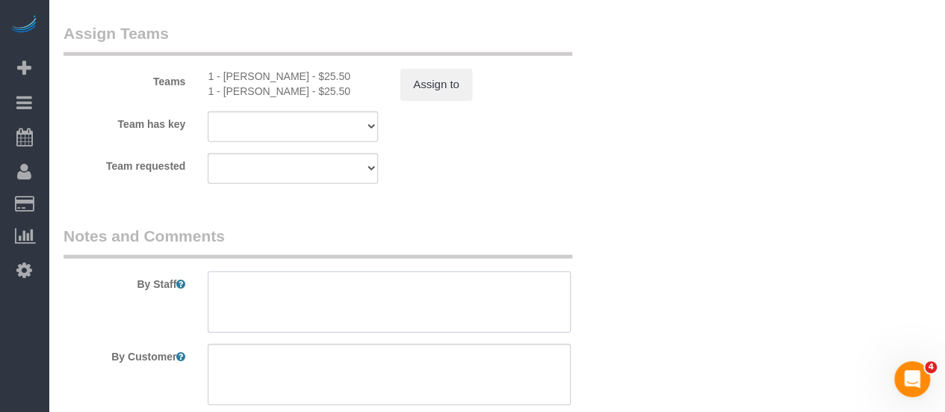
click at [335, 286] on textarea at bounding box center [389, 301] width 363 height 61
click at [388, 350] on textarea at bounding box center [389, 374] width 363 height 61
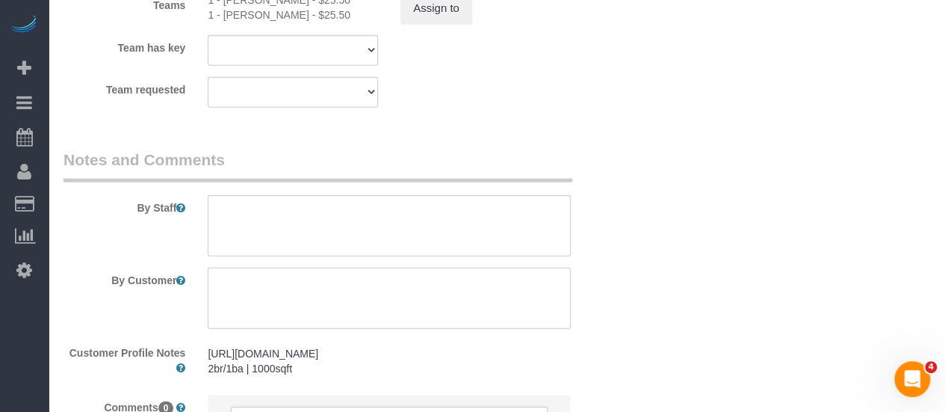
scroll to position [1942, 0]
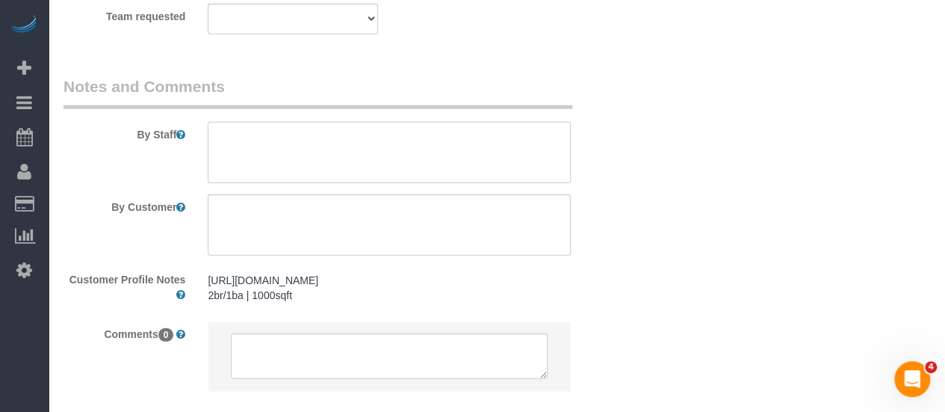
click at [323, 154] on textarea at bounding box center [389, 152] width 363 height 61
type textarea "{"
paste textarea "would say the primary bedroom, kitchen, and main bathroom are the priority conc…"
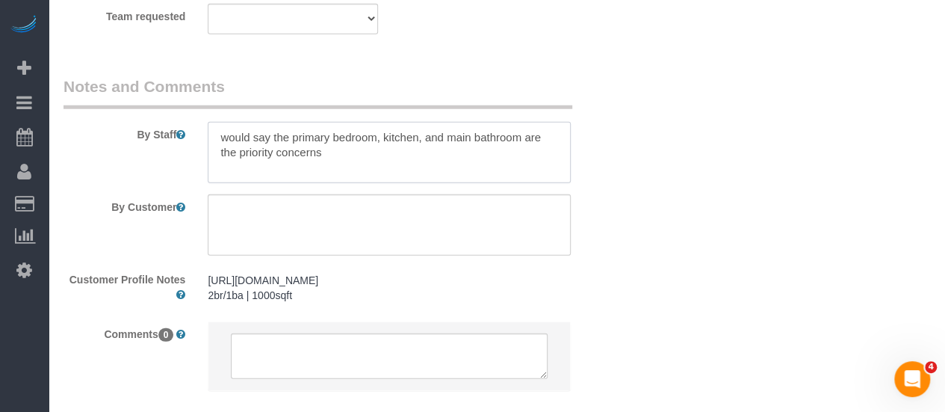
drag, startPoint x: 294, startPoint y: 131, endPoint x: 178, endPoint y: 136, distance: 116.6
click at [178, 136] on div "By Staff" at bounding box center [340, 129] width 577 height 108
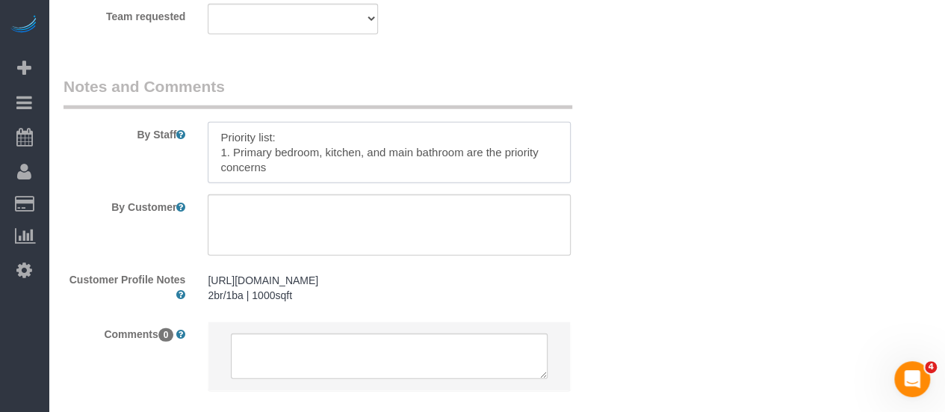
click at [243, 152] on textarea at bounding box center [389, 152] width 363 height 61
click at [326, 153] on textarea at bounding box center [389, 152] width 363 height 61
click at [293, 161] on textarea at bounding box center [389, 152] width 363 height 61
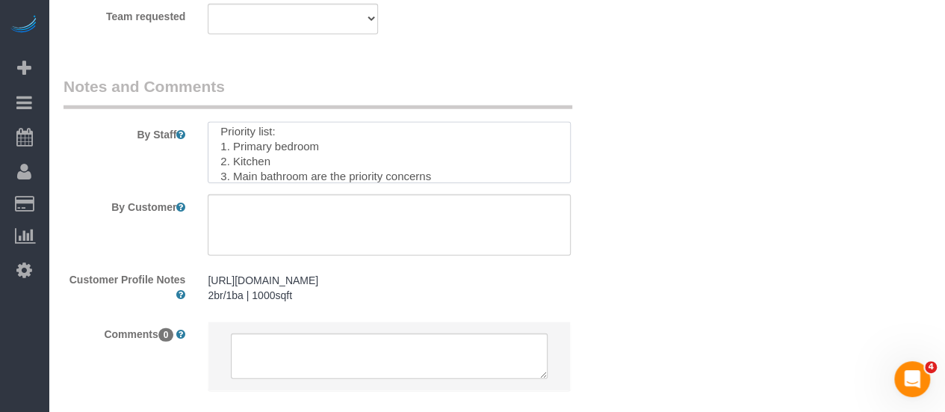
click at [322, 173] on textarea at bounding box center [389, 152] width 363 height 61
click at [453, 177] on textarea at bounding box center [389, 152] width 363 height 61
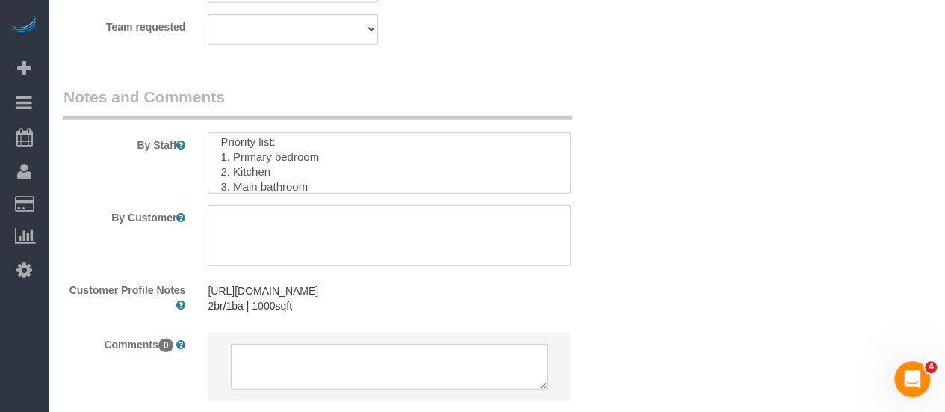
scroll to position [1867, 0]
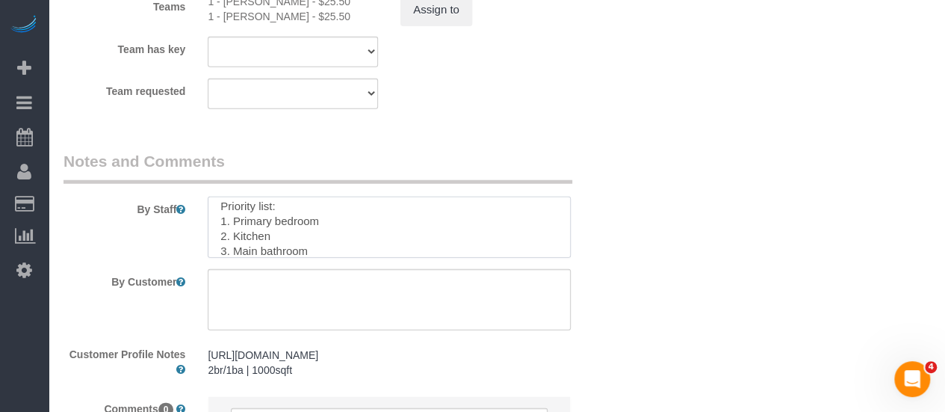
click at [330, 249] on textarea at bounding box center [389, 226] width 363 height 61
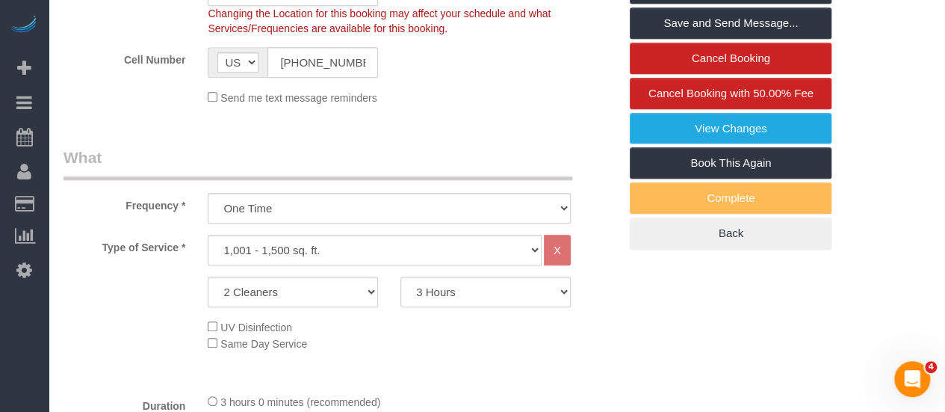
scroll to position [299, 0]
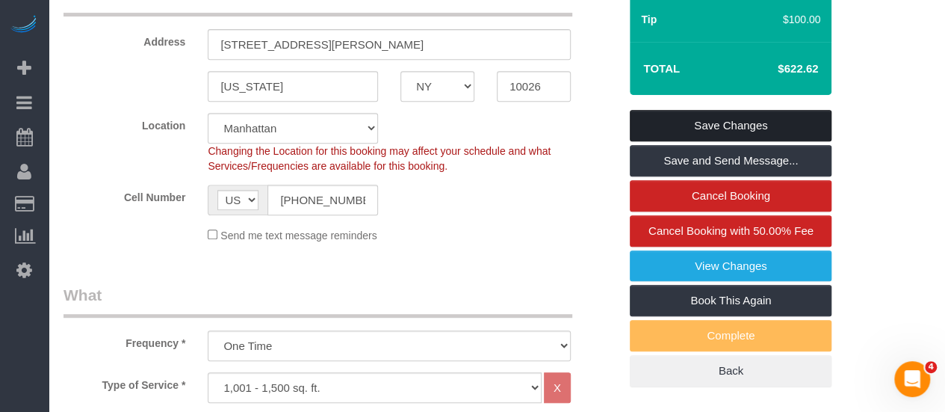
type textarea "Priority list: 1. Primary bedroom 2. Kitchen 3. Main bathroom 4. Common areas i…"
click at [734, 123] on link "Save Changes" at bounding box center [731, 125] width 202 height 31
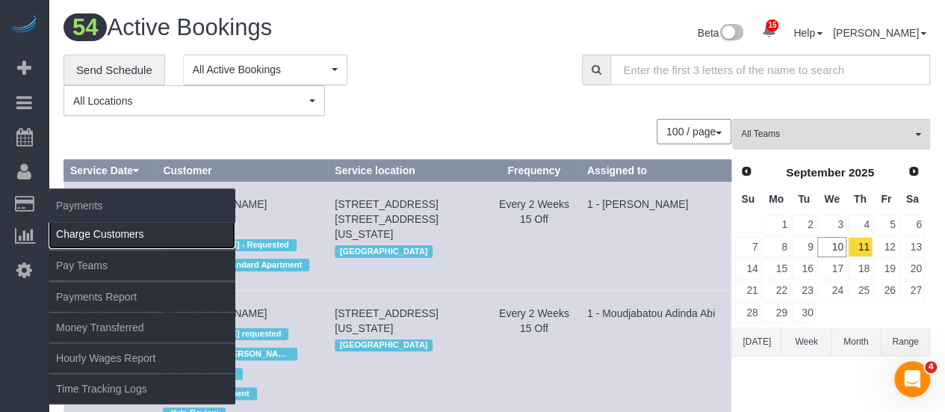
drag, startPoint x: 87, startPoint y: 239, endPoint x: 118, endPoint y: 234, distance: 31.8
click at [87, 239] on link "Charge Customers" at bounding box center [142, 234] width 187 height 30
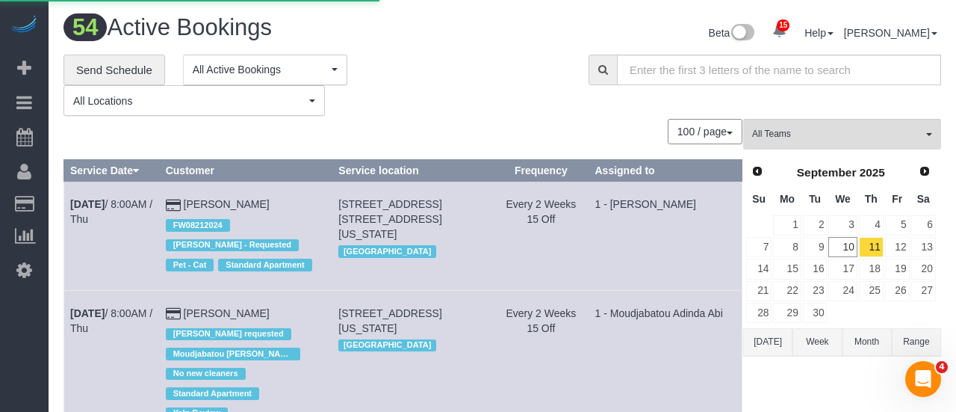
select select
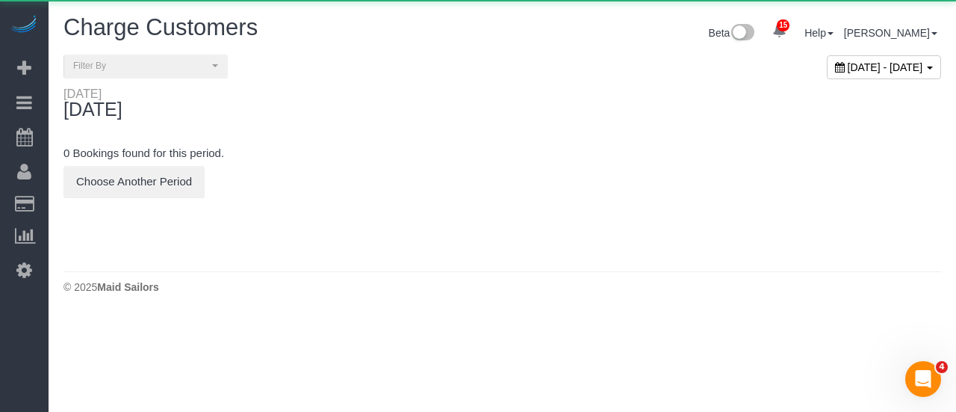
click at [848, 69] on span "September 10, 2025 - September 10, 2025" at bounding box center [885, 67] width 75 height 12
type input "**********"
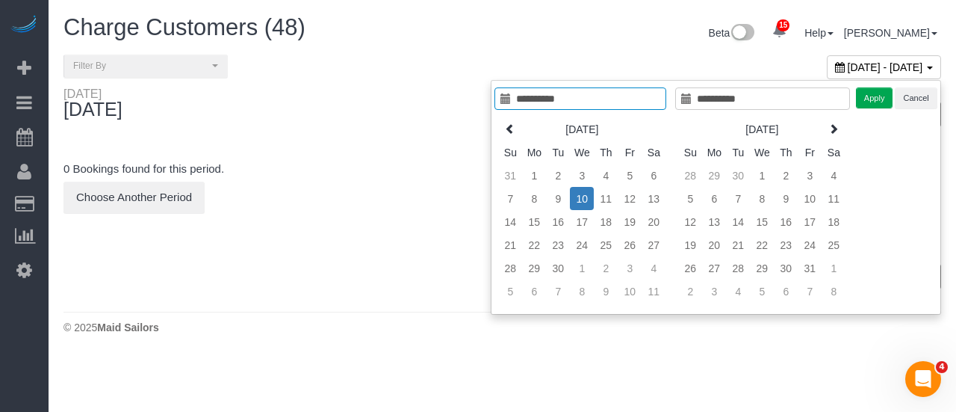
click at [603, 198] on td "11" at bounding box center [606, 198] width 24 height 23
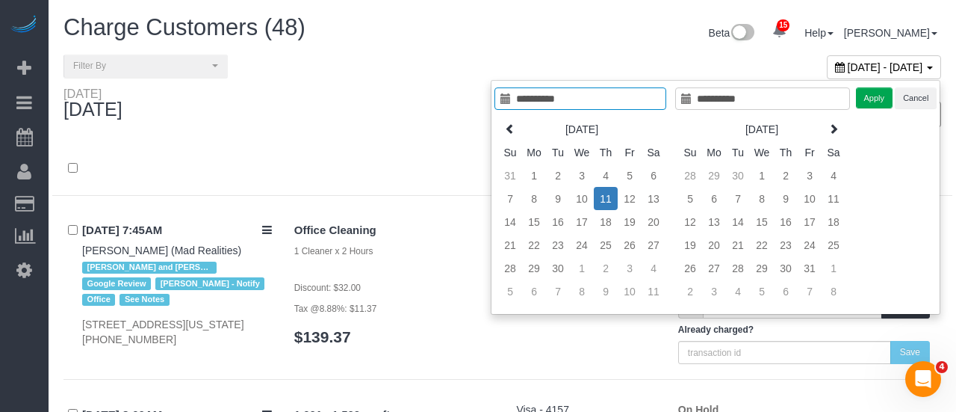
type input "**********"
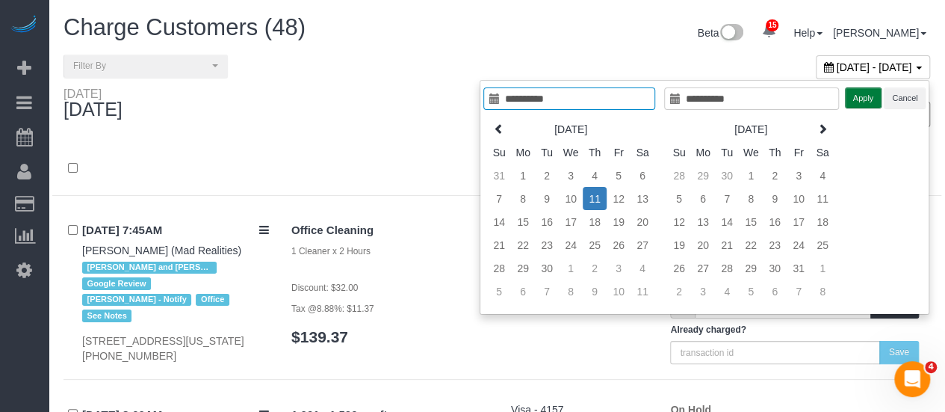
click at [856, 96] on button "Apply" at bounding box center [863, 98] width 37 height 22
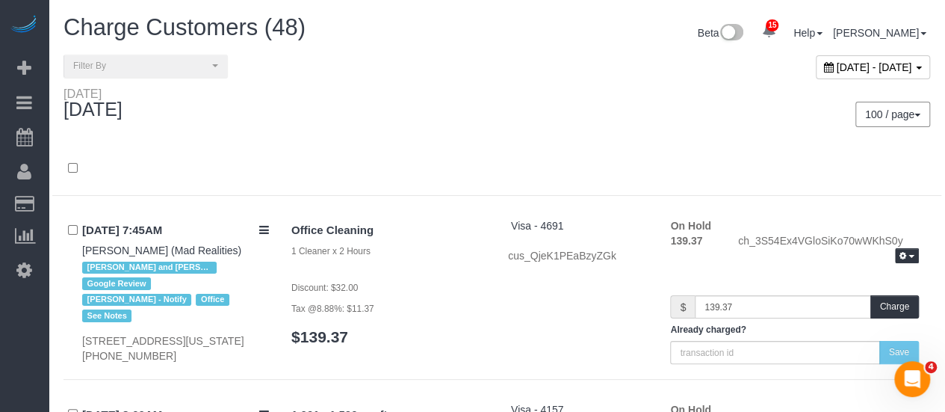
click at [347, 142] on div at bounding box center [496, 169] width 889 height 54
click at [553, 131] on div "100 / page 10 / page 20 / page 30 / page 40 / page 50 / page 100 / page" at bounding box center [719, 114] width 444 height 55
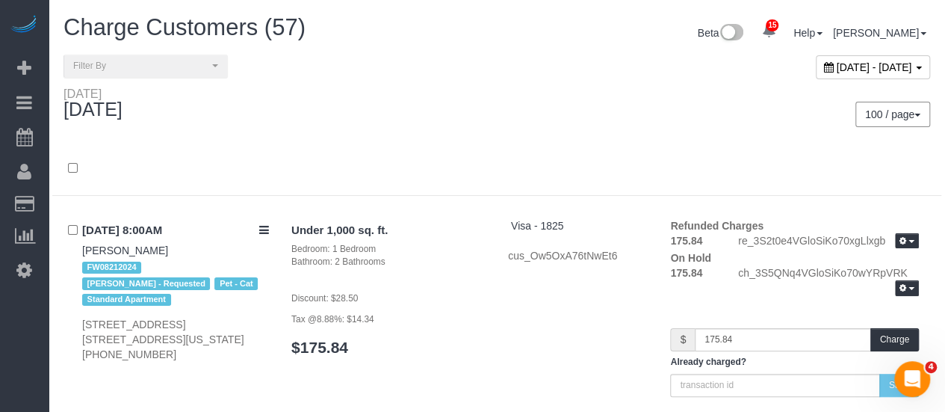
scroll to position [9567, 0]
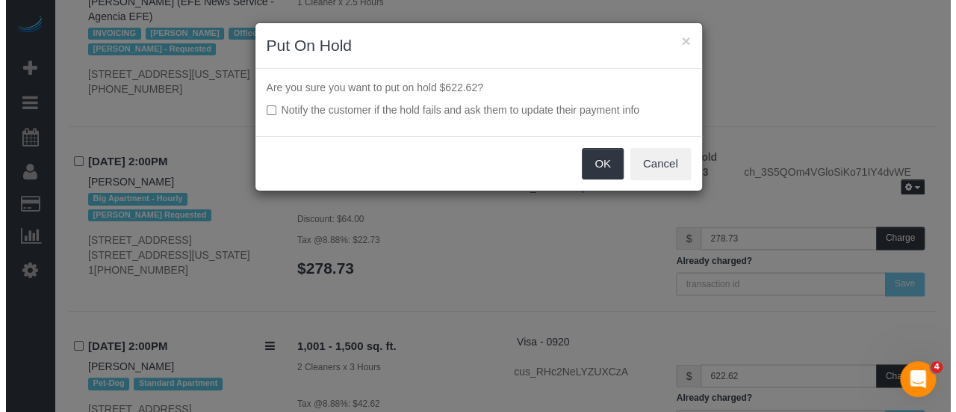
scroll to position [9522, 0]
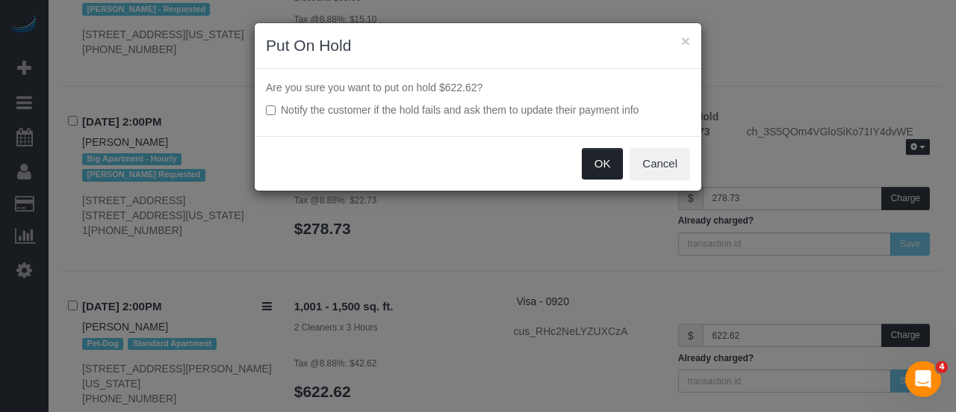
drag, startPoint x: 596, startPoint y: 158, endPoint x: 586, endPoint y: 167, distance: 13.3
click at [596, 158] on button "OK" at bounding box center [603, 163] width 42 height 31
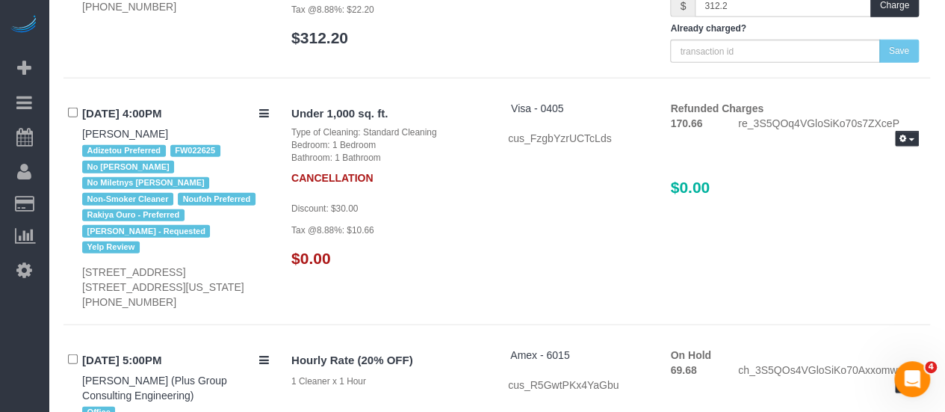
scroll to position [10169, 0]
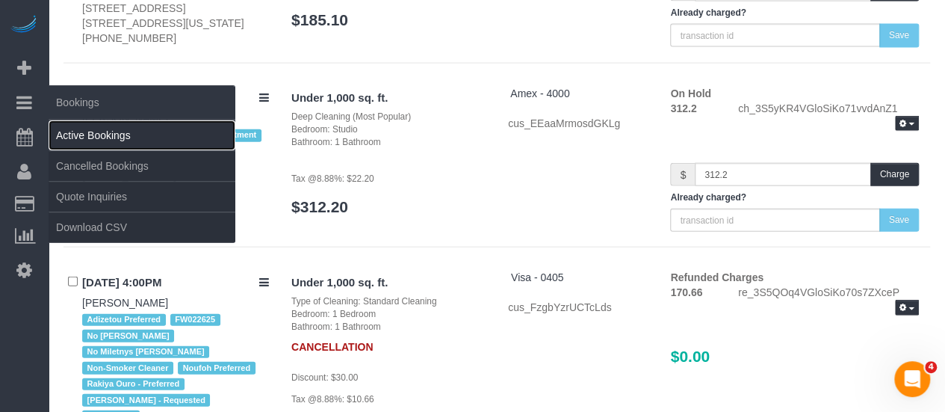
click at [96, 135] on link "Active Bookings" at bounding box center [142, 135] width 187 height 30
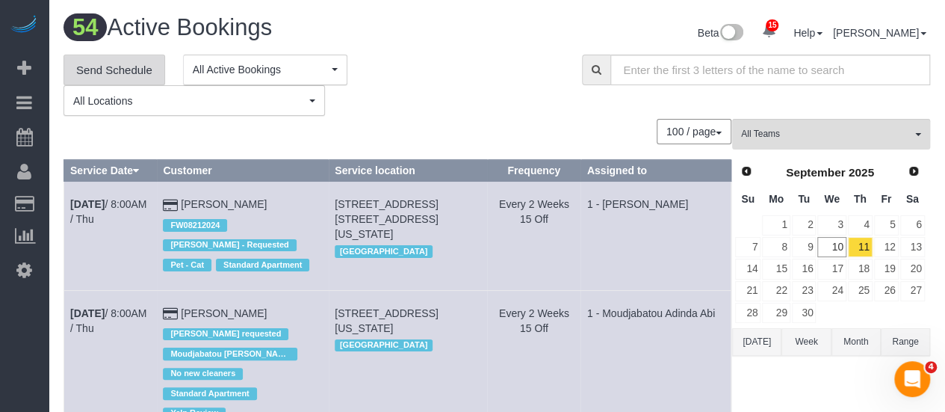
click at [108, 60] on link "Send Schedule" at bounding box center [114, 70] width 102 height 31
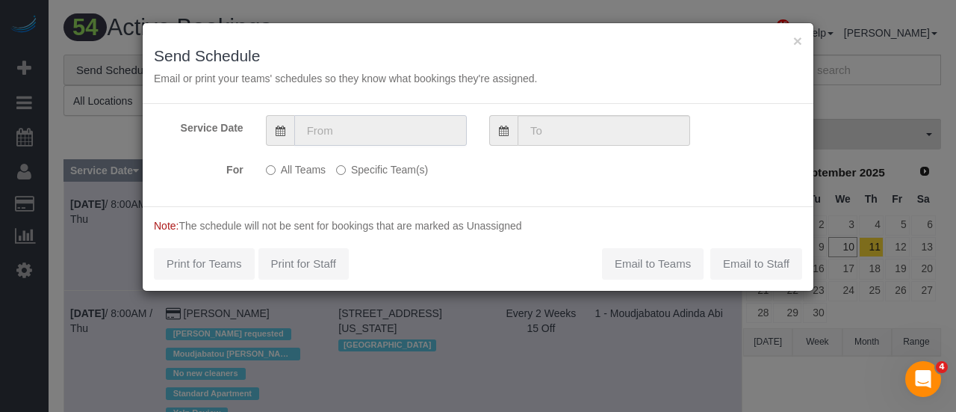
click at [403, 126] on input "text" at bounding box center [380, 130] width 173 height 31
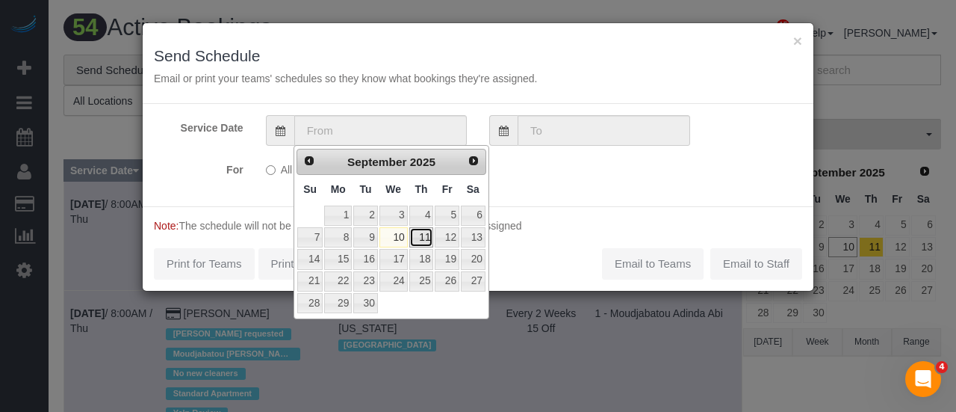
click at [424, 237] on link "11" at bounding box center [421, 237] width 25 height 20
type input "09/11/2025"
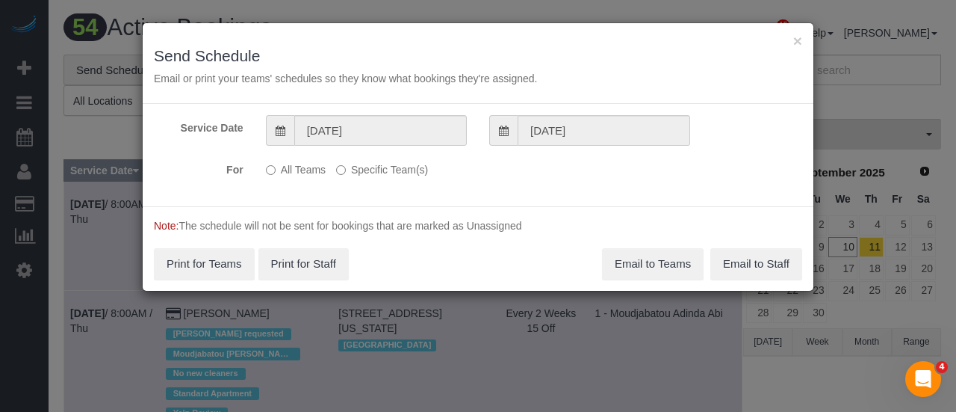
click at [378, 178] on div "All Teams Specific Team(s) Choose Team(s) * - K.J. *Irene Flores - Test 0 - Del…" at bounding box center [422, 170] width 335 height 27
click at [385, 168] on label "Specific Team(s)" at bounding box center [382, 167] width 92 height 20
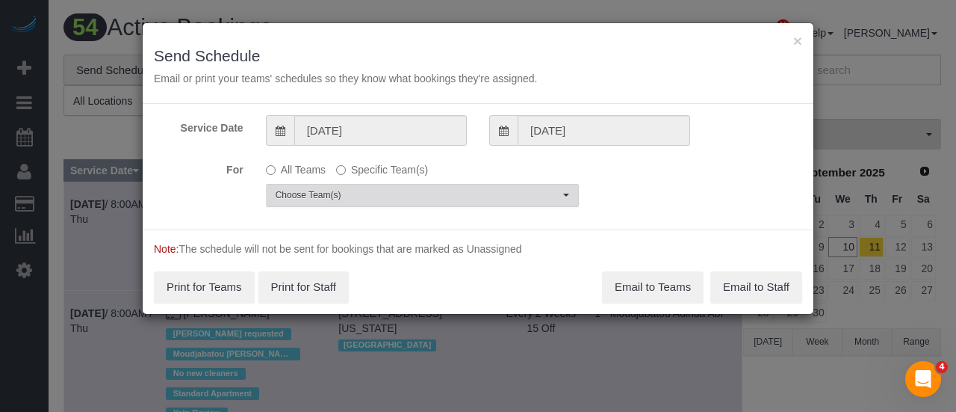
click at [388, 192] on span "Choose Team(s)" at bounding box center [418, 195] width 284 height 13
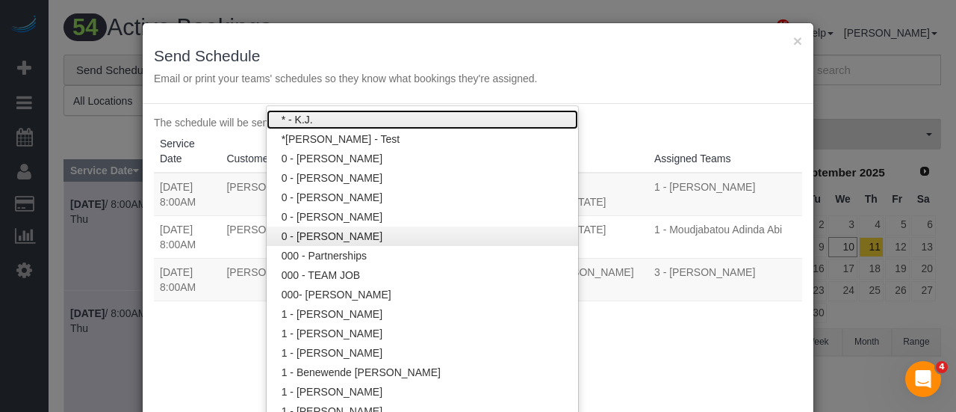
scroll to position [152, 0]
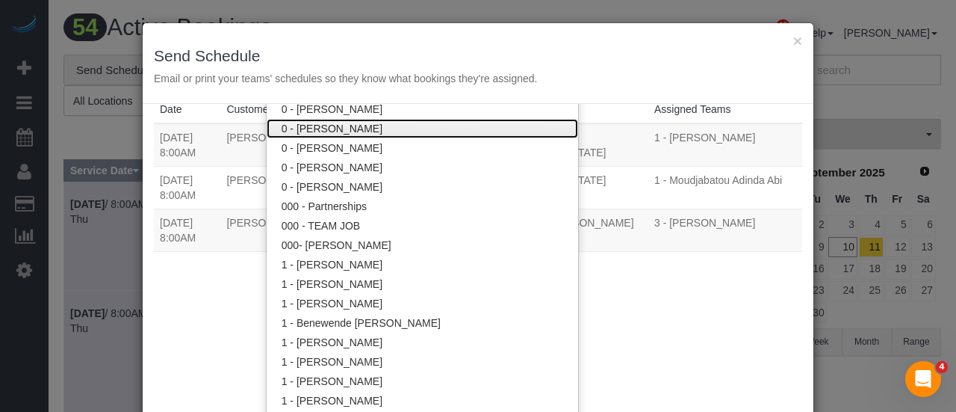
click at [415, 130] on link "0 - [PERSON_NAME]" at bounding box center [422, 128] width 311 height 19
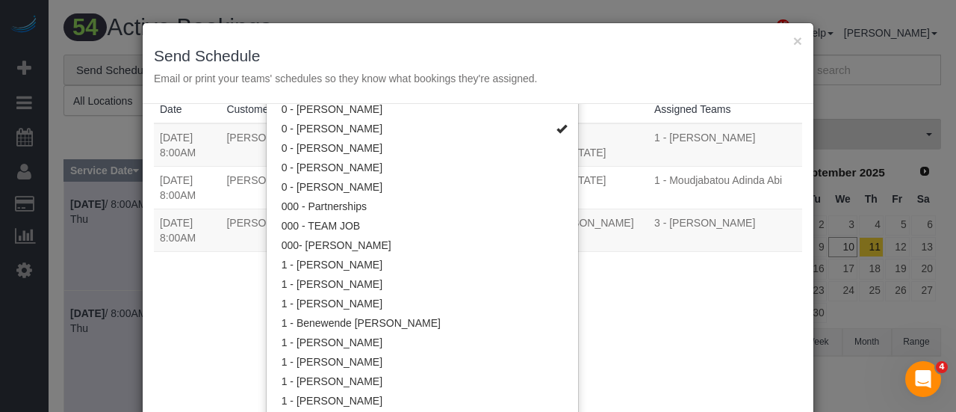
click at [679, 90] on div "× Send Schedule Email or print your teams' schedules so they know what bookings…" at bounding box center [478, 63] width 671 height 81
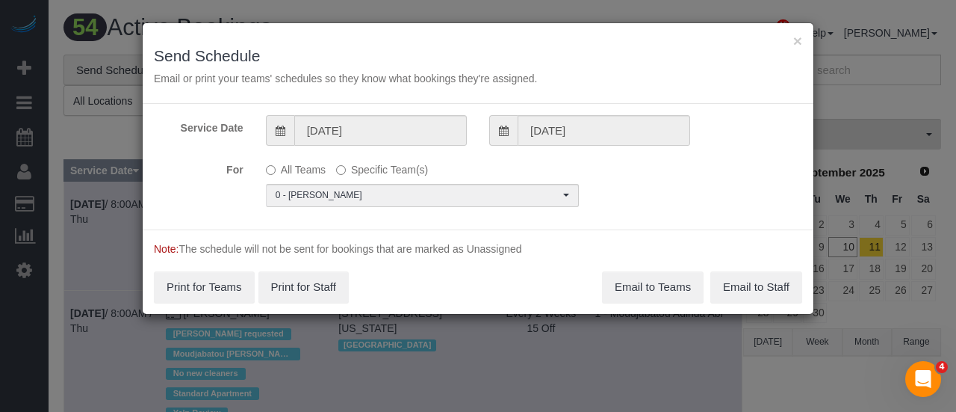
scroll to position [0, 0]
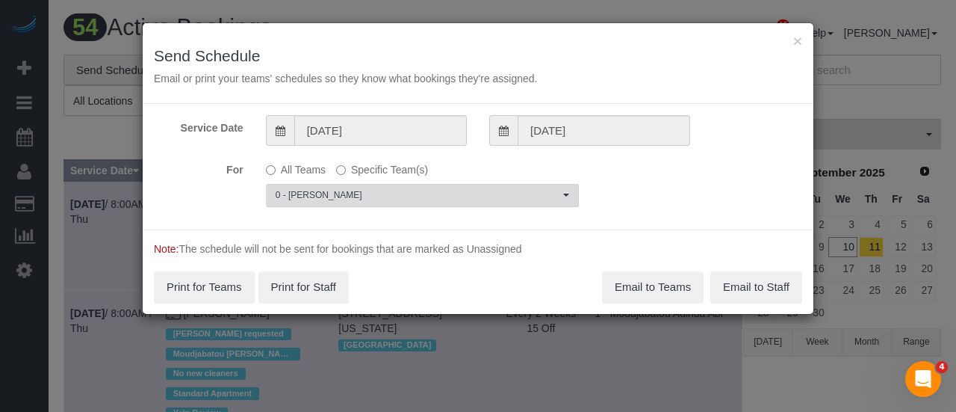
click at [398, 184] on button "0 - Emily Desena Choose Team(s)" at bounding box center [422, 195] width 313 height 23
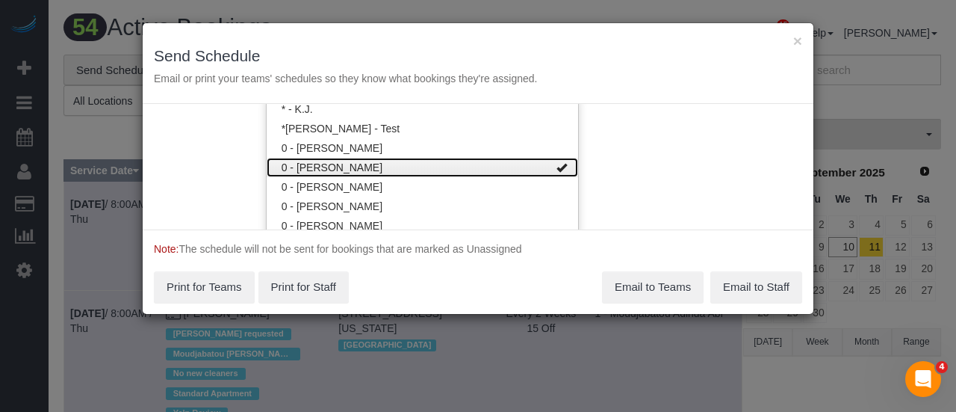
click at [444, 164] on link "0 - [PERSON_NAME]" at bounding box center [422, 167] width 311 height 19
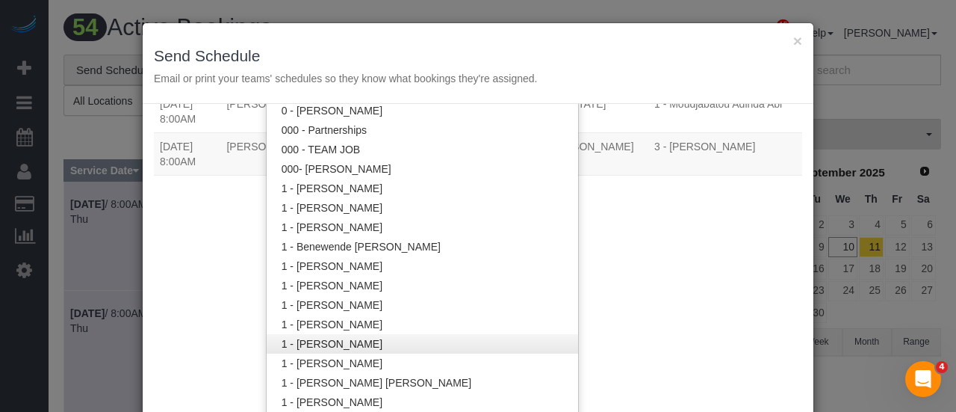
scroll to position [338, 0]
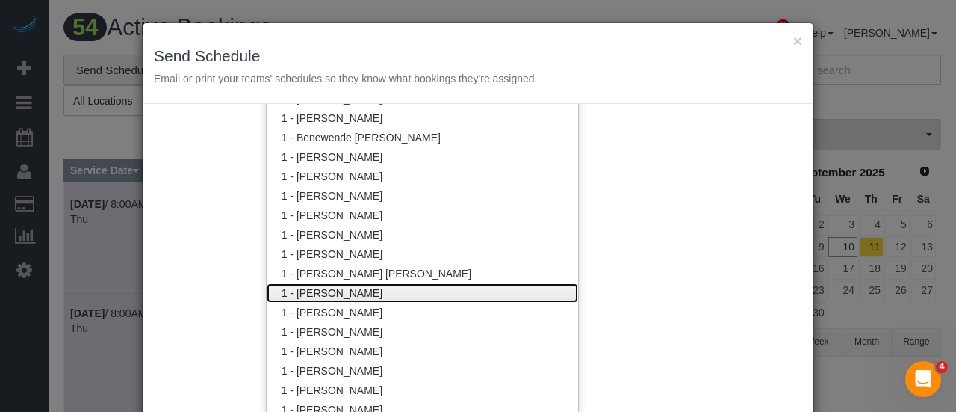
click at [453, 294] on link "1 - [PERSON_NAME]" at bounding box center [422, 292] width 311 height 19
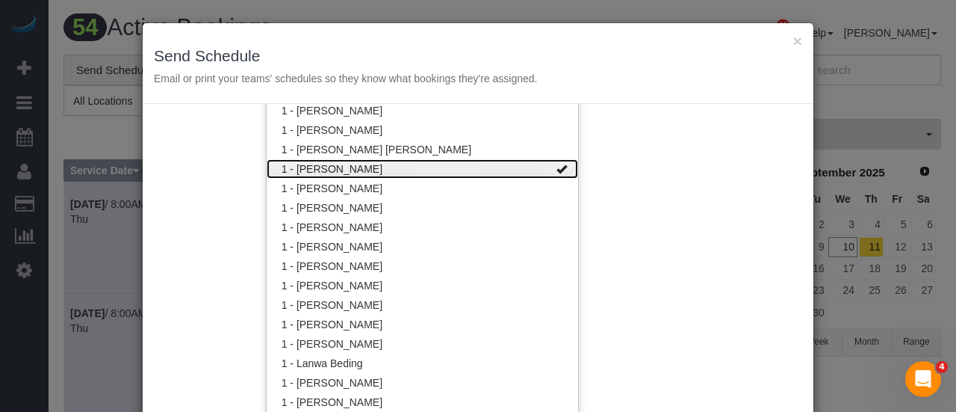
scroll to position [562, 0]
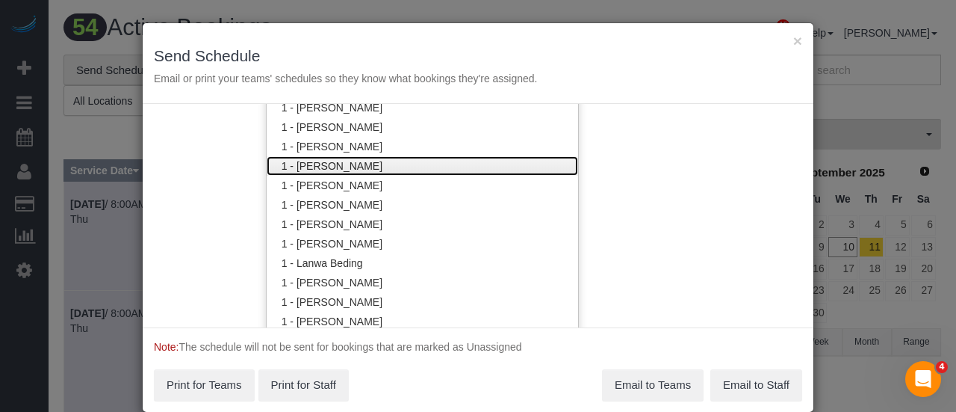
click at [469, 167] on link "1 - [PERSON_NAME]" at bounding box center [422, 165] width 311 height 19
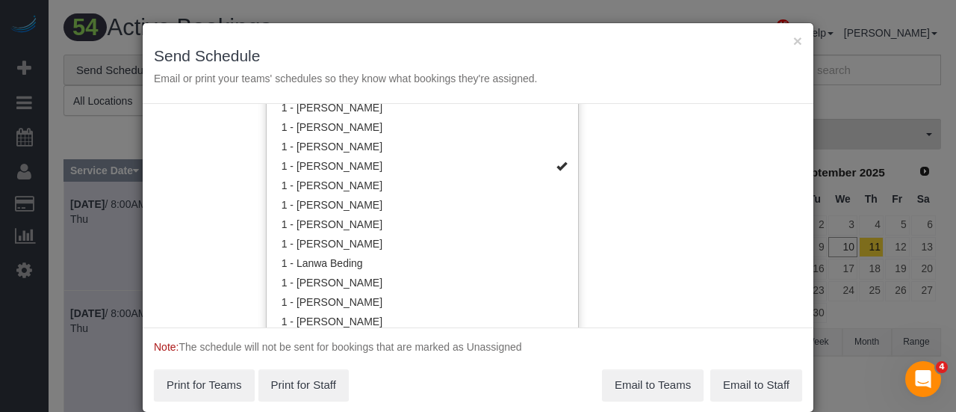
click at [641, 158] on div "Service Date 09/11/2025 09/11/2025 For All Teams Specific Team(s) 1 - Emely Jim…" at bounding box center [478, 215] width 671 height 223
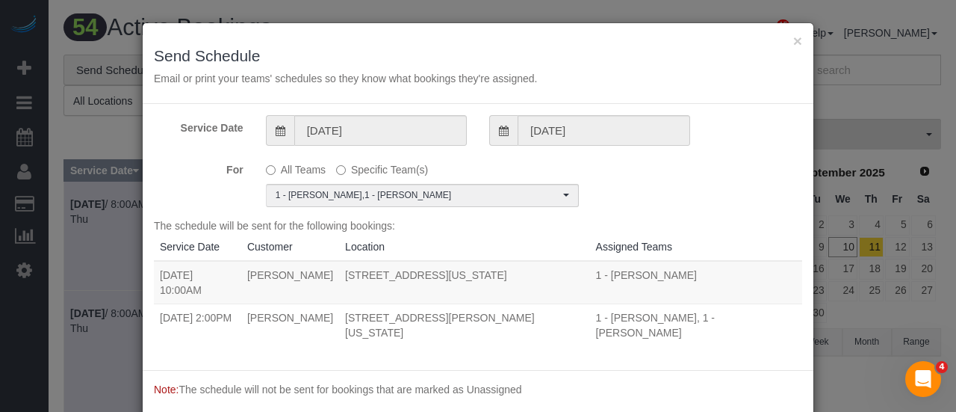
drag, startPoint x: 161, startPoint y: 314, endPoint x: 449, endPoint y: 329, distance: 287.9
click at [449, 329] on tr "09/11/2025 2:00PM Emilia Brunello 2073 Frederick Douglass Blvd Apt 2, New York,…" at bounding box center [478, 324] width 648 height 43
copy tr "09/11/2025 2:00PM Emilia Brunello 2073 Frederick Douglass Blvd Apt 2, New York,…"
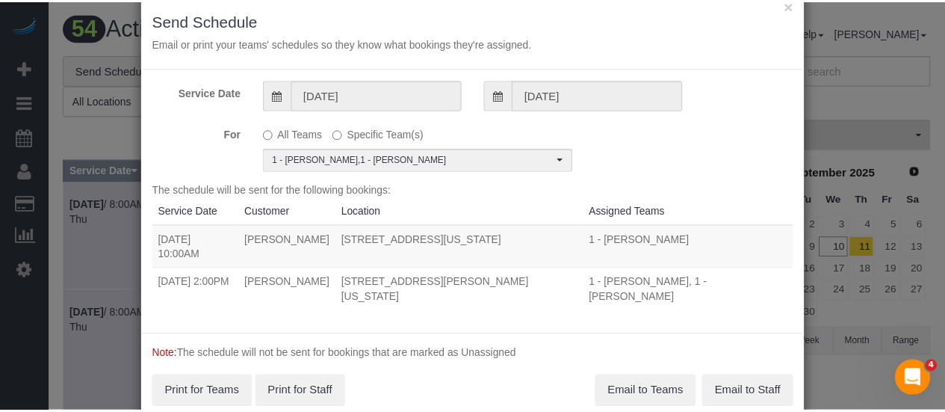
scroll to position [63, 0]
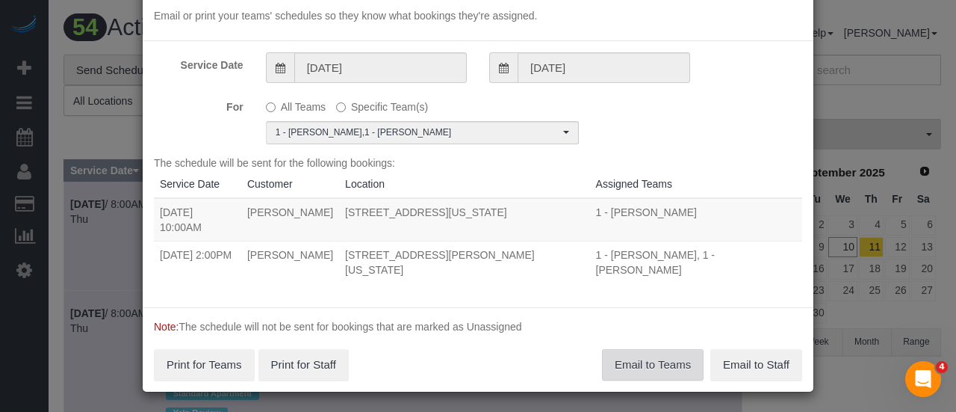
click at [665, 356] on button "Email to Teams" at bounding box center [653, 364] width 102 height 31
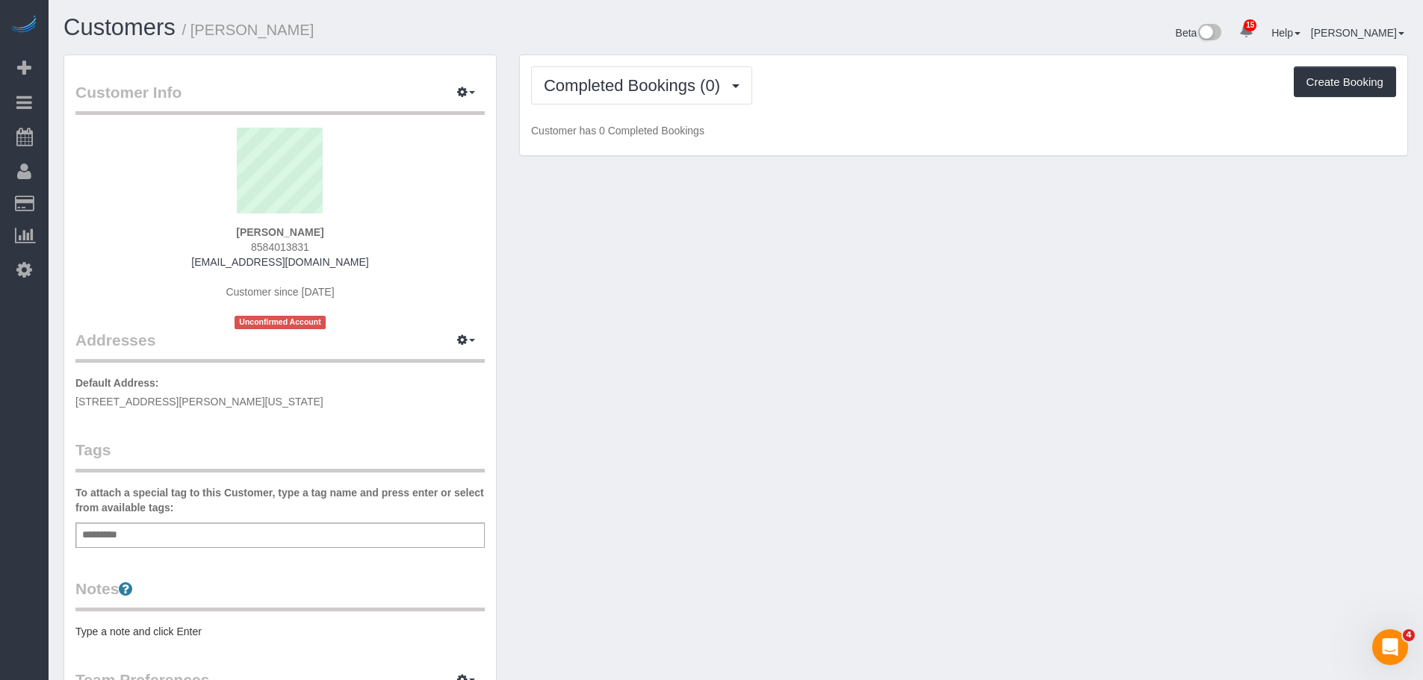
drag, startPoint x: 694, startPoint y: 268, endPoint x: 665, endPoint y: 269, distance: 29.1
click at [695, 268] on div "Customer Info Edit Contact Info Send Message Email Preferences Special Sales Ta…" at bounding box center [735, 555] width 1367 height 1001
click at [580, 286] on div "Customer Info Edit Contact Info Send Message Email Preferences Special Sales Ta…" at bounding box center [735, 555] width 1367 height 1001
click at [194, 403] on span "[STREET_ADDRESS][PERSON_NAME][US_STATE]" at bounding box center [199, 402] width 248 height 12
click at [196, 403] on span "[STREET_ADDRESS][PERSON_NAME][US_STATE]" at bounding box center [199, 402] width 248 height 12
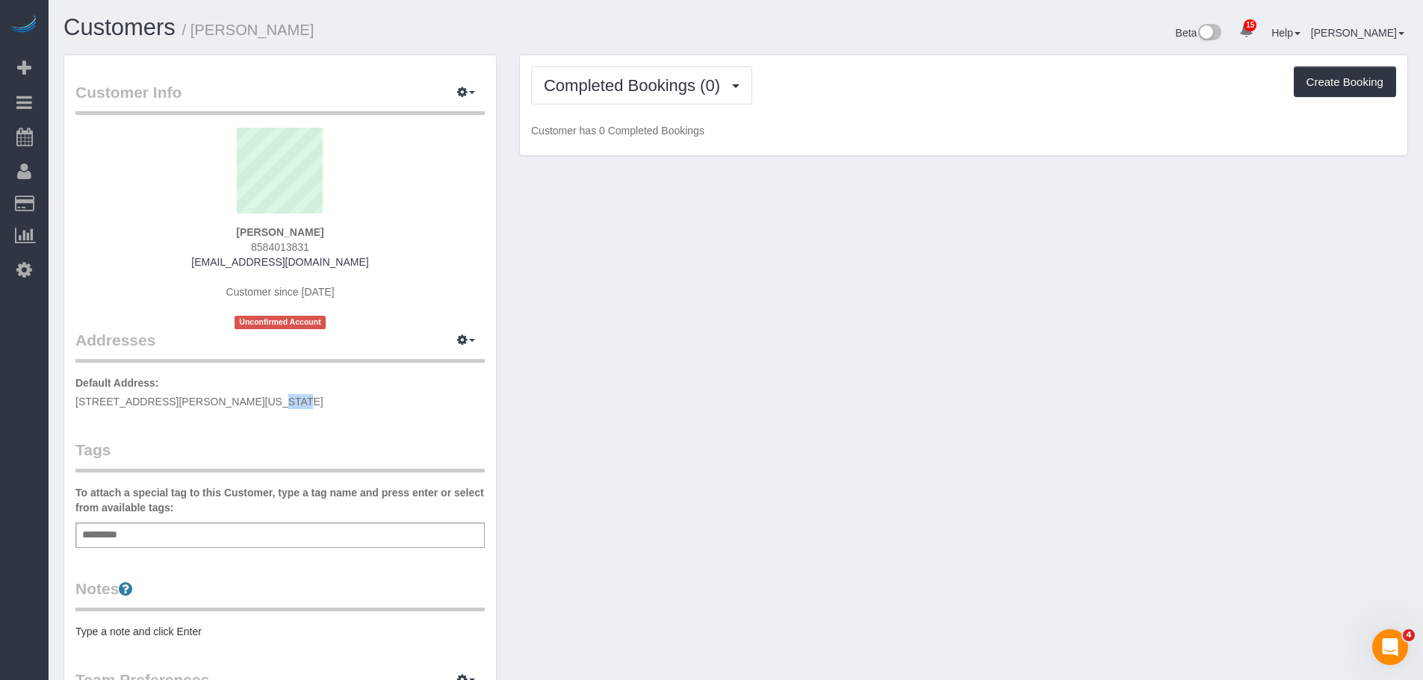
click at [197, 403] on span "[STREET_ADDRESS][PERSON_NAME][US_STATE]" at bounding box center [199, 402] width 248 height 12
copy span "[GEOGRAPHIC_DATA]"
click at [236, 398] on span "[STREET_ADDRESS][PERSON_NAME][US_STATE]" at bounding box center [199, 402] width 248 height 12
click at [235, 398] on span "[STREET_ADDRESS][PERSON_NAME][US_STATE]" at bounding box center [199, 402] width 248 height 12
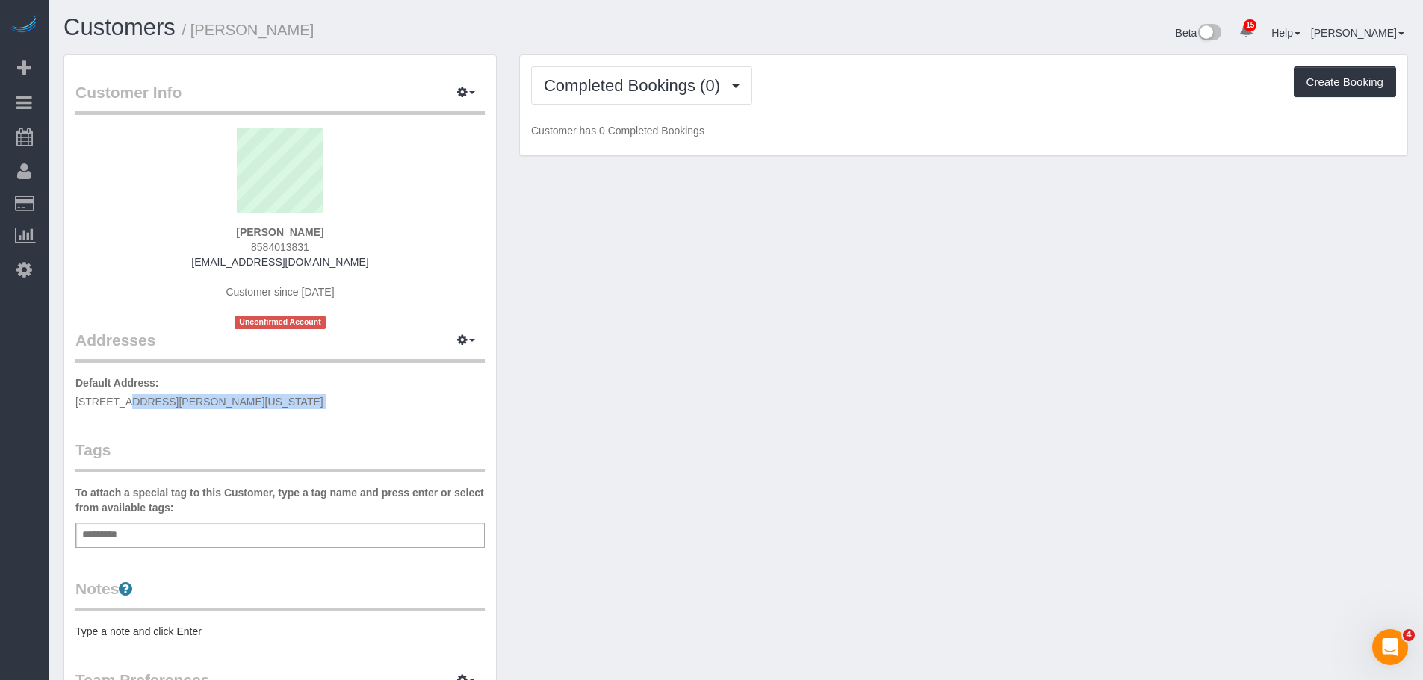
copy div "[STREET_ADDRESS][PERSON_NAME][US_STATE]"
click at [232, 536] on div "Add a tag" at bounding box center [279, 535] width 409 height 25
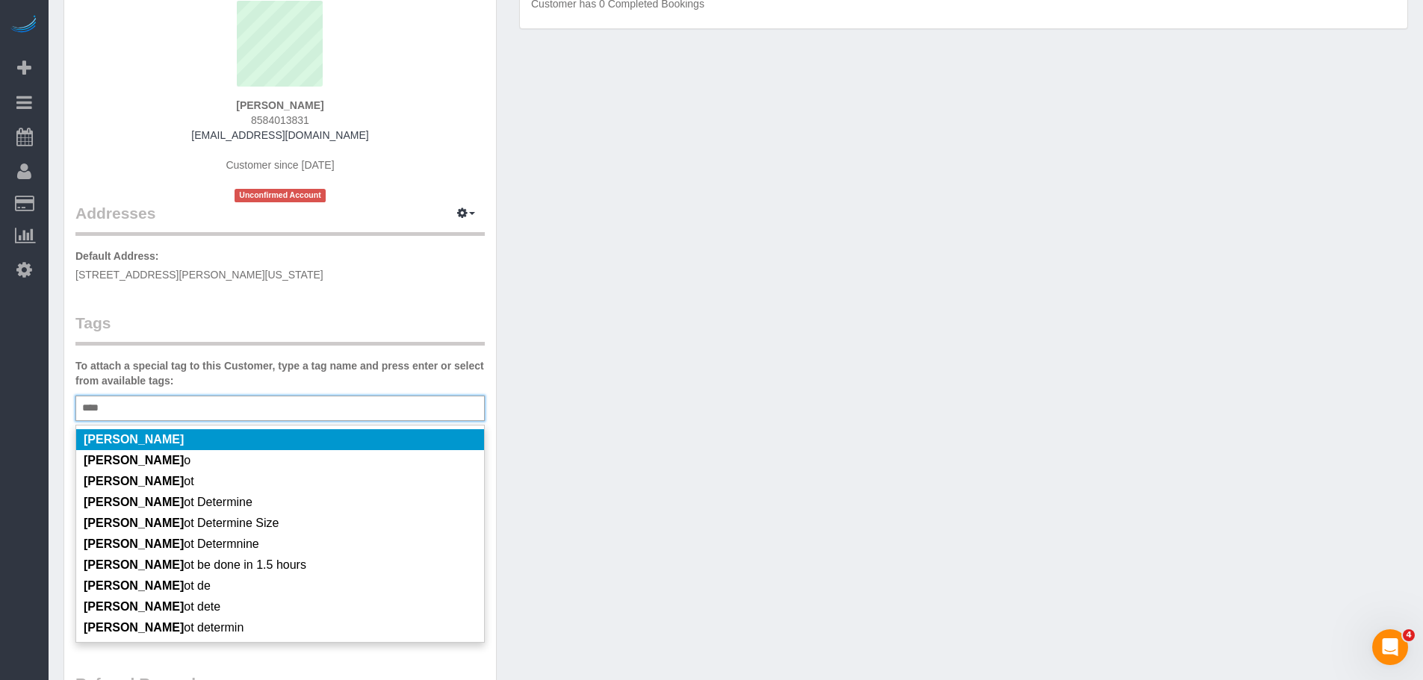
scroll to position [149, 0]
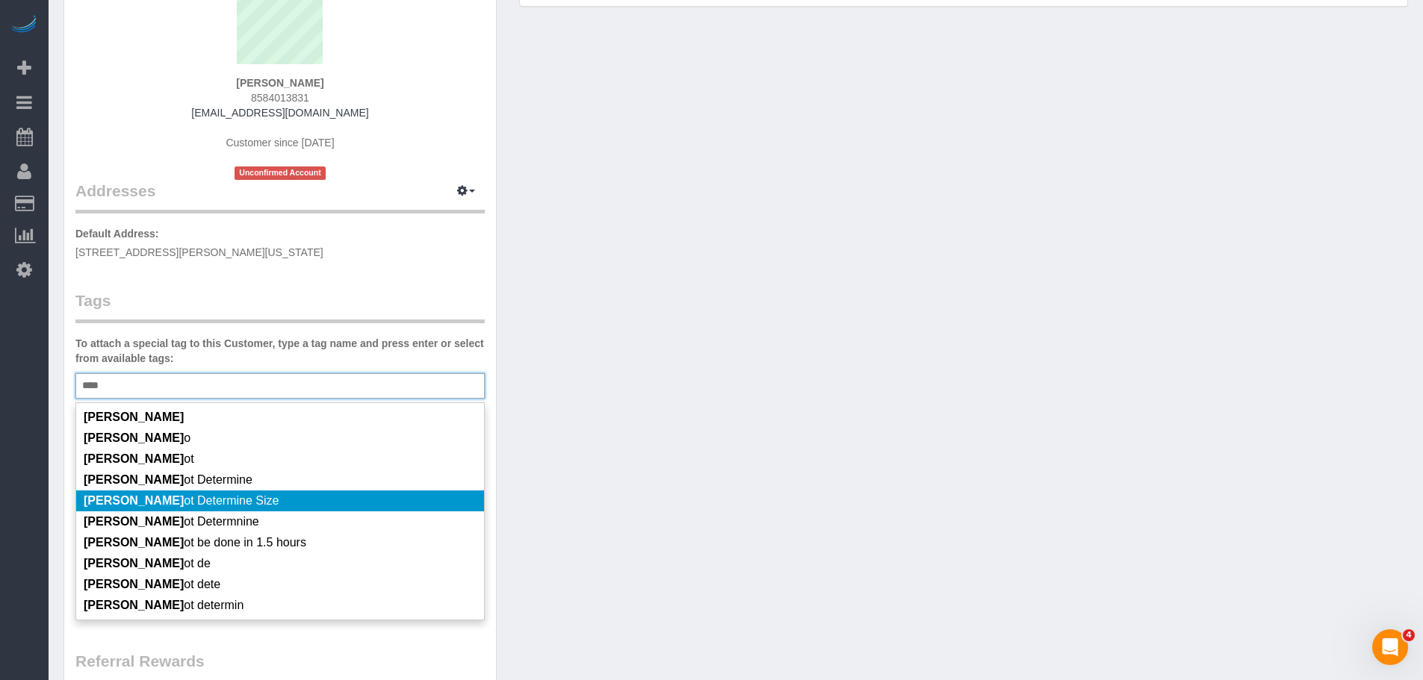
type input "****"
click at [292, 497] on li "[PERSON_NAME] ot Determine Size" at bounding box center [280, 501] width 408 height 21
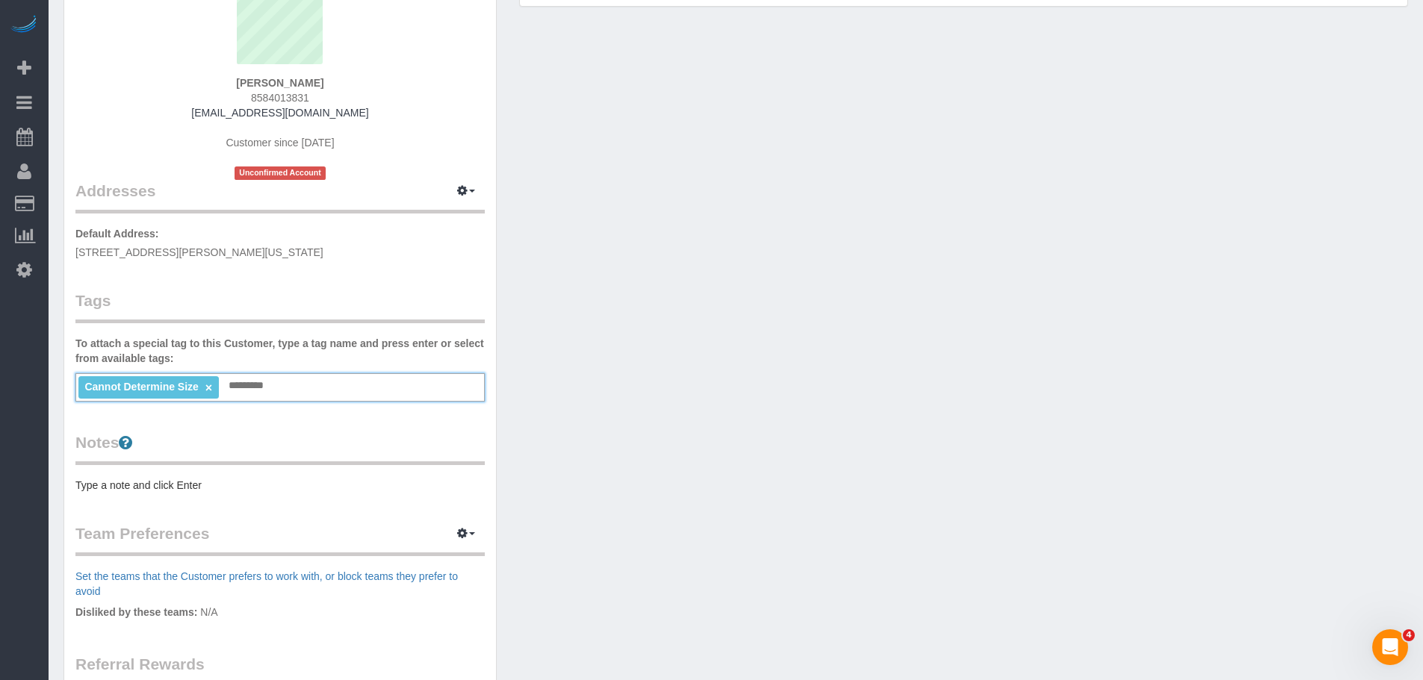
click at [209, 481] on pre "Type a note and click Enter" at bounding box center [279, 485] width 409 height 15
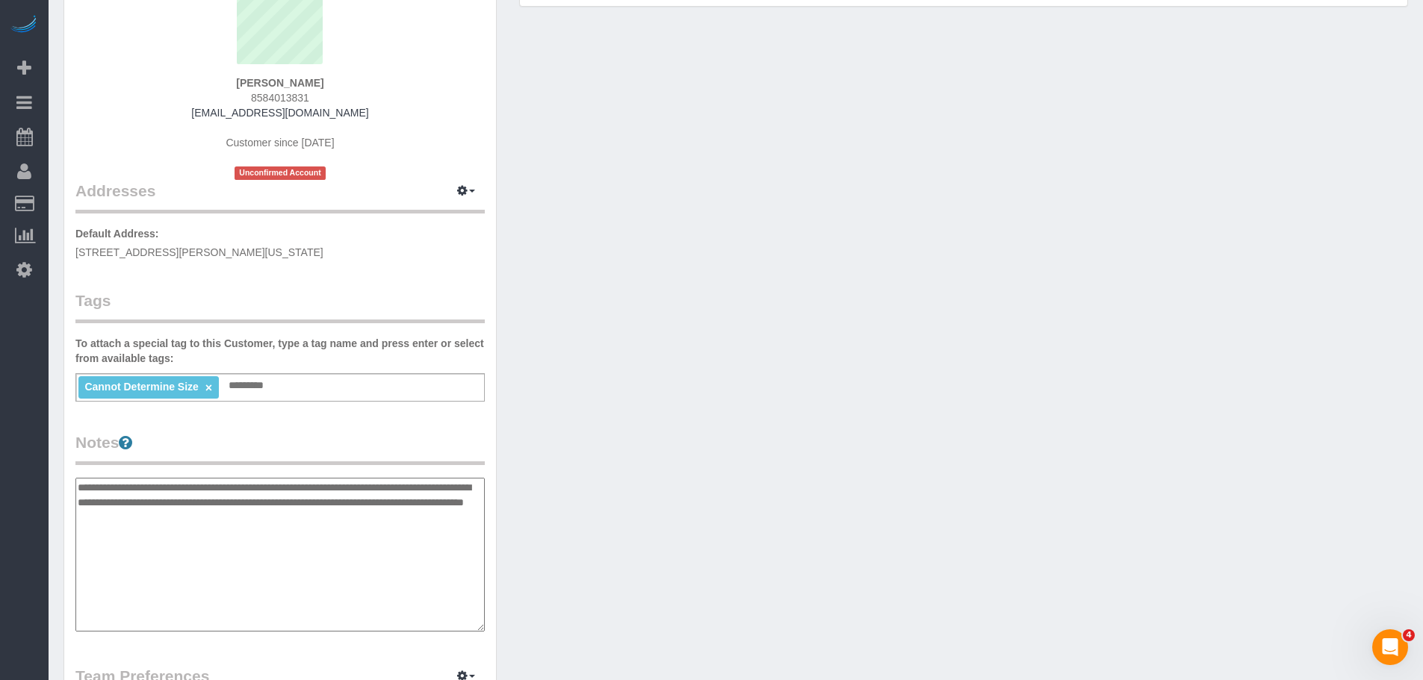
type textarea "**********"
drag, startPoint x: 616, startPoint y: 441, endPoint x: 435, endPoint y: 415, distance: 183.4
click at [615, 440] on div "Customer Info Edit Contact Info Send Message Email Preferences Special Sales Ta…" at bounding box center [735, 478] width 1367 height 1146
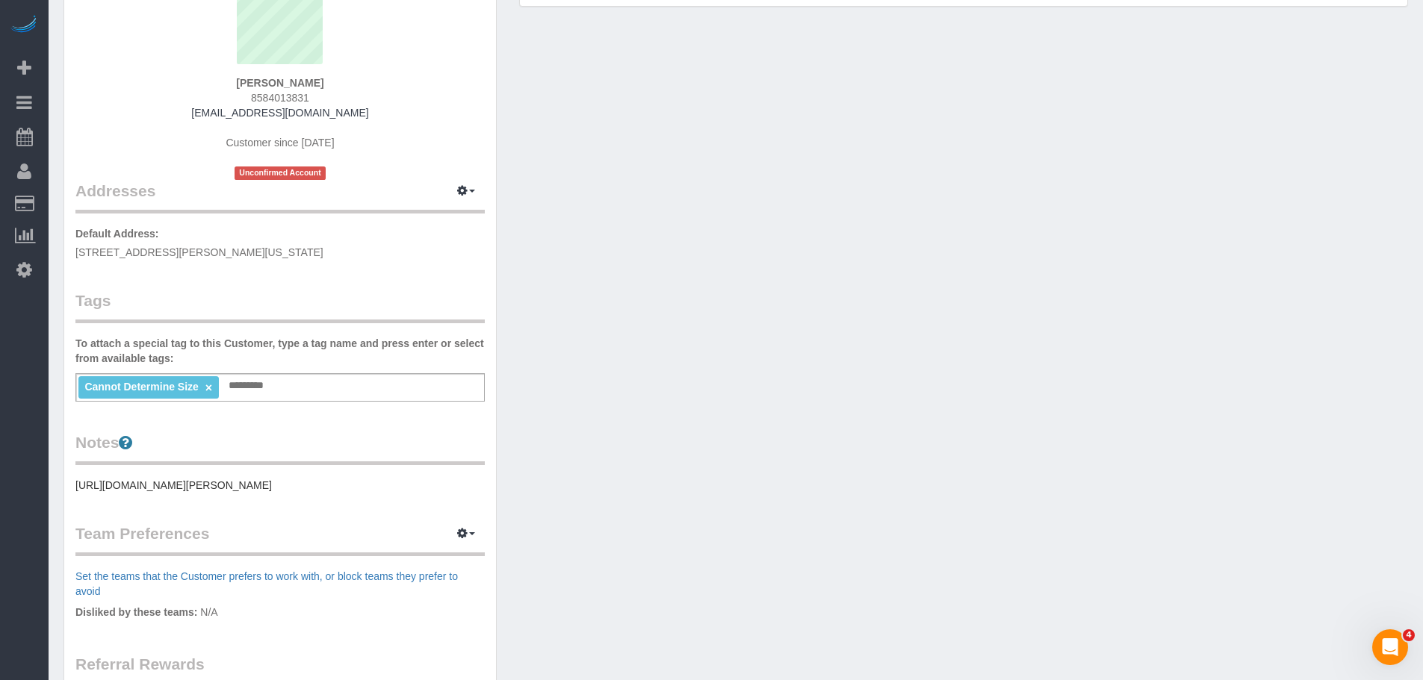
click at [294, 377] on div "Cannot Determine Size × Add a tag" at bounding box center [279, 387] width 409 height 28
click at [353, 538] on div "Customer Info Edit Contact Info Send Message Email Preferences Special Sales Ta…" at bounding box center [280, 399] width 432 height 987
click at [340, 493] on pre "[URL][DOMAIN_NAME][PERSON_NAME]" at bounding box center [279, 485] width 409 height 15
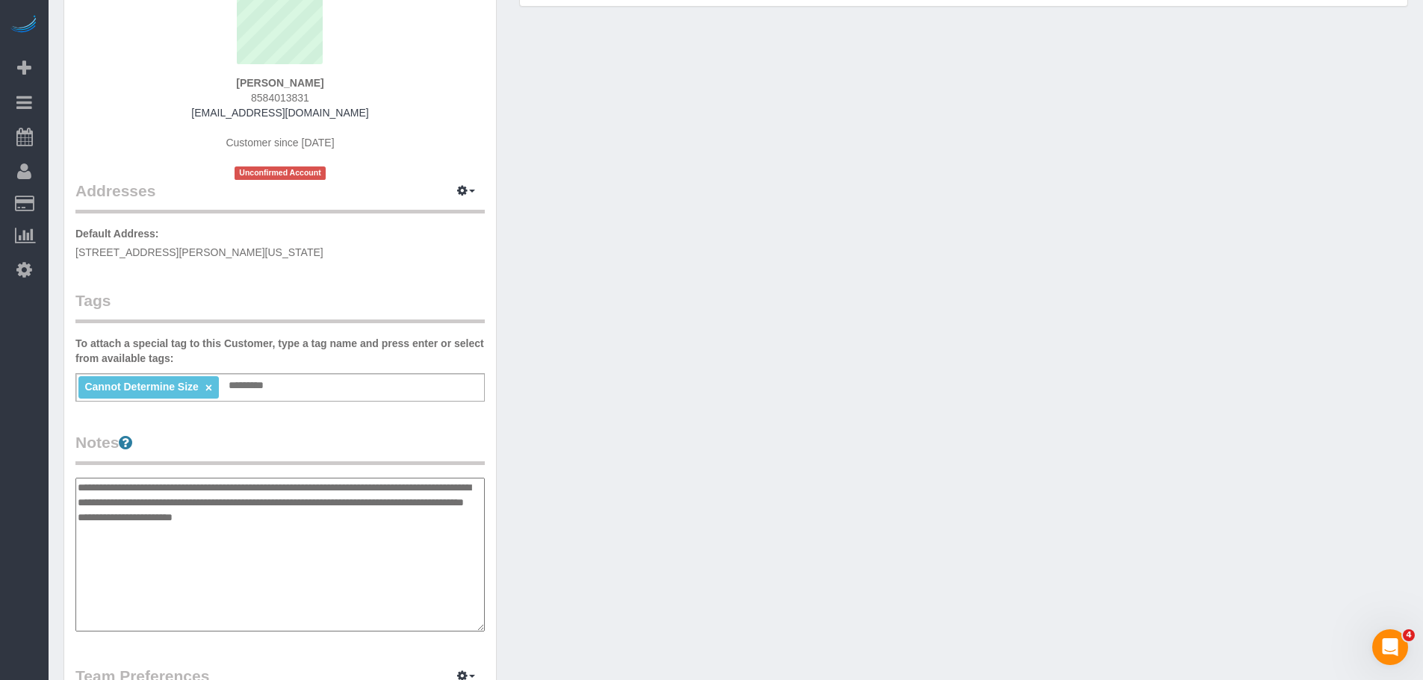
type textarea "**********"
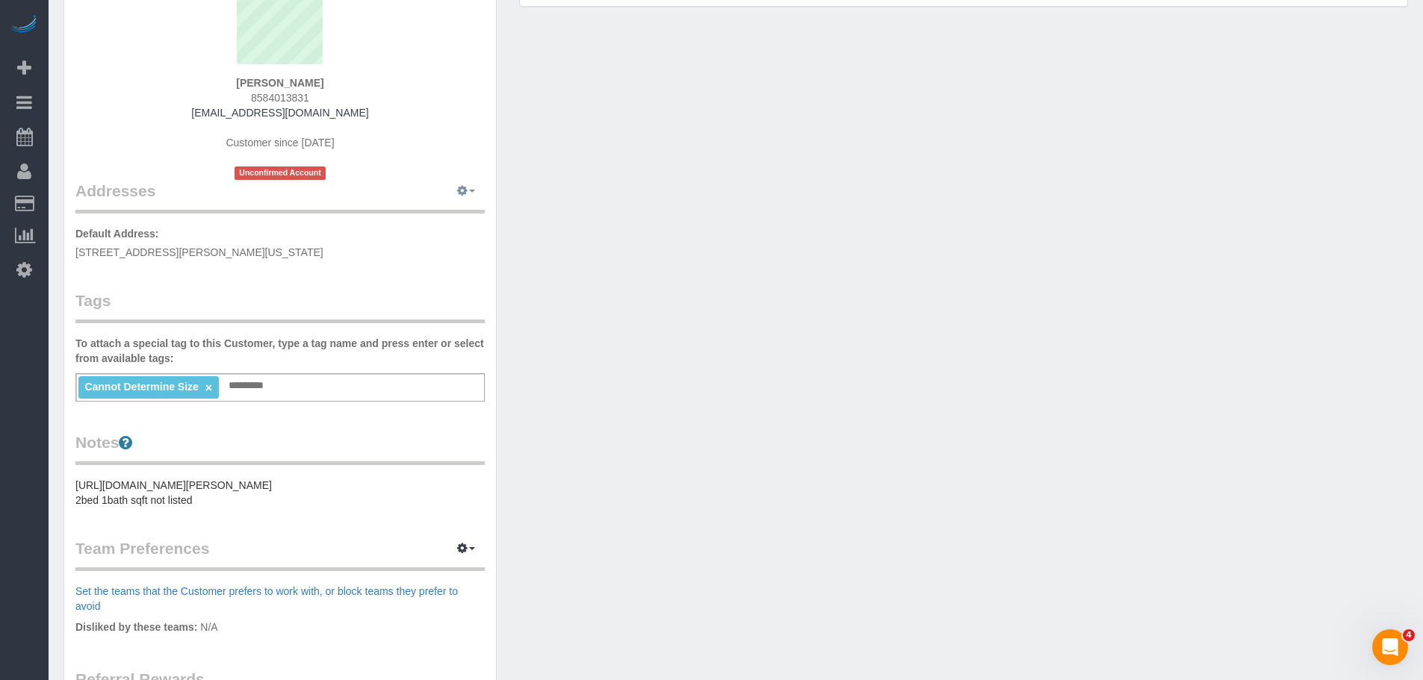
click at [462, 195] on icon "button" at bounding box center [462, 190] width 10 height 9
click at [453, 215] on button "Manage Addresses" at bounding box center [423, 219] width 121 height 21
click at [732, 208] on div "Customer Info Edit Contact Info Send Message Email Preferences Special Sales Ta…" at bounding box center [735, 414] width 1367 height 1019
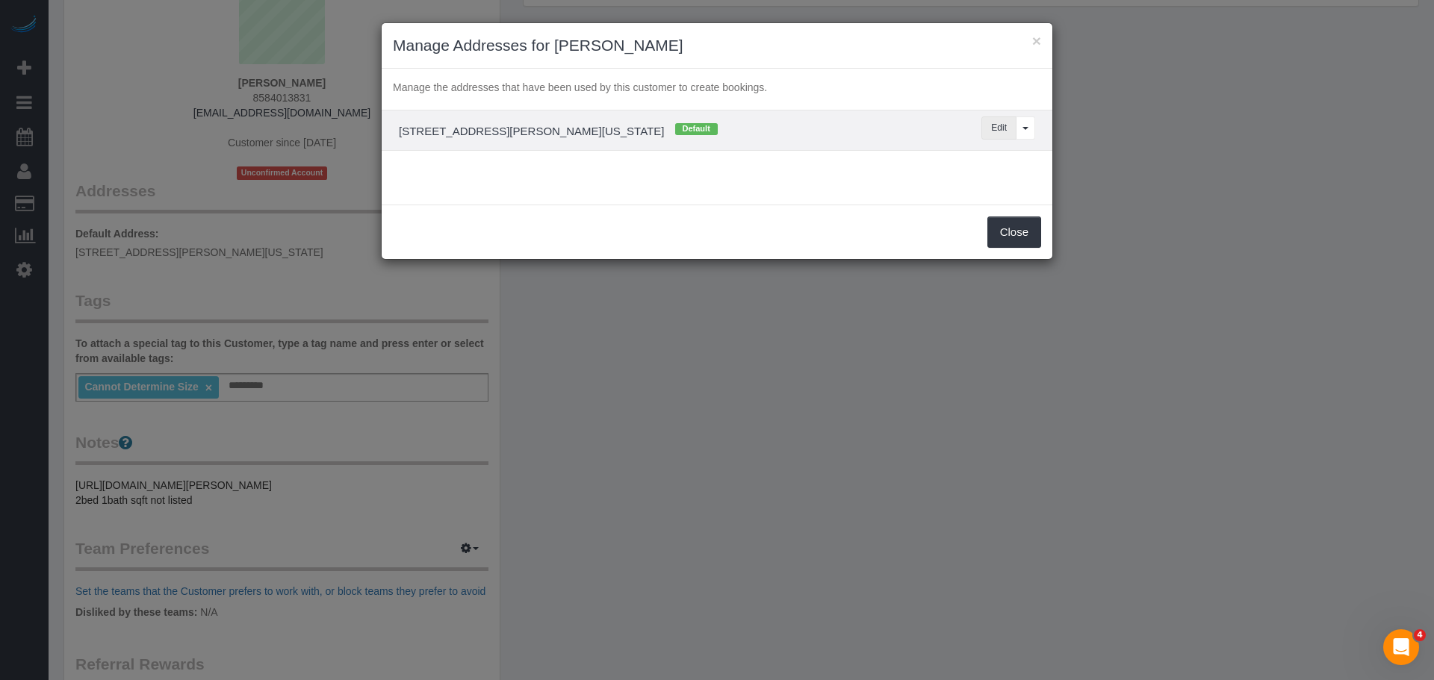
click at [996, 127] on button "Edit" at bounding box center [998, 128] width 35 height 23
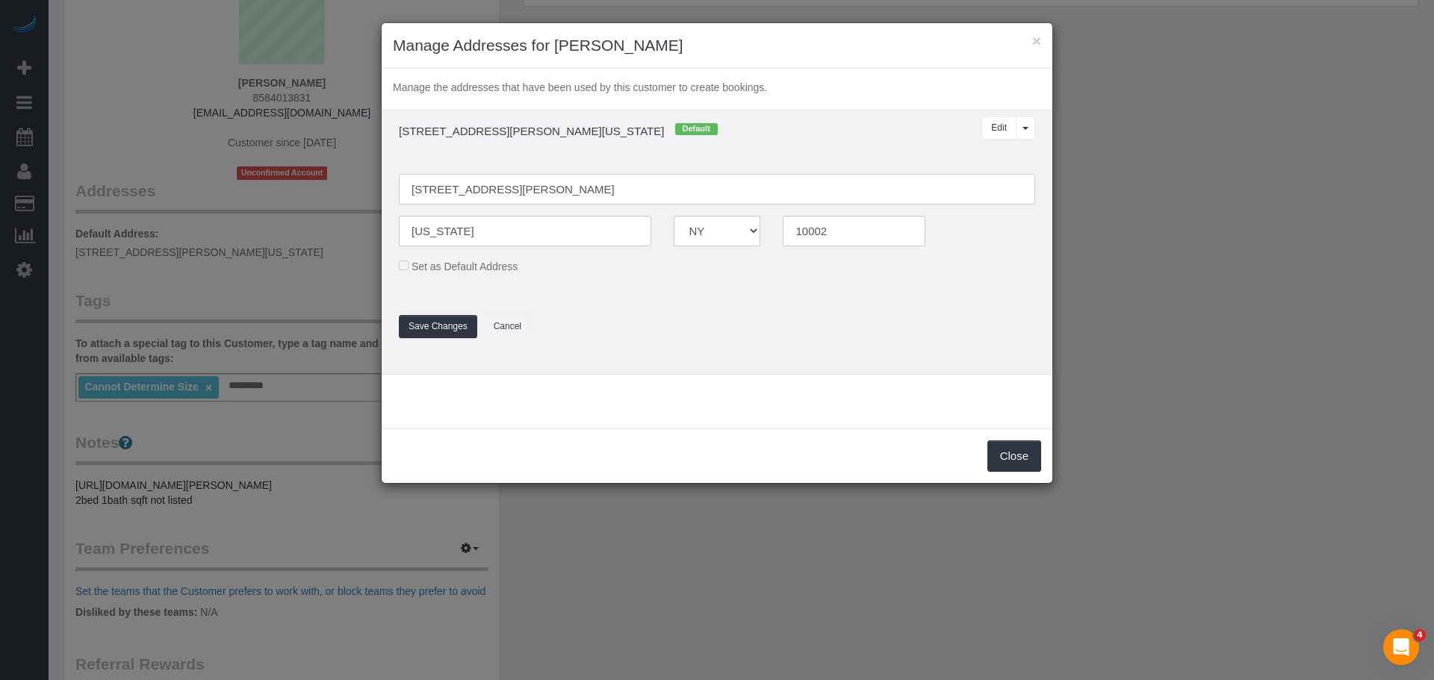
click at [483, 189] on input "[STREET_ADDRESS][PERSON_NAME]" at bounding box center [717, 189] width 636 height 31
type input "[STREET_ADDRESS][PERSON_NAME]"
click at [443, 326] on button "Save Changes" at bounding box center [438, 326] width 78 height 23
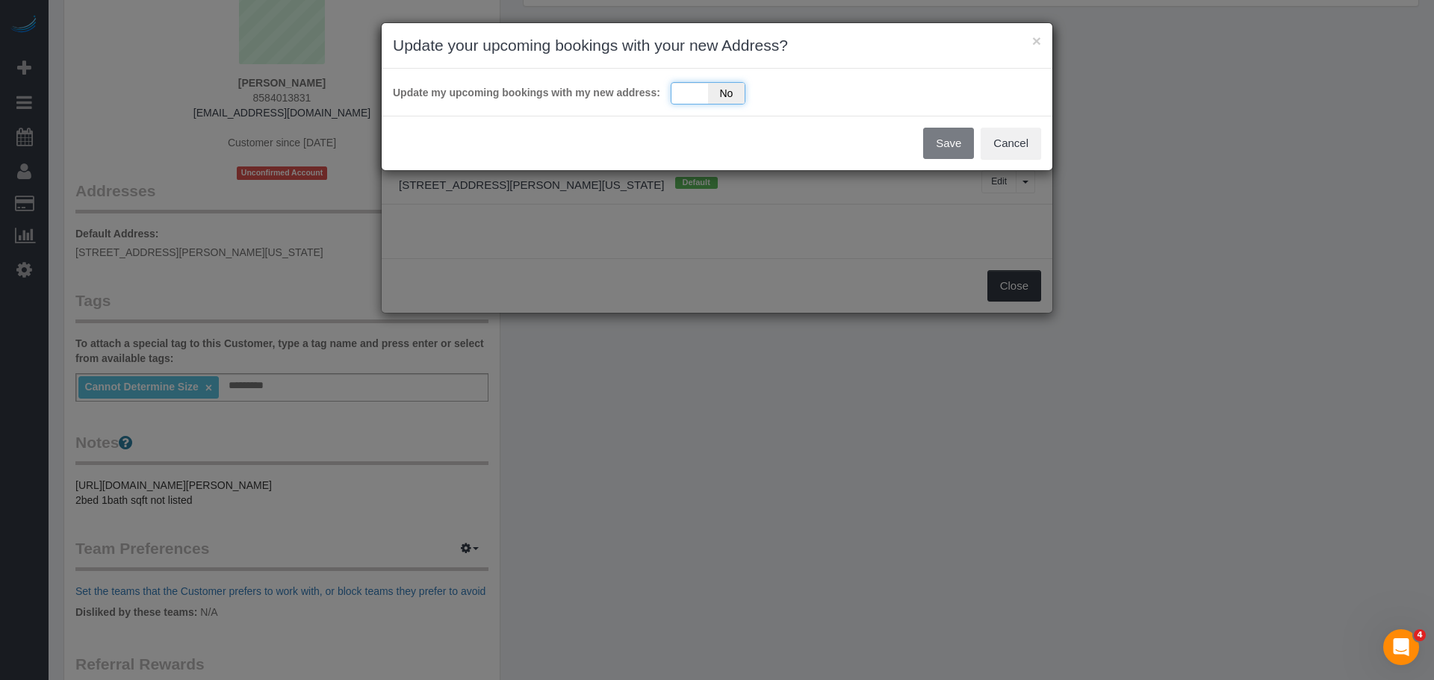
click at [682, 95] on div "Yes No" at bounding box center [708, 93] width 75 height 22
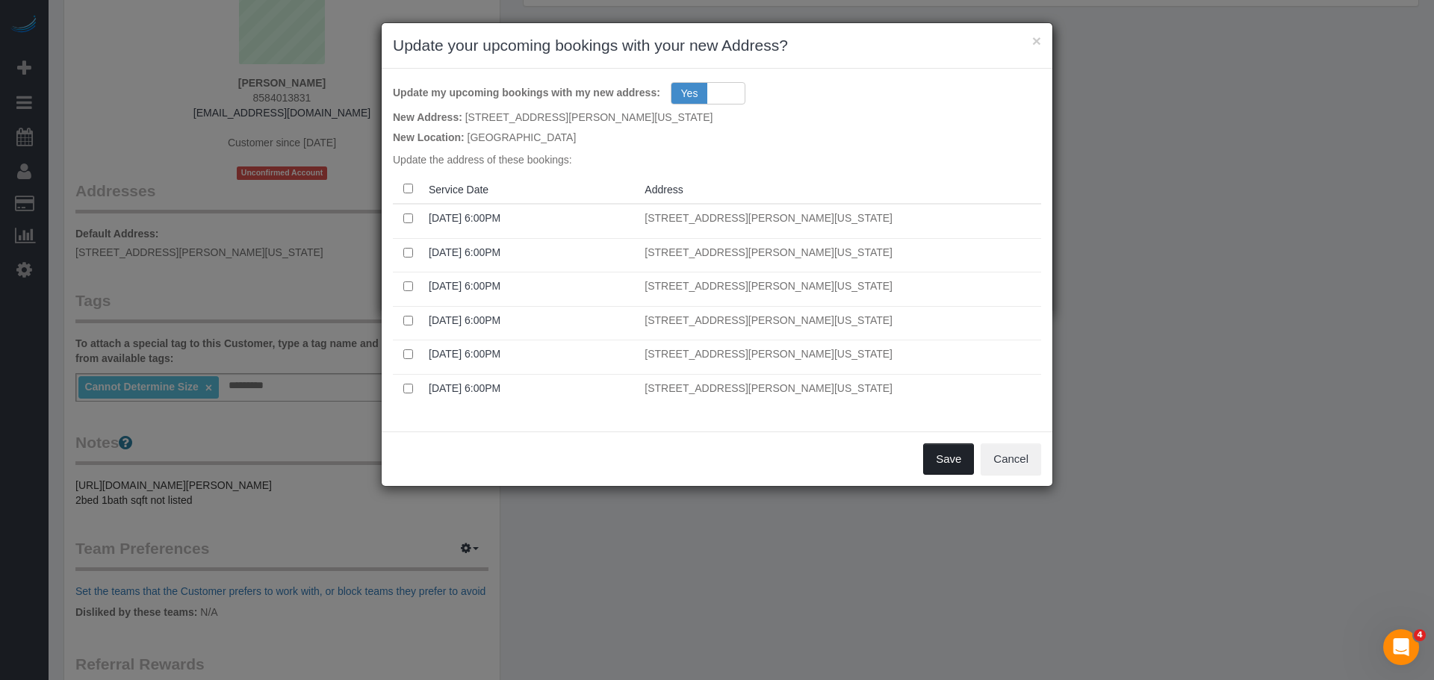
click at [937, 450] on button "Save" at bounding box center [948, 459] width 51 height 31
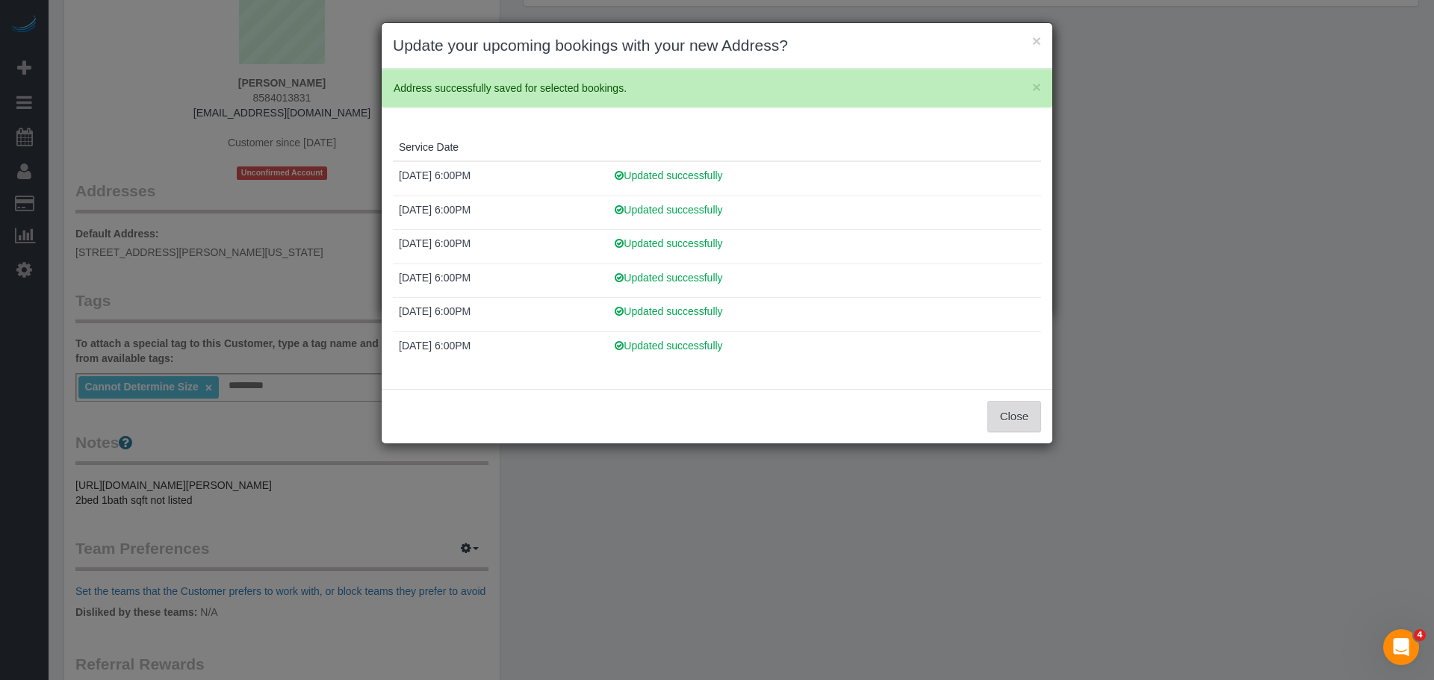
click at [1021, 408] on button "Close" at bounding box center [1014, 416] width 54 height 31
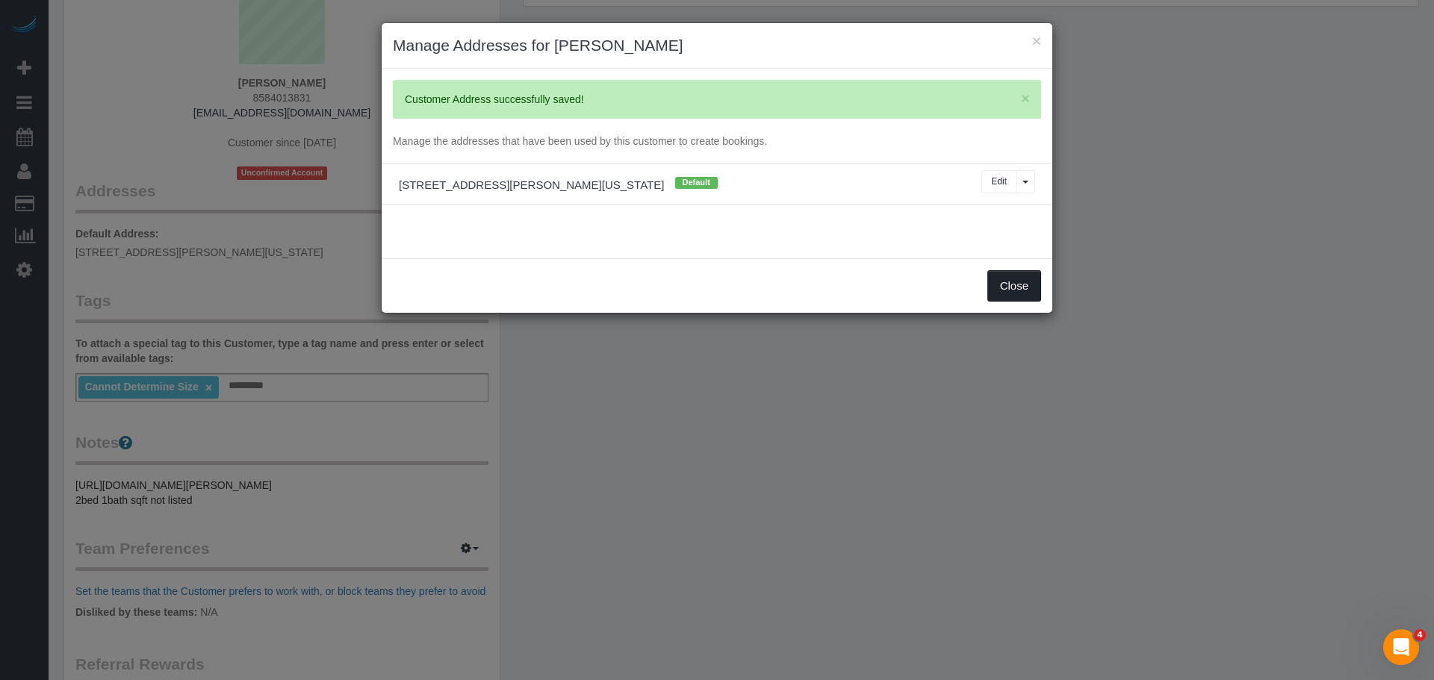
click at [1007, 288] on button "Close" at bounding box center [1014, 285] width 54 height 31
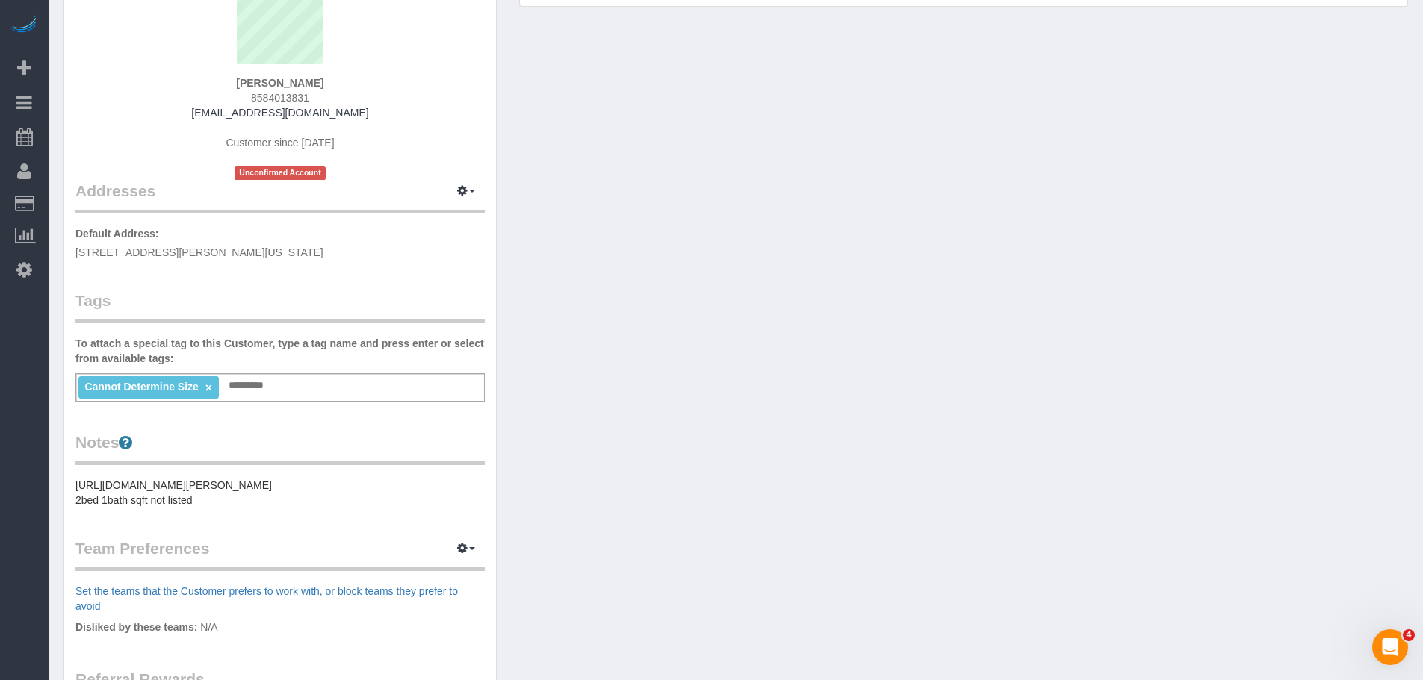
click at [990, 280] on div "Customer Info Edit Contact Info Send Message Email Preferences Special Sales Ta…" at bounding box center [735, 414] width 1367 height 1019
click at [656, 213] on div "Customer Info Edit Contact Info Send Message Email Preferences Special Sales Ta…" at bounding box center [735, 414] width 1367 height 1019
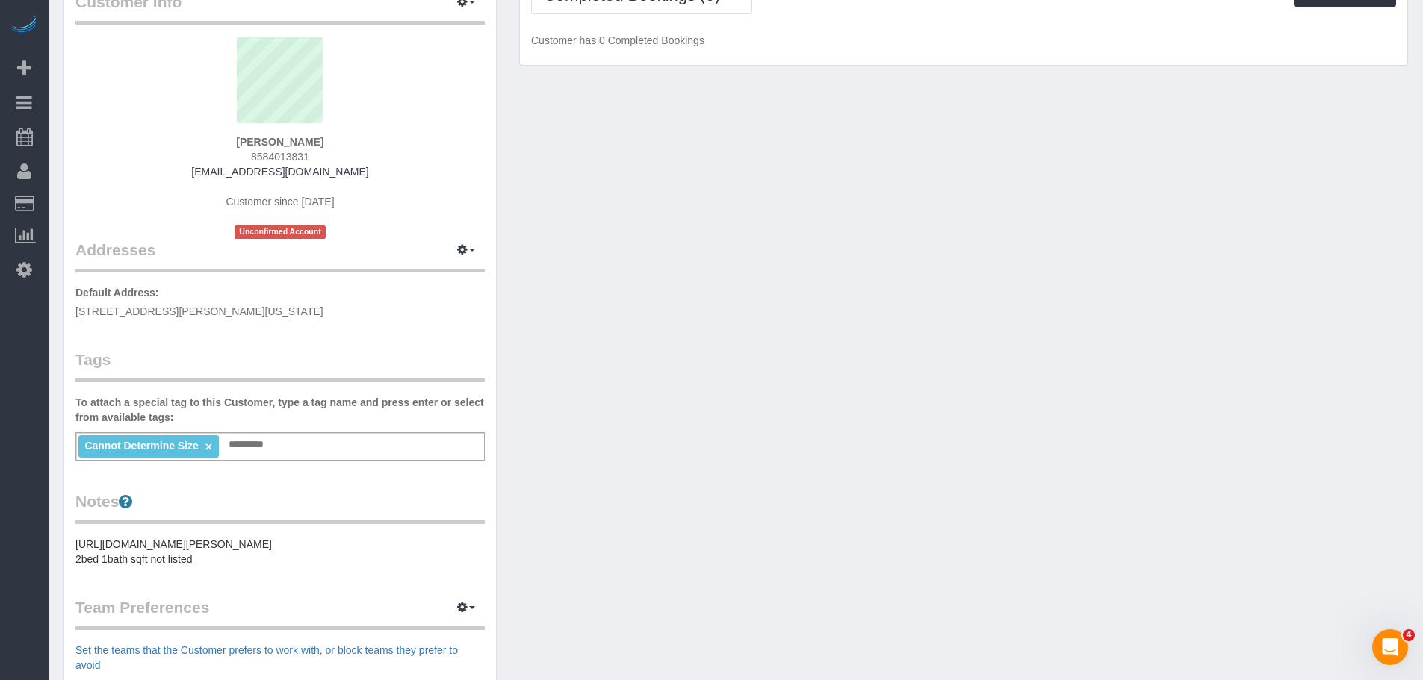
scroll to position [0, 0]
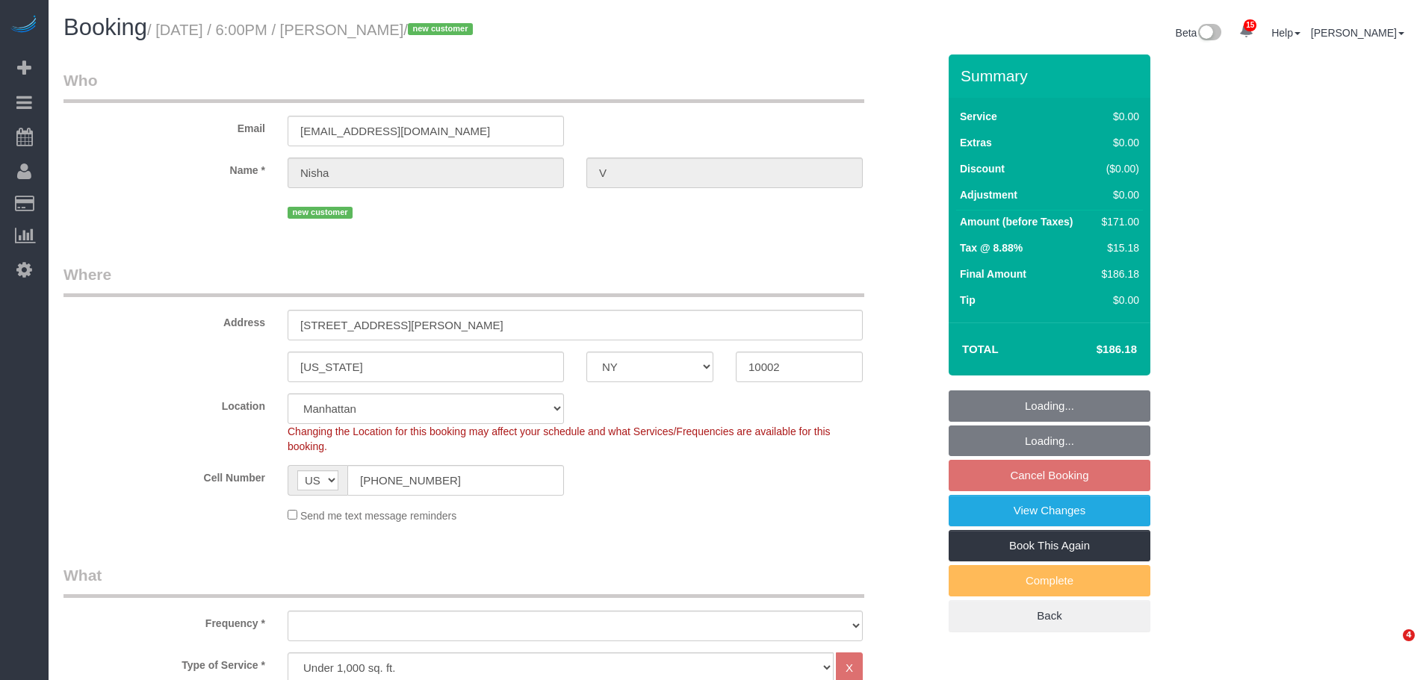
select select "NY"
select select "number:89"
select select "number:90"
select select "number:15"
select select "number:7"
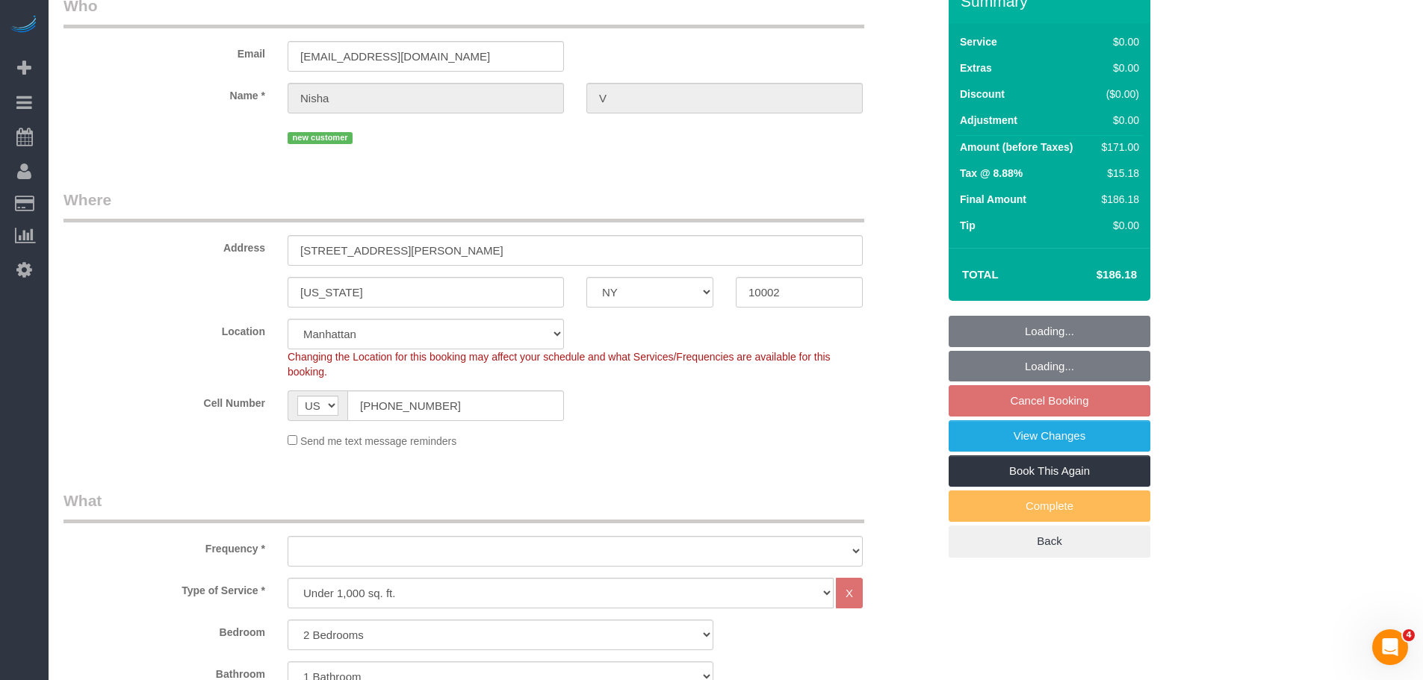
select select "object:1465"
select select "spot10"
select select "2"
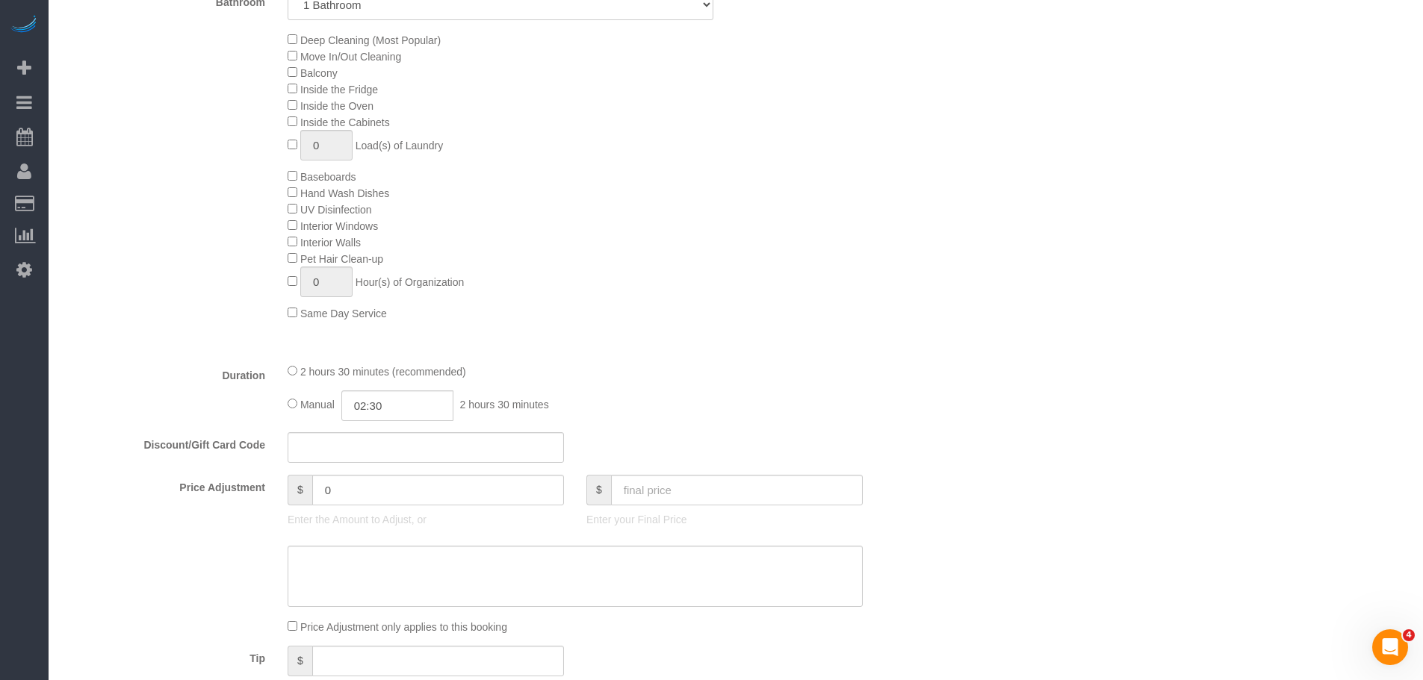
scroll to position [1195, 0]
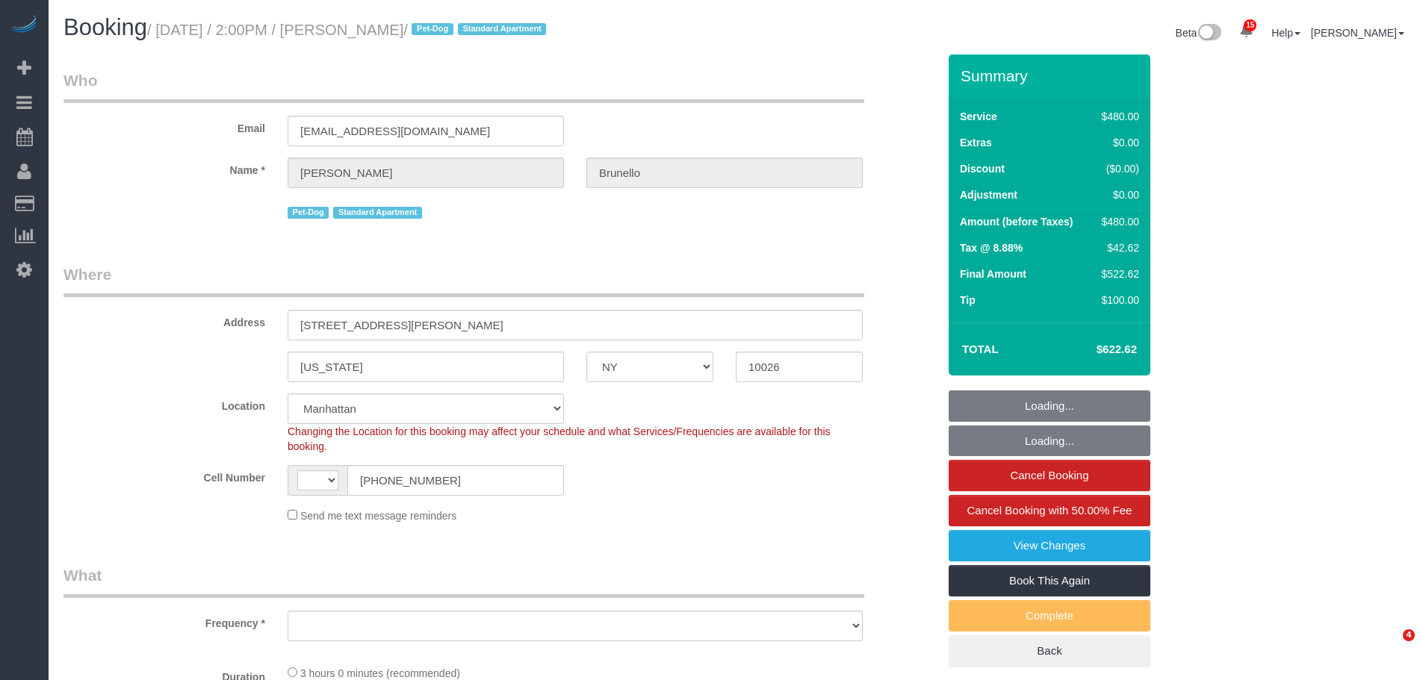
select select "NY"
select select "number:89"
select select "number:90"
select select "number:13"
select select "number:5"
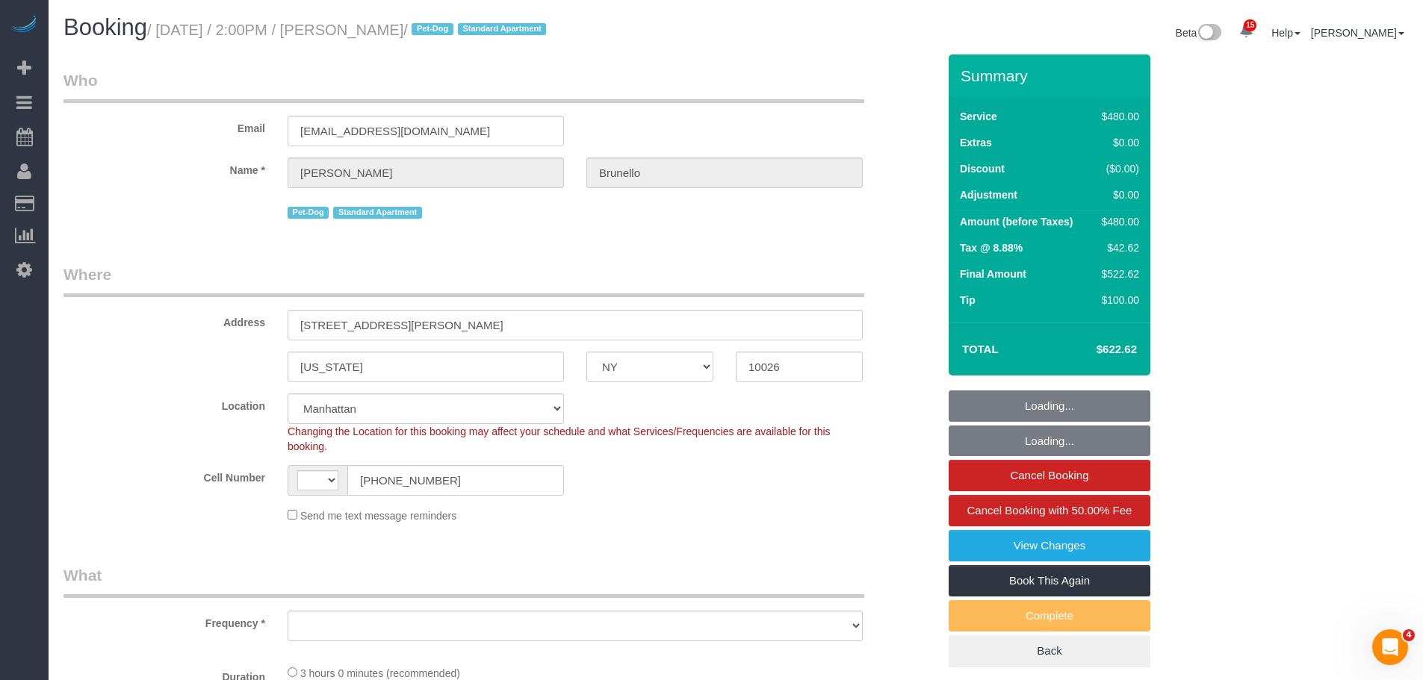
select select "2"
select select "180"
select select "string:[GEOGRAPHIC_DATA]"
select select "object:1000"
select select "spot1"
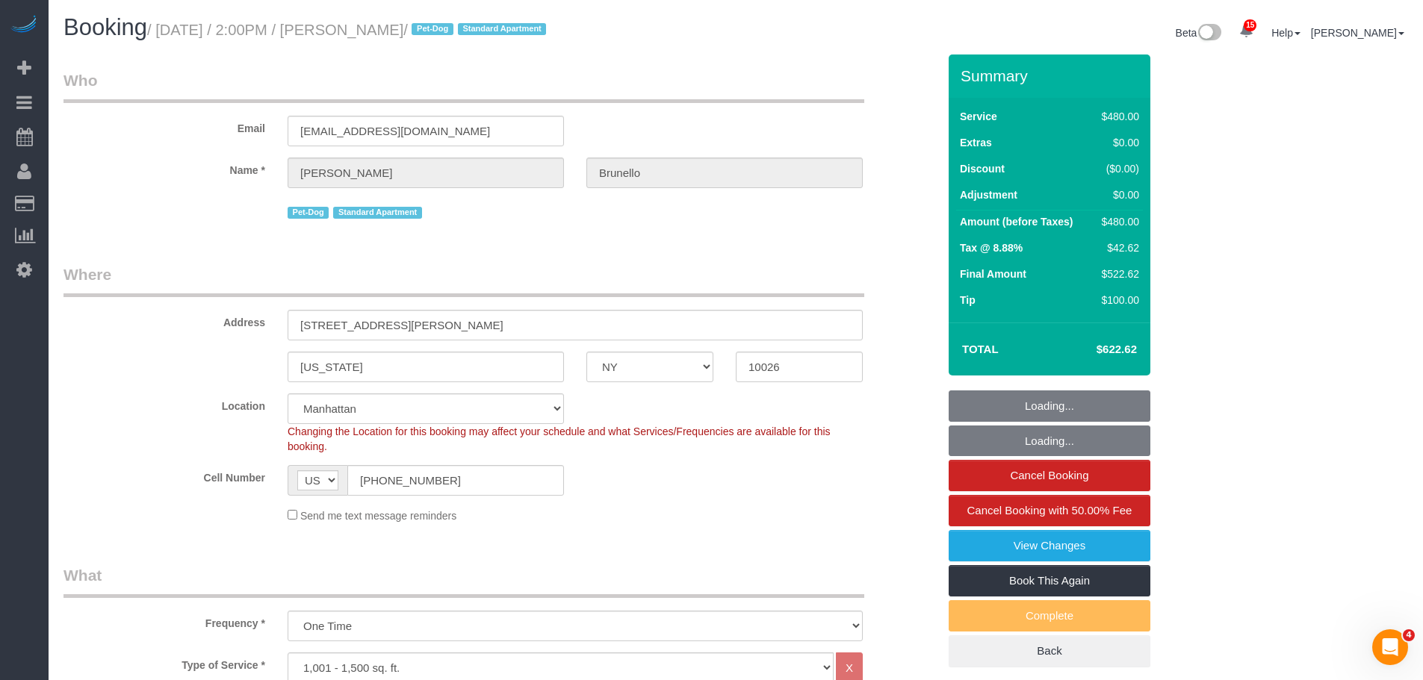
select select "string:stripe-pm_1QP2nx4VGloSiKo7Ua34zQtM"
select select "object:1429"
click at [1067, 549] on link "View Changes" at bounding box center [1050, 545] width 202 height 31
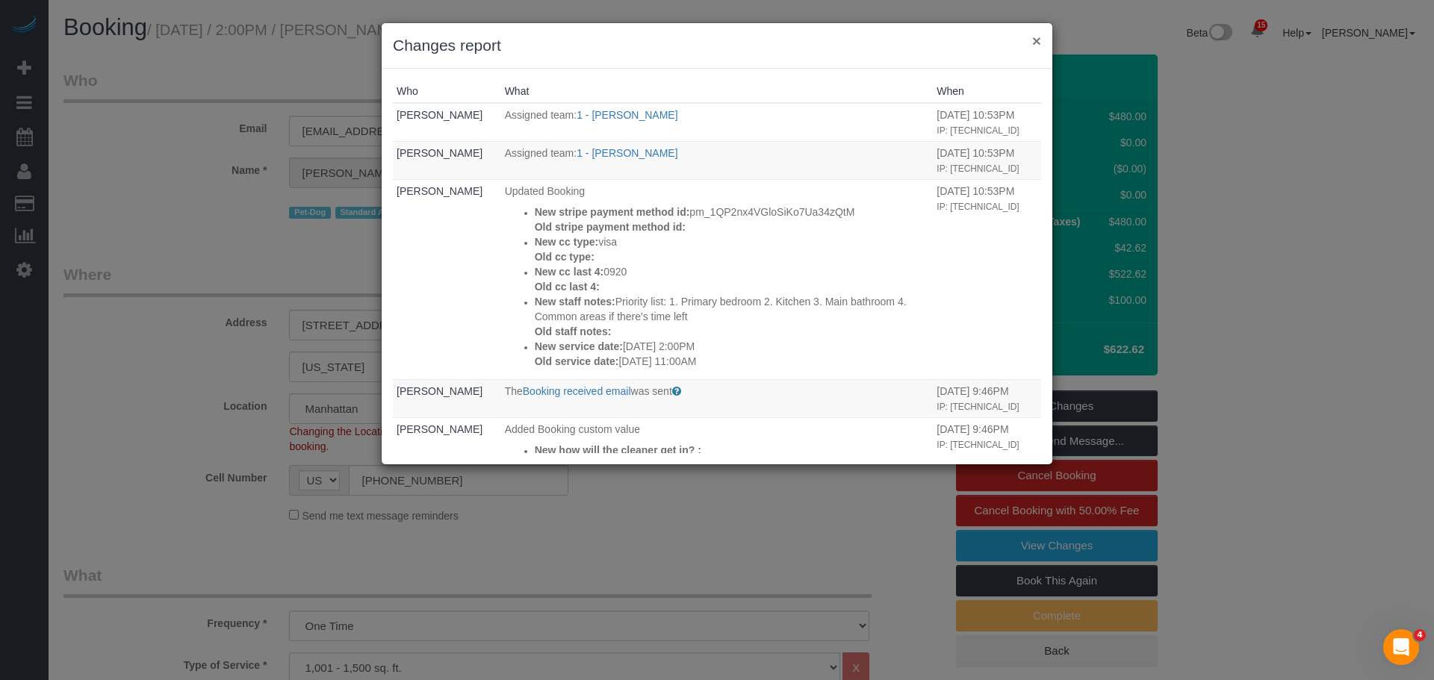
click at [1033, 40] on button "×" at bounding box center [1036, 41] width 9 height 16
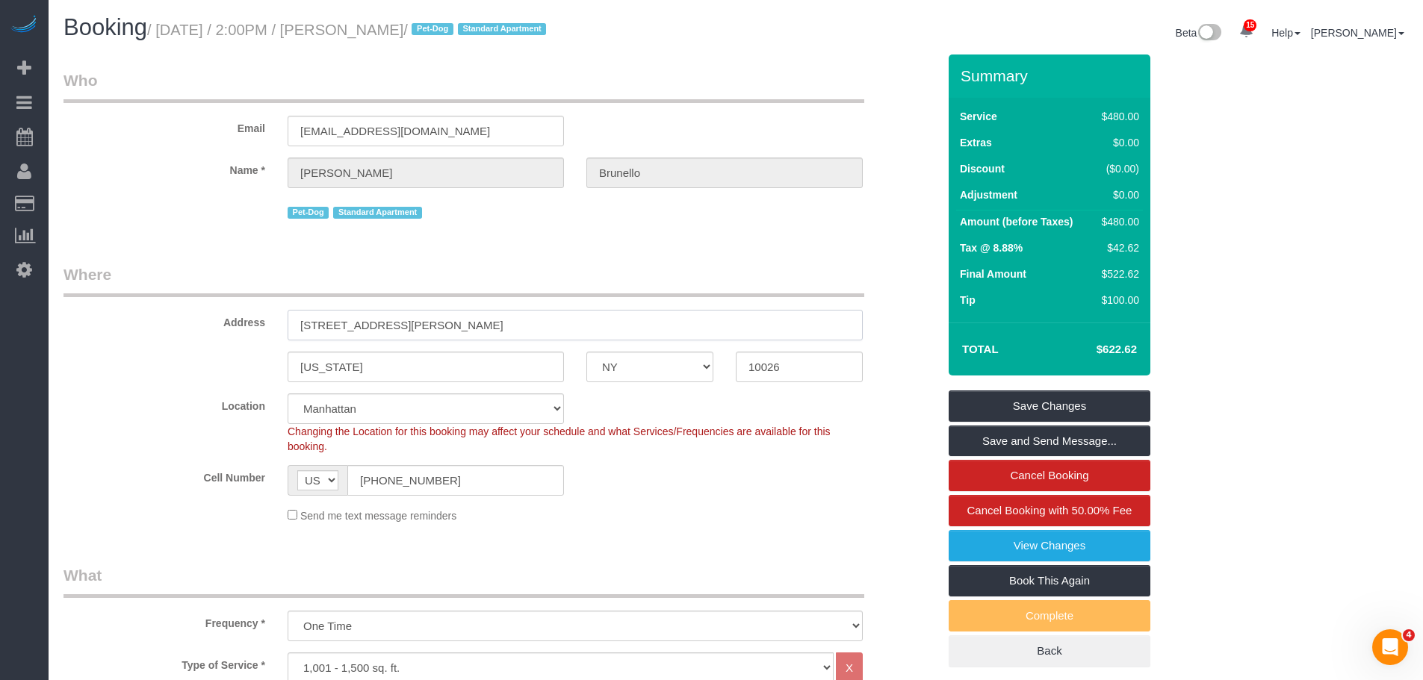
click at [432, 318] on input "2073 Frederick Douglass Blvd Apt 2" at bounding box center [575, 325] width 575 height 31
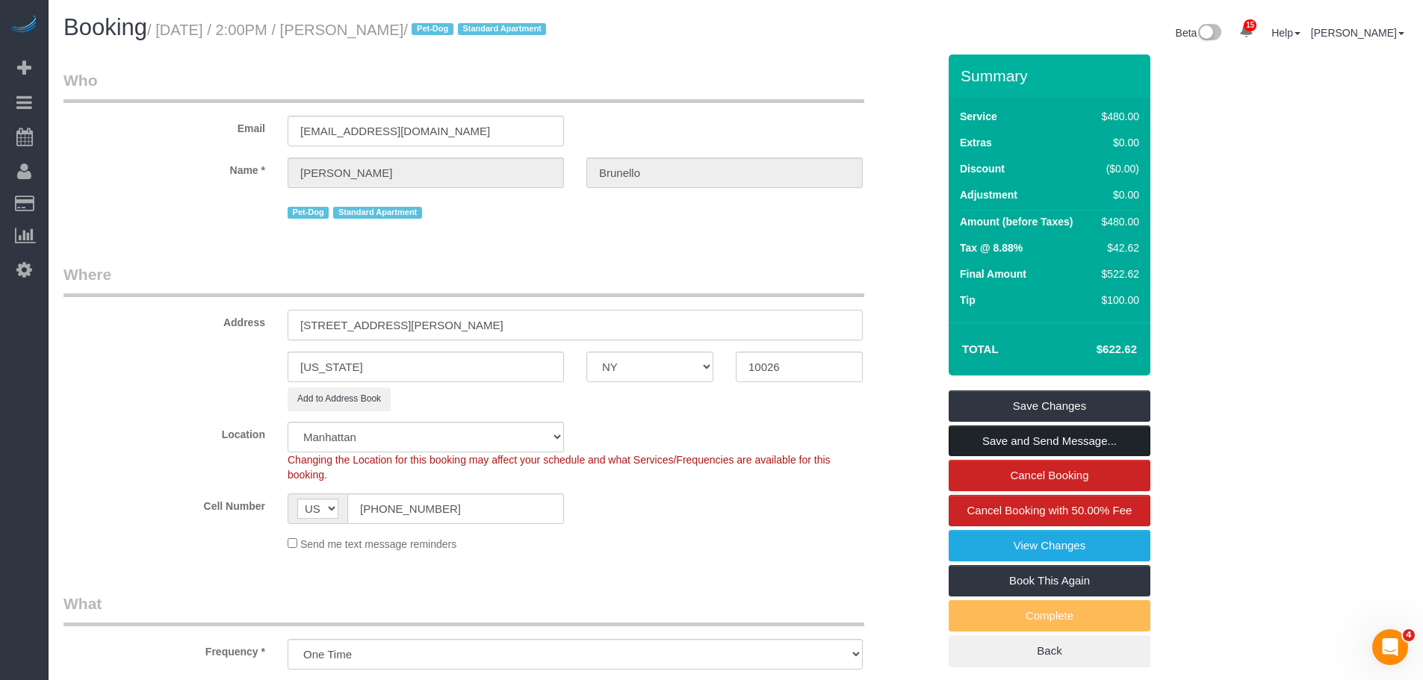
type input "2073 Frederick Douglass Blvd, Apt. 2"
click at [1018, 444] on link "Save and Send Message..." at bounding box center [1050, 441] width 202 height 31
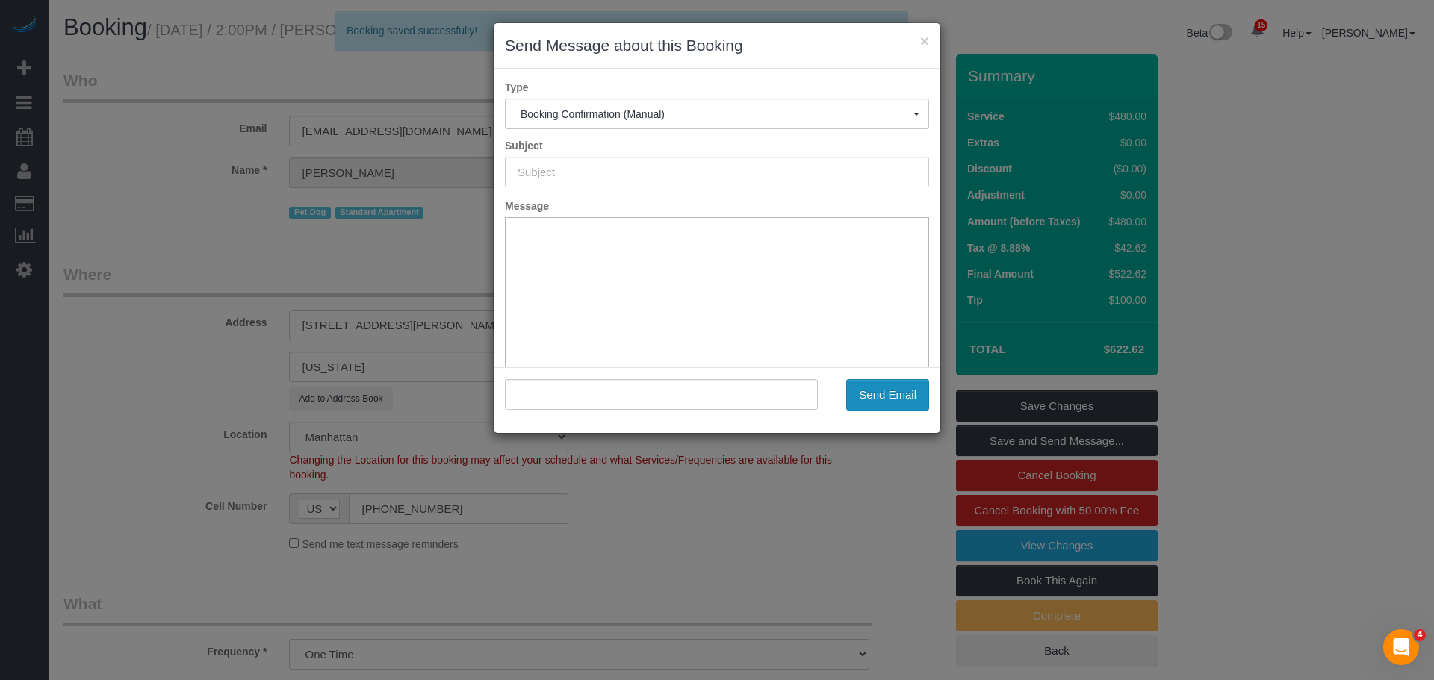
click at [887, 390] on button "Send Email" at bounding box center [887, 394] width 83 height 31
type input "Cleaning Confirmed for 09/11/2025 at 2:00pm"
type input ""Emilia Brunello" <emiliab8@gmail.com>"
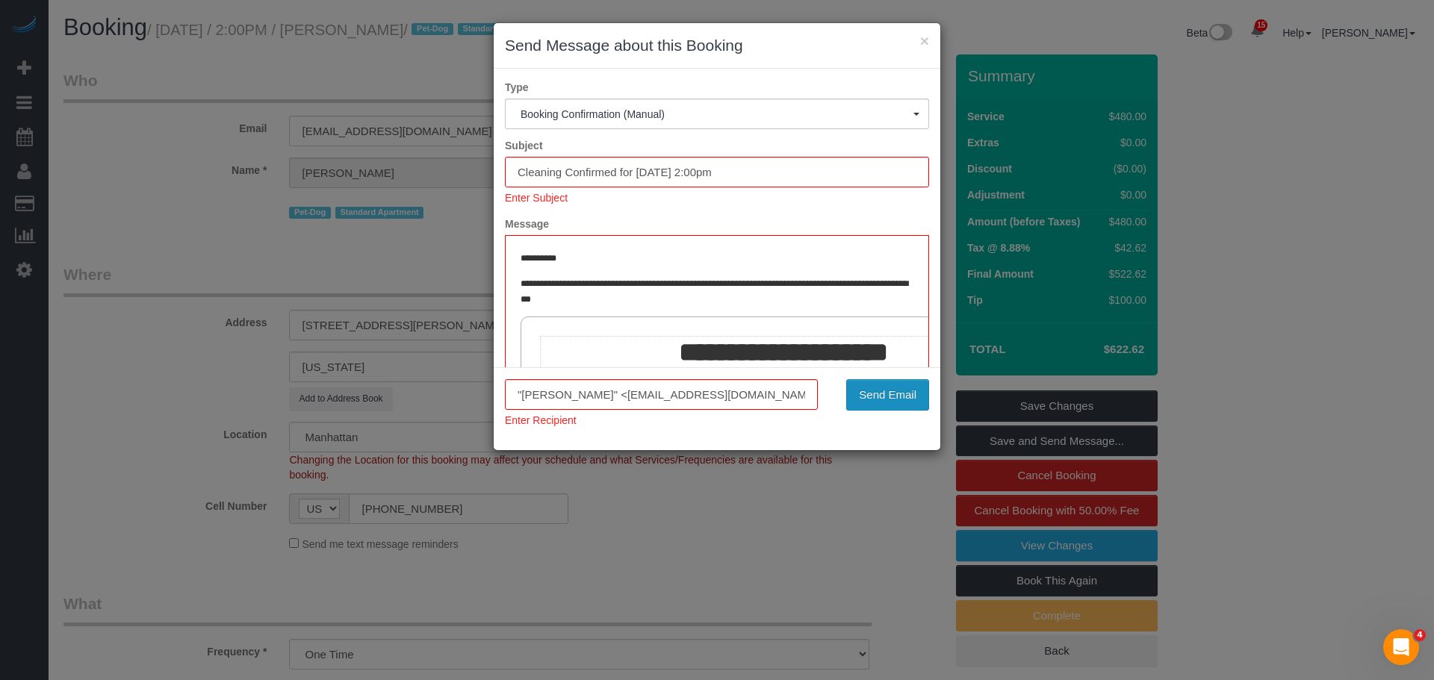
click at [898, 395] on button "Send Email" at bounding box center [887, 394] width 83 height 31
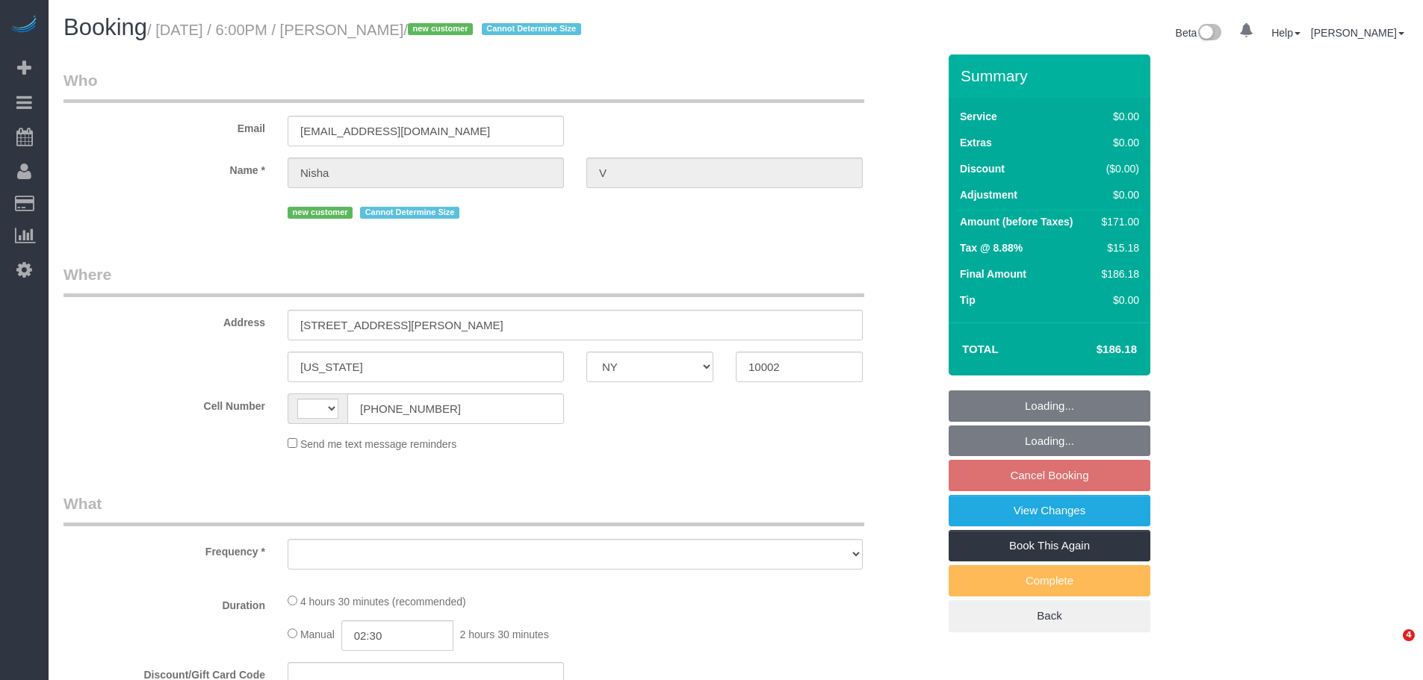
select select "NY"
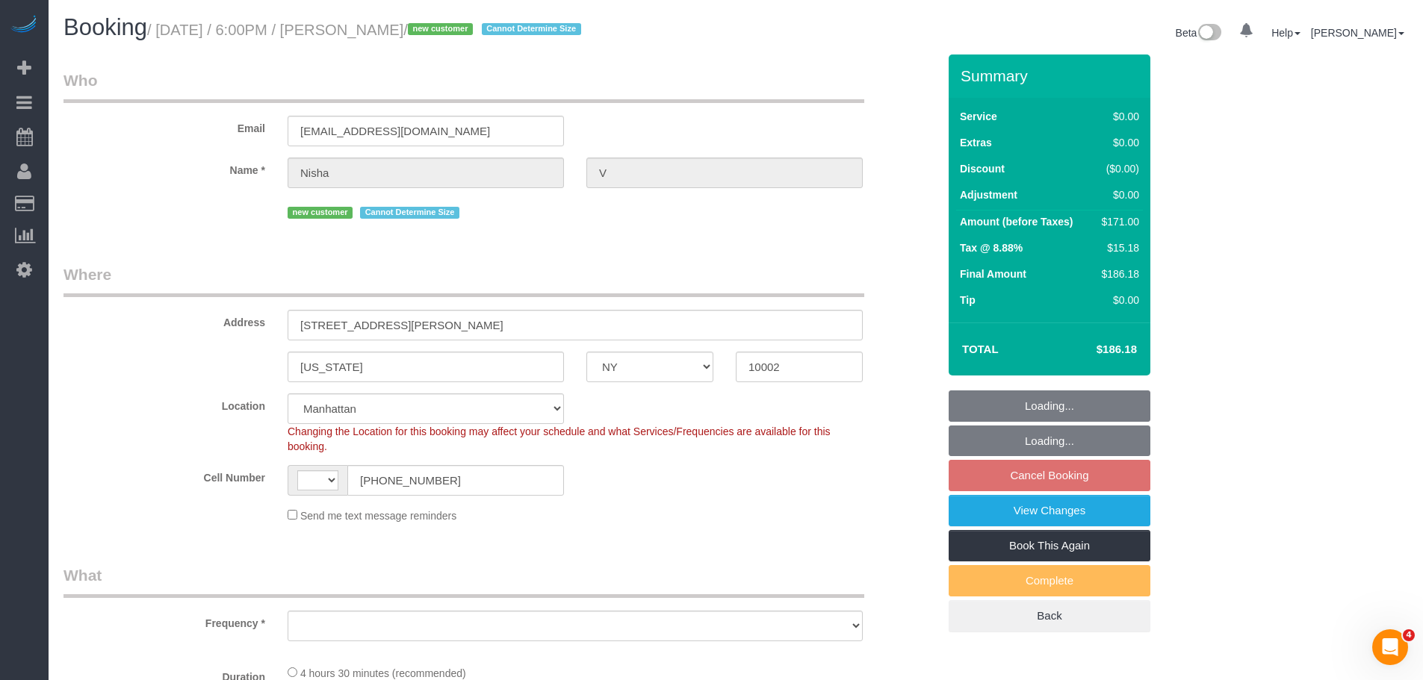
select select "string:[GEOGRAPHIC_DATA]"
select select "string:stripe-pm_1S5zm54VGloSiKo7XVYV6Vsv"
select select "number:89"
select select "number:90"
select select "number:15"
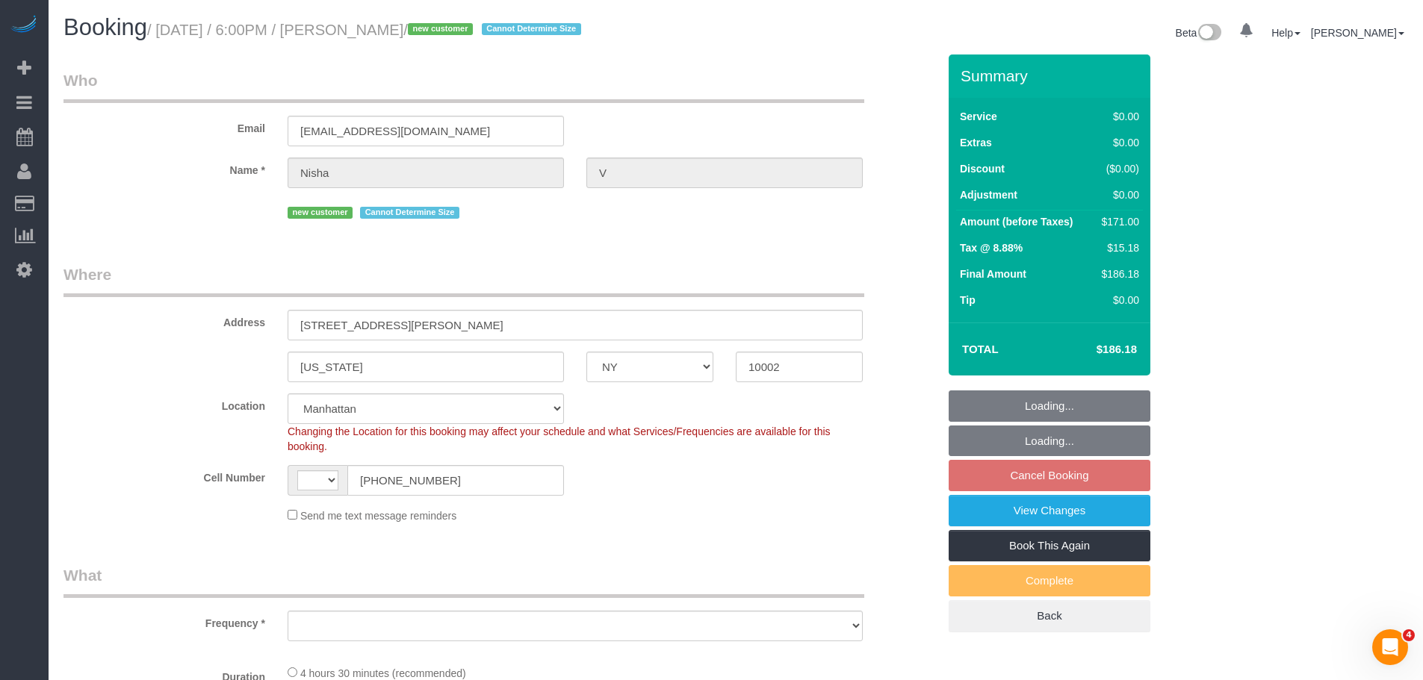
select select "number:7"
select select "object:1330"
select select "2"
select select "spot10"
select select "2"
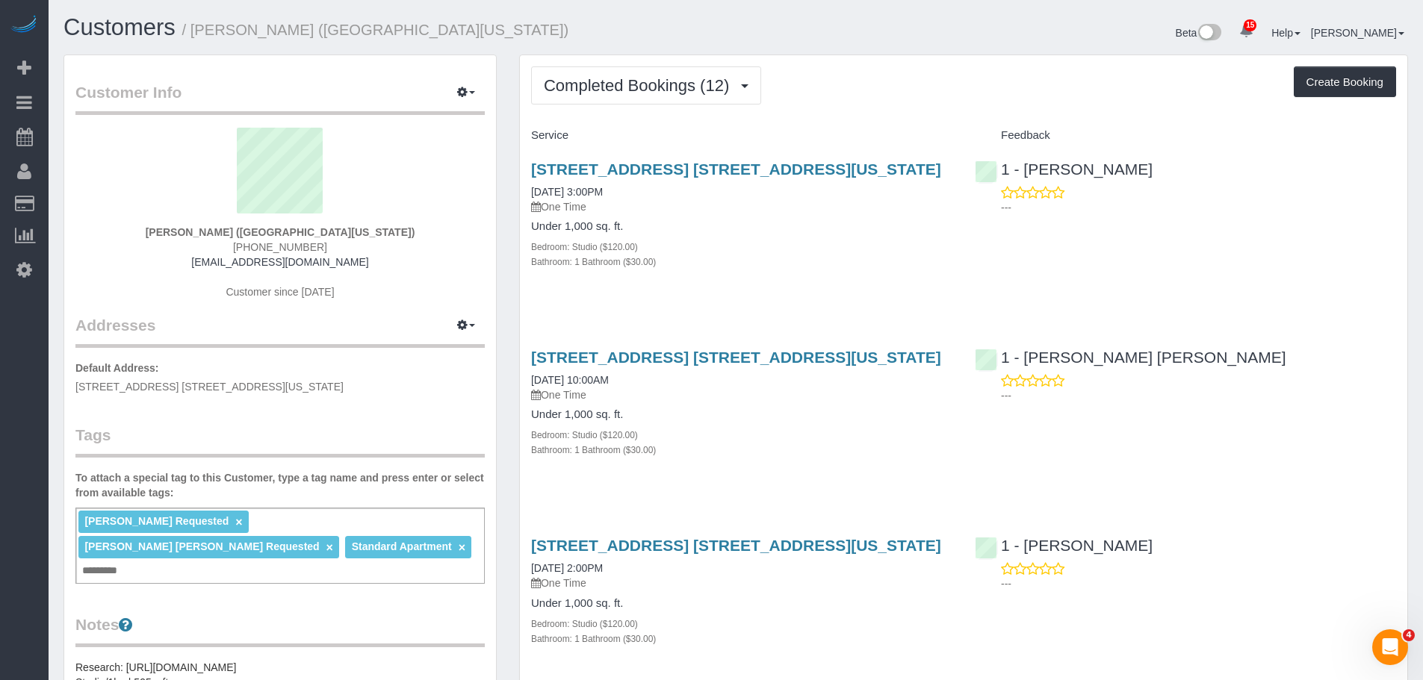
drag, startPoint x: 934, startPoint y: 71, endPoint x: 920, endPoint y: 69, distance: 14.4
click at [936, 70] on div "Completed Bookings (12) Completed Bookings (12) Upcoming Bookings (1) Cancelled…" at bounding box center [963, 85] width 865 height 38
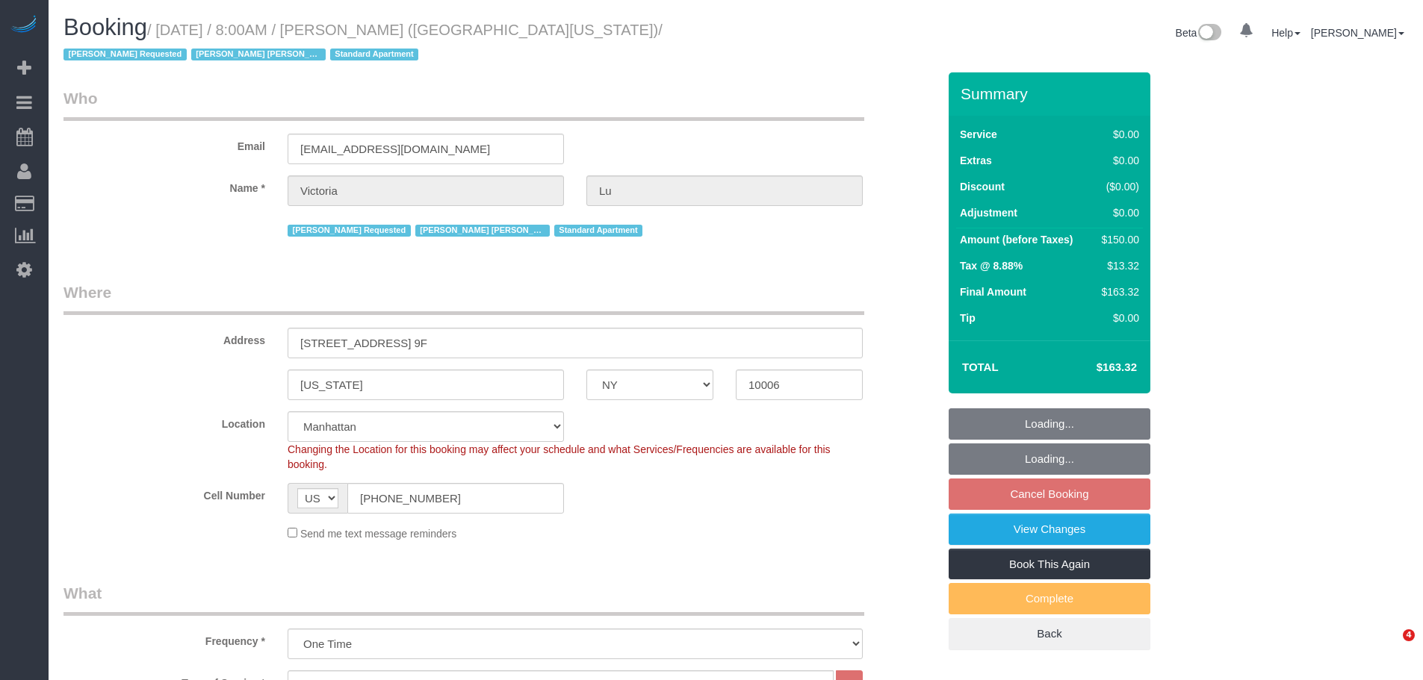
select select "NY"
select select "spot1"
select select "NY"
select select "number:58"
select select "number:73"
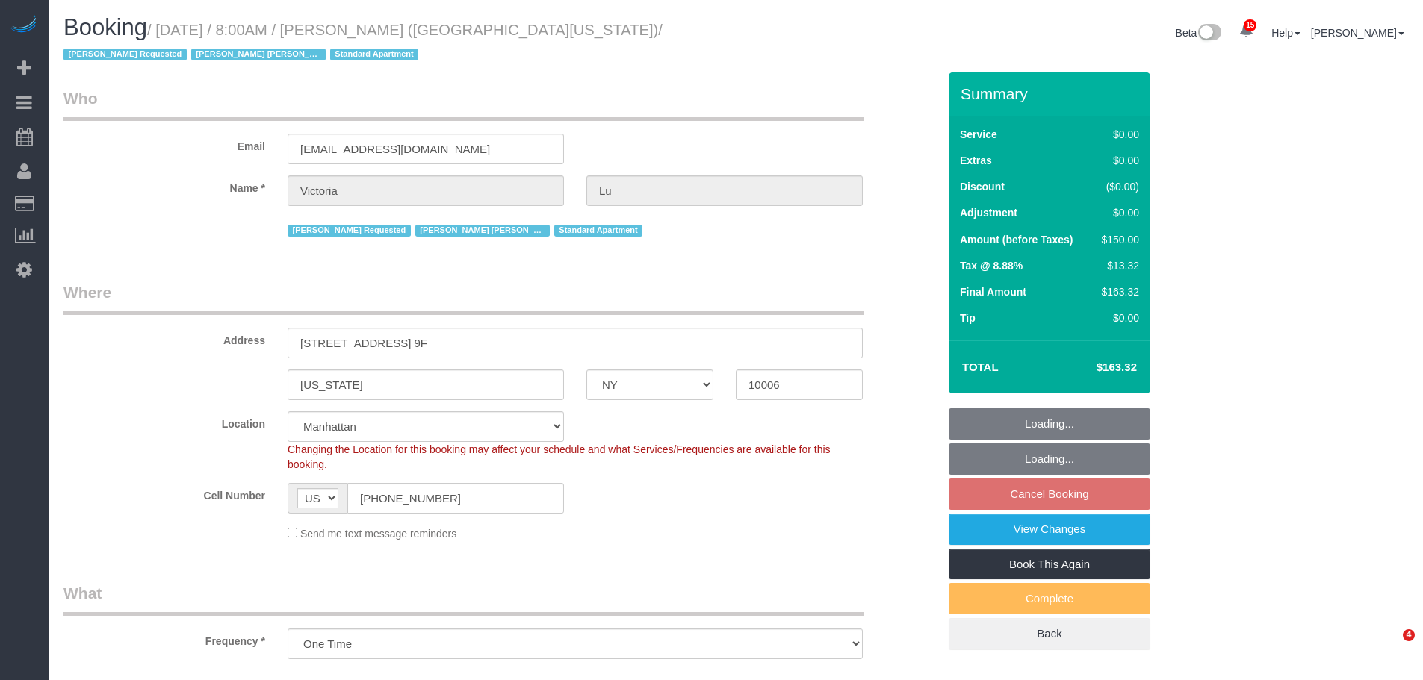
select select "number:15"
select select "number:5"
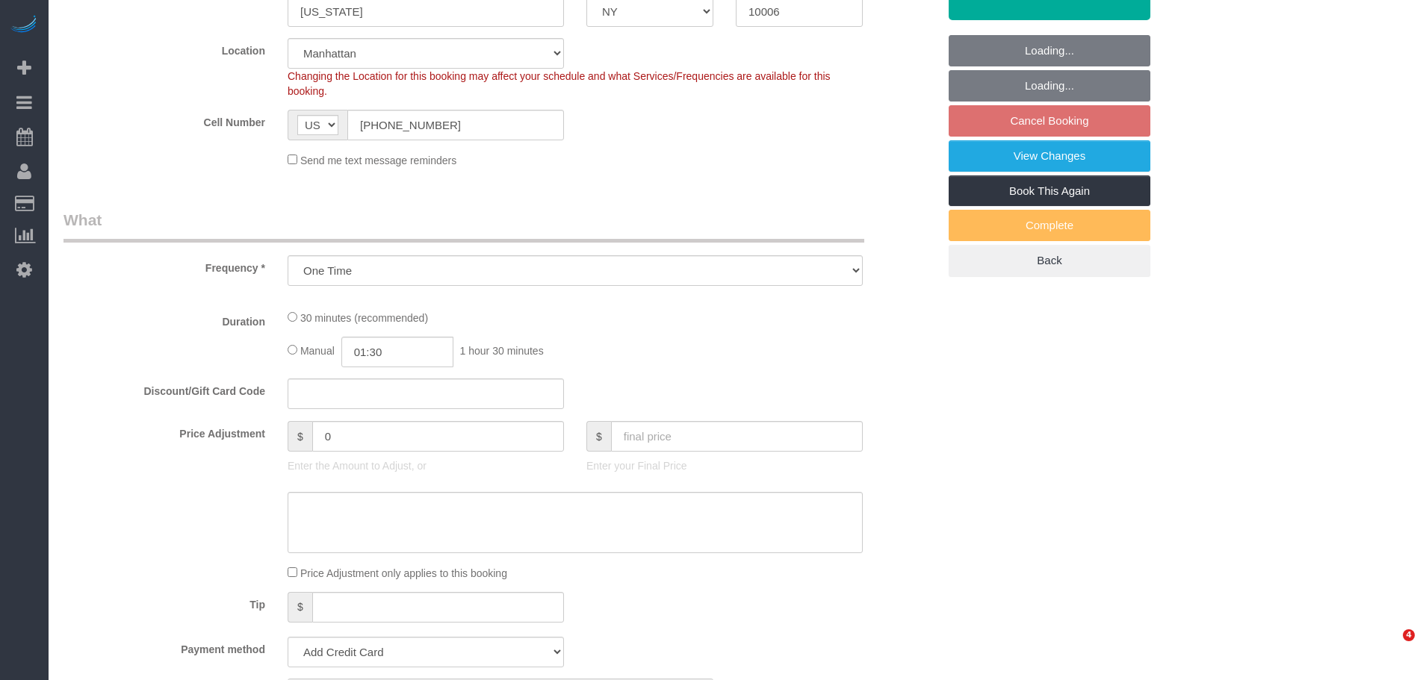
select select "object:1011"
select select "string:stripe-pm_1ObyDp4VGloSiKo7aOBasKSx"
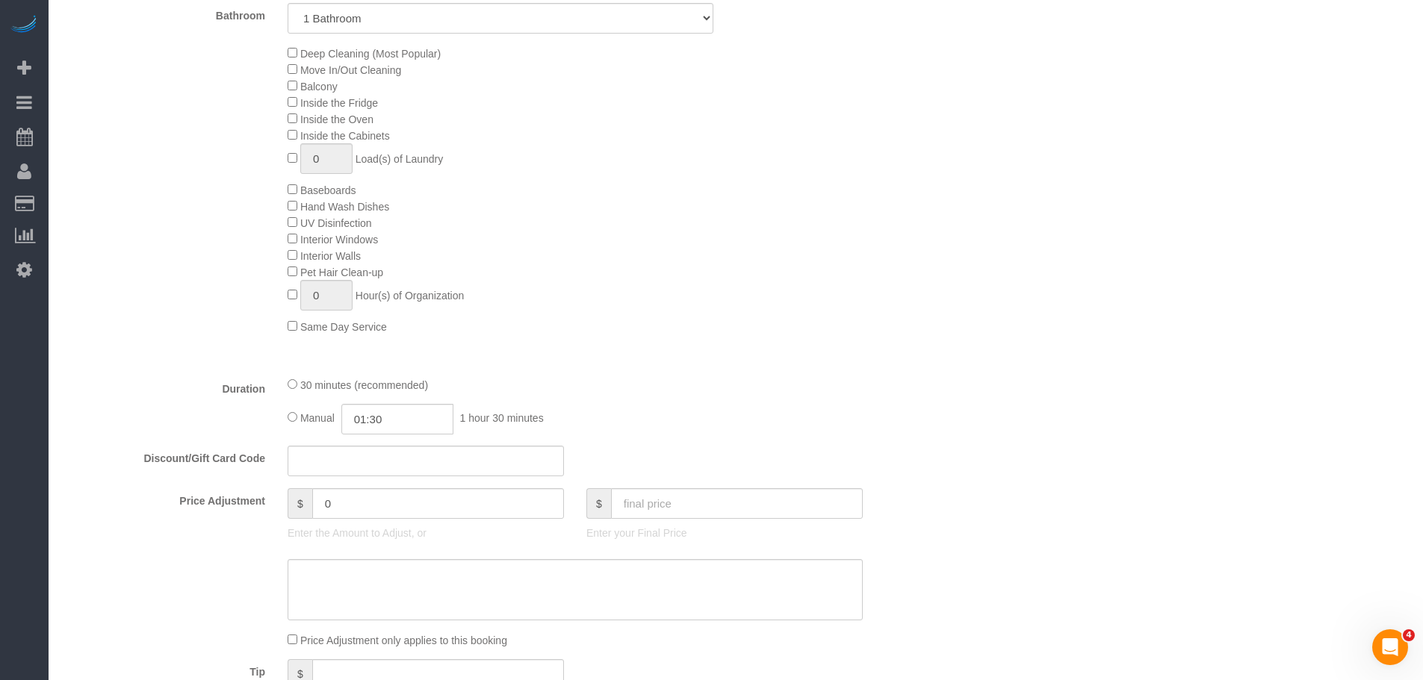
select select "spot1"
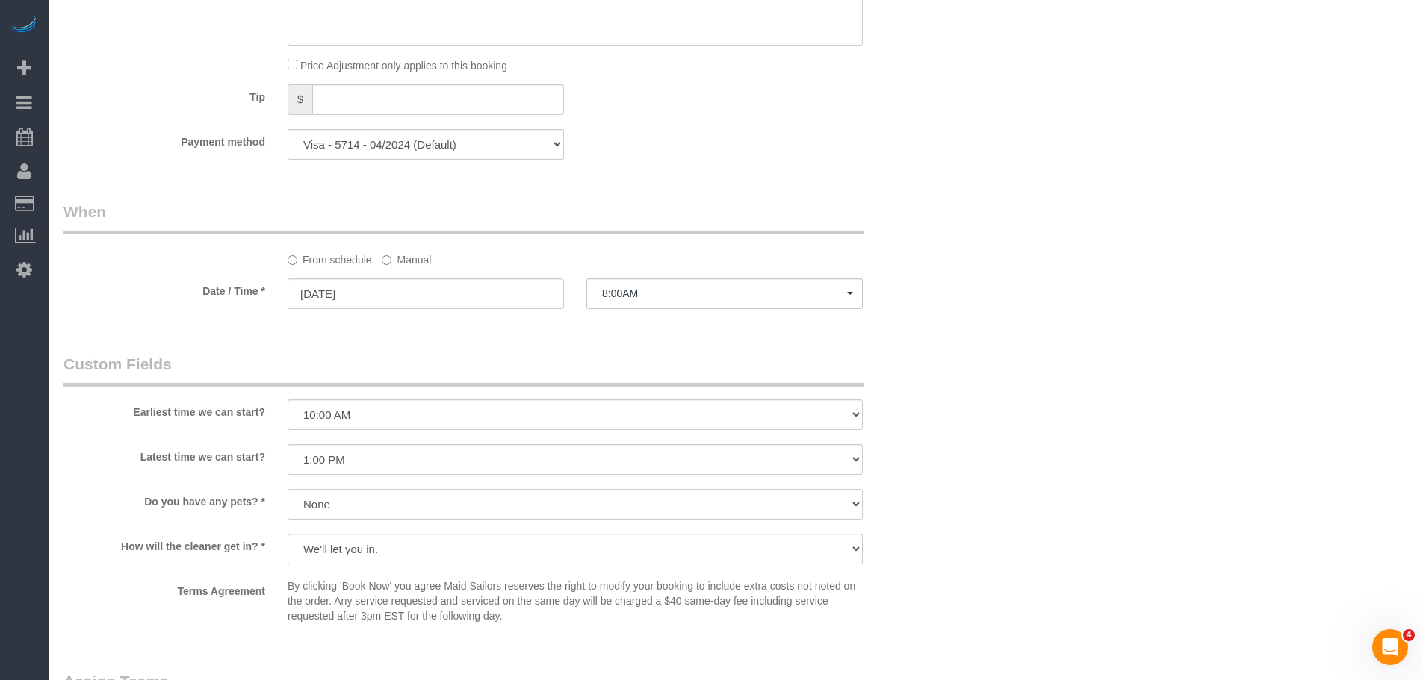
scroll to position [1568, 0]
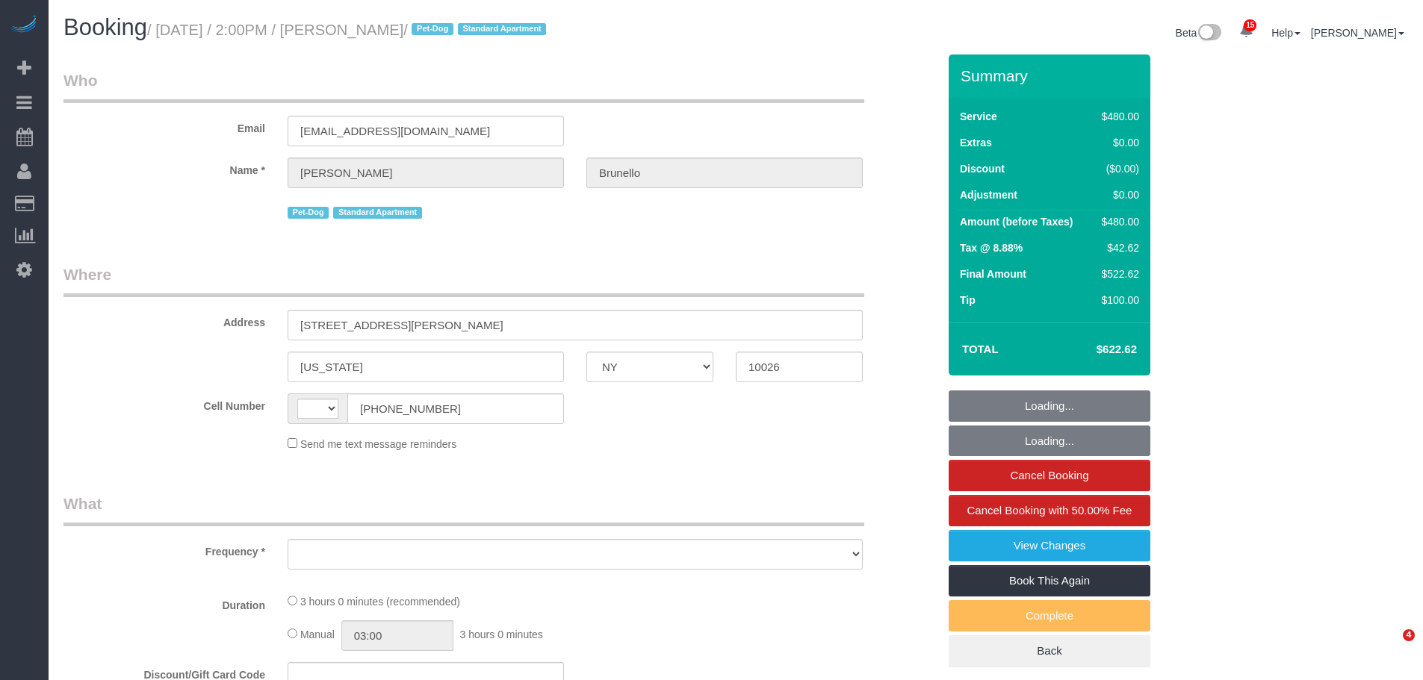
select select "NY"
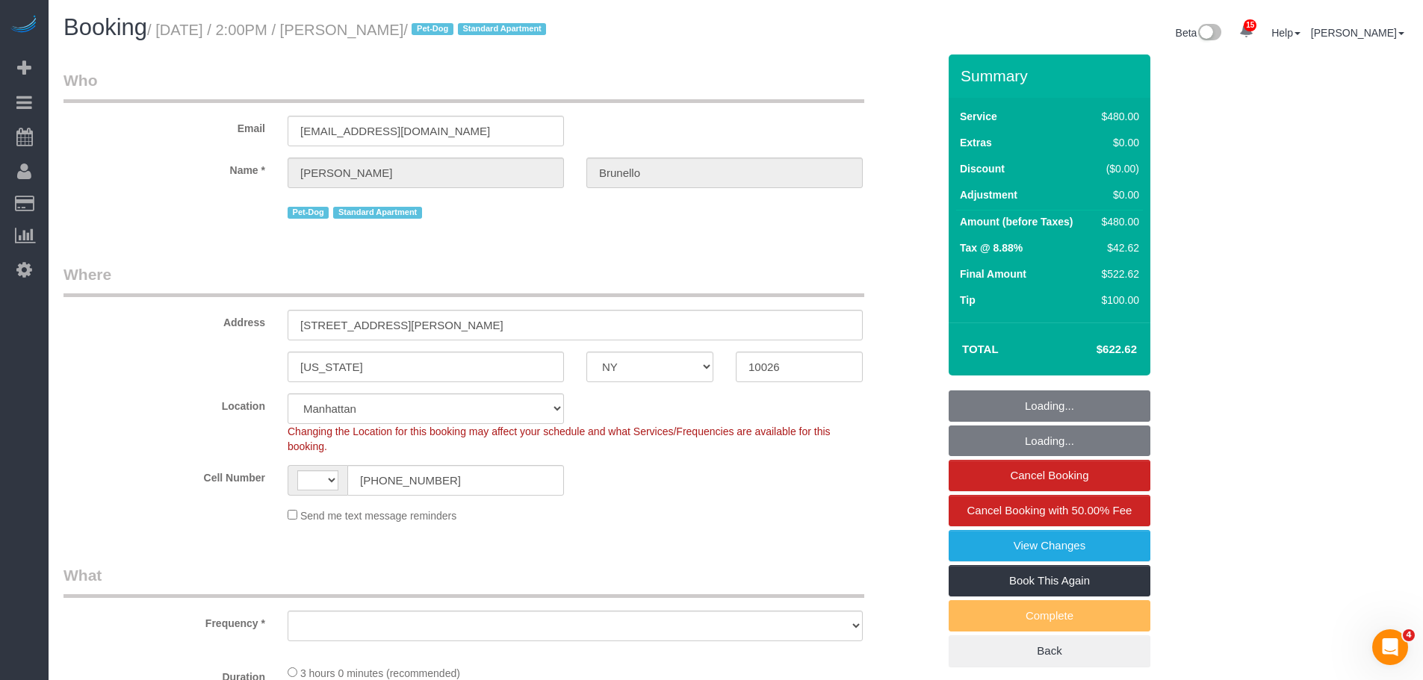
select select "string:US"
select select "object:3404"
select select "string:stripe-pm_1QP2nx4VGloSiKo7Ua34zQtM"
select select "2"
select select "180"
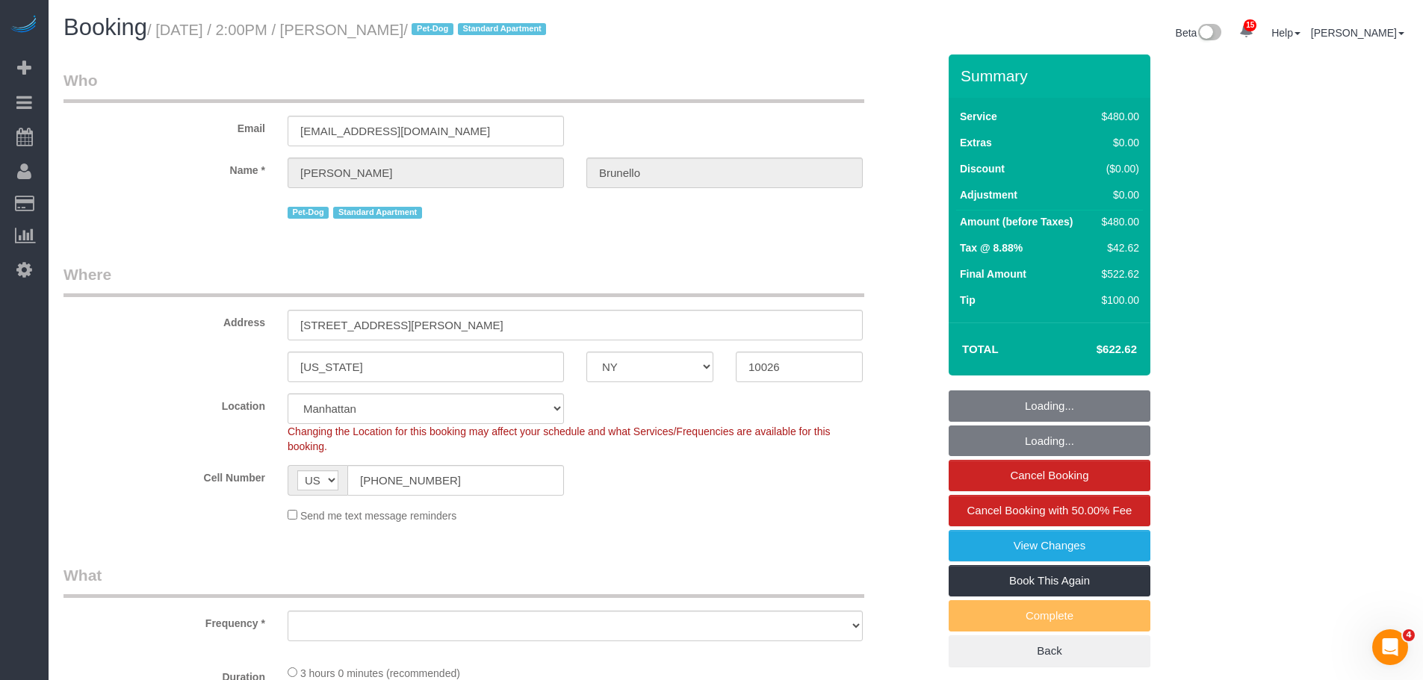
select select "spot1"
select select "number:89"
select select "number:90"
select select "number:13"
select select "number:5"
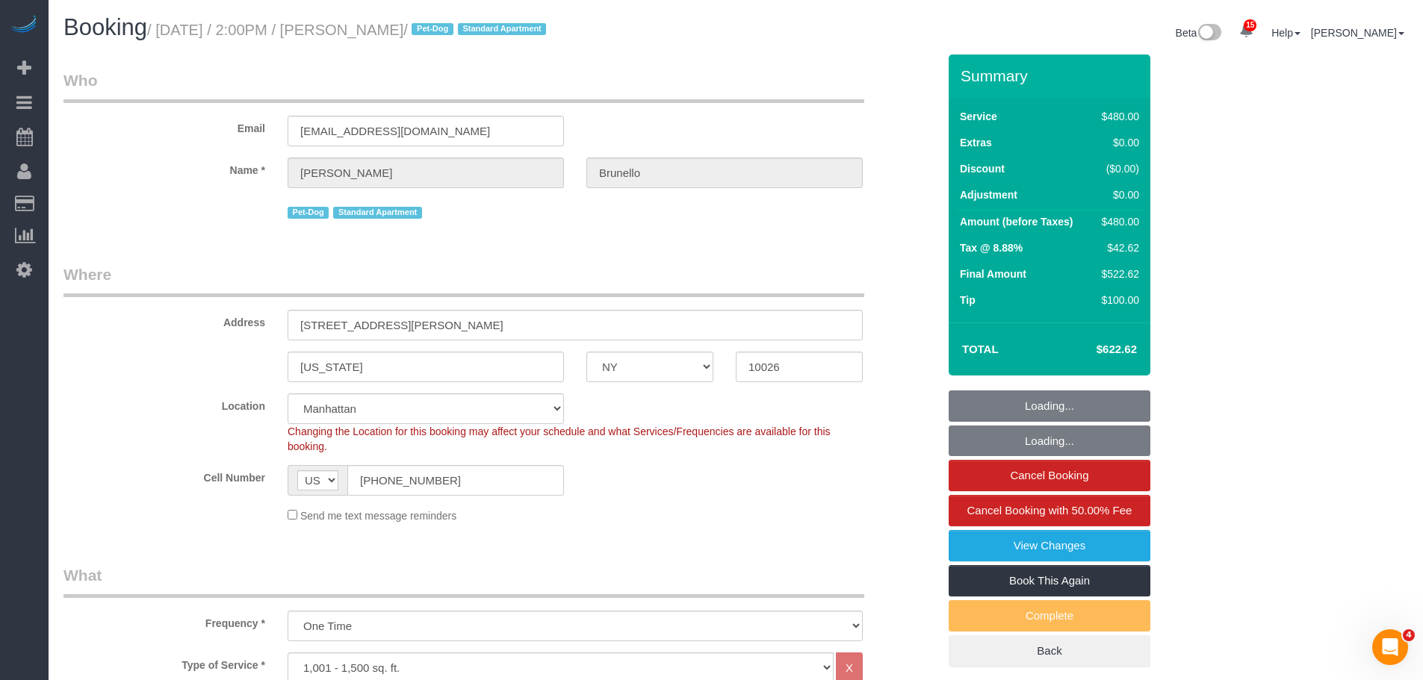
select select "object:4064"
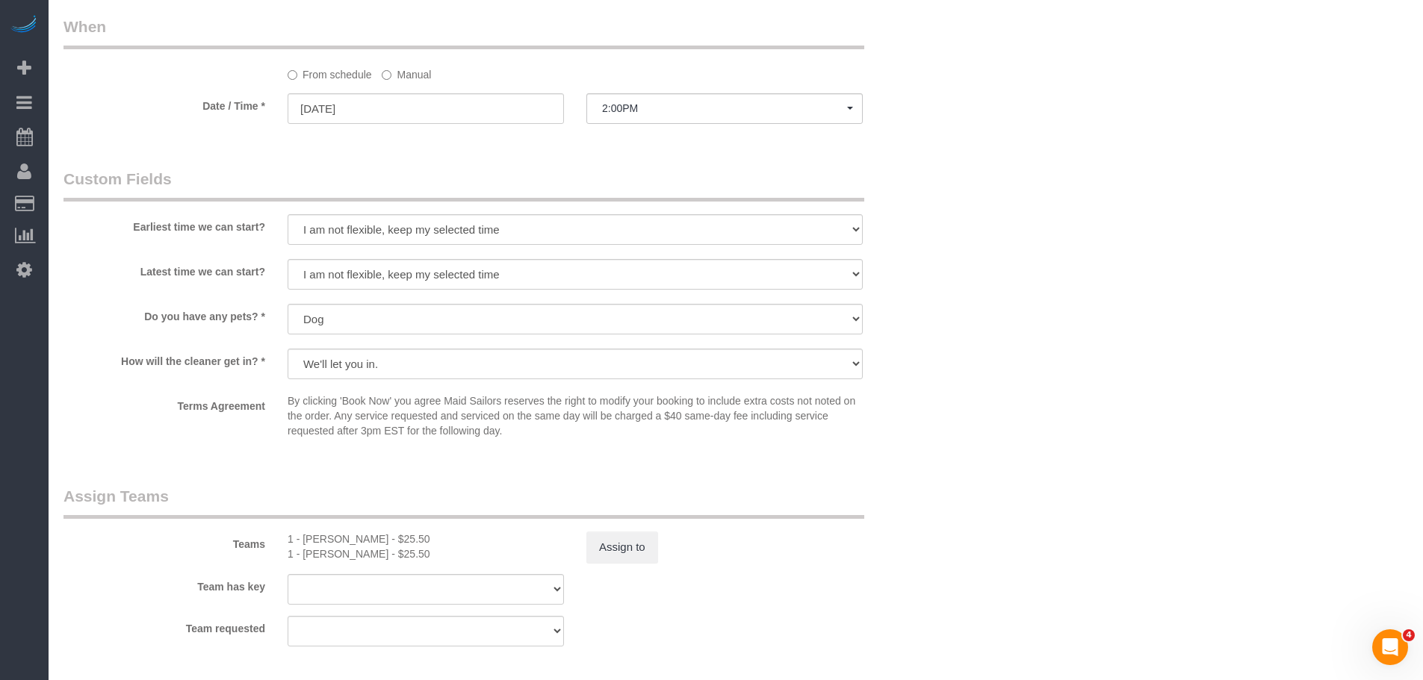
scroll to position [1568, 0]
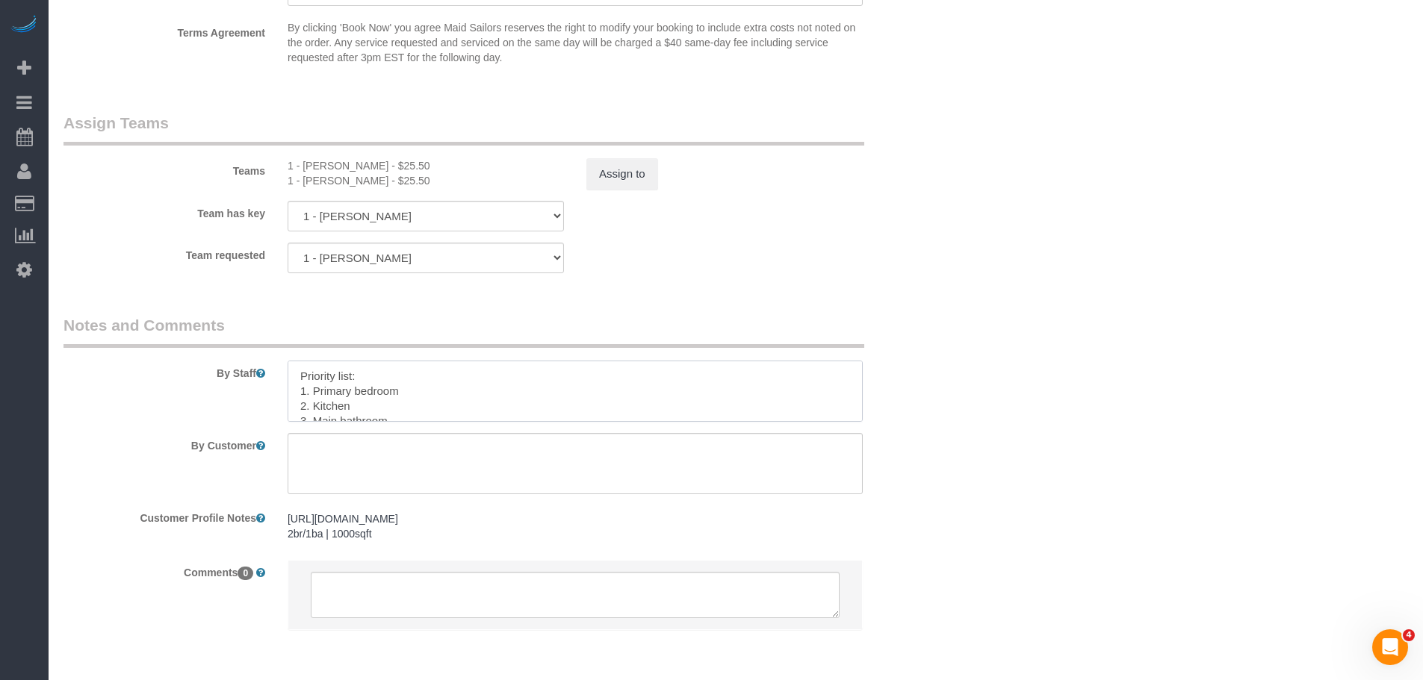
click at [300, 375] on textarea at bounding box center [575, 391] width 575 height 61
click at [403, 379] on textarea at bounding box center [575, 391] width 575 height 61
paste textarea "no inside cleaning required! (but the top of the stove yes--i would say that's …"
drag, startPoint x: 358, startPoint y: 400, endPoint x: 385, endPoint y: 394, distance: 26.7
click at [361, 400] on textarea at bounding box center [575, 391] width 575 height 61
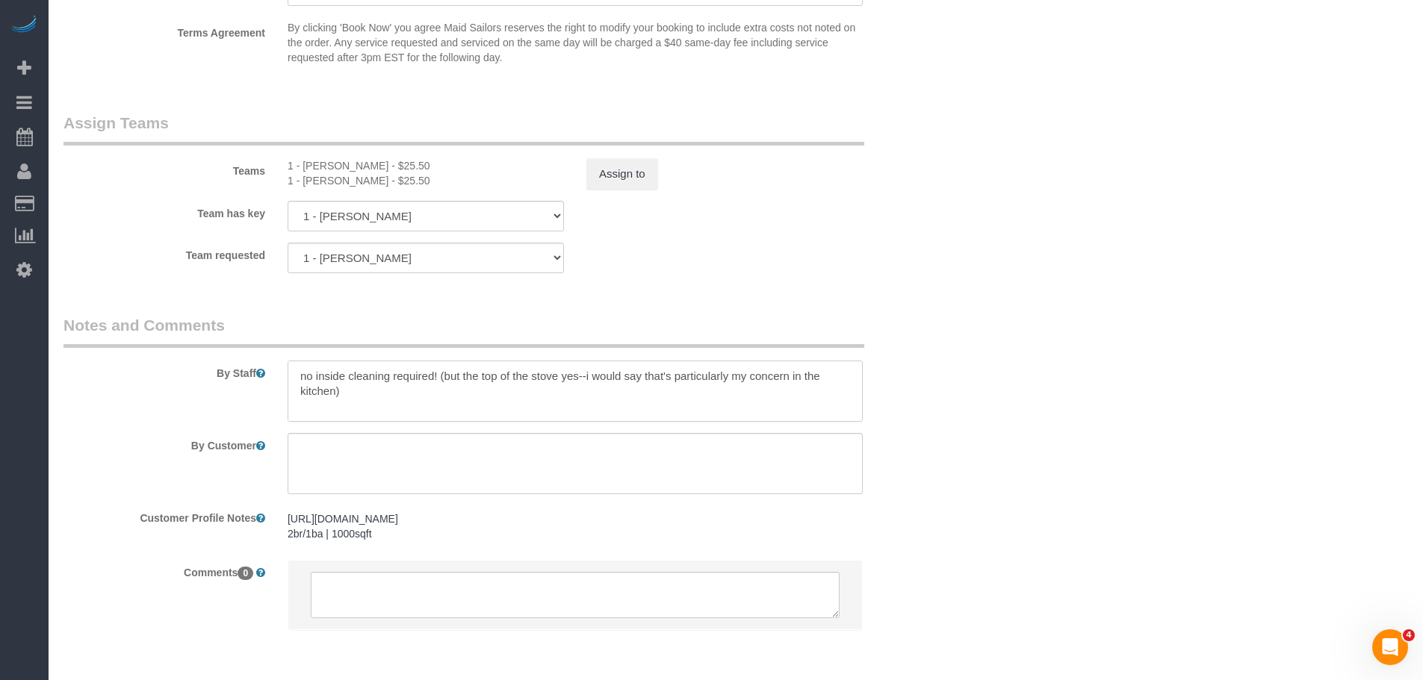
paste textarea "and in the main bedroom, beyond just vacuuming, i'm primarily concerned with fo…"
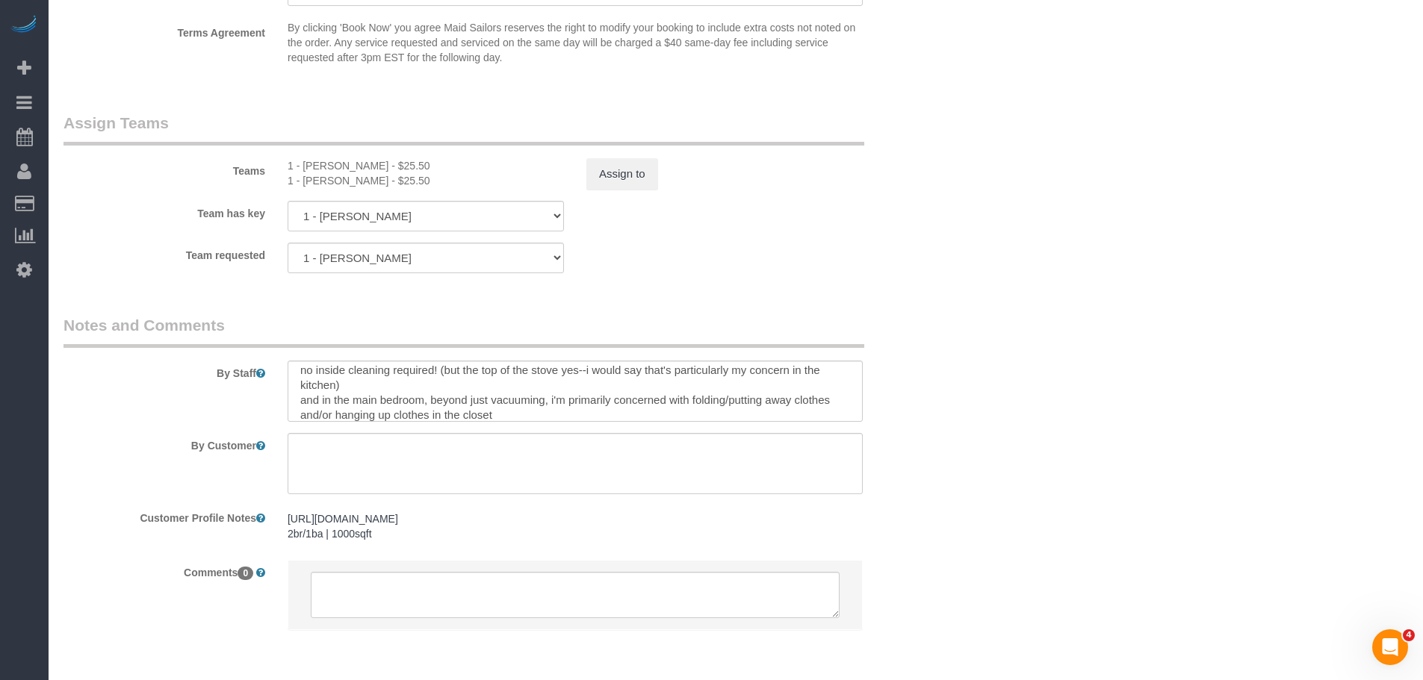
scroll to position [0, 0]
drag, startPoint x: 297, startPoint y: 377, endPoint x: 412, endPoint y: 379, distance: 115.0
click at [297, 377] on textarea at bounding box center [575, 391] width 575 height 61
drag, startPoint x: 450, startPoint y: 377, endPoint x: 846, endPoint y: 370, distance: 396.7
click at [450, 376] on textarea at bounding box center [575, 391] width 575 height 61
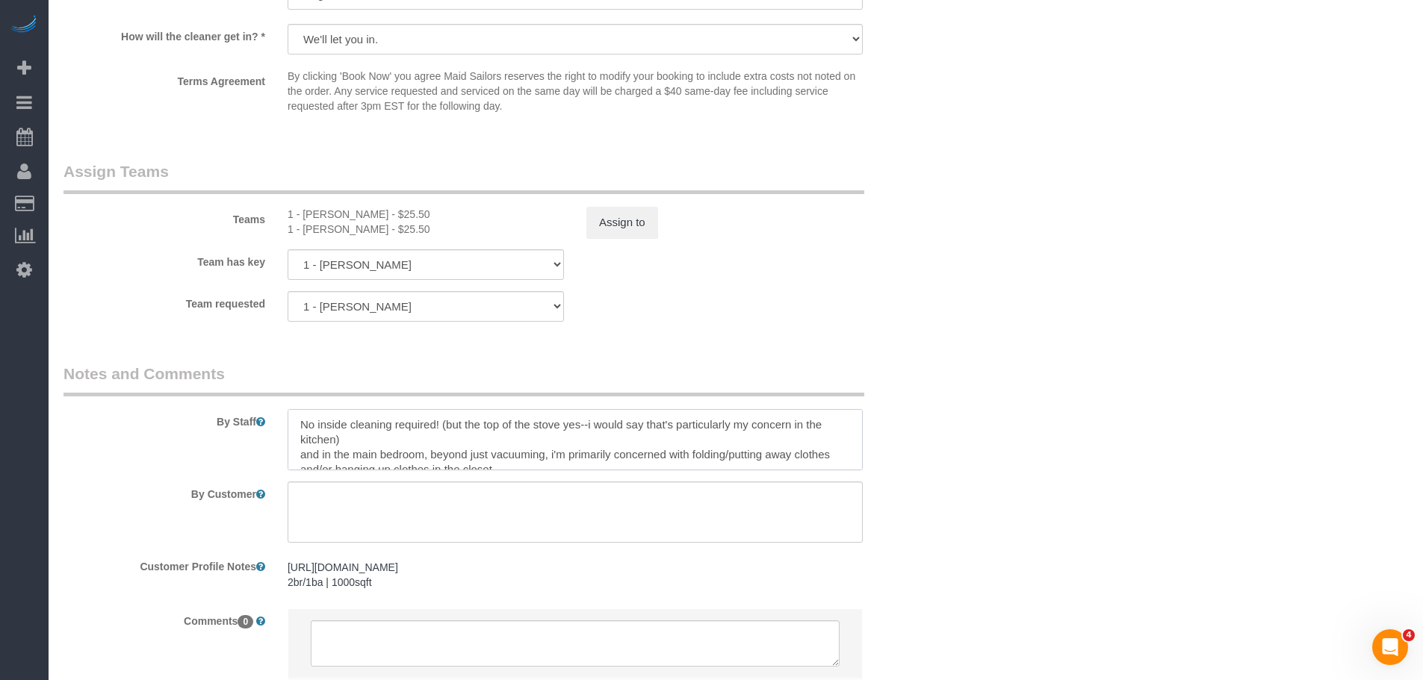
scroll to position [1494, 0]
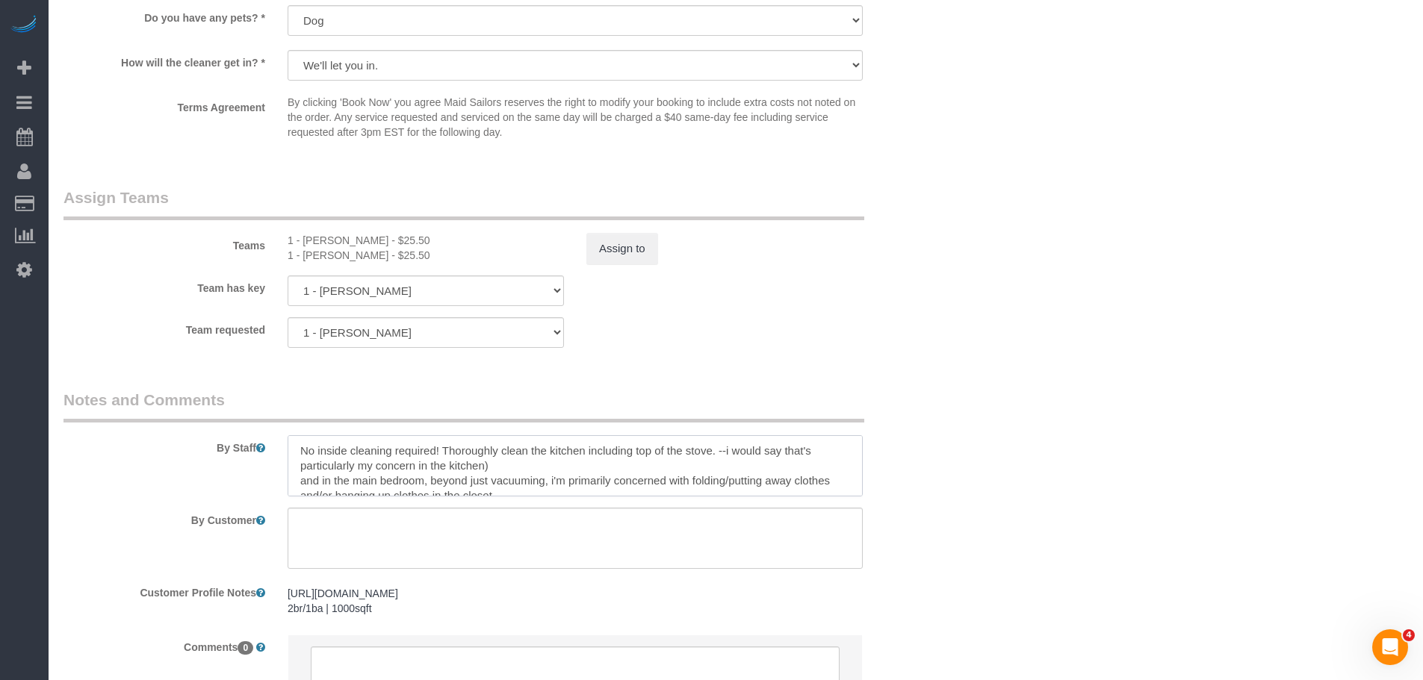
click at [563, 465] on textarea at bounding box center [575, 465] width 575 height 61
drag, startPoint x: 390, startPoint y: 454, endPoint x: 438, endPoint y: 450, distance: 48.7
click at [441, 453] on textarea at bounding box center [575, 465] width 575 height 61
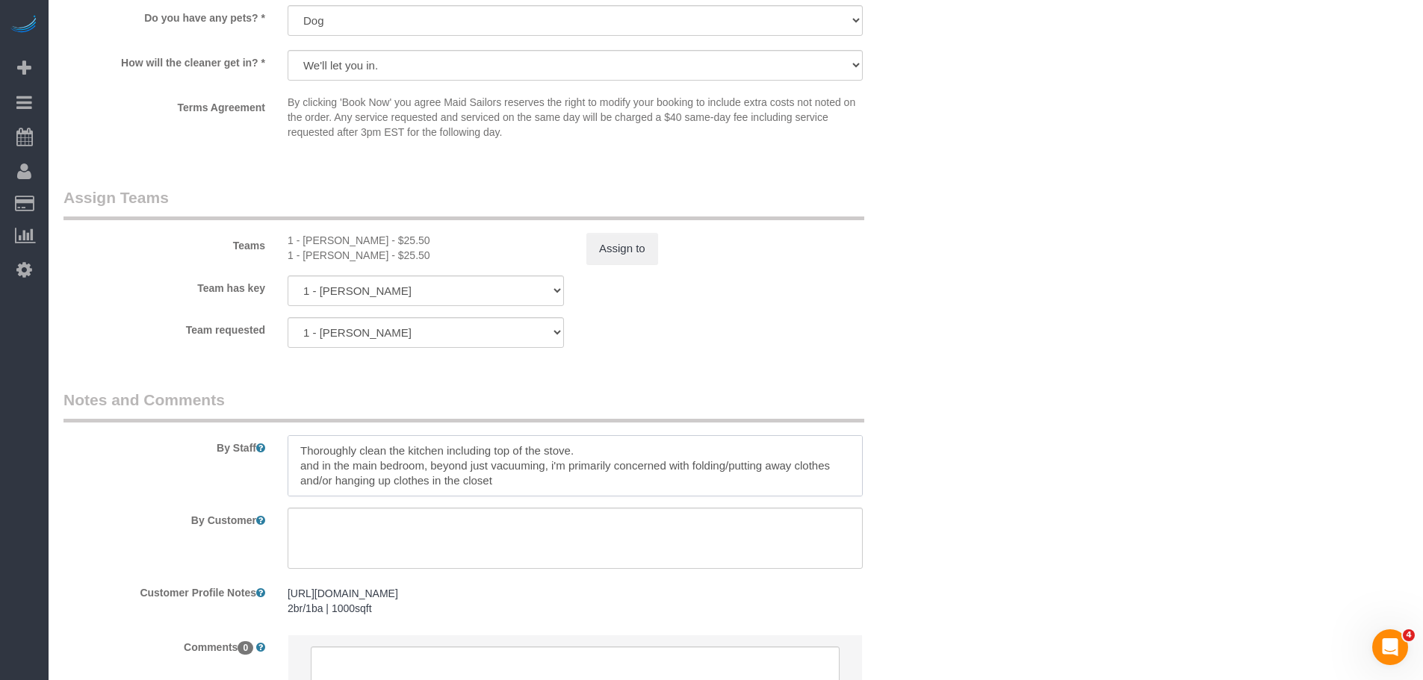
click at [630, 459] on textarea at bounding box center [575, 465] width 575 height 61
click at [630, 447] on textarea at bounding box center [575, 465] width 575 height 61
click at [564, 450] on textarea at bounding box center [575, 465] width 575 height 61
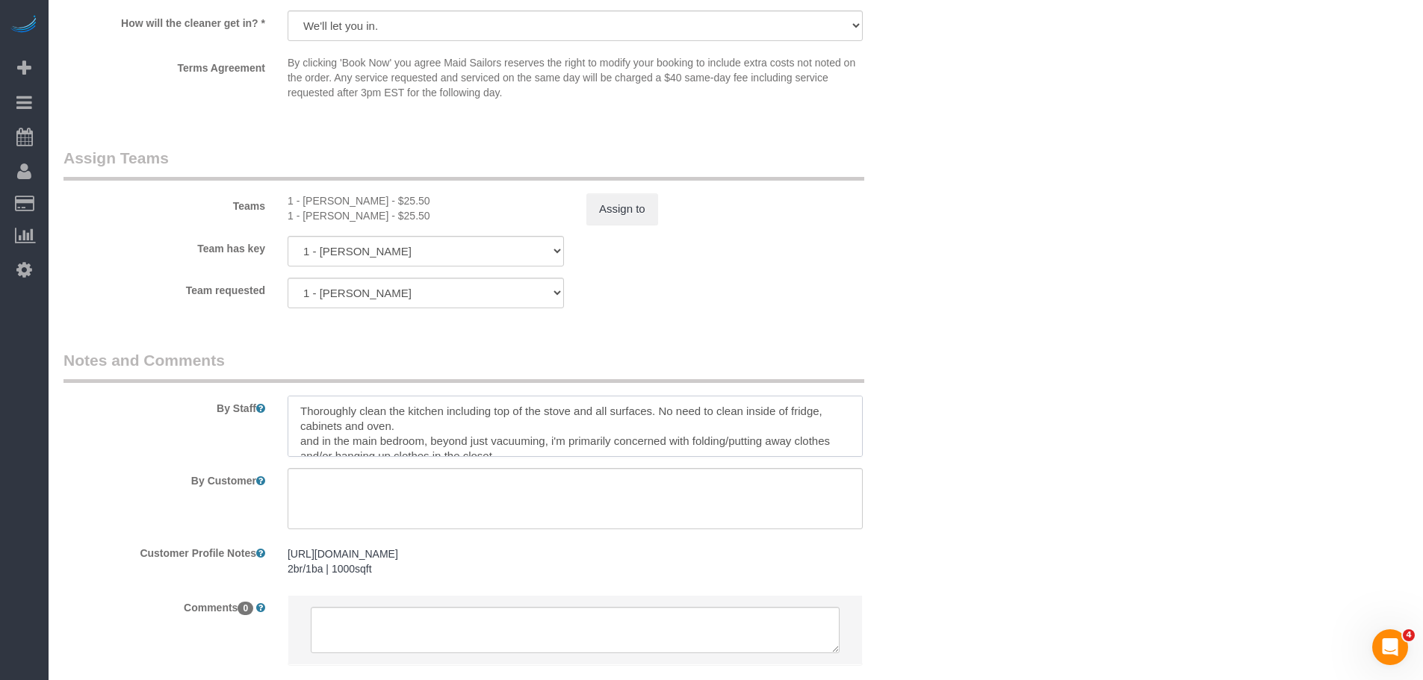
scroll to position [1568, 0]
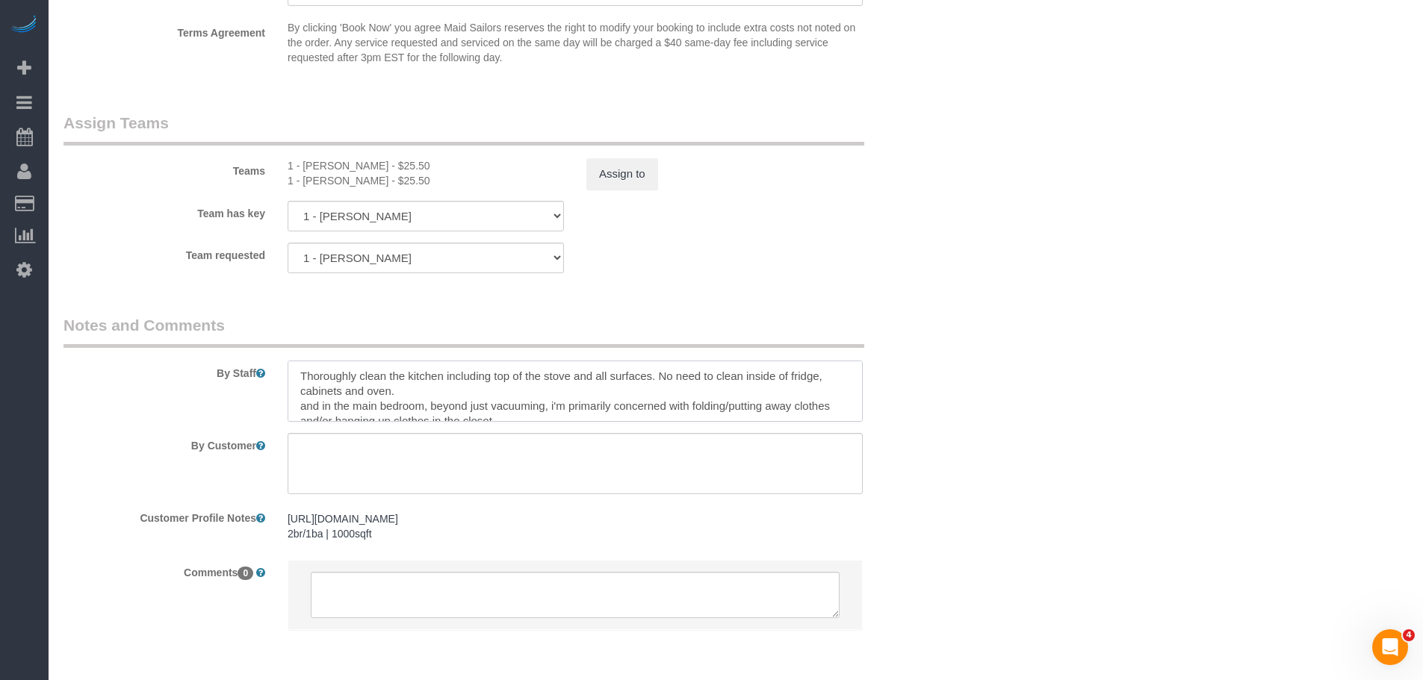
click at [353, 406] on textarea at bounding box center [575, 391] width 575 height 61
drag, startPoint x: 326, startPoint y: 406, endPoint x: 287, endPoint y: 403, distance: 39.0
click at [288, 403] on textarea at bounding box center [575, 391] width 575 height 61
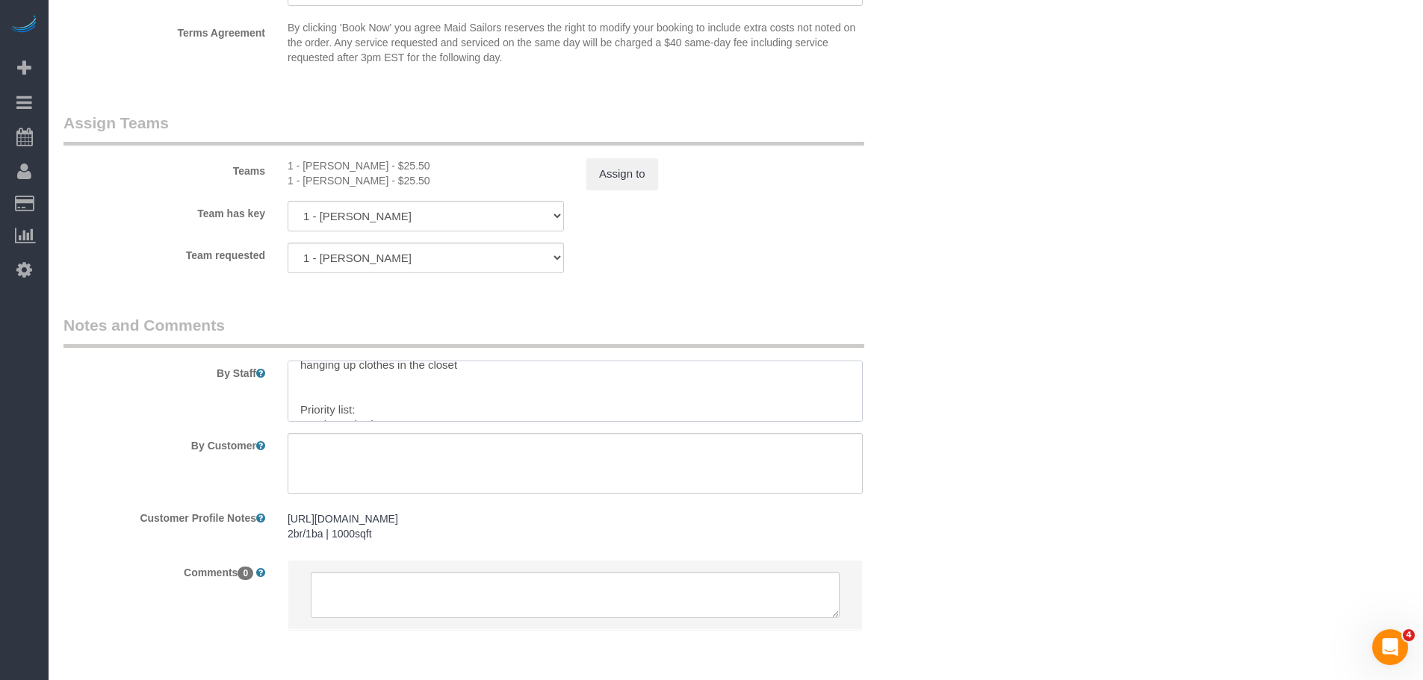
scroll to position [0, 0]
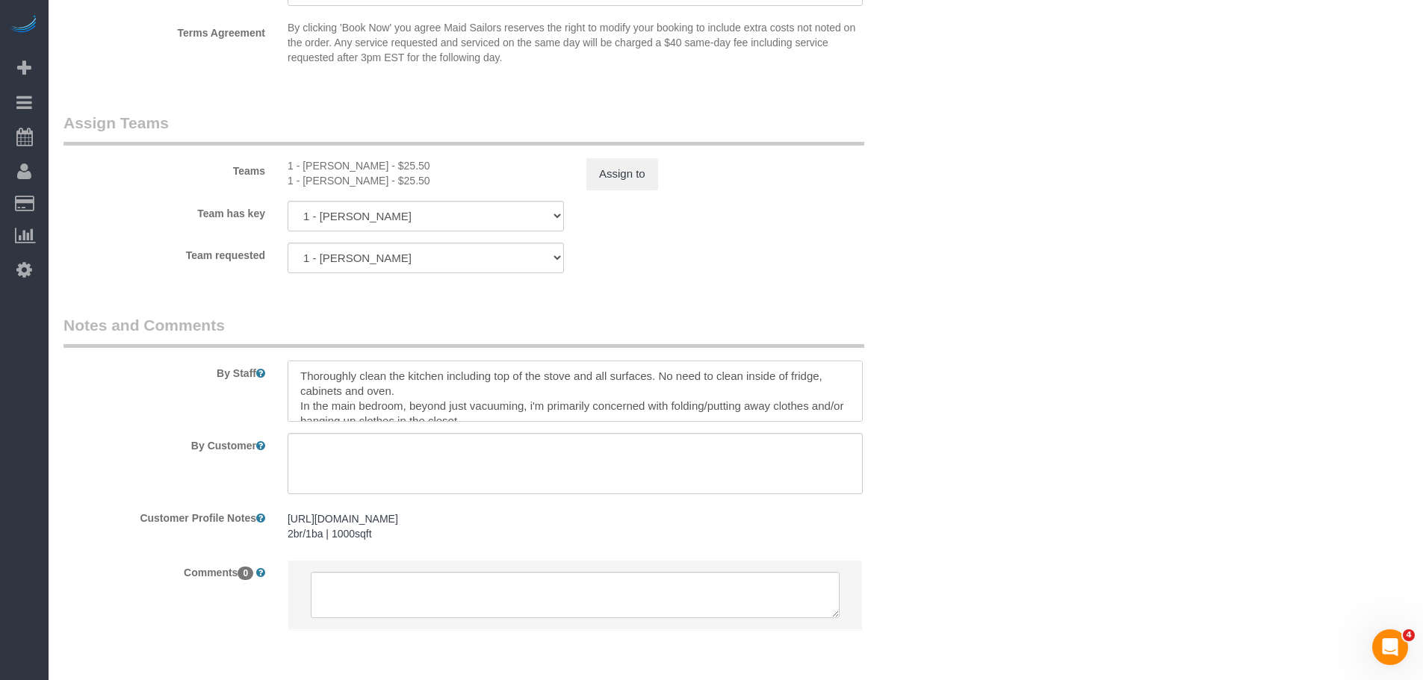
click at [484, 408] on textarea at bounding box center [575, 391] width 575 height 61
drag, startPoint x: 405, startPoint y: 389, endPoint x: 293, endPoint y: 364, distance: 114.9
click at [293, 364] on textarea at bounding box center [575, 391] width 575 height 61
click at [533, 397] on textarea at bounding box center [575, 391] width 575 height 61
paste textarea "Thoroughly clean the kitchen including top of the stove and all surfaces. No ne…"
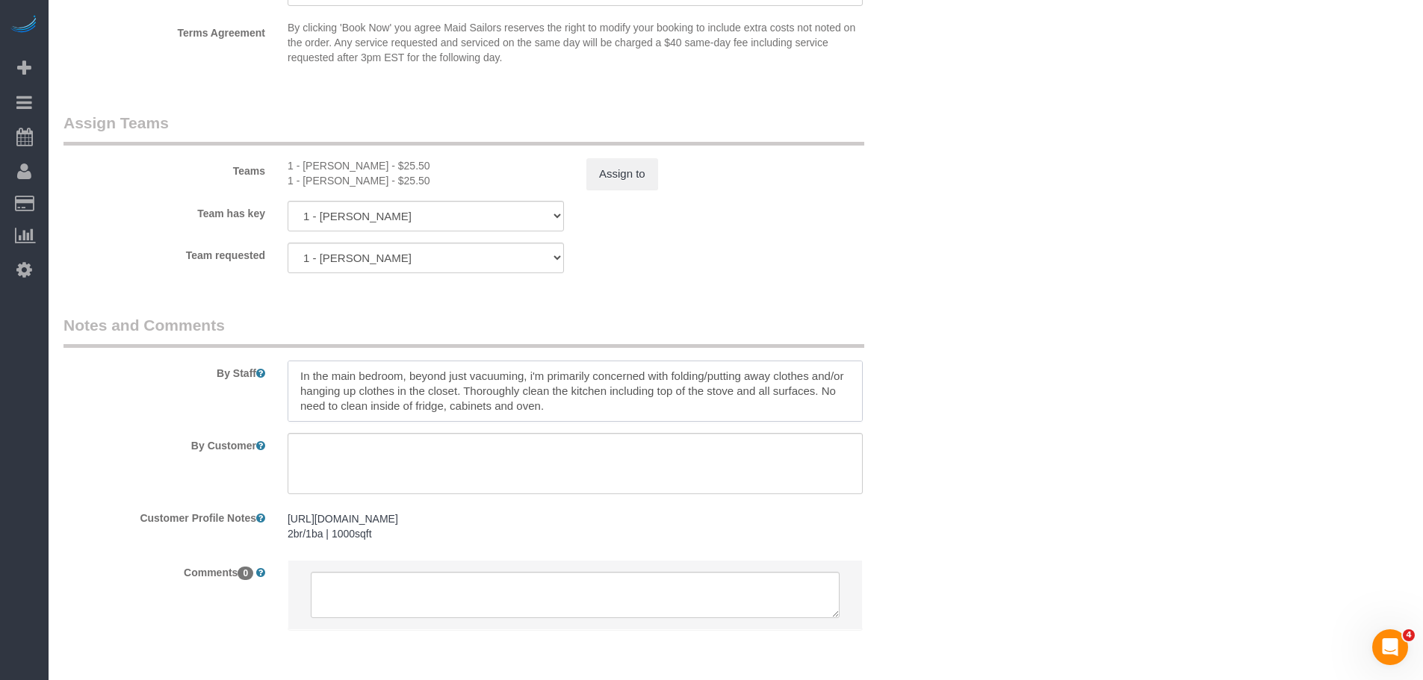
click at [581, 381] on textarea at bounding box center [575, 391] width 575 height 61
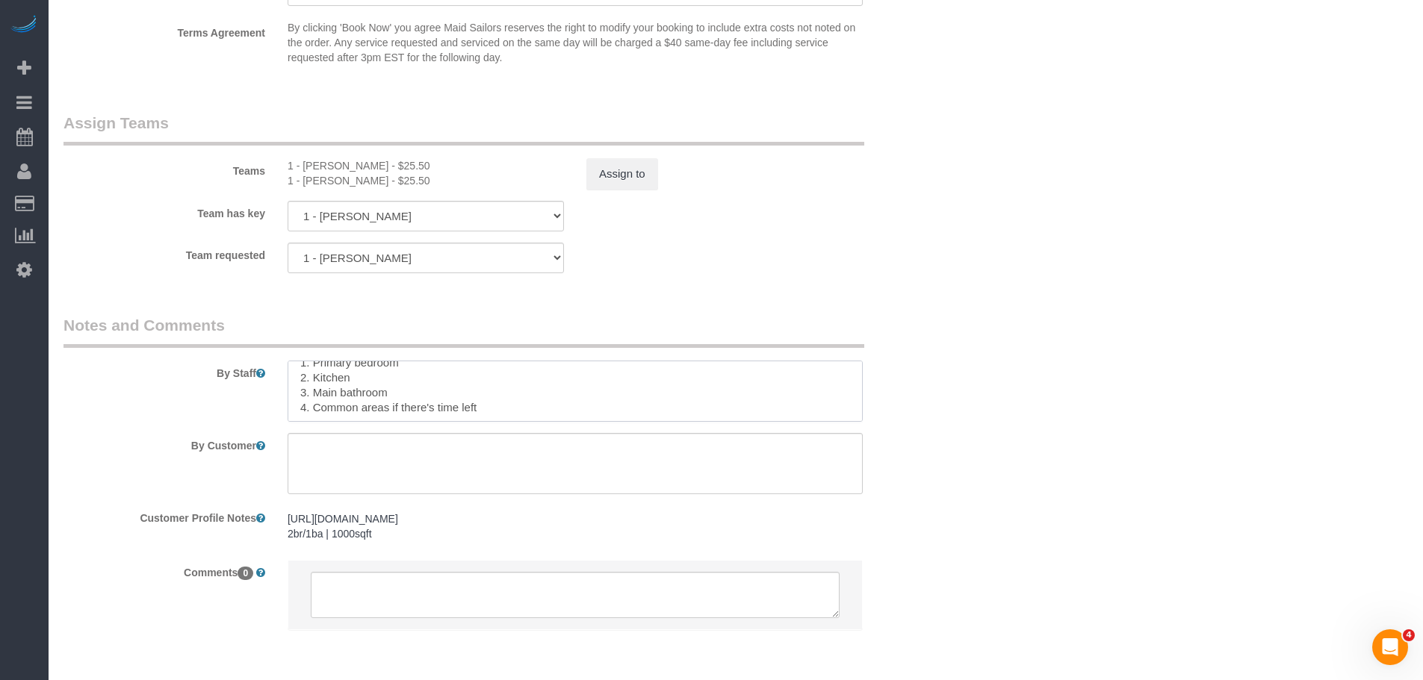
scroll to position [104, 0]
type textarea "In the main bedroom, beyond just vacuuming, i'm primarily concerned with foldin…"
click at [784, 260] on div "Team requested 1 - Jhonaysy Materano 1 - Emely Jimenez 000- Donna Mercado 000 -…" at bounding box center [500, 258] width 896 height 31
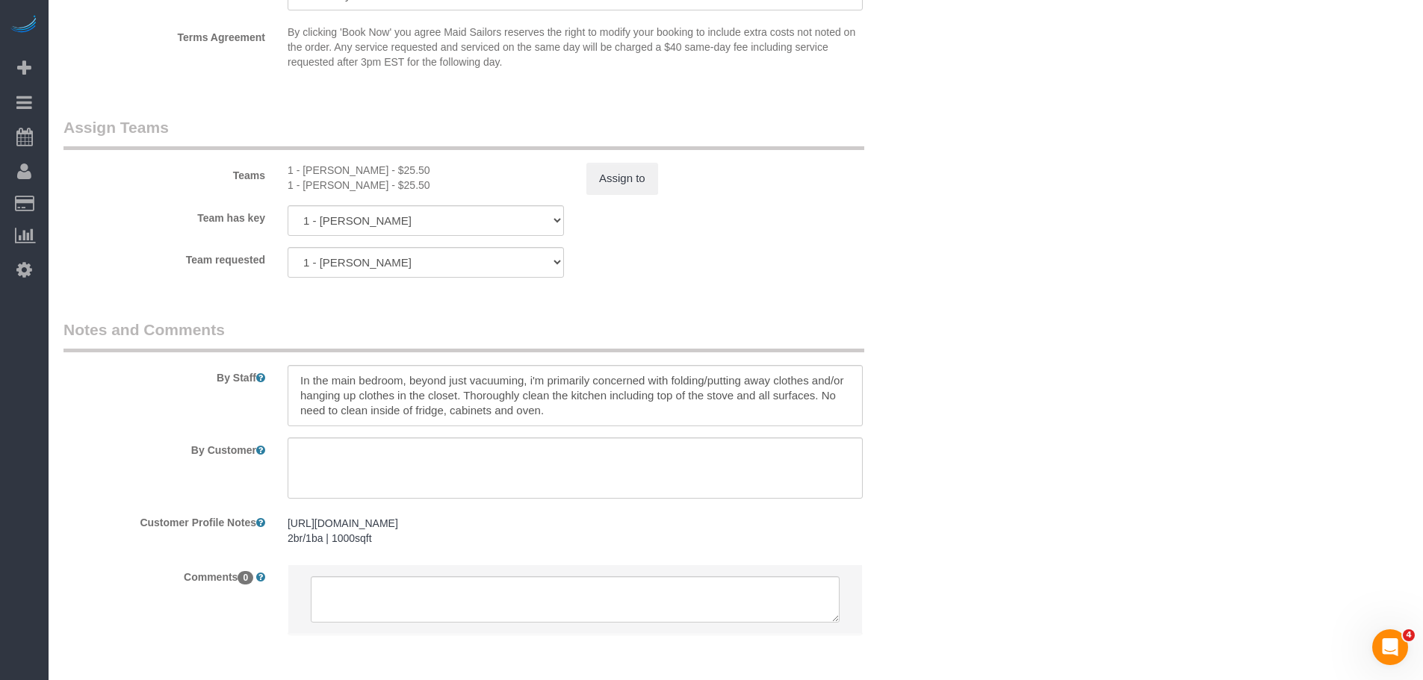
scroll to position [1494, 0]
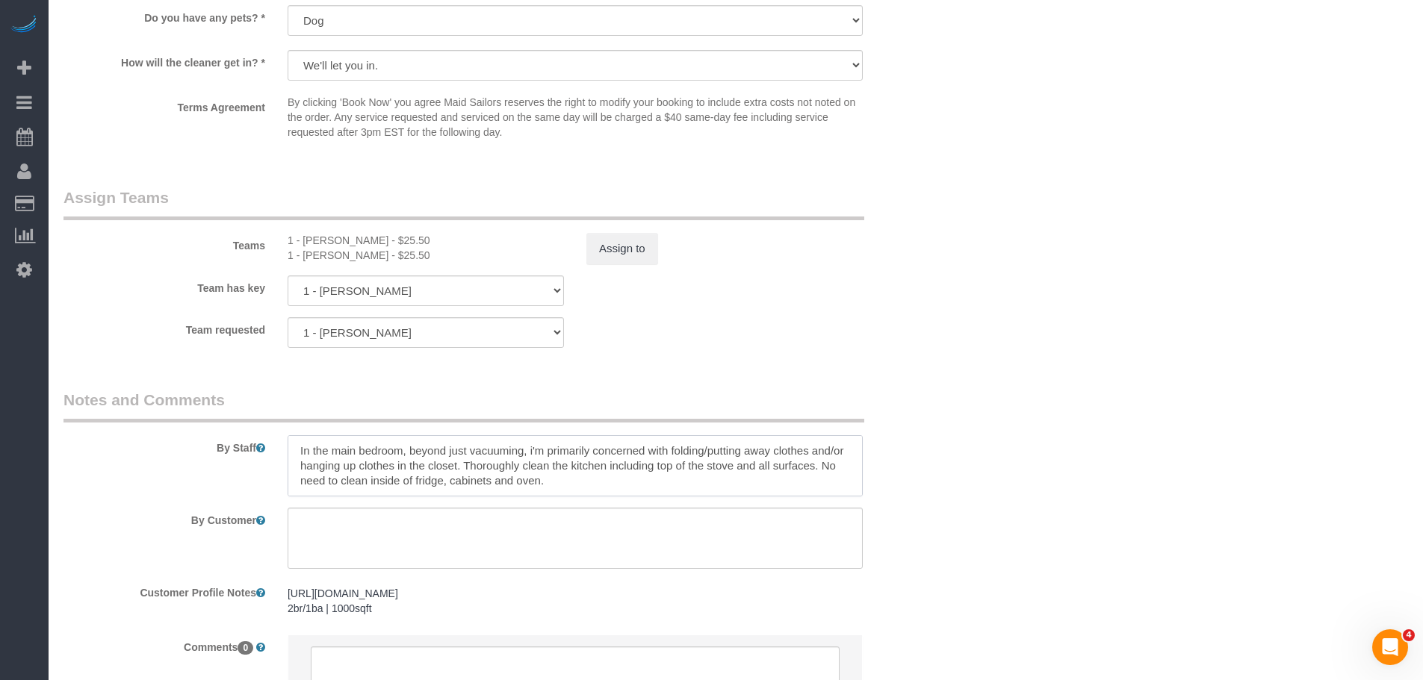
click at [571, 465] on textarea at bounding box center [575, 465] width 575 height 61
click at [574, 471] on textarea at bounding box center [575, 465] width 575 height 61
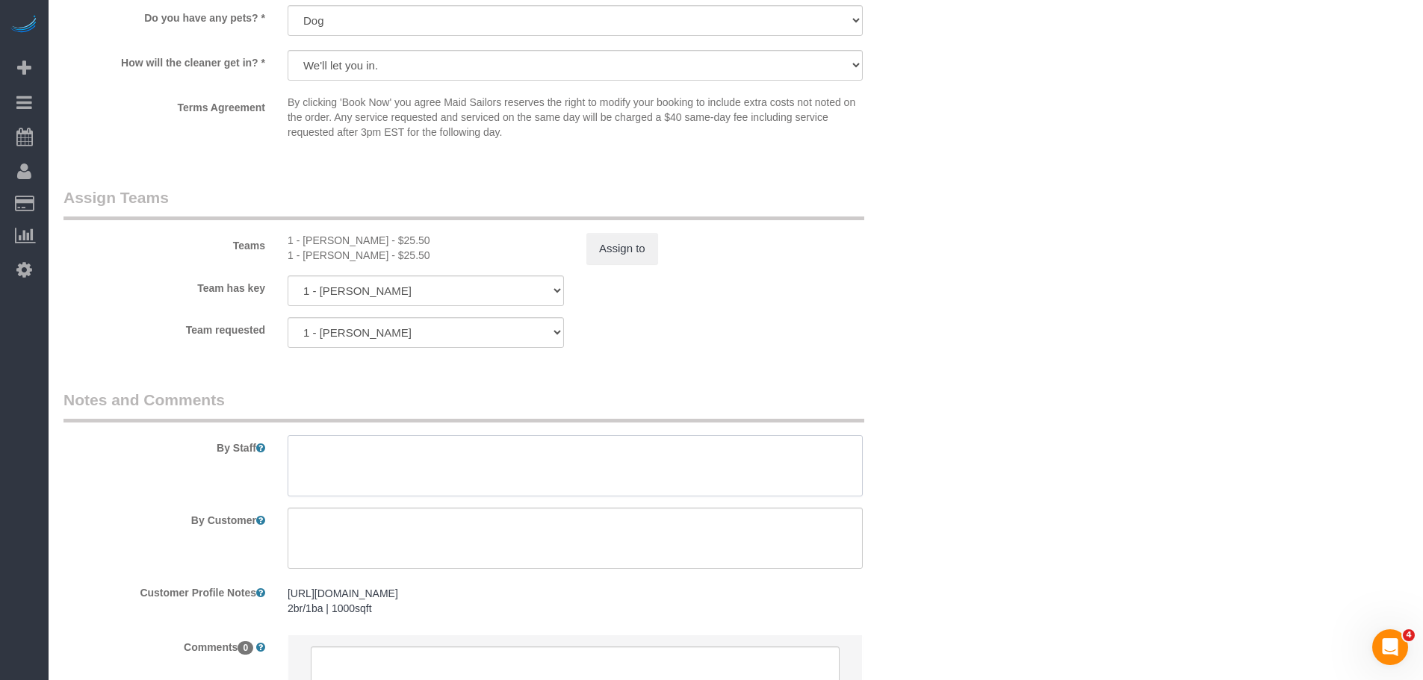
paste textarea "In the primary bedroom, beyond standard vacuuming, my main priority is folding …"
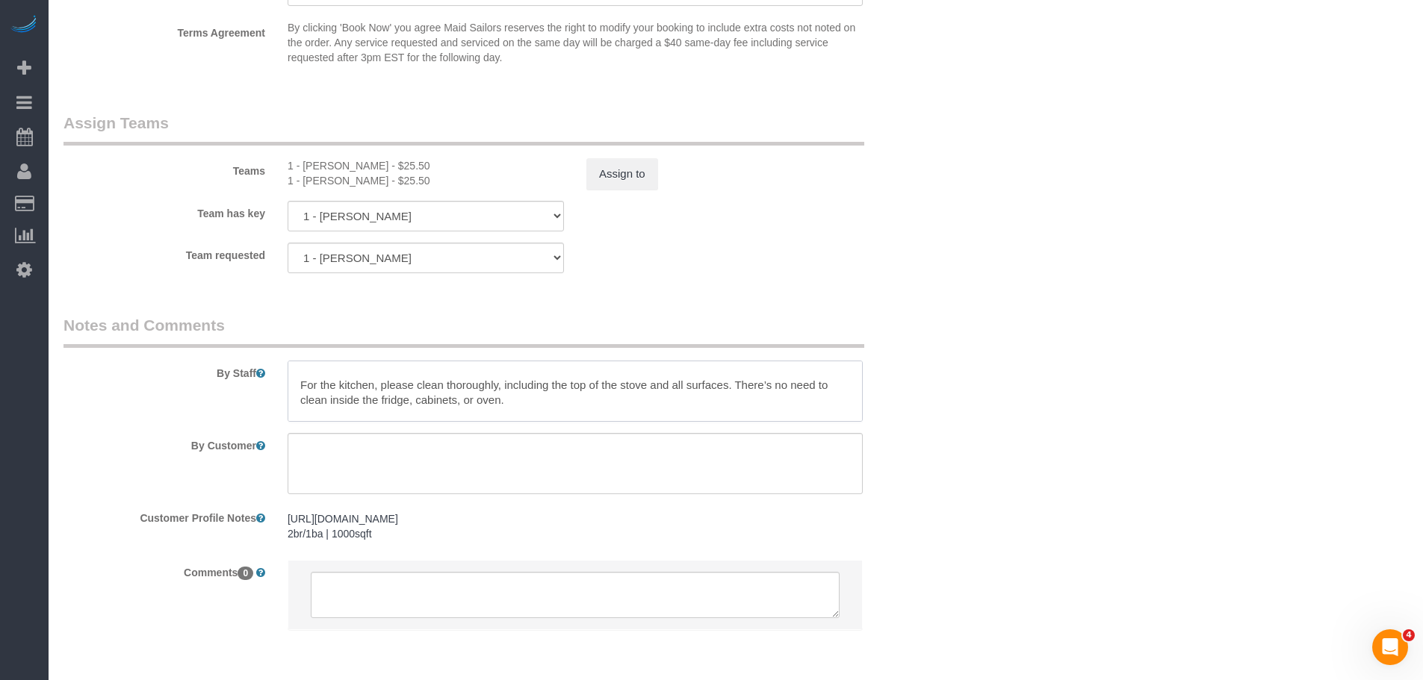
scroll to position [0, 0]
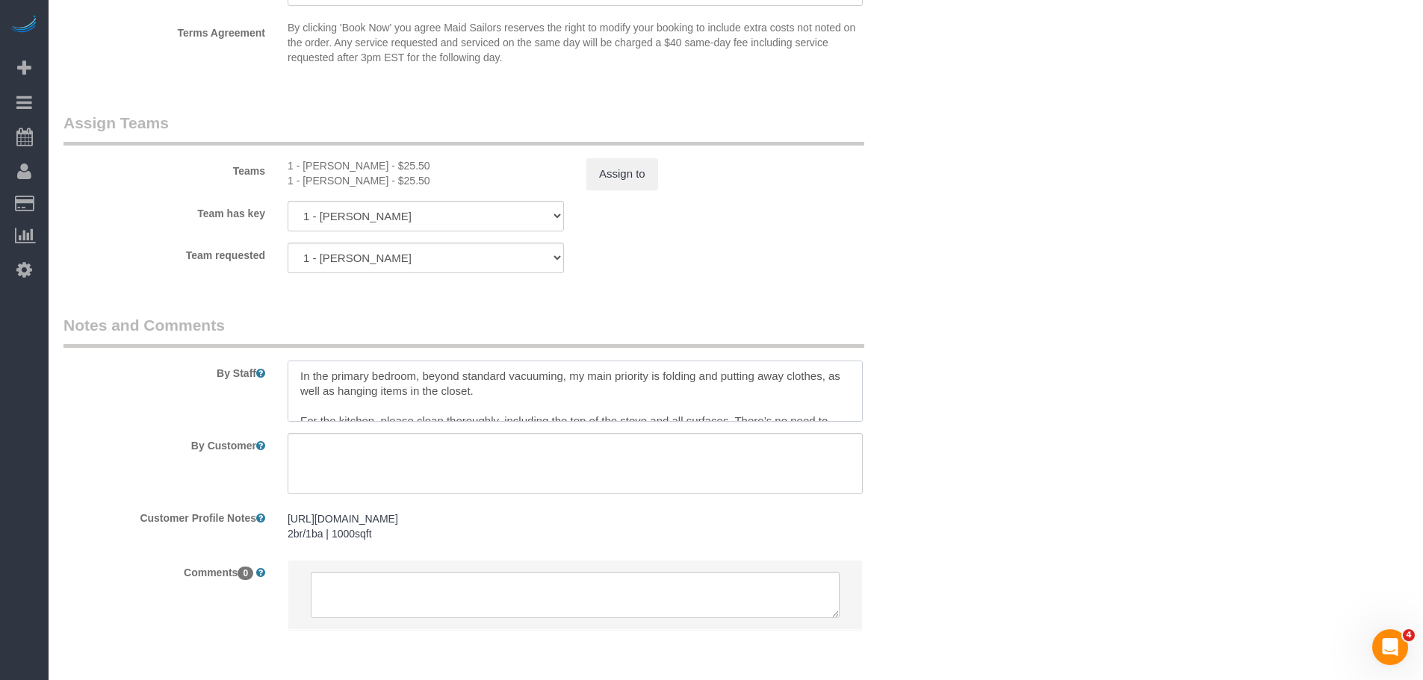
drag, startPoint x: 321, startPoint y: 405, endPoint x: 350, endPoint y: 402, distance: 29.3
click at [322, 405] on textarea at bounding box center [575, 391] width 575 height 61
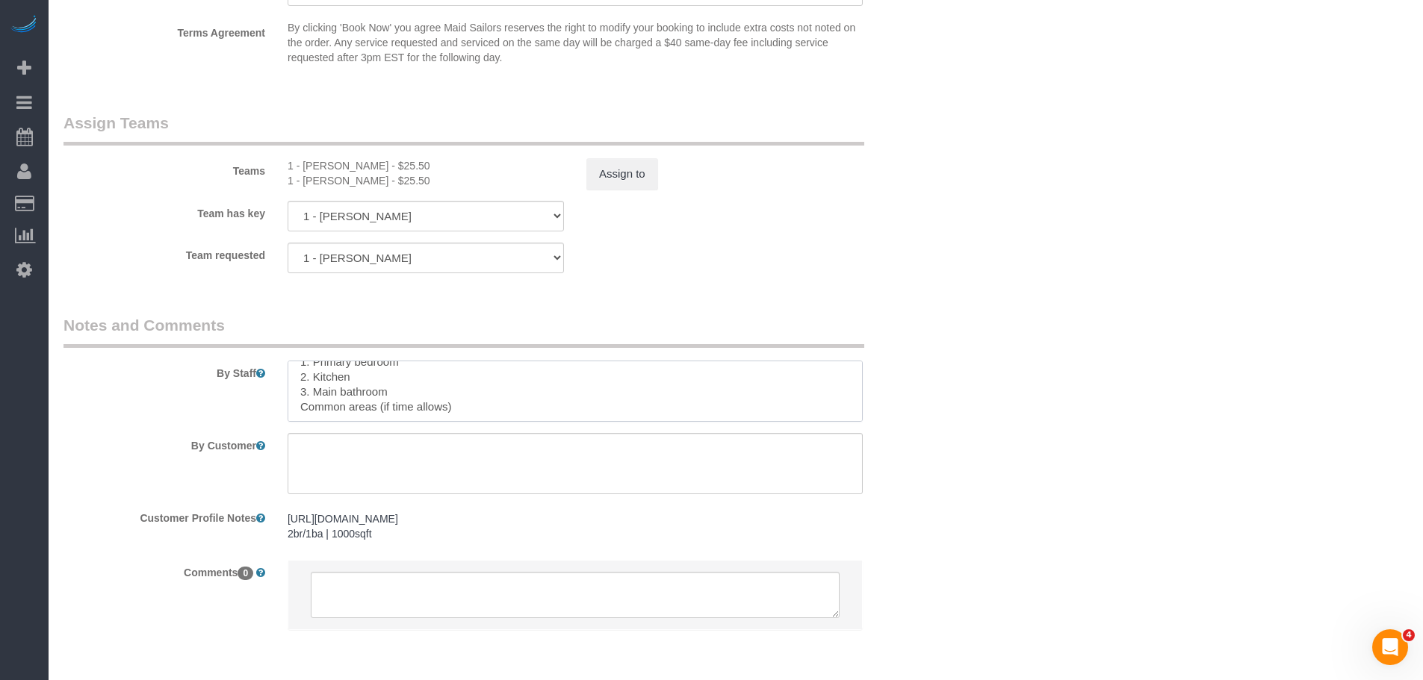
scroll to position [119, 0]
type textarea "In the primary bedroom, beyond standard vacuuming, my main priority is folding …"
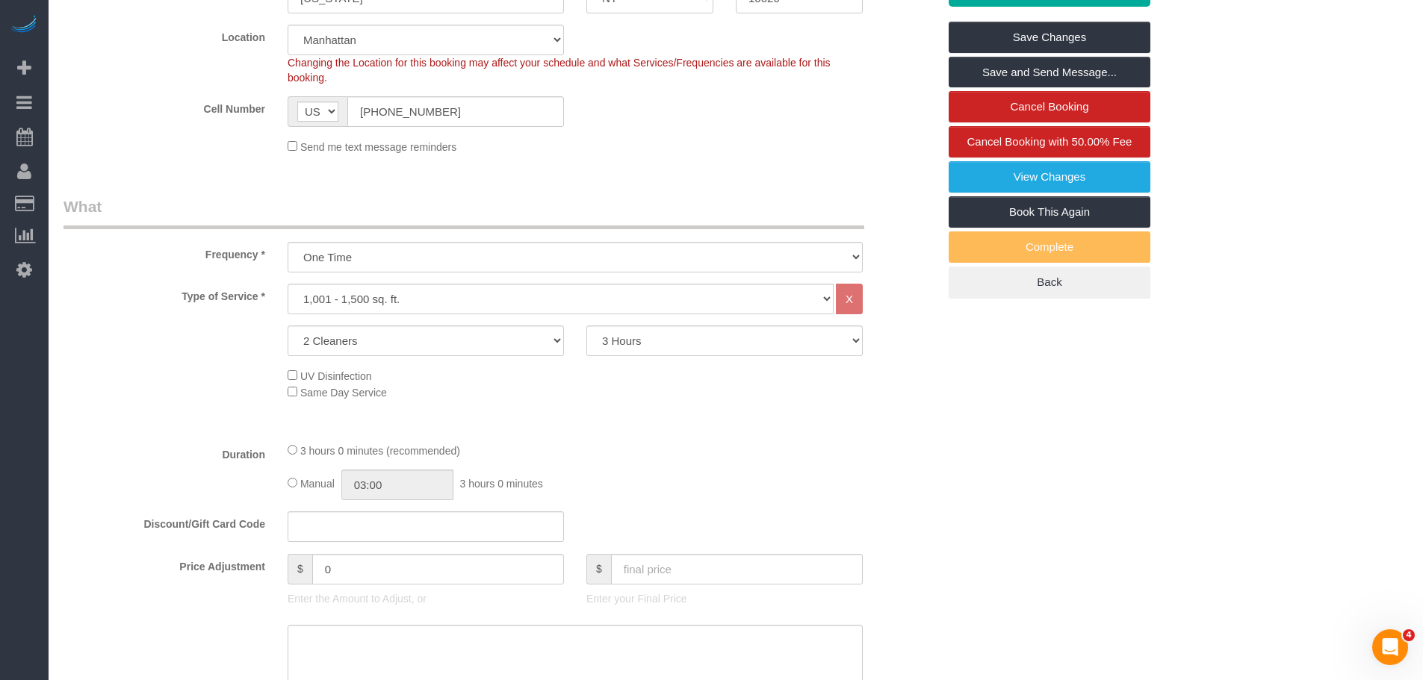
scroll to position [0, 0]
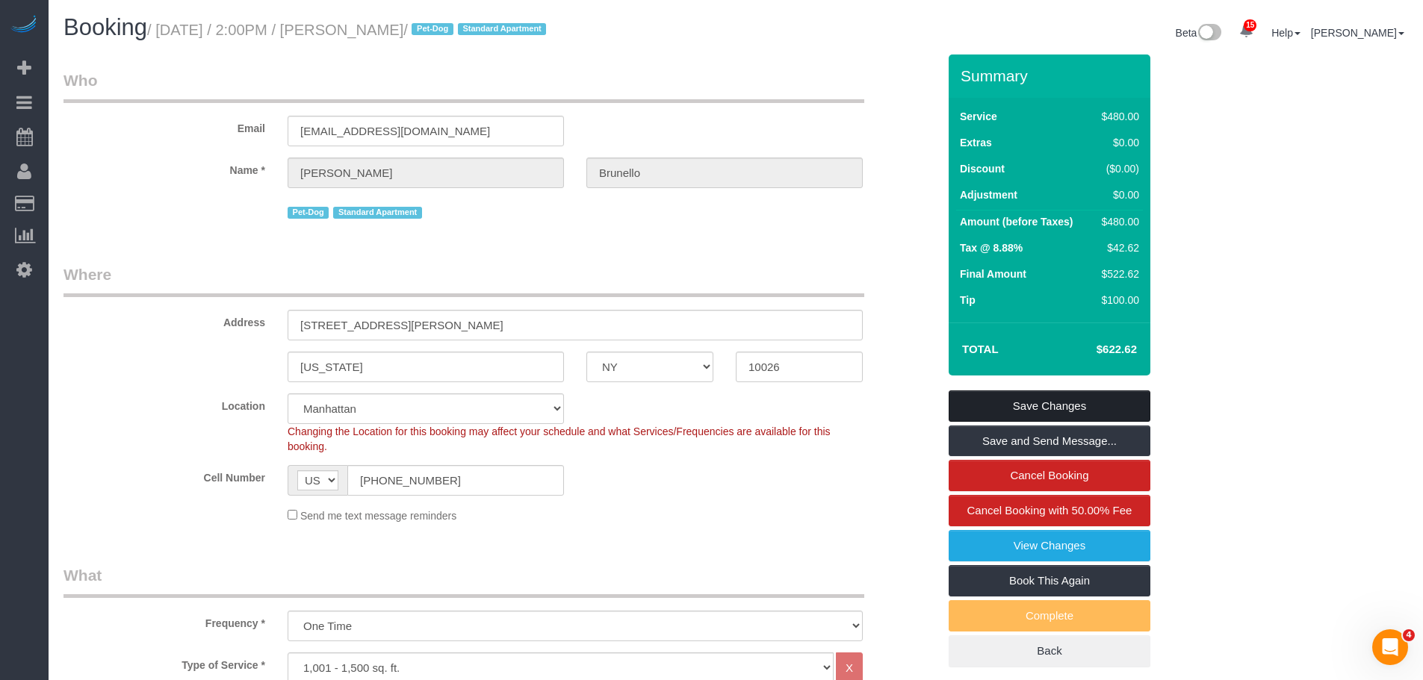
drag, startPoint x: 1084, startPoint y: 411, endPoint x: 1019, endPoint y: 403, distance: 65.5
click at [1084, 410] on link "Save Changes" at bounding box center [1050, 406] width 202 height 31
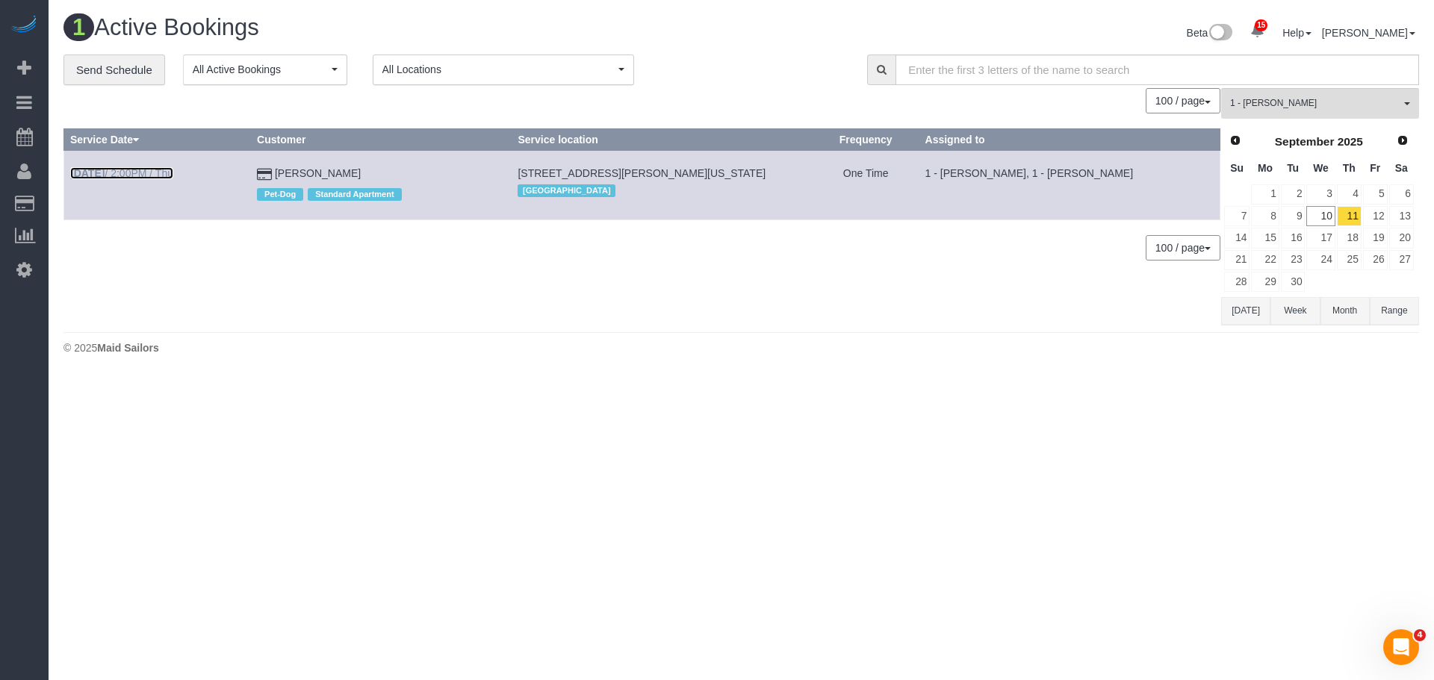
click at [137, 177] on link "Sep 11th / 2:00PM / Thu" at bounding box center [121, 173] width 103 height 12
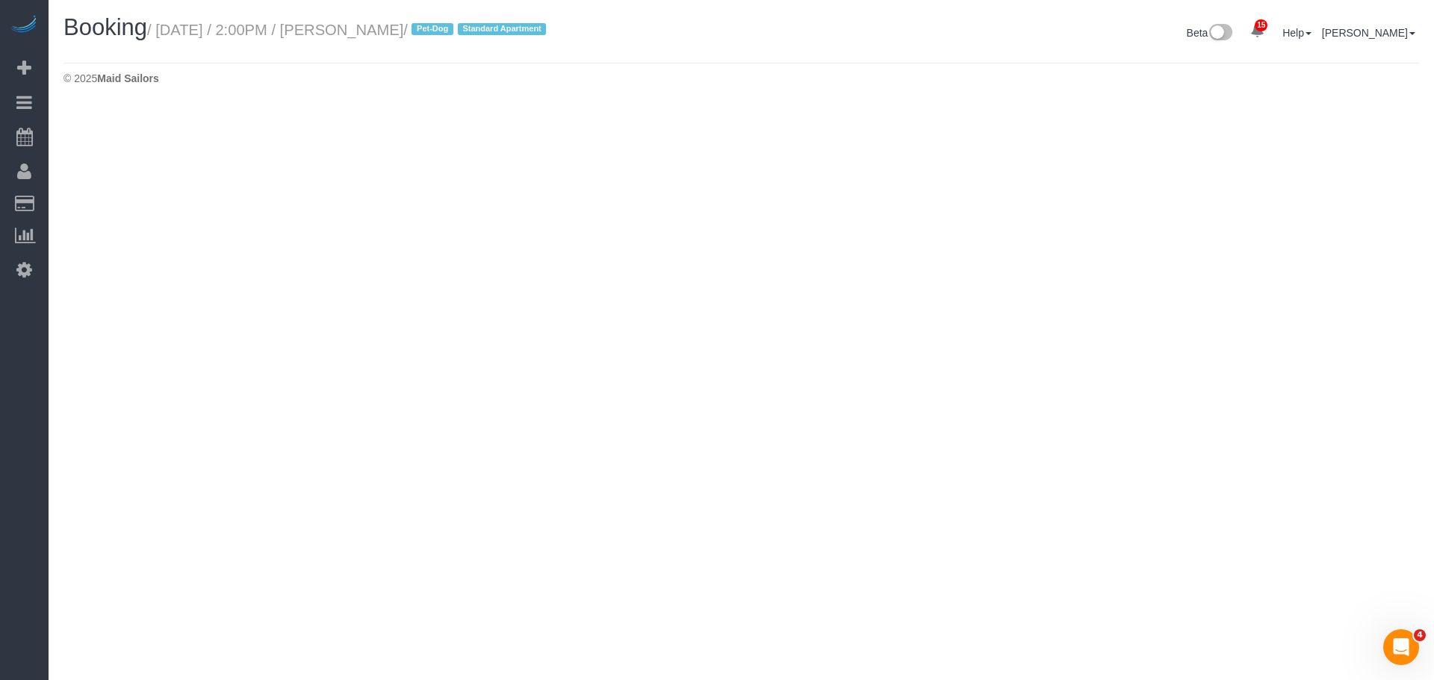
select select "NY"
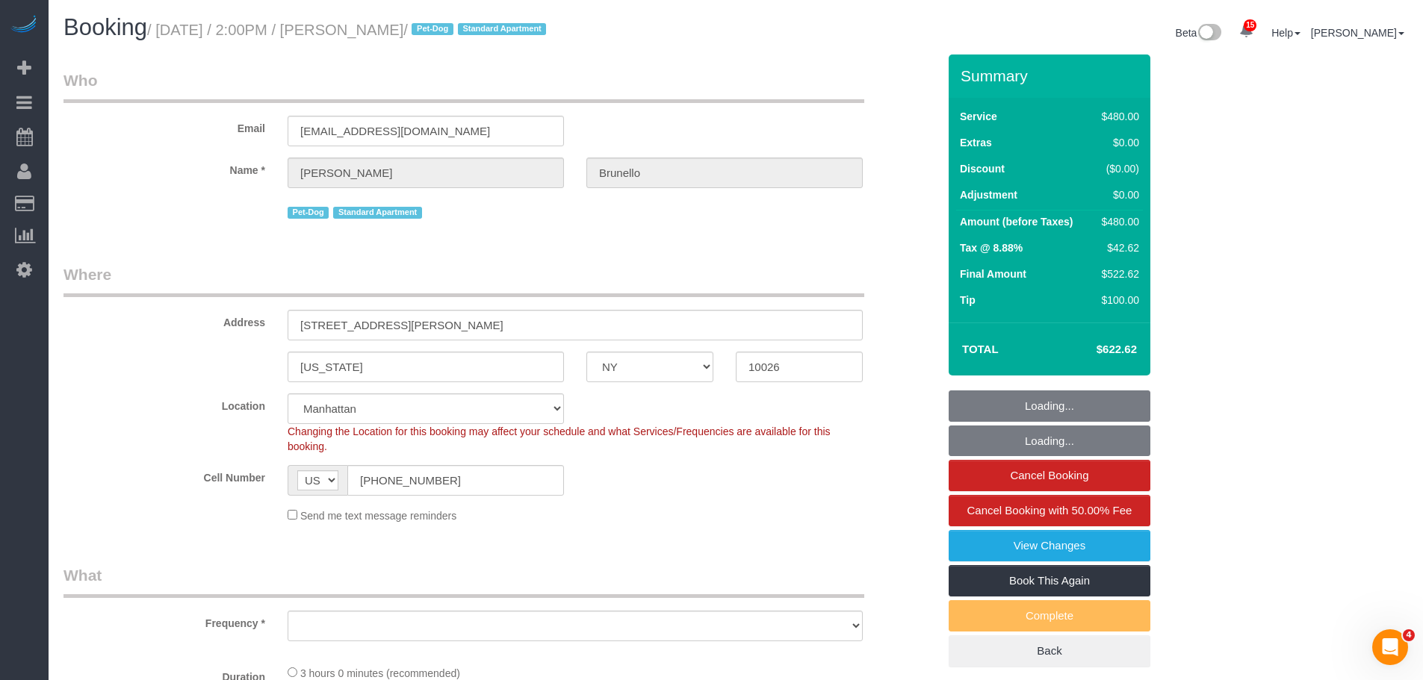
select select "string:stripe-pm_1QP2nx4VGloSiKo7Ua34zQtM"
select select "number:89"
select select "number:90"
select select "number:13"
select select "number:5"
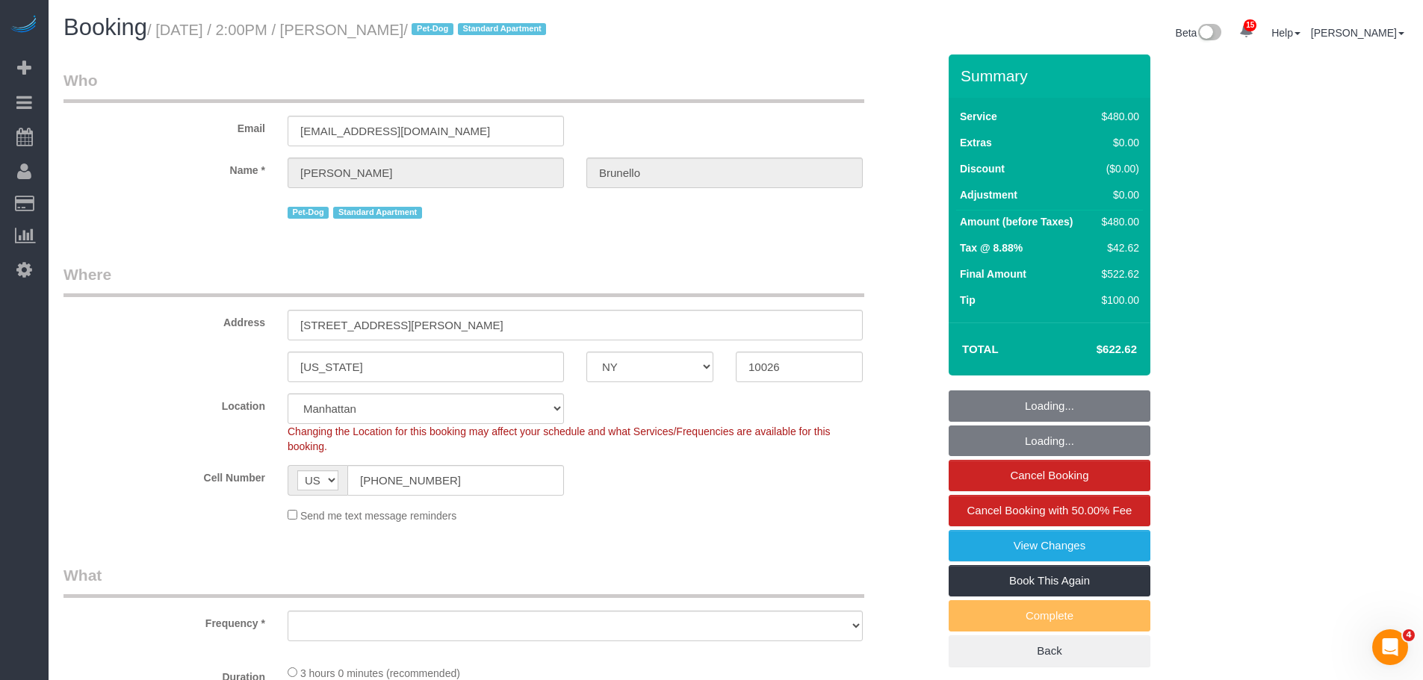
select select "2"
select select "180"
select select "spot49"
select select "object:5692"
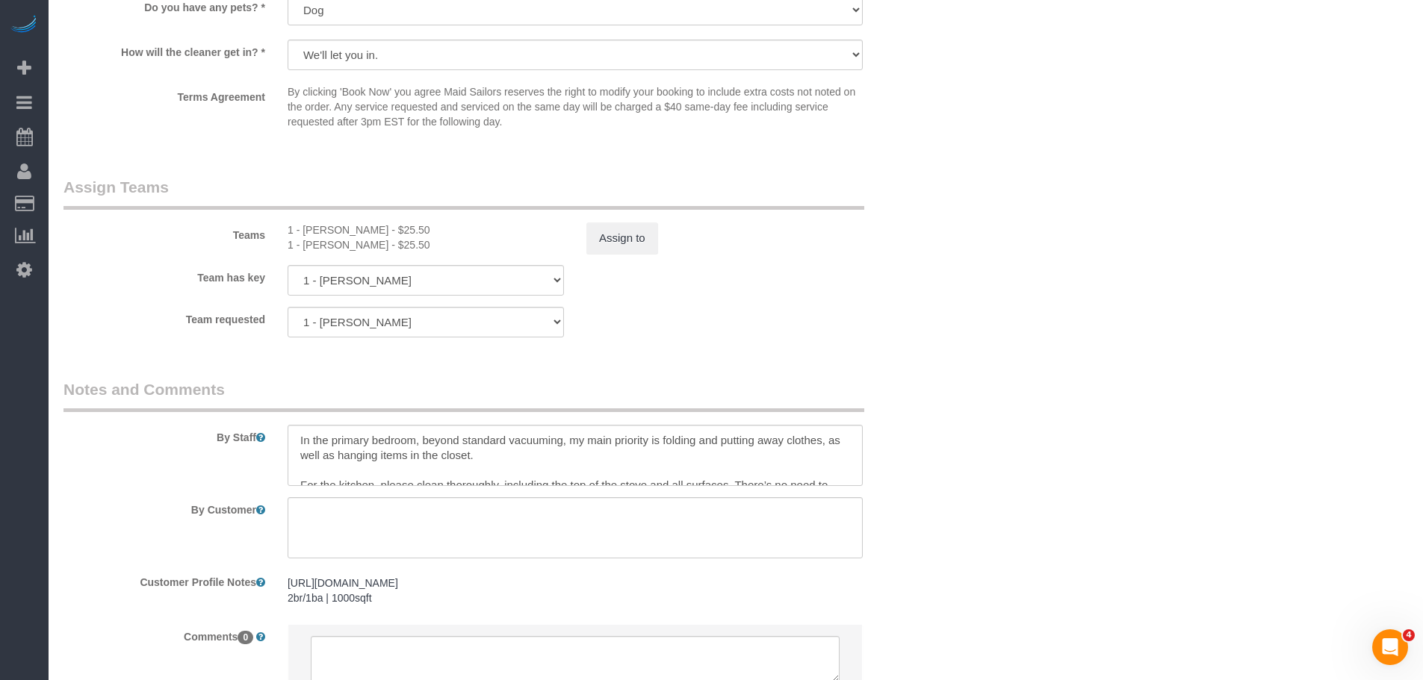
scroll to position [1627, 0]
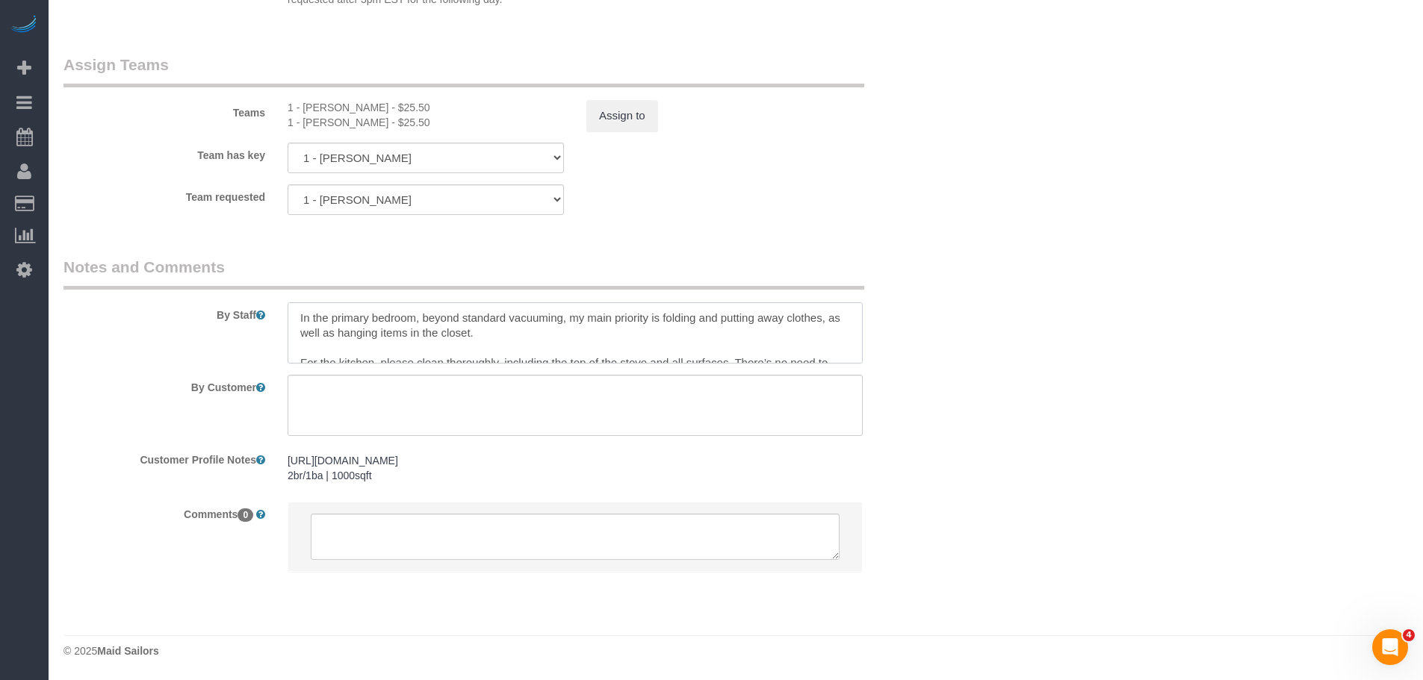
click at [532, 335] on textarea at bounding box center [575, 332] width 575 height 61
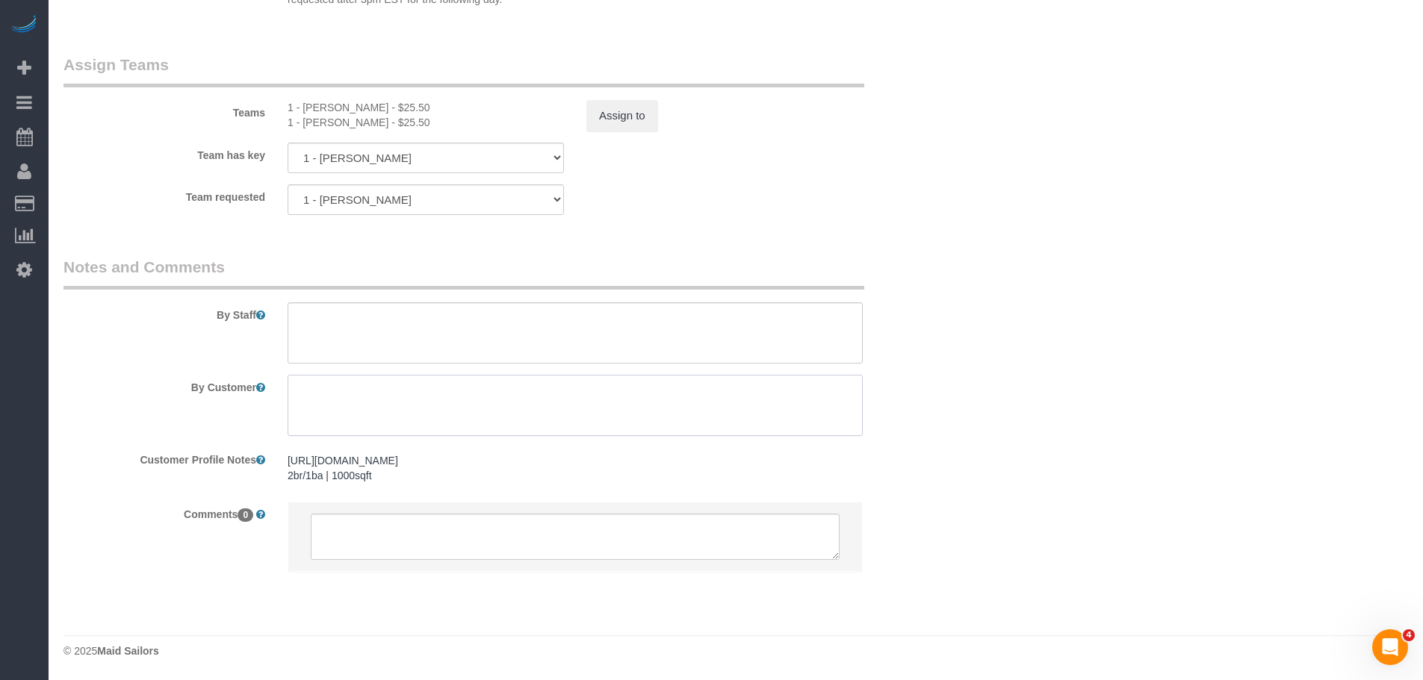
click at [503, 397] on textarea at bounding box center [575, 405] width 575 height 61
paste textarea "In the primary bedroom, beyond standard vacuuming, my main priority is folding …"
drag, startPoint x: 954, startPoint y: 277, endPoint x: 957, endPoint y: 288, distance: 10.9
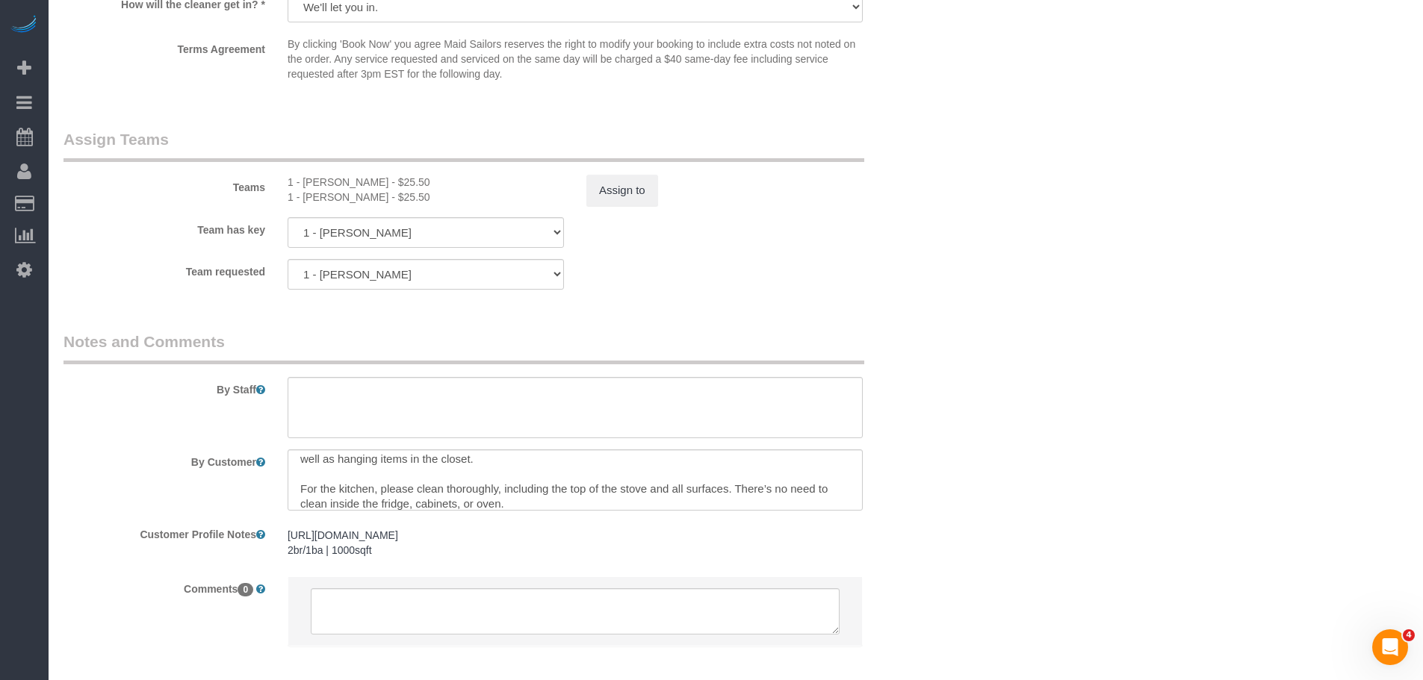
scroll to position [0, 0]
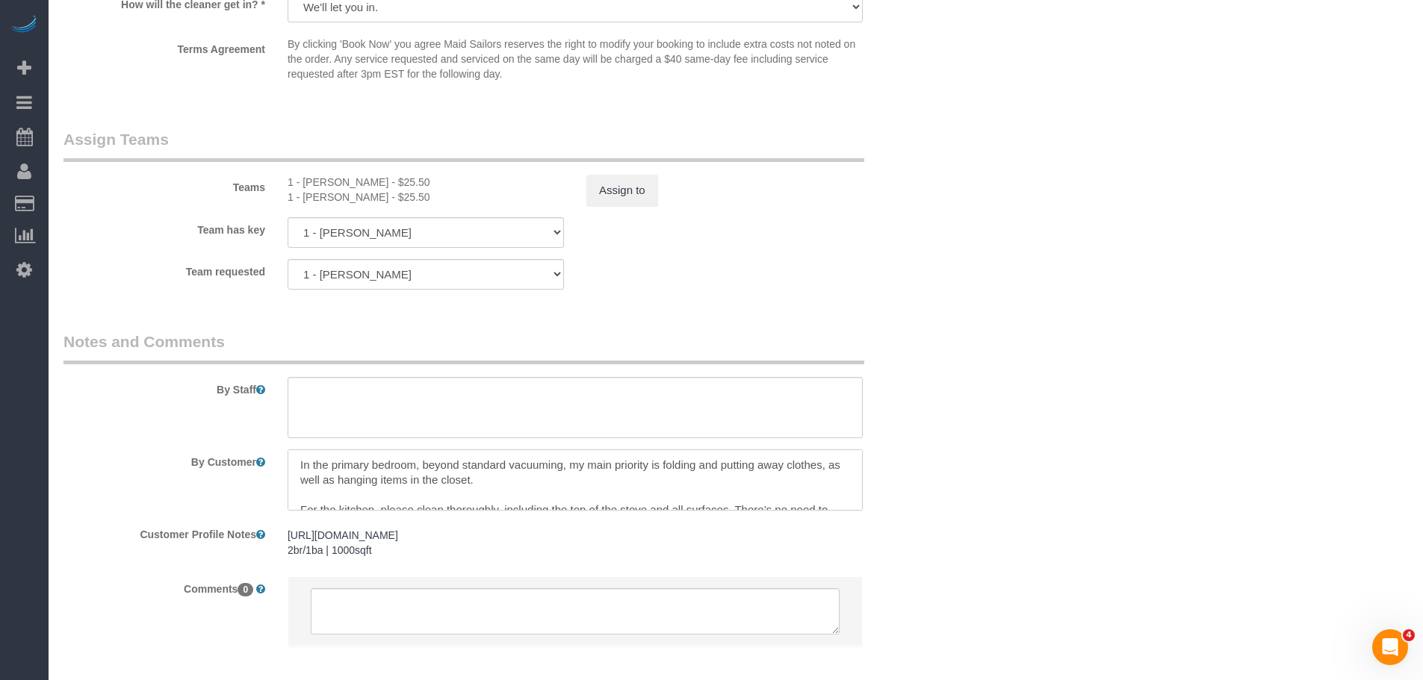
click at [364, 472] on textarea at bounding box center [575, 480] width 575 height 61
click at [370, 487] on textarea at bounding box center [575, 480] width 575 height 61
click at [471, 468] on textarea at bounding box center [575, 480] width 575 height 61
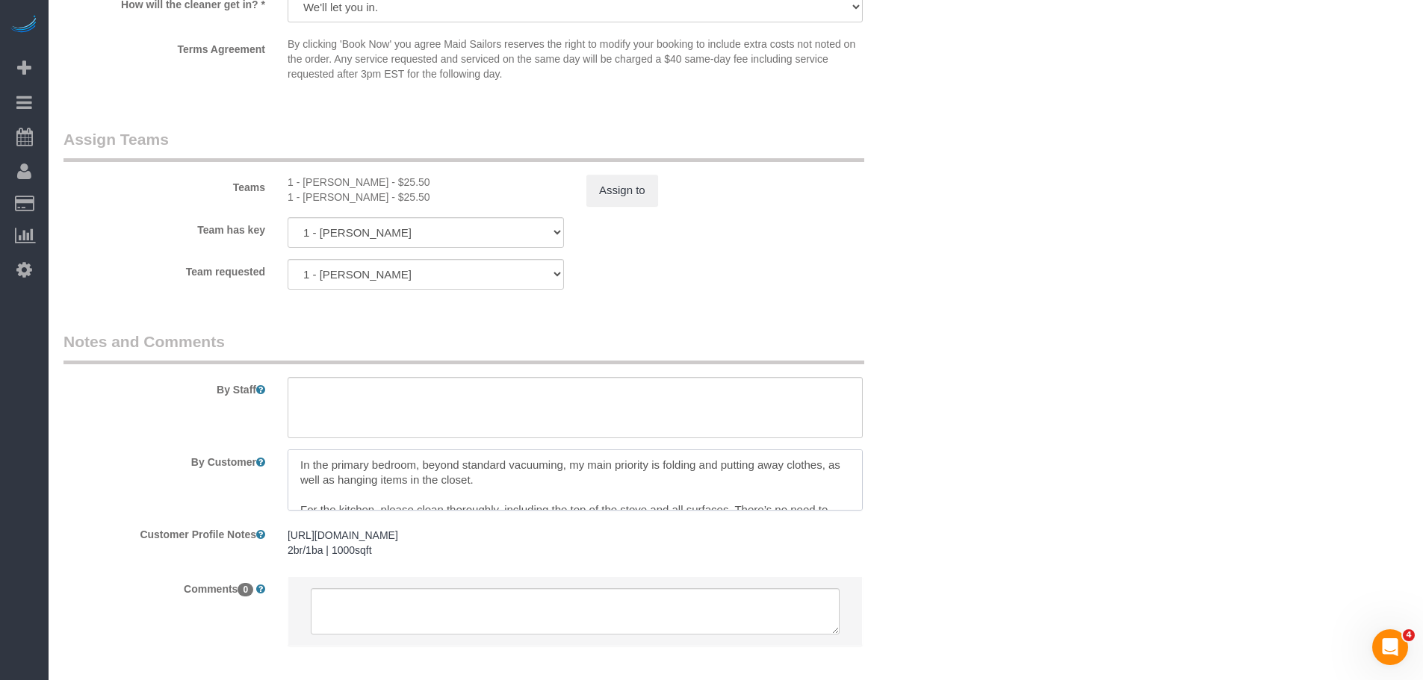
type textarea "In the primary bedroom, beyond standard vacuuming, my main priority is folding …"
drag, startPoint x: 881, startPoint y: 331, endPoint x: 870, endPoint y: 330, distance: 10.5
click at [881, 331] on div "By Staff" at bounding box center [500, 385] width 896 height 108
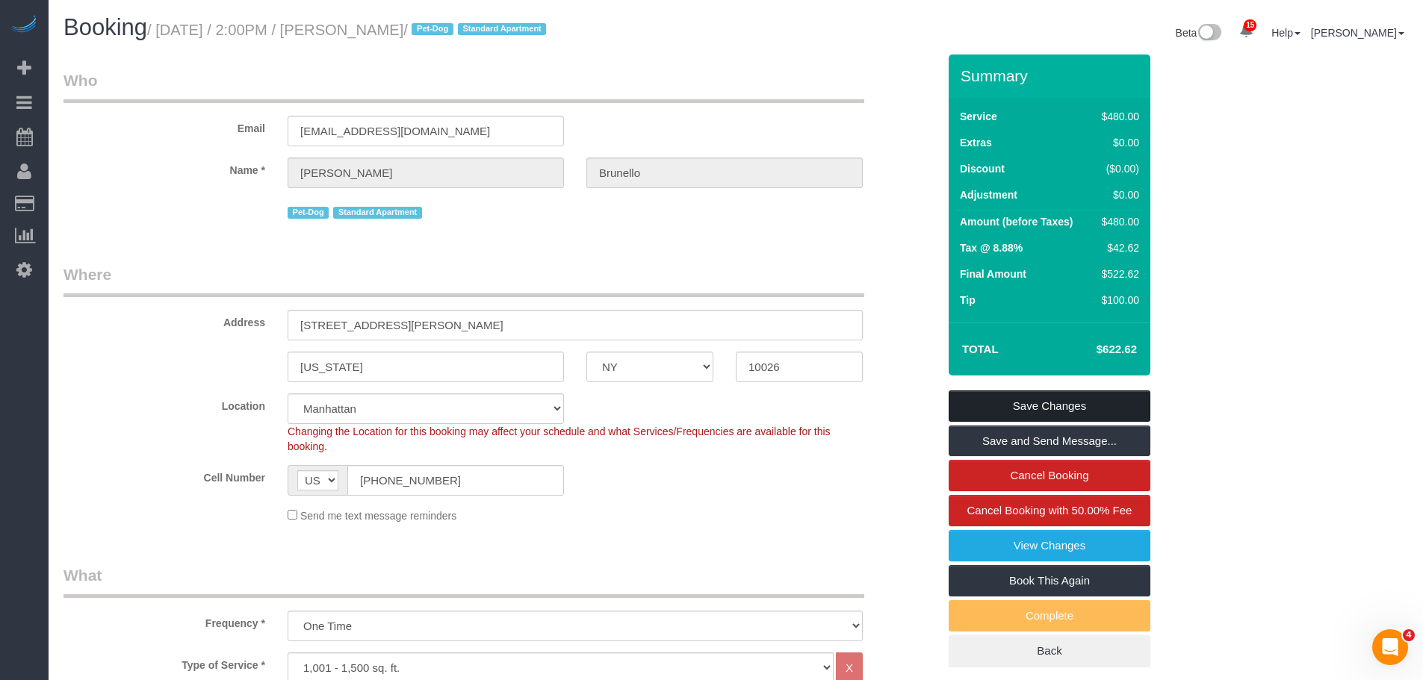
click at [1025, 406] on link "Save Changes" at bounding box center [1050, 406] width 202 height 31
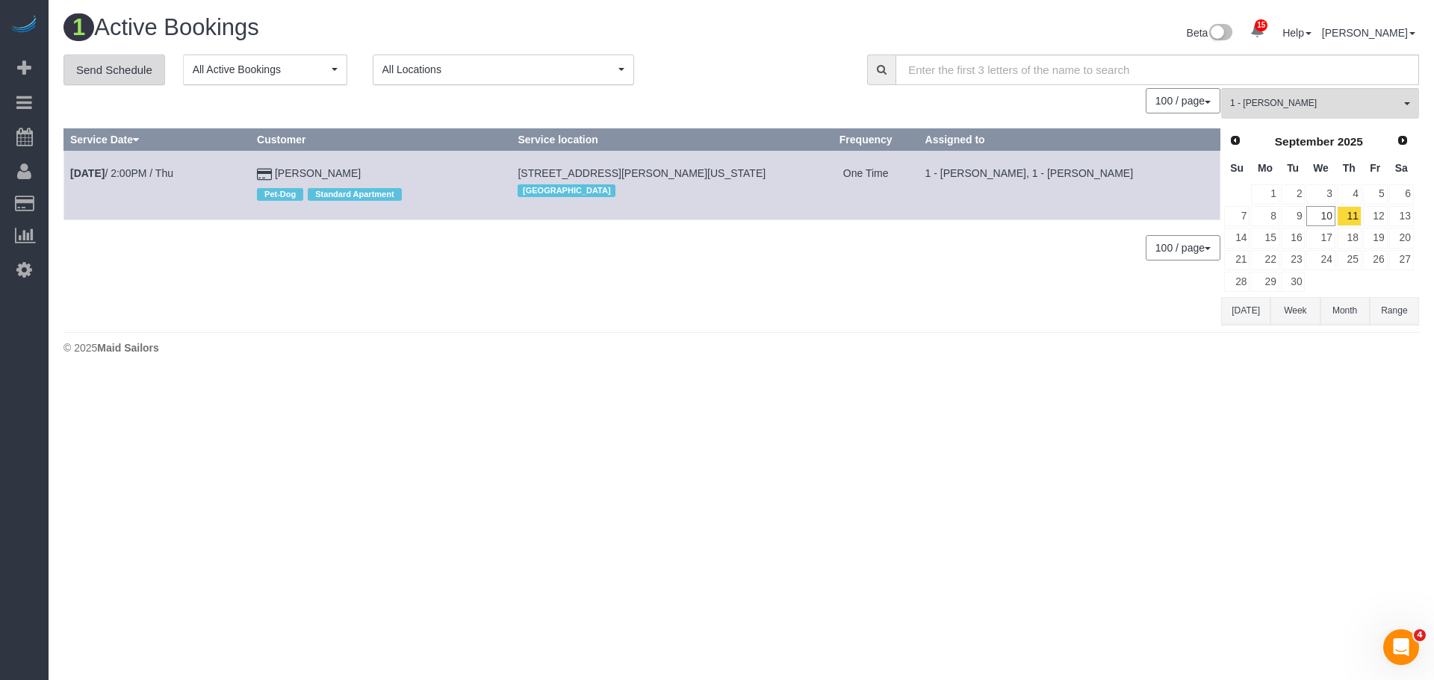
click at [126, 72] on link "Send Schedule" at bounding box center [114, 70] width 102 height 31
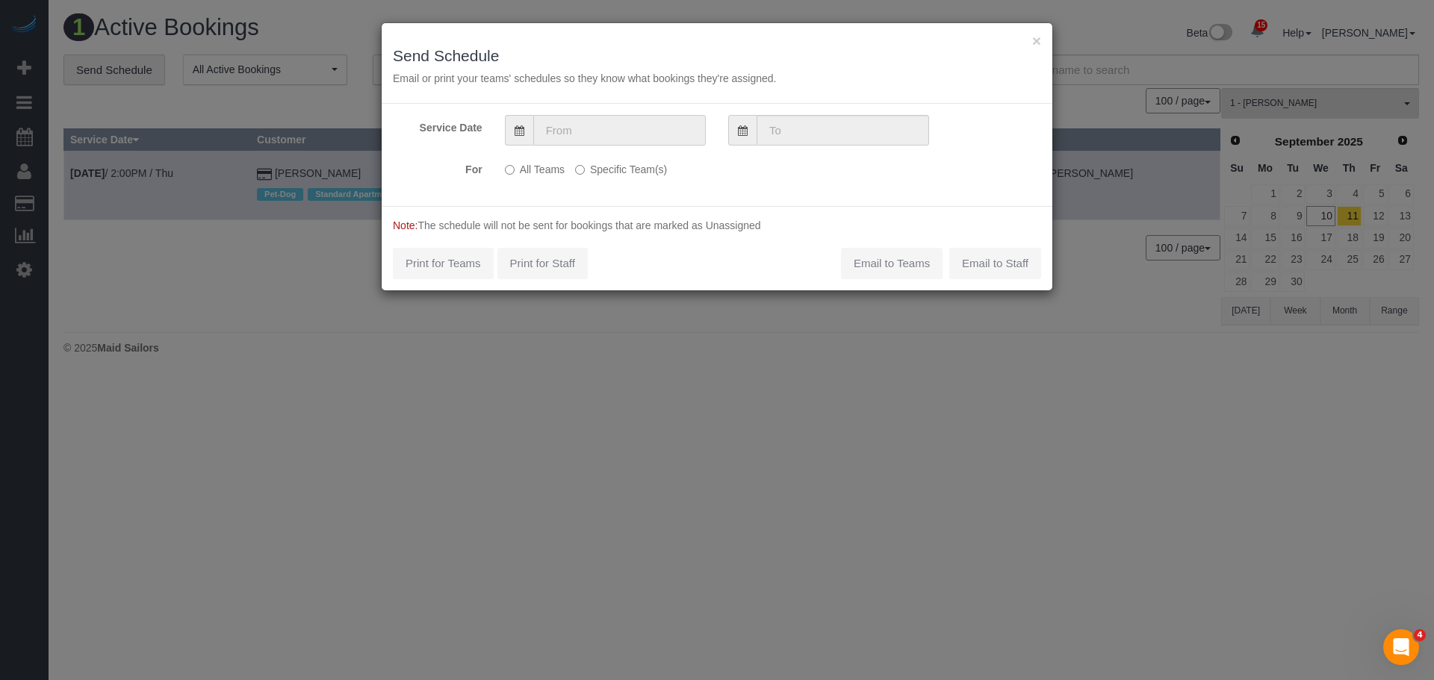
click at [595, 122] on input "text" at bounding box center [619, 130] width 173 height 31
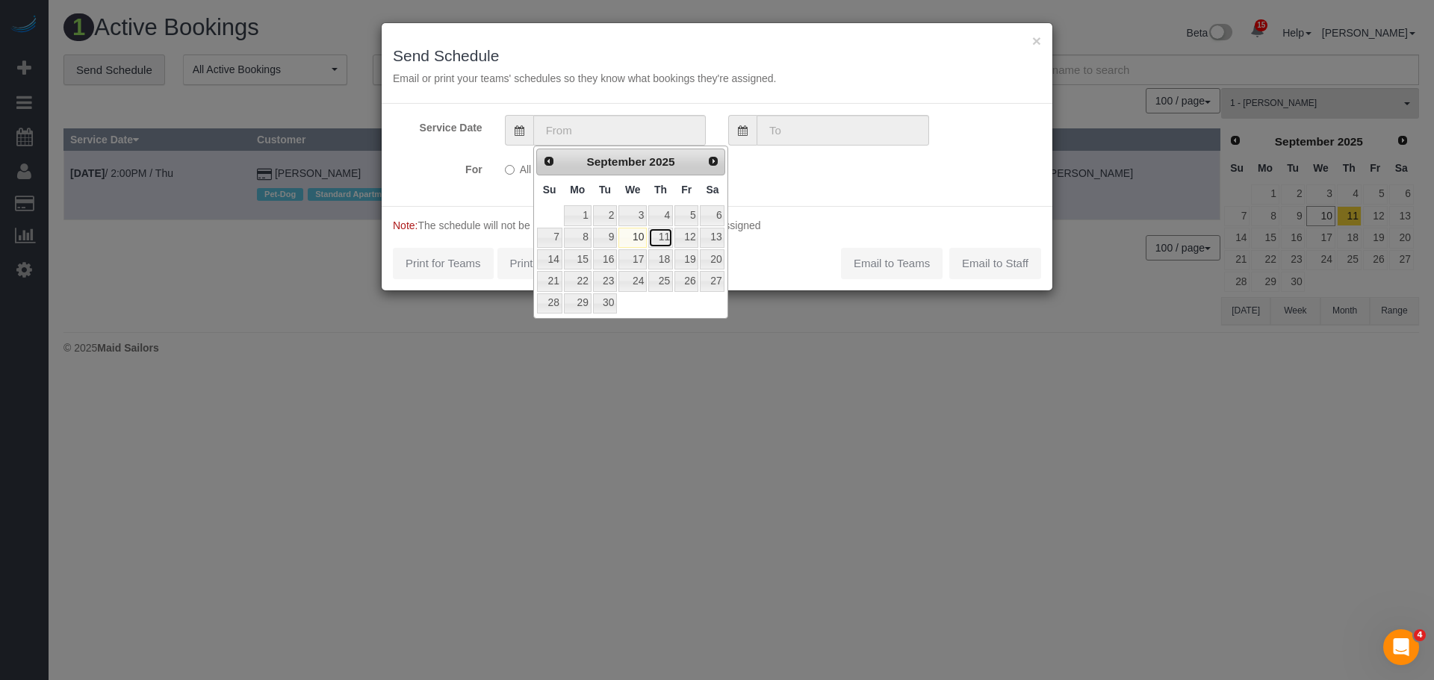
click at [660, 238] on link "11" at bounding box center [660, 238] width 25 height 20
type input "09/11/2025"
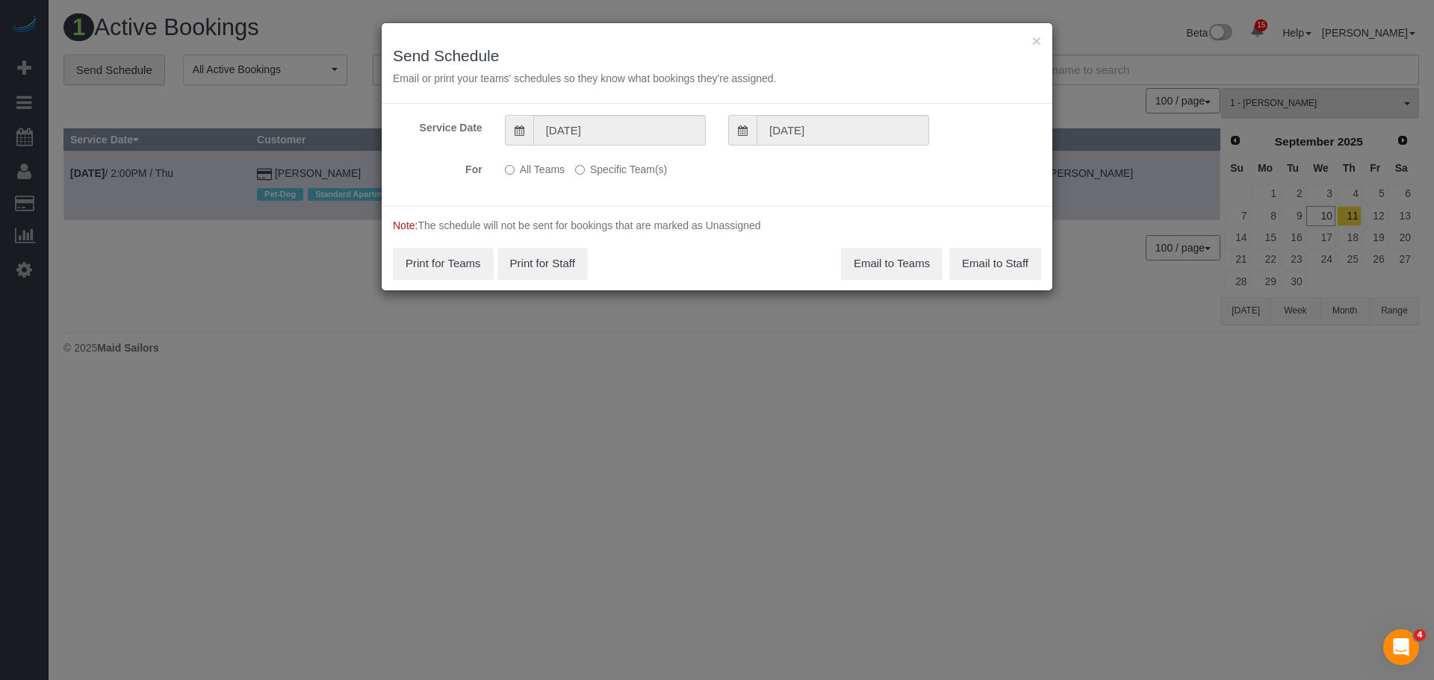
click at [600, 165] on label "Specific Team(s)" at bounding box center [621, 167] width 92 height 20
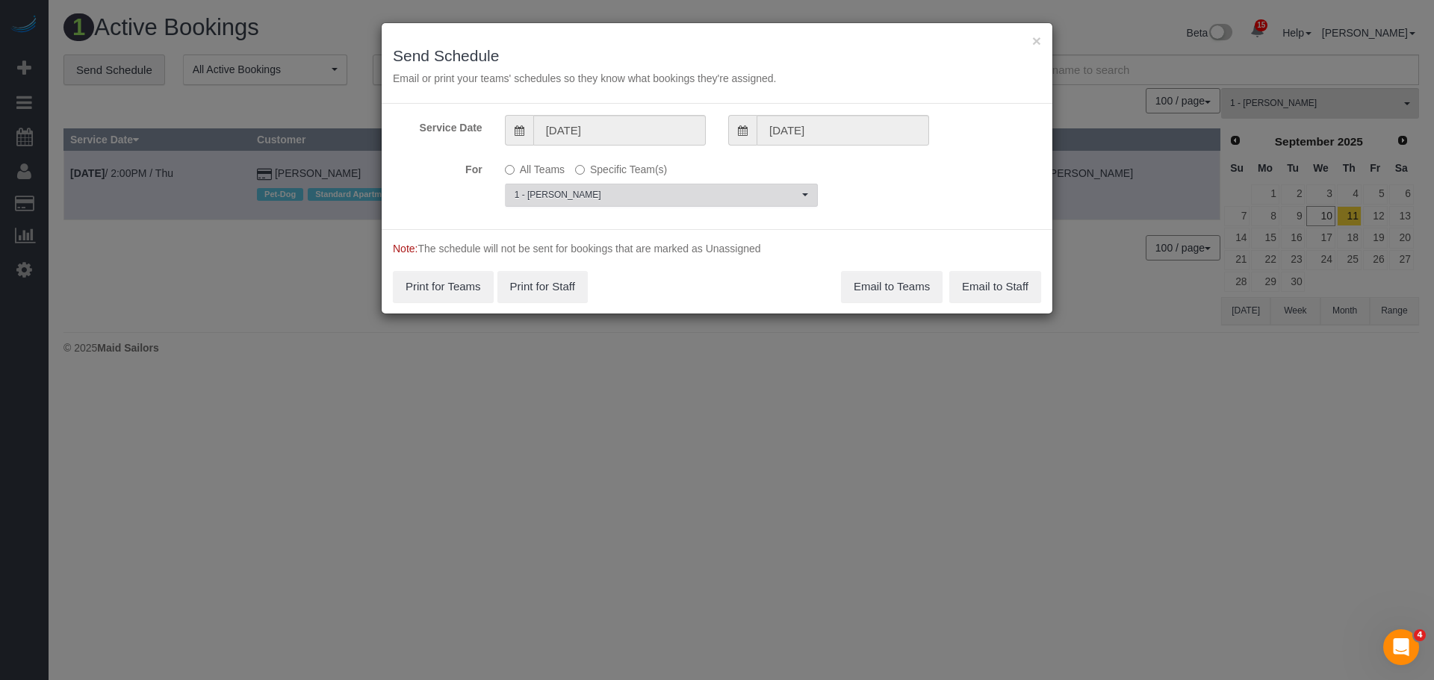
click at [637, 189] on span "1 - [PERSON_NAME]" at bounding box center [657, 195] width 284 height 13
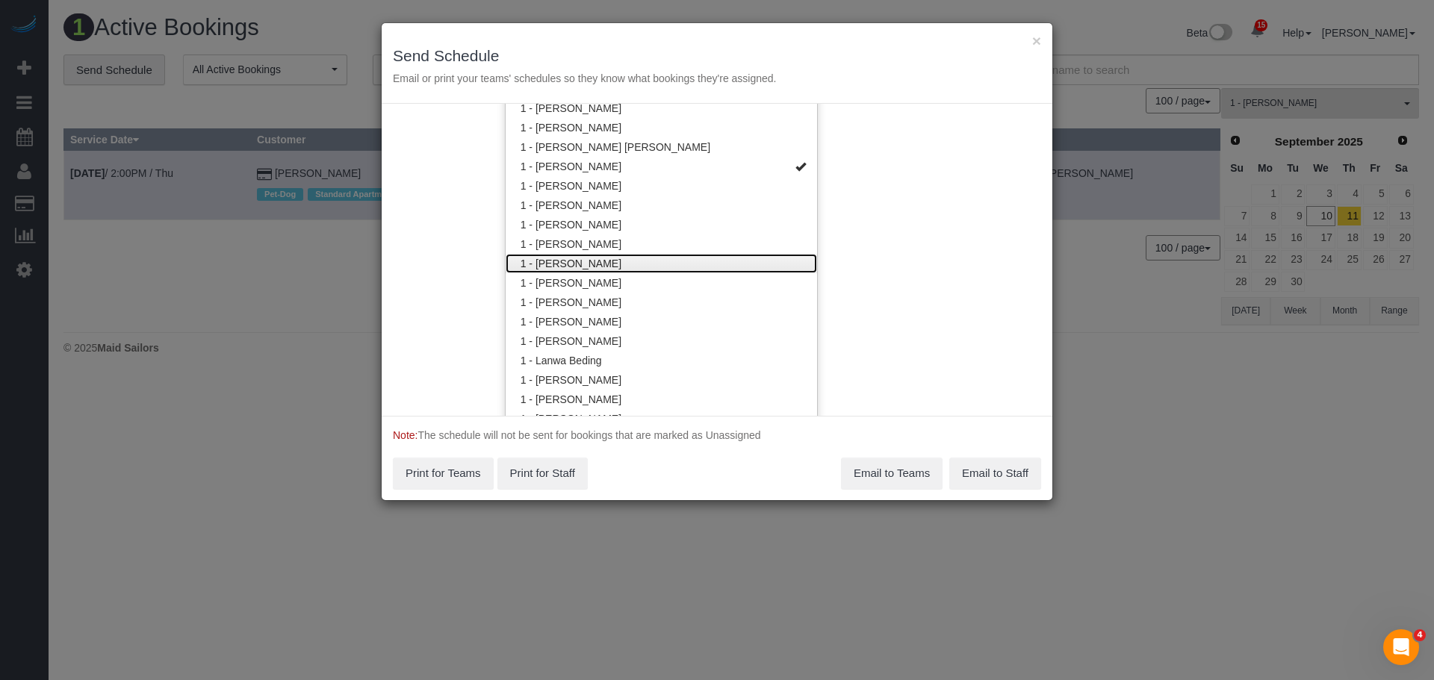
drag, startPoint x: 687, startPoint y: 263, endPoint x: 836, endPoint y: 244, distance: 150.5
click at [688, 263] on link "1 - [PERSON_NAME]" at bounding box center [661, 263] width 311 height 19
click at [901, 238] on div "Service Date 09/11/2025 09/11/2025 For All Teams Specific Team(s) 1 - Emely Jim…" at bounding box center [717, 260] width 671 height 312
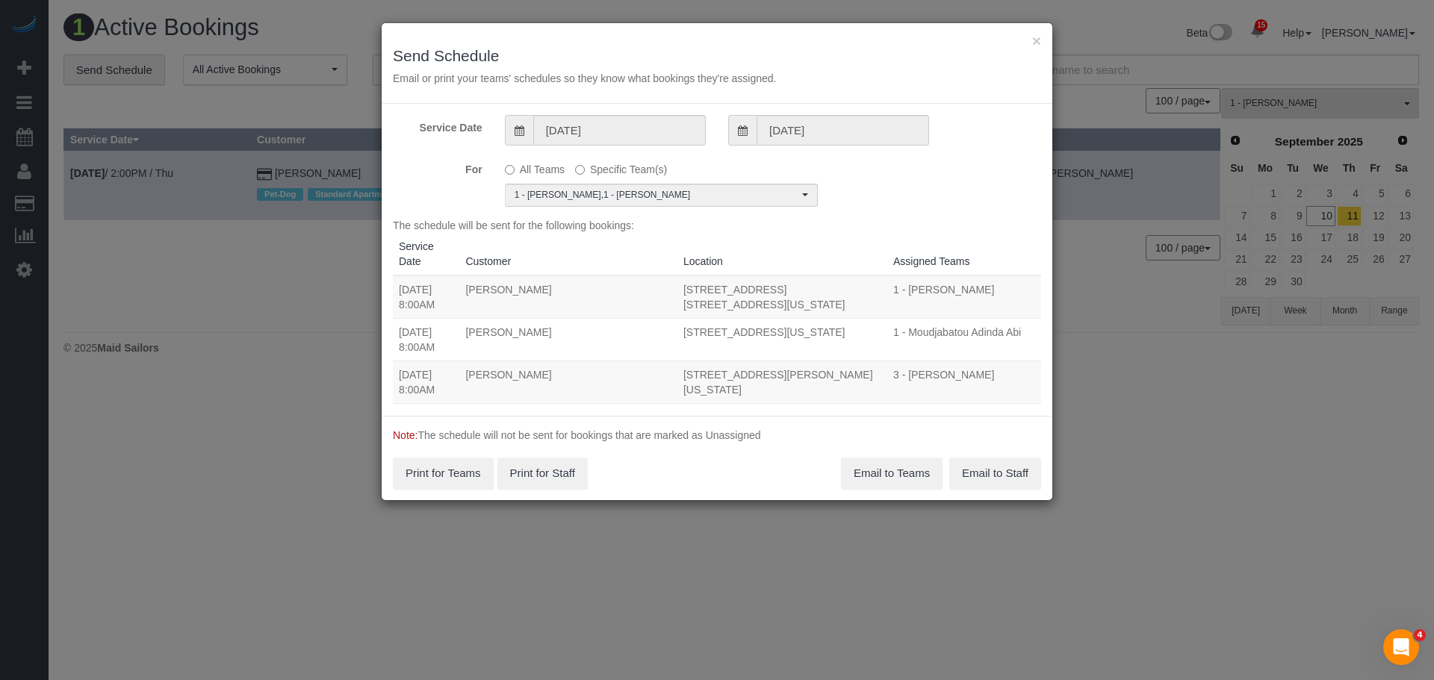
scroll to position [0, 0]
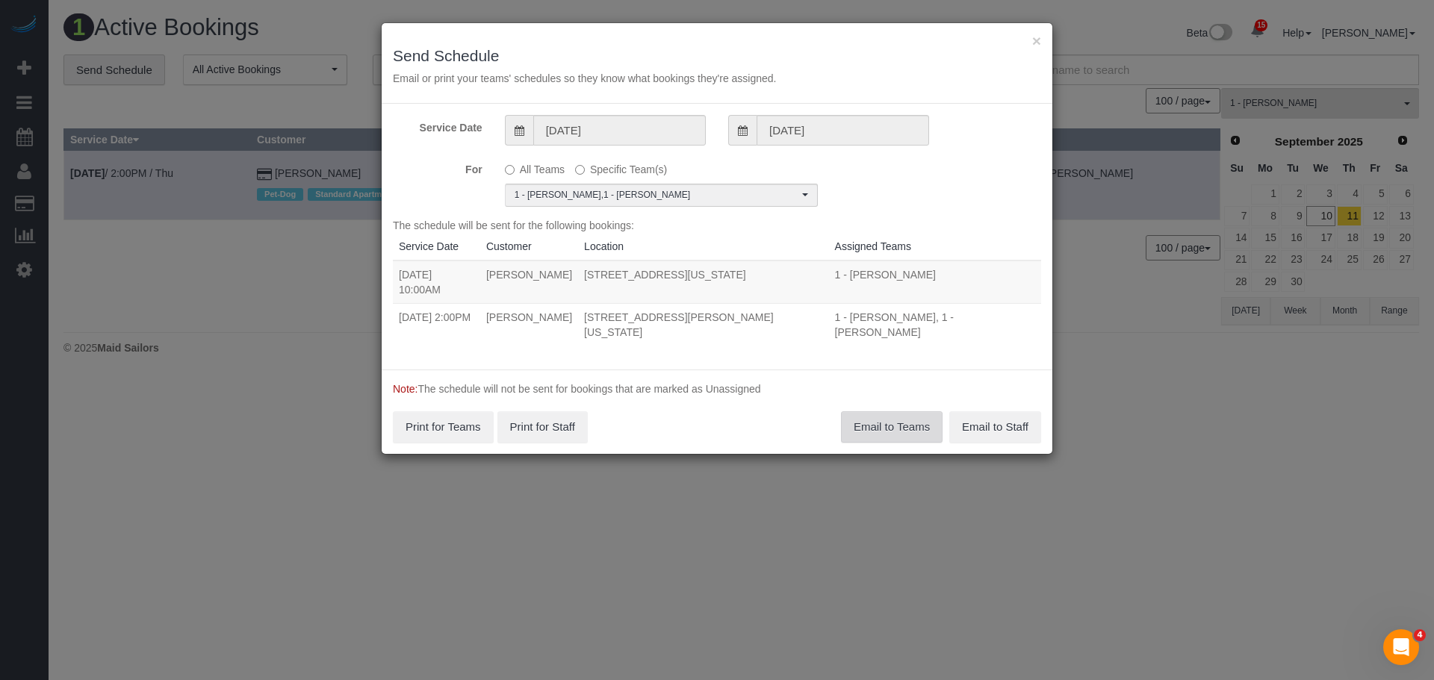
click at [901, 427] on button "Email to Teams" at bounding box center [892, 427] width 102 height 31
